Goal: Transaction & Acquisition: Purchase product/service

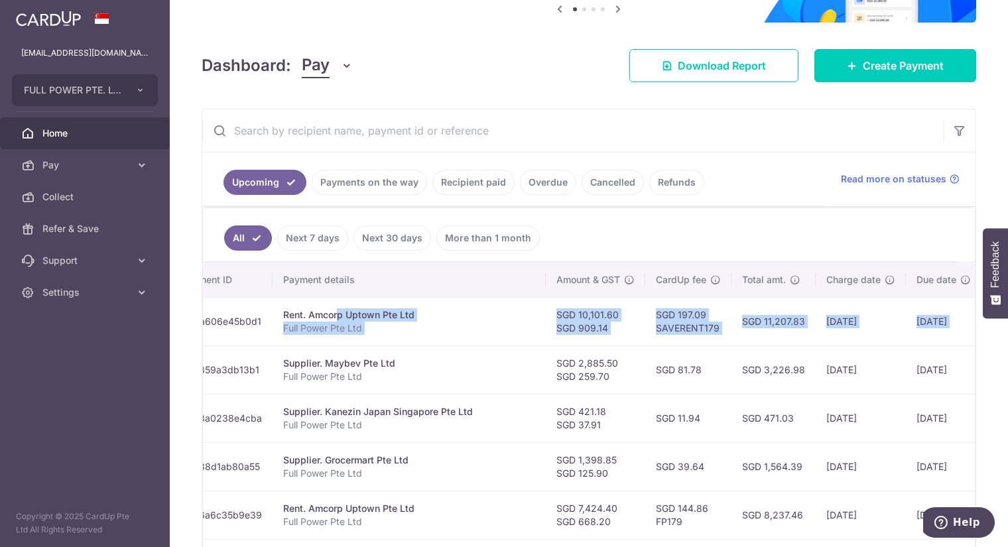
scroll to position [0, 257]
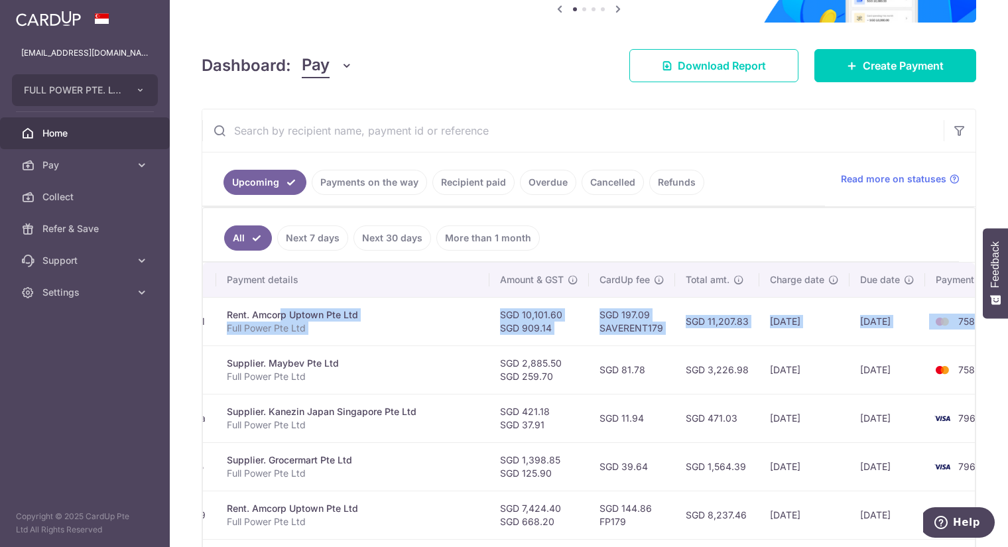
drag, startPoint x: 494, startPoint y: 313, endPoint x: 959, endPoint y: 312, distance: 464.6
click at [960, 313] on tr "Update payment Cancel payment Scheduled for charge txn_a606e45b0d1 Rent. Amcorp…" at bounding box center [486, 321] width 1080 height 48
click at [849, 321] on td "[DATE]" at bounding box center [887, 321] width 76 height 48
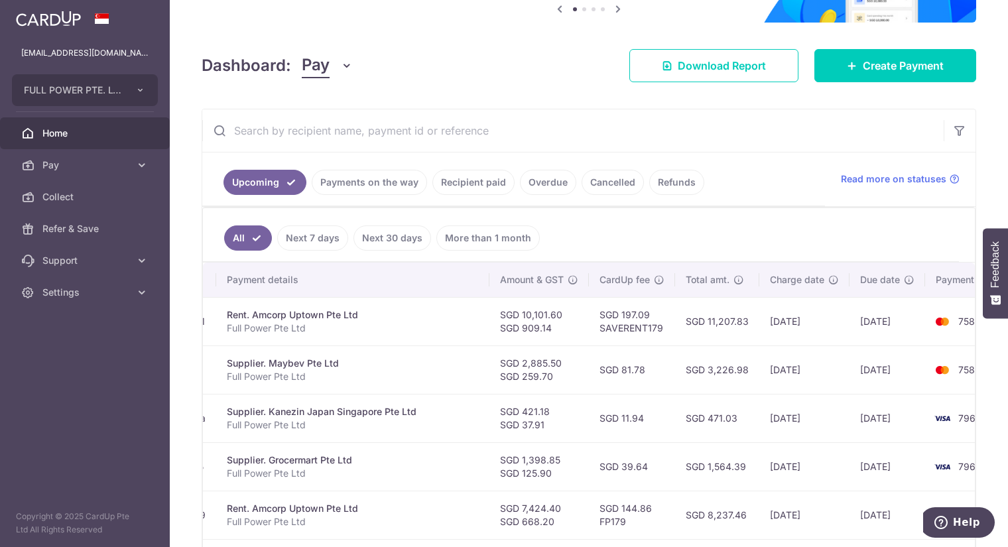
click at [510, 361] on td "SGD 2,885.50 SGD 259.70" at bounding box center [538, 369] width 99 height 48
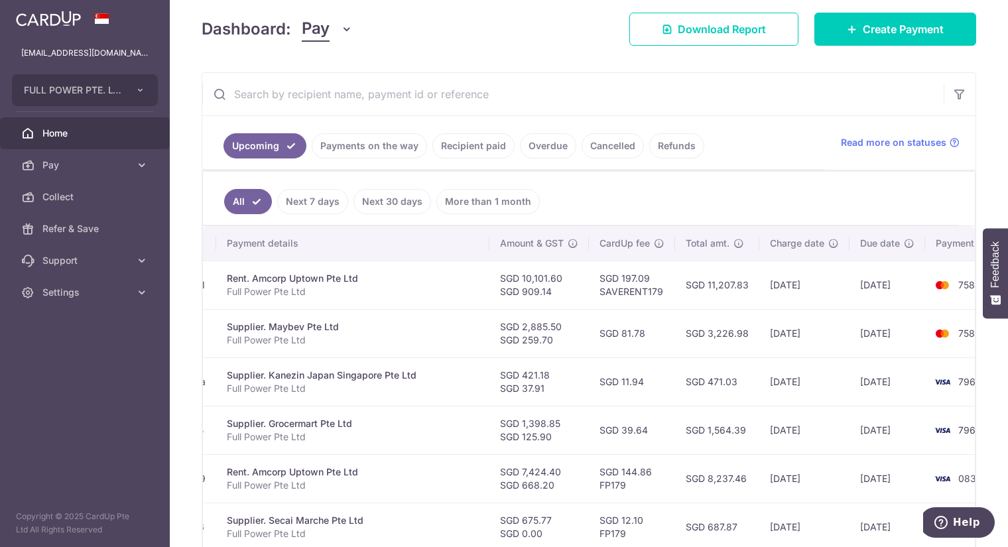
scroll to position [182, 0]
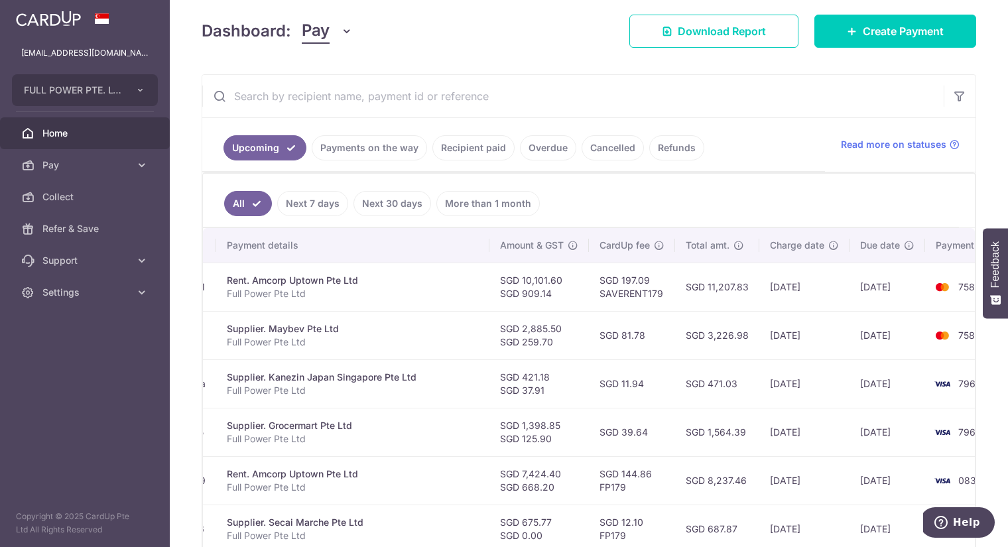
click at [759, 339] on td "[DATE]" at bounding box center [804, 335] width 90 height 48
click at [461, 144] on link "Recipient paid" at bounding box center [473, 147] width 82 height 25
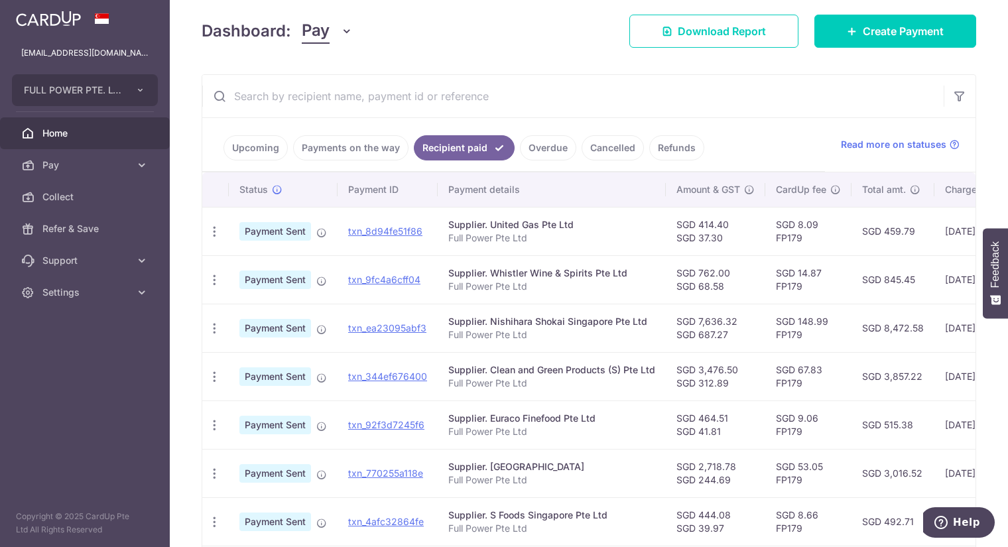
drag, startPoint x: 581, startPoint y: 306, endPoint x: 730, endPoint y: 333, distance: 150.8
click at [730, 333] on tr "PDF Receipt Payment Sent txn_ea23095abf3 Supplier. Nishihara Shokai Singapore P…" at bounding box center [701, 328] width 998 height 48
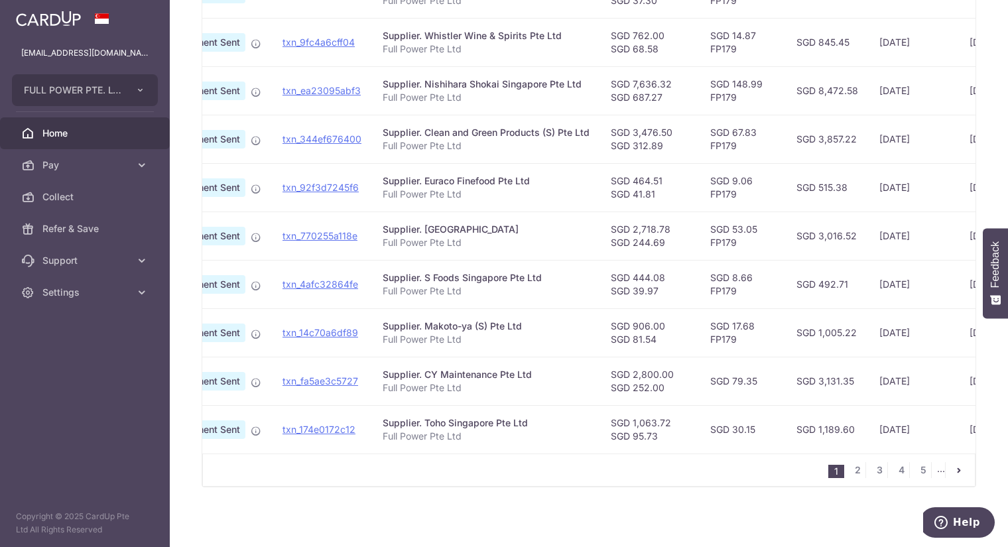
scroll to position [422, 0]
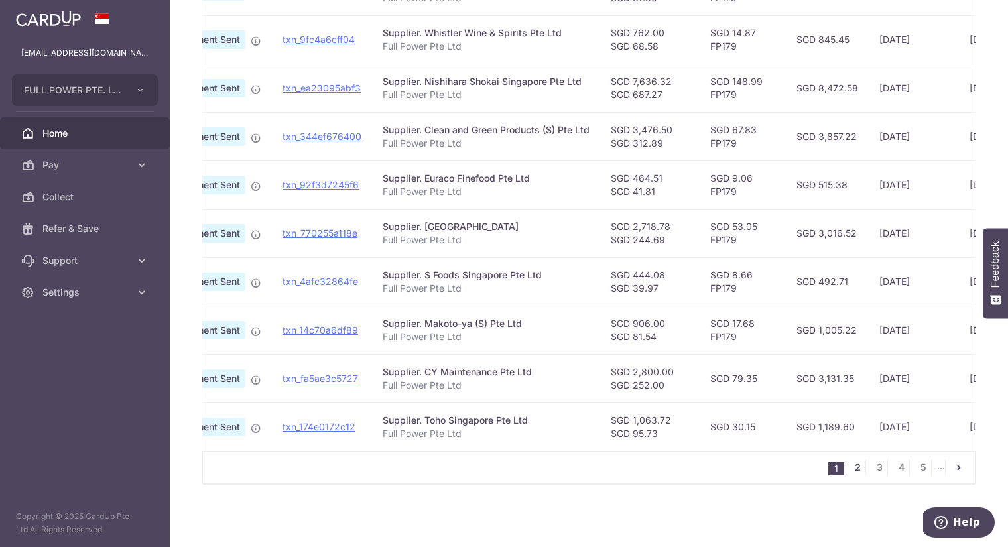
click at [853, 469] on link "2" at bounding box center [857, 467] width 16 height 16
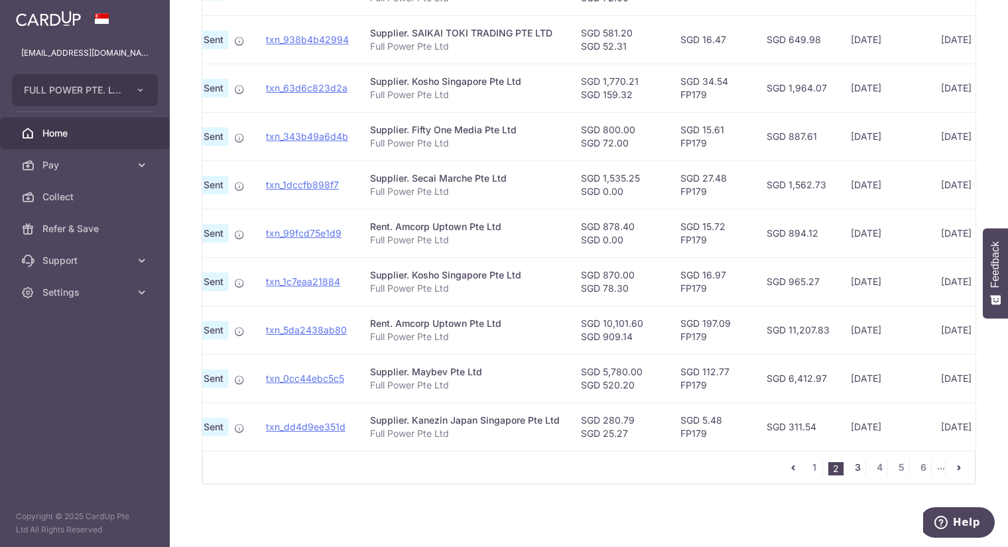
click at [852, 466] on link "3" at bounding box center [857, 467] width 16 height 16
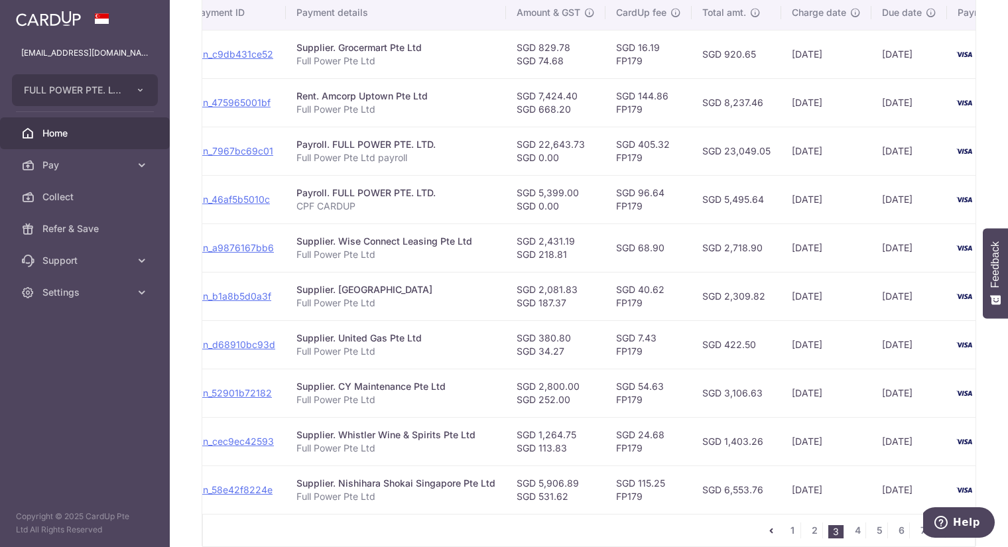
scroll to position [0, 153]
click at [339, 346] on p "Full Power Pte Ltd" at bounding box center [396, 351] width 199 height 13
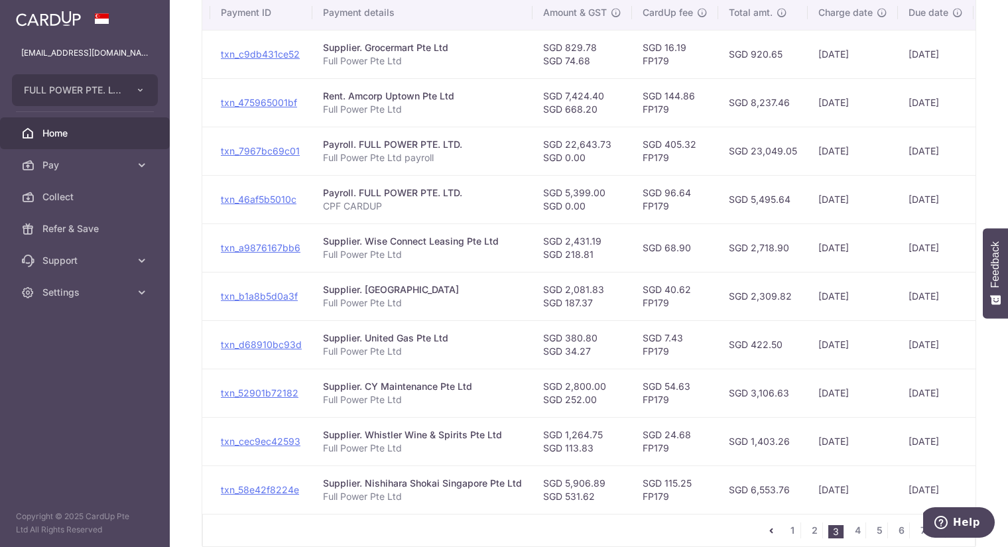
scroll to position [0, 125]
drag, startPoint x: 418, startPoint y: 335, endPoint x: 797, endPoint y: 333, distance: 379.1
click at [797, 333] on tr "PDF Receipt Payment Sent txn_d68910bc93d Supplier. United Gas Pte Ltd Full Powe…" at bounding box center [576, 344] width 999 height 48
click at [726, 353] on td "SGD 422.50" at bounding box center [764, 344] width 89 height 48
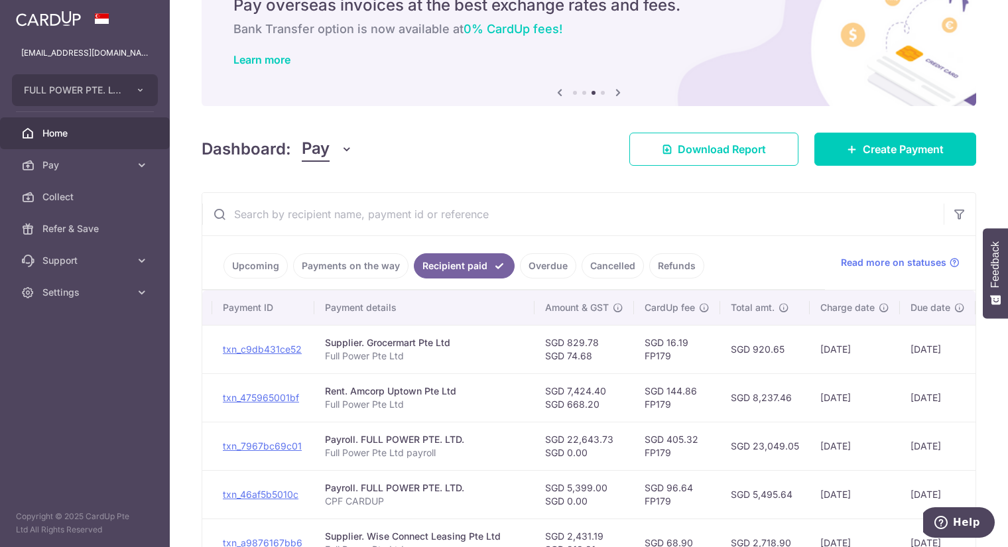
scroll to position [211, 0]
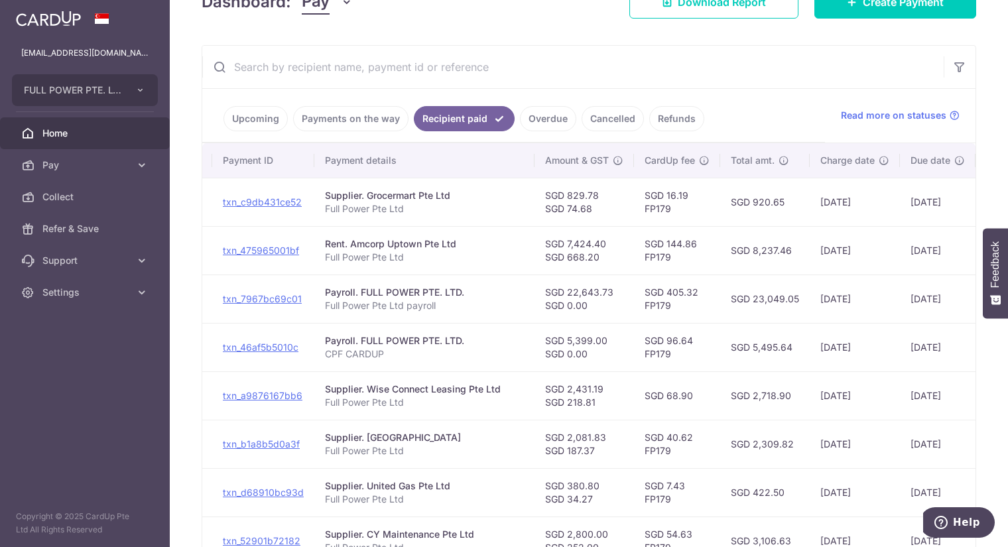
click at [333, 120] on link "Payments on the way" at bounding box center [350, 118] width 115 height 25
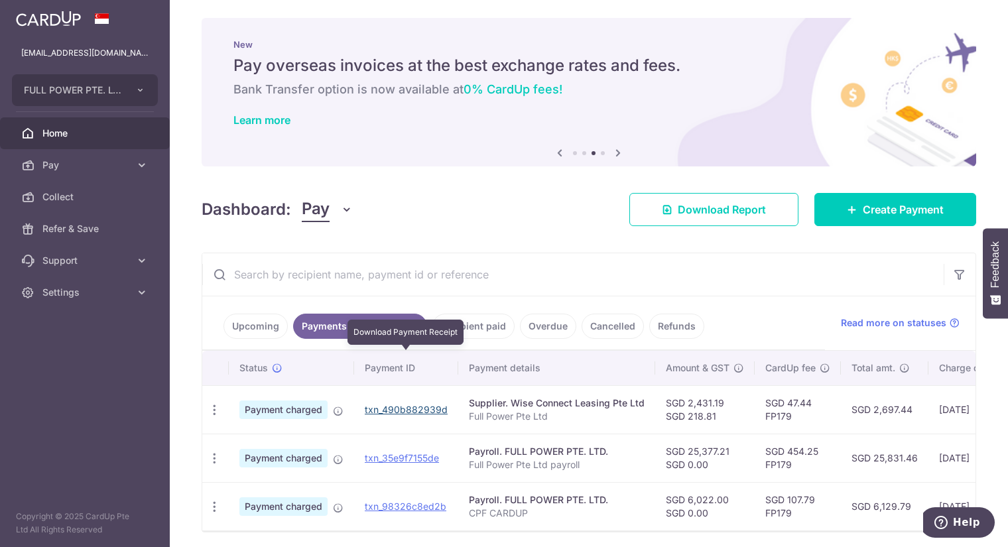
scroll to position [54, 0]
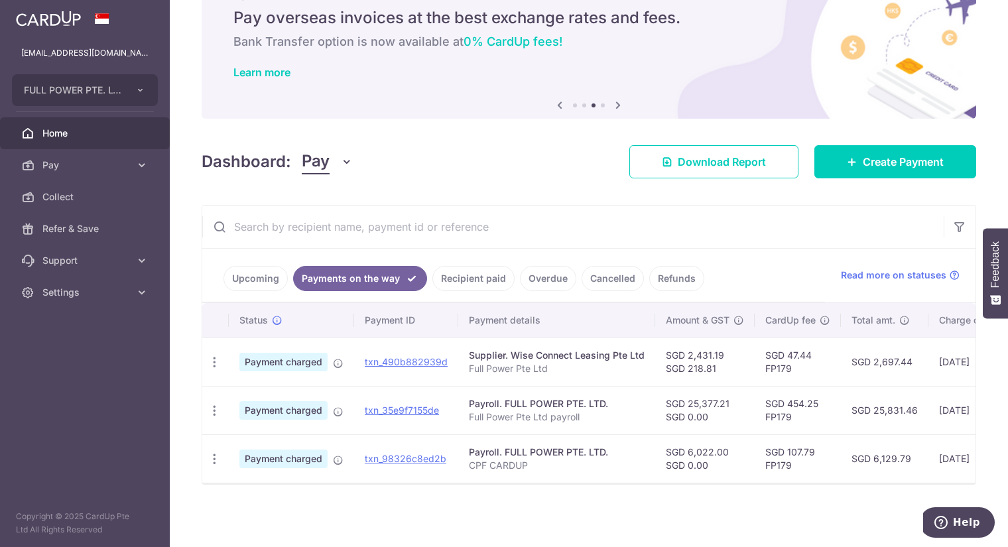
click at [260, 274] on link "Upcoming" at bounding box center [255, 278] width 64 height 25
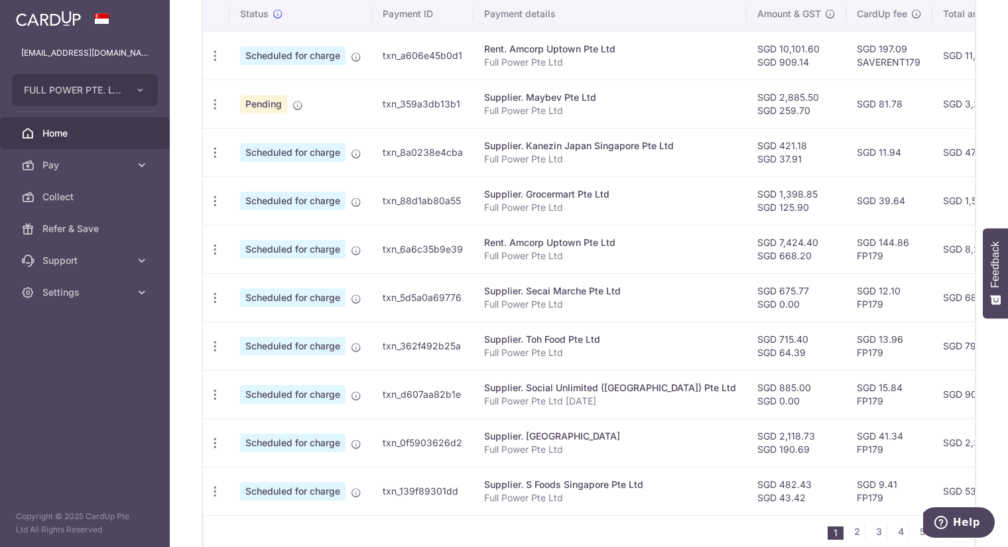
scroll to position [476, 0]
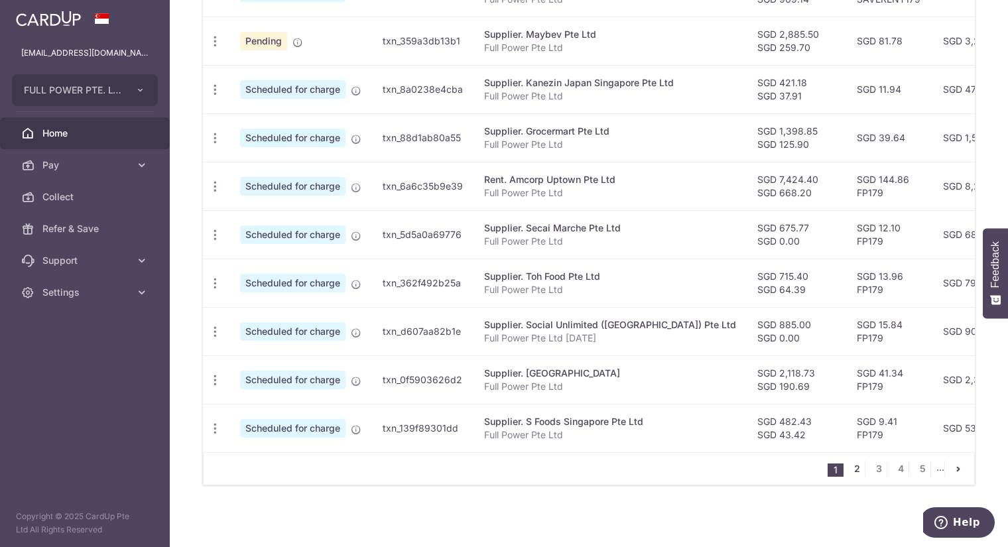
click at [848, 466] on link "2" at bounding box center [856, 469] width 16 height 16
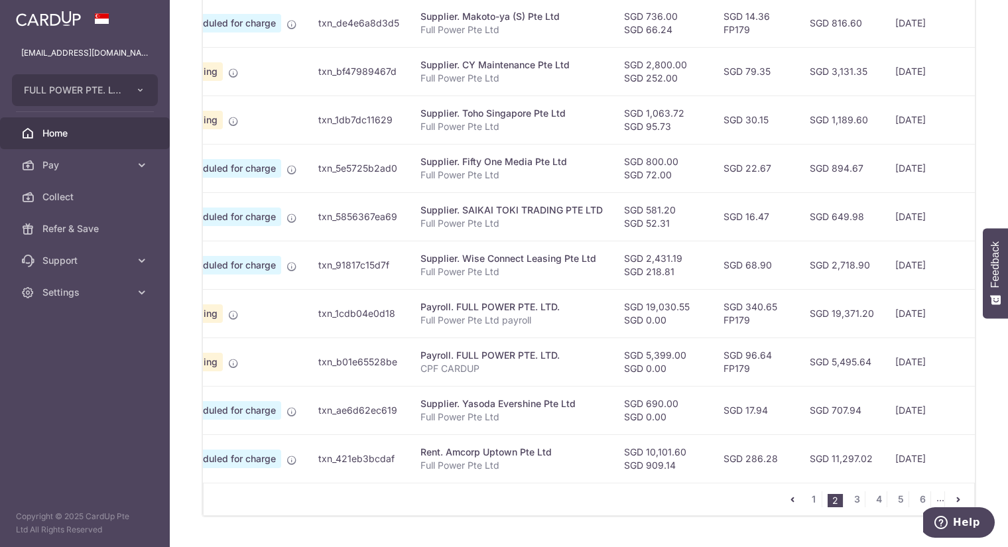
scroll to position [0, 0]
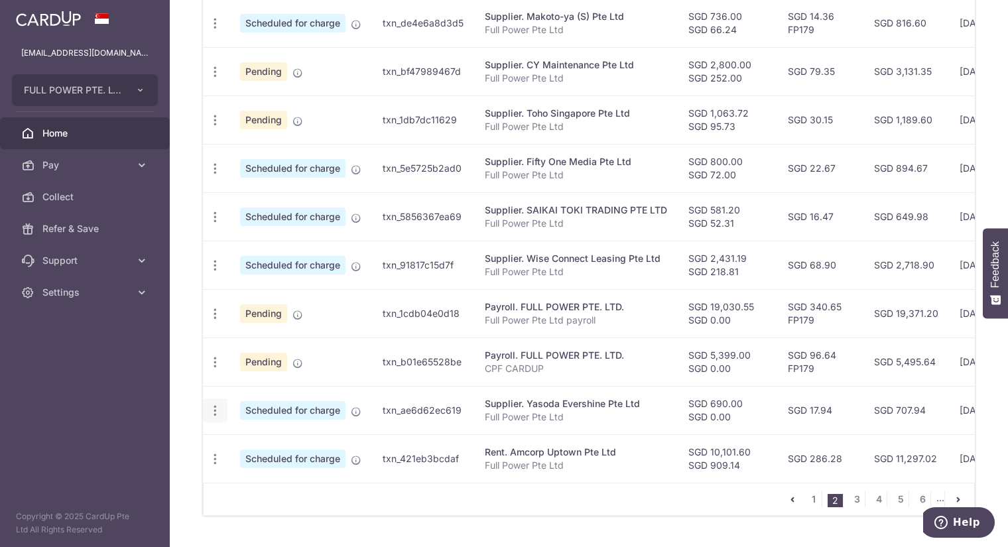
click at [220, 30] on icon "button" at bounding box center [215, 24] width 14 height 14
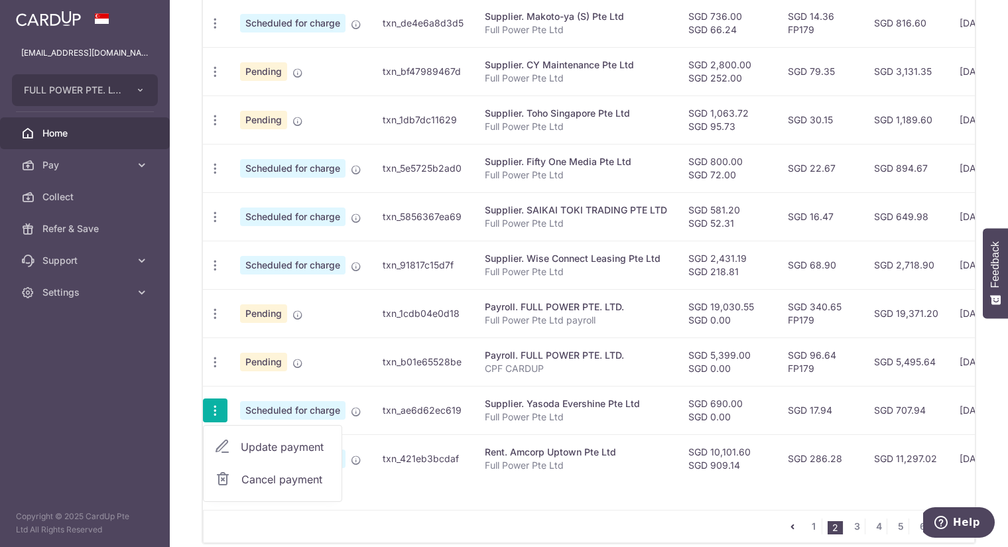
click at [272, 443] on span "Update payment" at bounding box center [286, 447] width 90 height 16
radio input "true"
type input "690.00"
type input "0.00"
type input "08/10/2025"
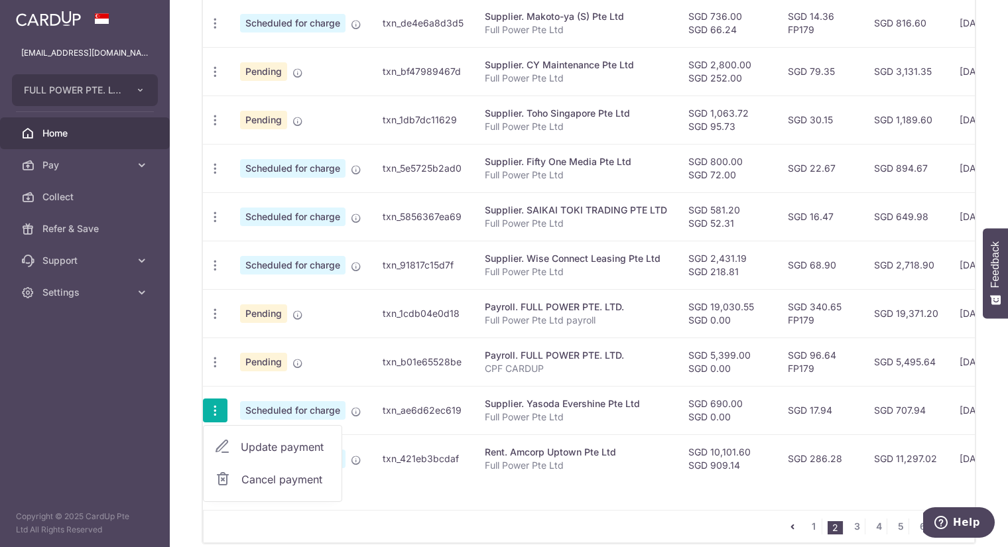
type input "Full Power Pte Ltd"
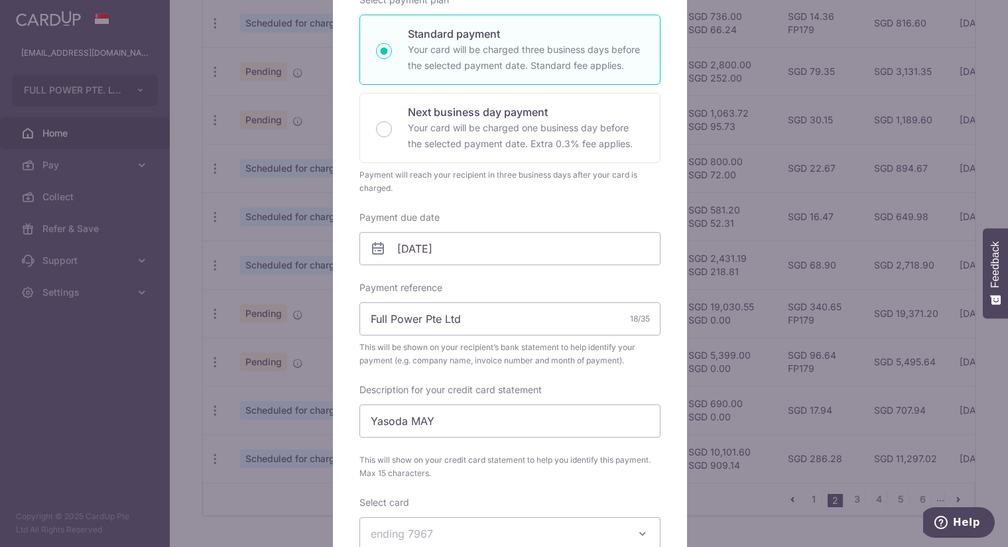
scroll to position [441, 0]
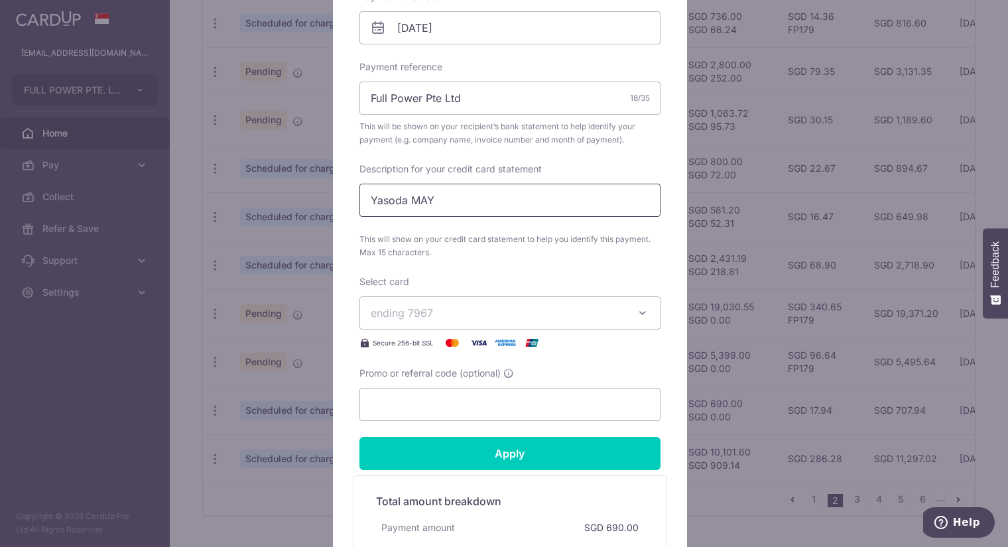
click at [445, 194] on input "Yasoda MAY" at bounding box center [509, 200] width 301 height 33
type input "Yasoda AUG"
click at [436, 305] on span "ending 7967" at bounding box center [498, 313] width 255 height 16
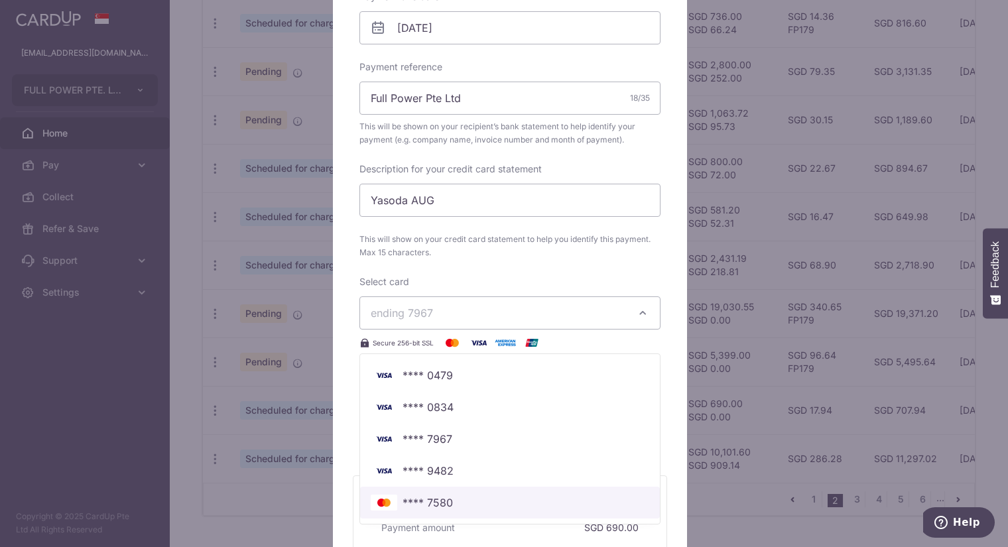
click at [439, 495] on span "**** 7580" at bounding box center [427, 502] width 50 height 16
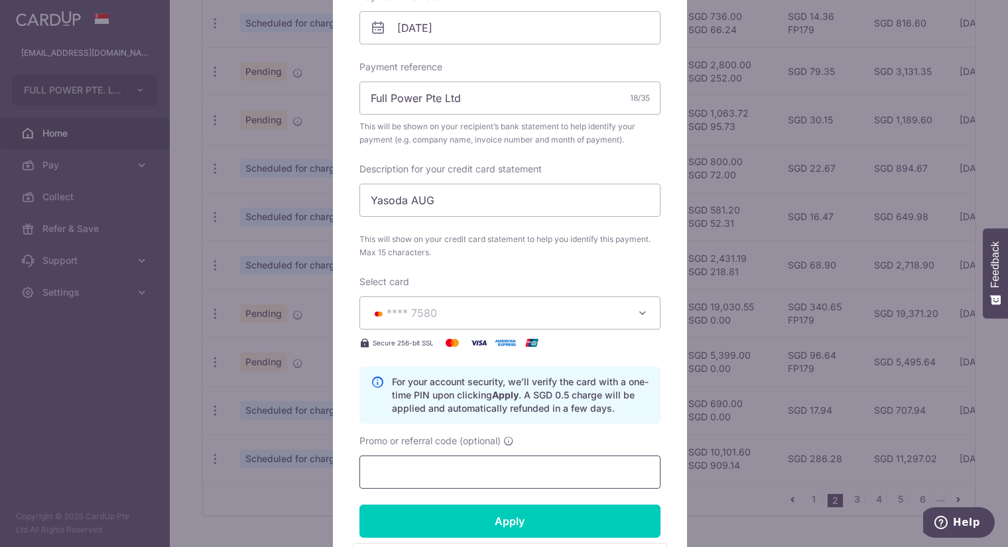
click at [439, 465] on input "Promo or referral code (optional)" at bounding box center [509, 471] width 301 height 33
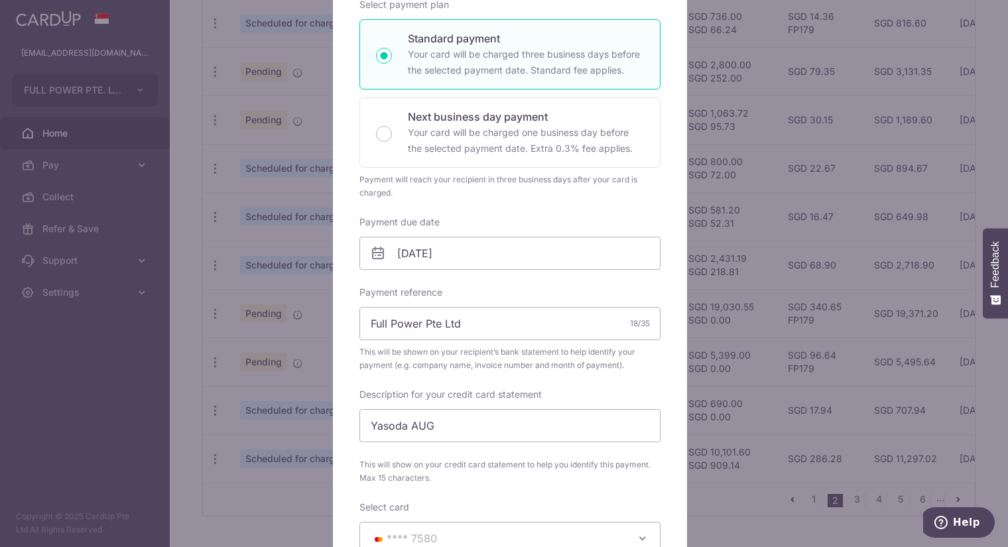
scroll to position [221, 0]
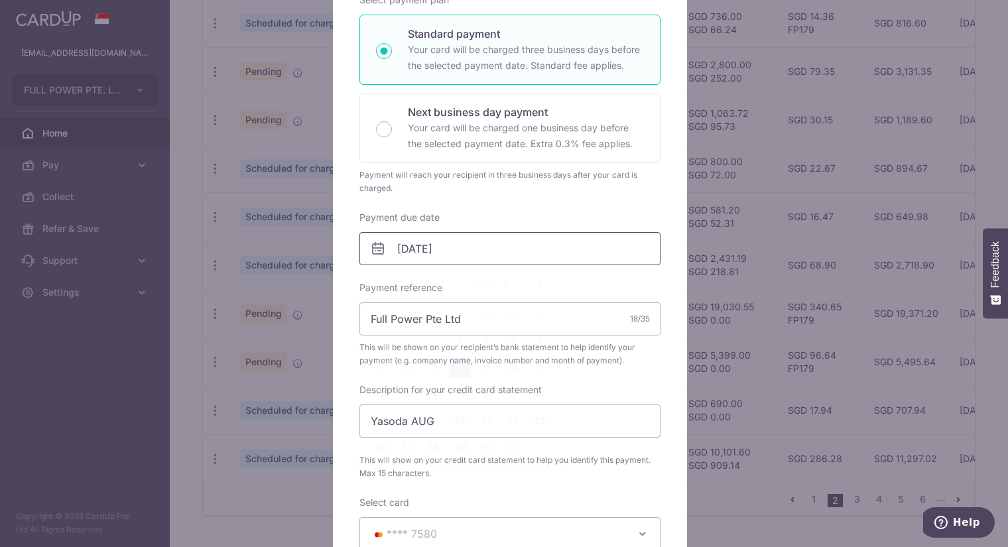
click at [473, 247] on input "08/10/2025" at bounding box center [509, 248] width 301 height 33
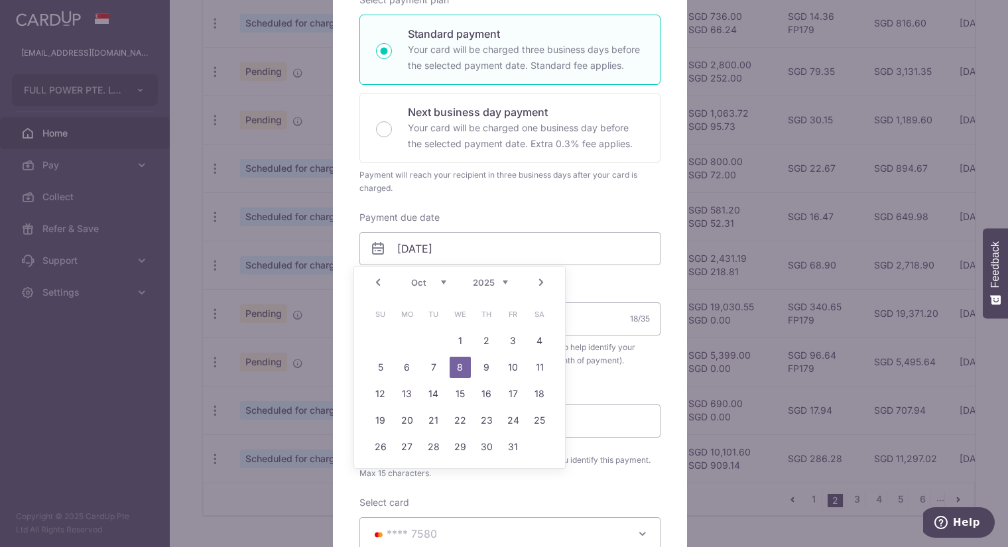
click at [441, 278] on select "Sep Oct Nov Dec" at bounding box center [428, 282] width 35 height 11
click at [449, 279] on div "Sep Oct Nov Dec 2025 2026 2027 2028 2029 2030 2031 2032 2033 2034 2035" at bounding box center [459, 282] width 97 height 11
click at [444, 280] on select "Sep Oct Nov Dec" at bounding box center [428, 282] width 35 height 11
click at [375, 277] on div "Prev Next Sep Oct Nov Dec 2025 2026 2027 2028 2029 2030 2031 2032 2033 2034 2035" at bounding box center [459, 282] width 211 height 32
click at [380, 282] on div "Prev Next Sep Oct Nov Dec 2025 2026 2027 2028 2029 2030 2031 2032 2033 2034 2035" at bounding box center [459, 282] width 211 height 32
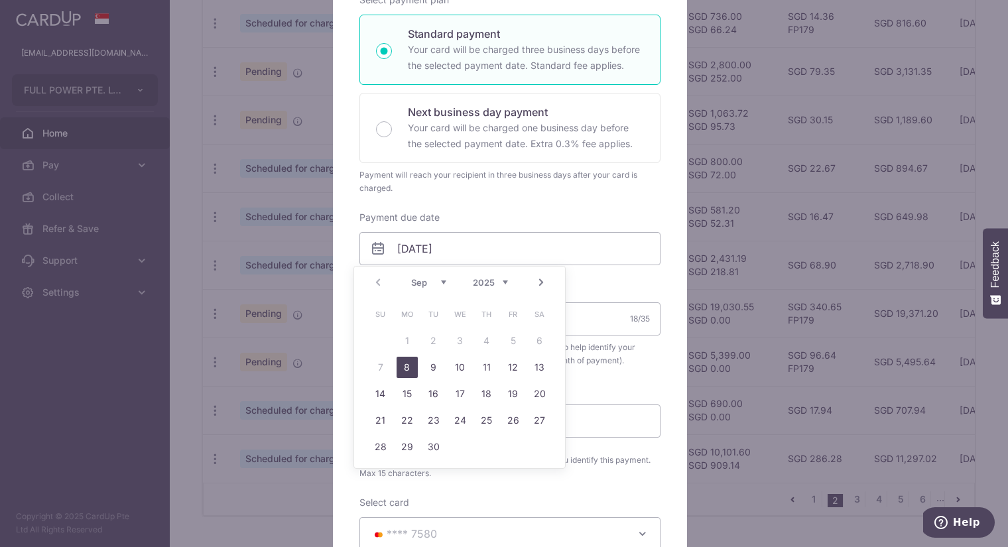
click at [414, 365] on link "8" at bounding box center [406, 367] width 21 height 21
type input "08/09/2025"
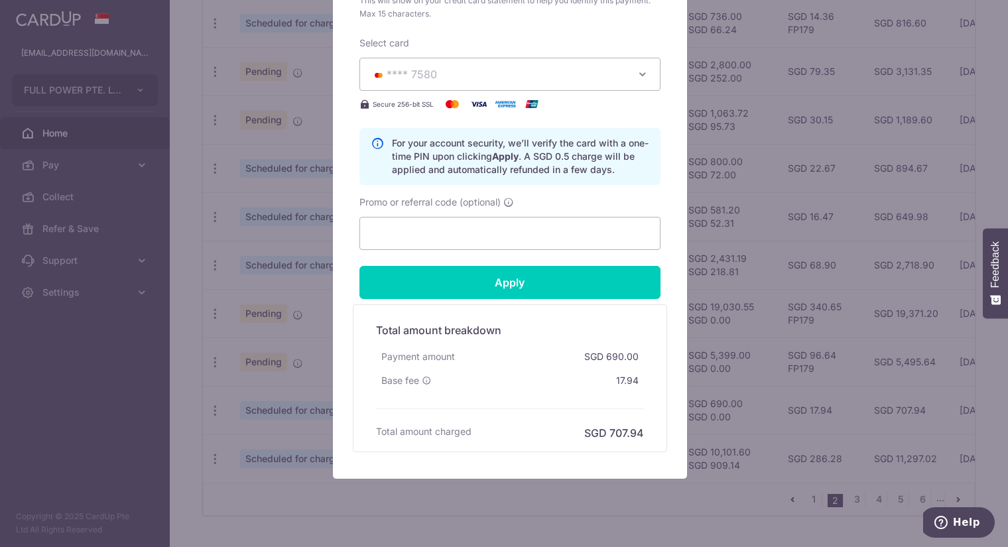
scroll to position [721, 0]
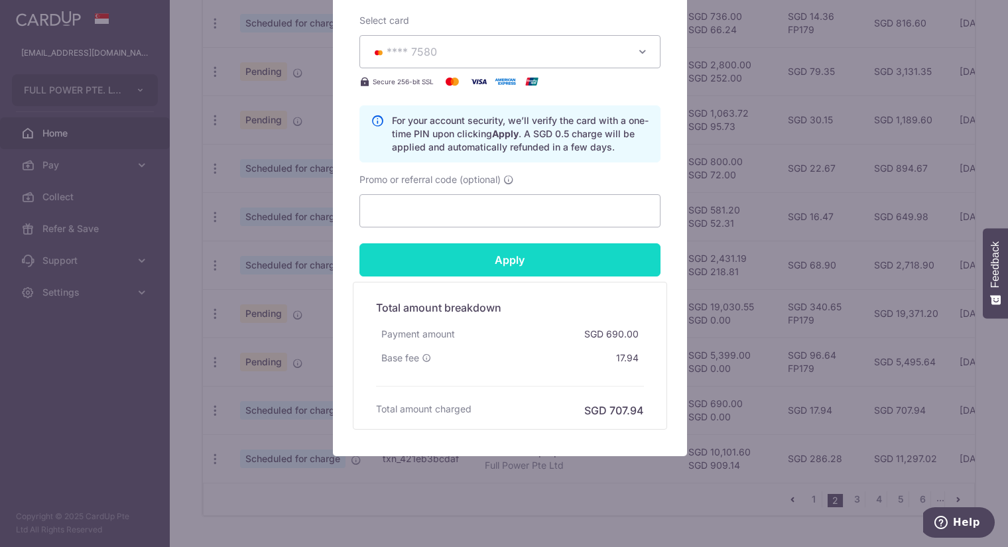
click at [490, 251] on input "Apply" at bounding box center [509, 259] width 301 height 33
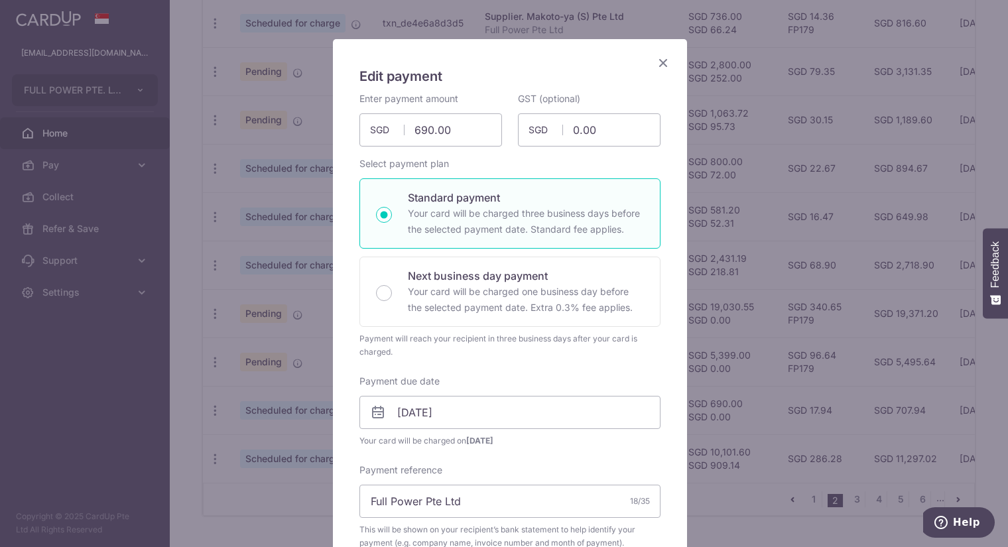
scroll to position [8, 0]
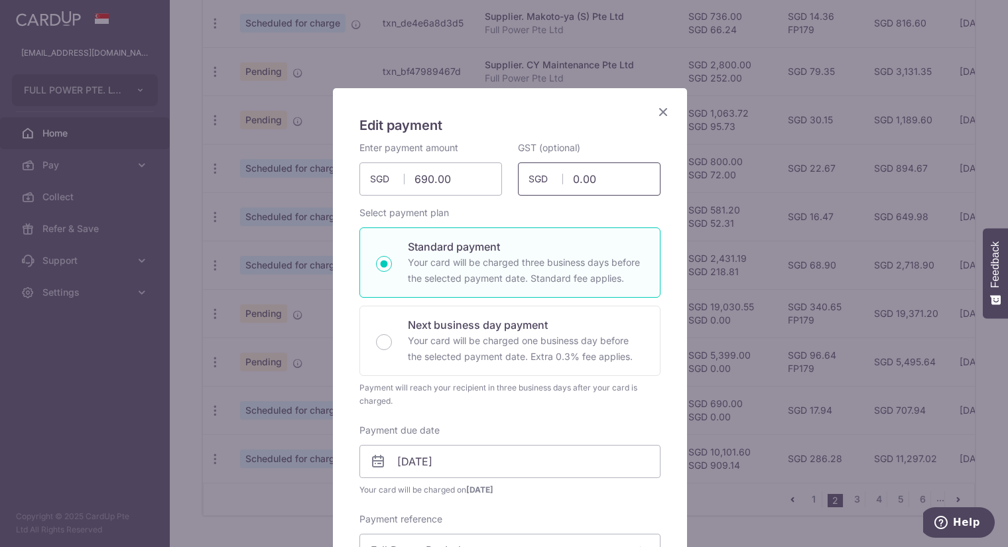
type input "Successfully Applied"
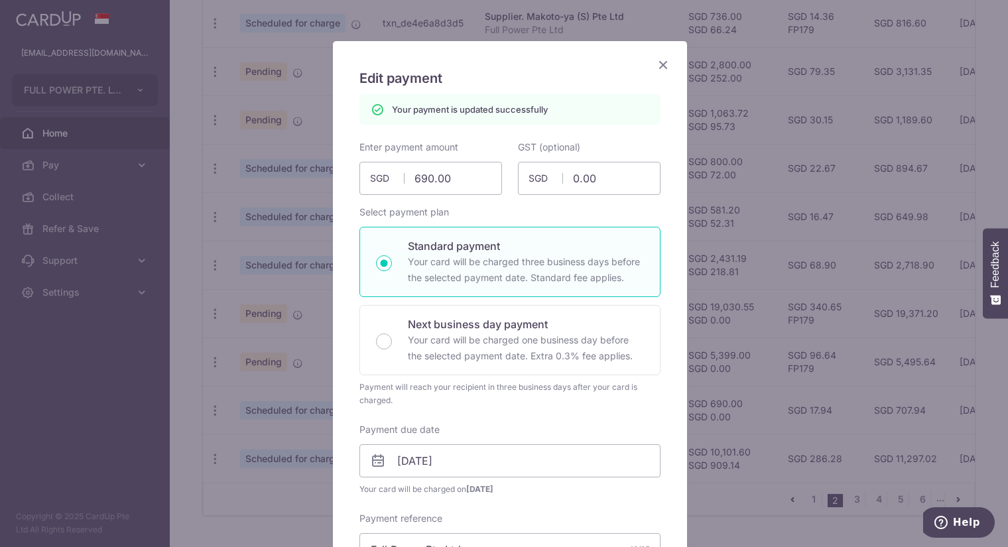
scroll to position [0, 0]
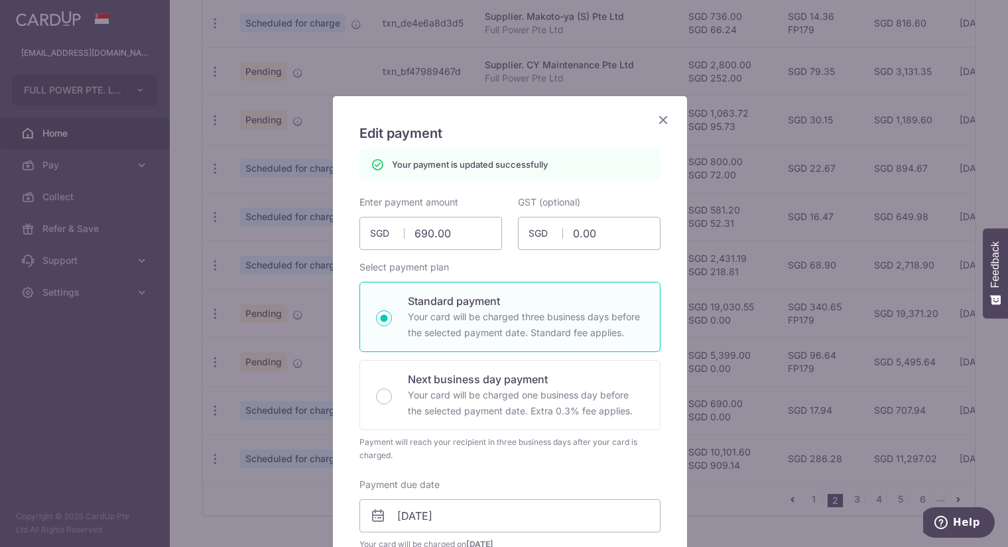
click at [658, 116] on icon "Close" at bounding box center [663, 119] width 16 height 17
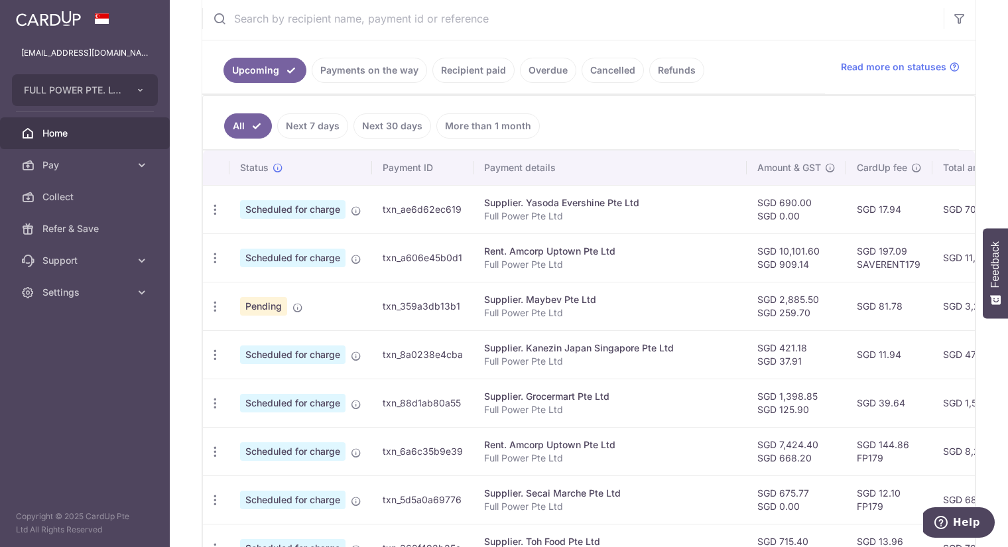
scroll to position [310, 0]
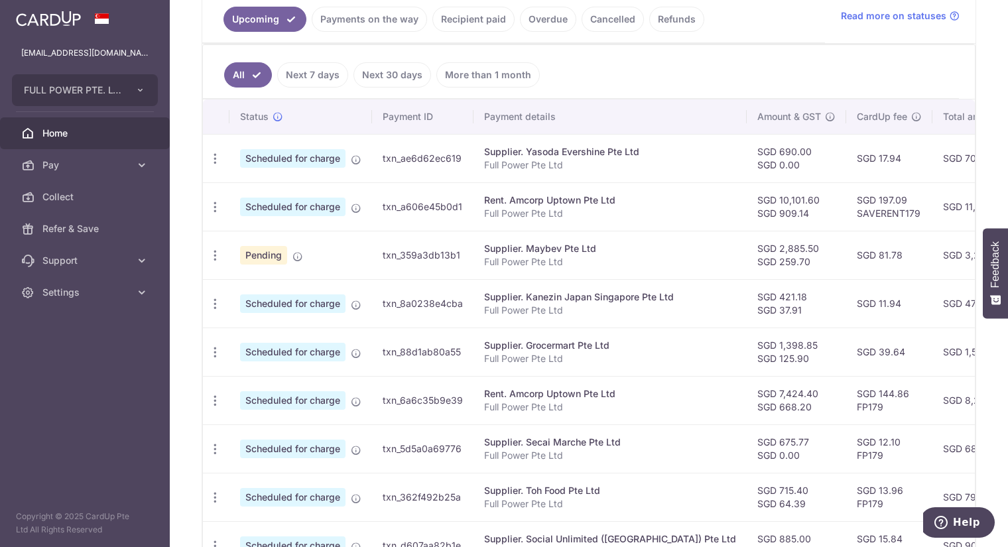
click at [370, 22] on link "Payments on the way" at bounding box center [369, 19] width 115 height 25
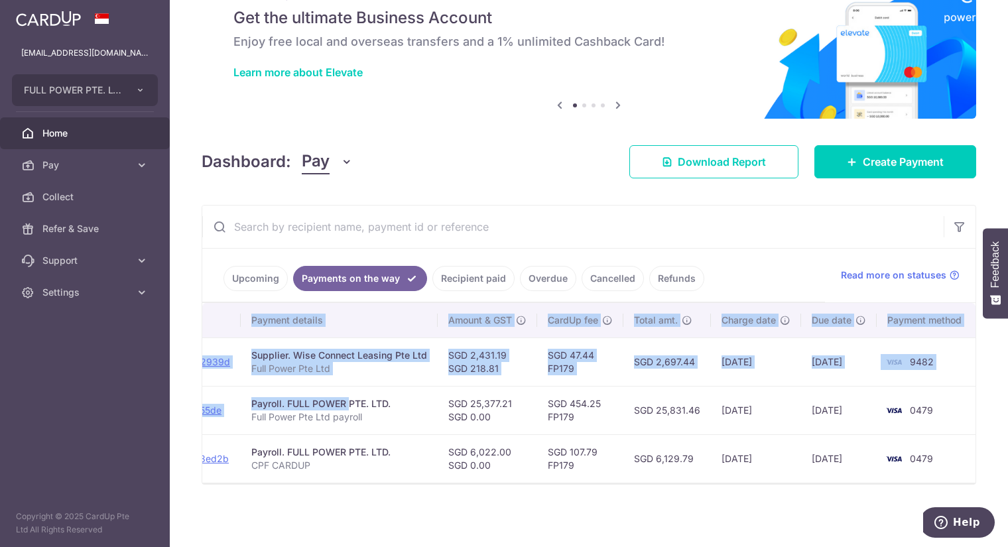
scroll to position [0, 217]
drag, startPoint x: 511, startPoint y: 399, endPoint x: 968, endPoint y: 410, distance: 457.5
click at [968, 410] on div "× Pause Schedule Pause all future payments in this series Pause just this one p…" at bounding box center [589, 273] width 838 height 547
click at [852, 449] on td "05/09/2025" at bounding box center [839, 458] width 76 height 48
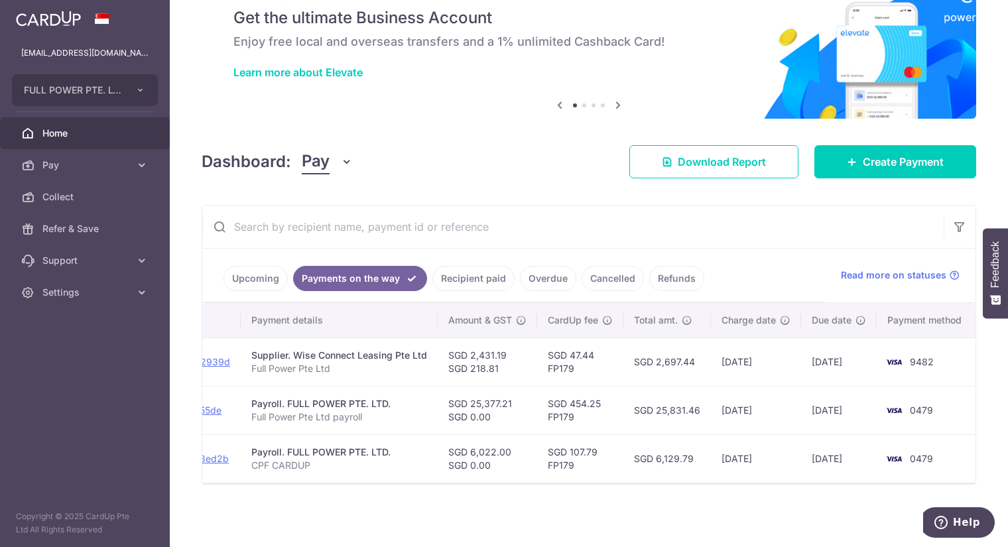
drag, startPoint x: 802, startPoint y: 408, endPoint x: 864, endPoint y: 457, distance: 79.3
click at [864, 457] on tbody "PDF Receipt Payment charged txn_490b882939d Supplier. Wise Connect Leasing Pte …" at bounding box center [481, 409] width 992 height 145
click at [758, 509] on div "× Pause Schedule Pause all future payments in this series Pause just this one p…" at bounding box center [589, 273] width 838 height 547
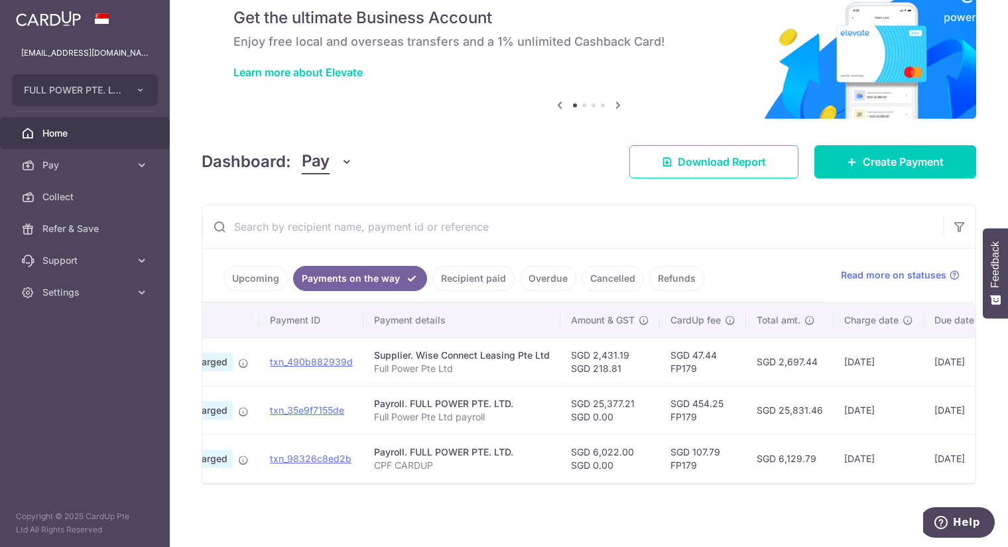
scroll to position [0, 0]
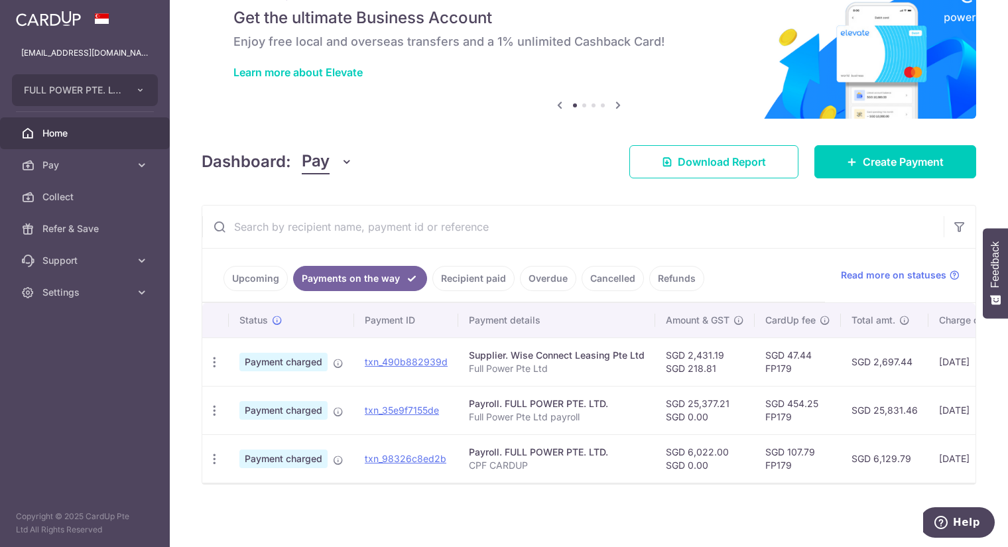
click at [253, 284] on link "Upcoming" at bounding box center [255, 278] width 64 height 25
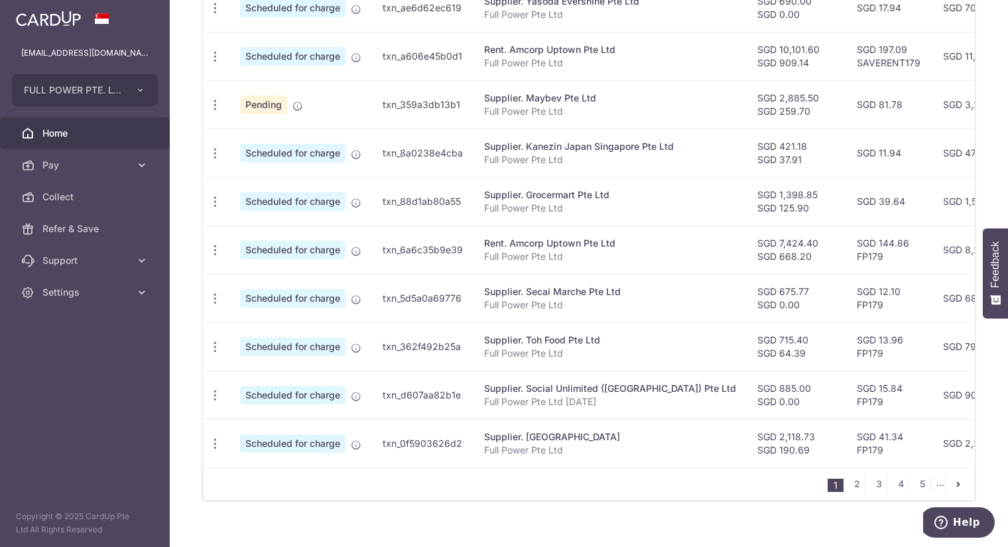
scroll to position [476, 0]
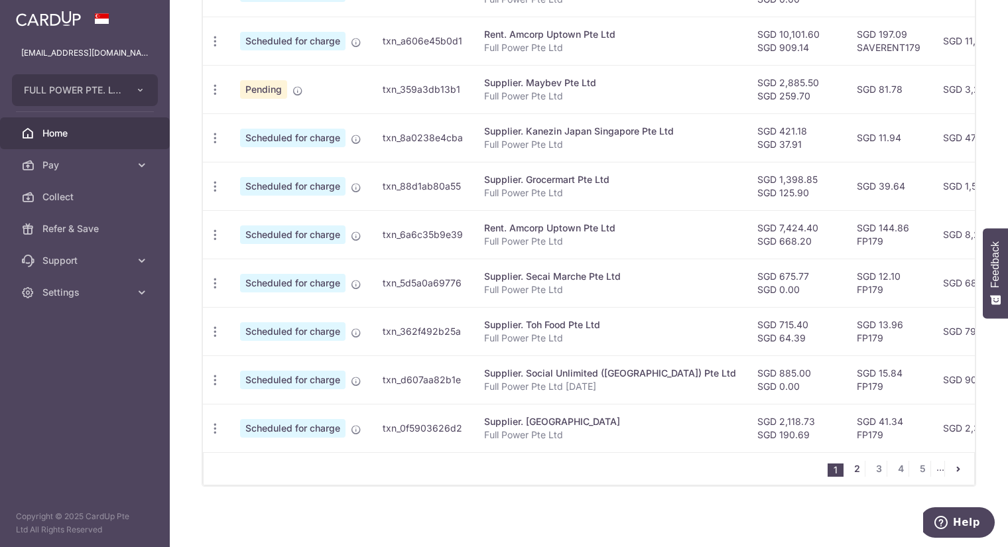
click at [857, 469] on link "2" at bounding box center [856, 469] width 16 height 16
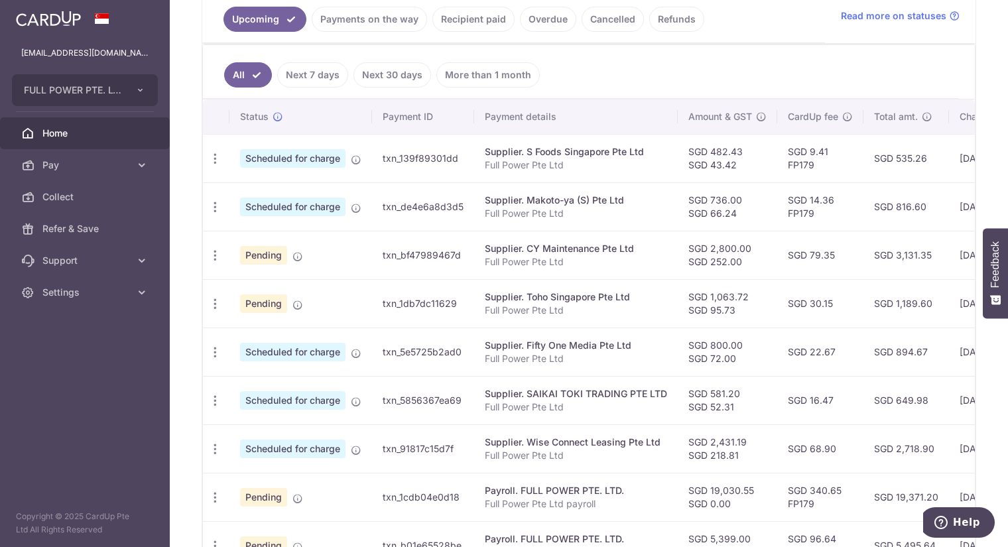
scroll to position [372, 0]
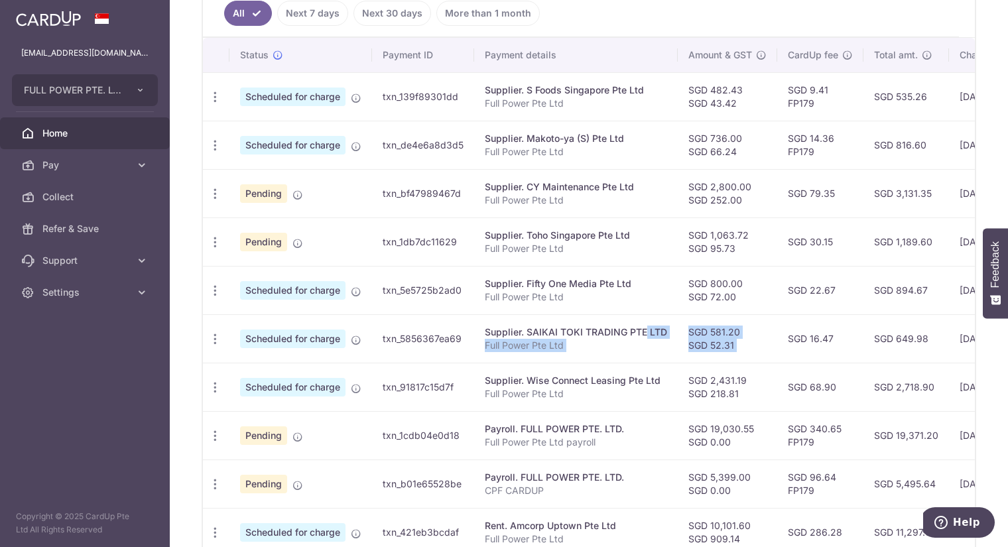
drag, startPoint x: 592, startPoint y: 327, endPoint x: 781, endPoint y: 346, distance: 189.8
click at [781, 346] on tr "Update payment Cancel payment Scheduled for charge txn_5856367ea69 Supplier. SA…" at bounding box center [709, 338] width 1012 height 48
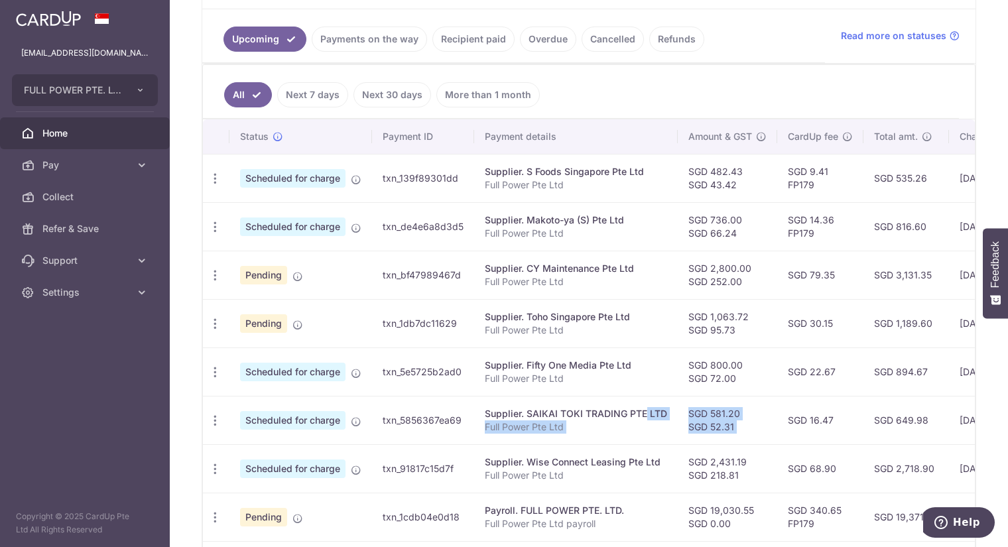
scroll to position [255, 0]
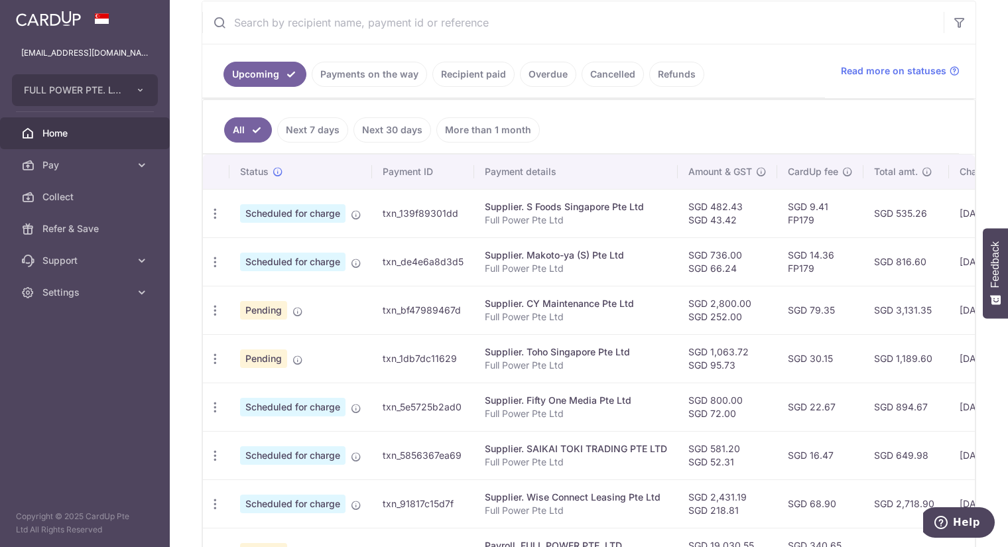
click at [367, 76] on link "Payments on the way" at bounding box center [369, 74] width 115 height 25
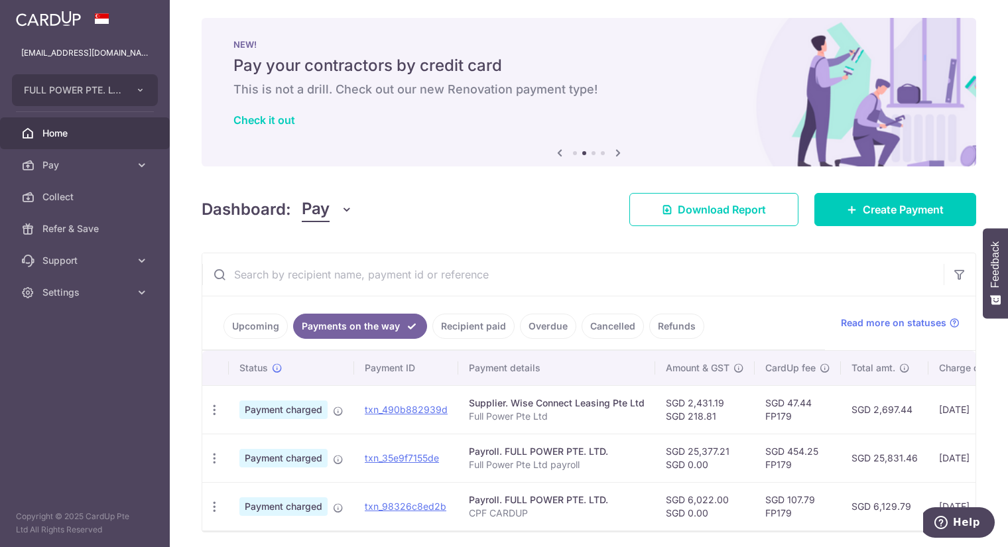
scroll to position [54, 0]
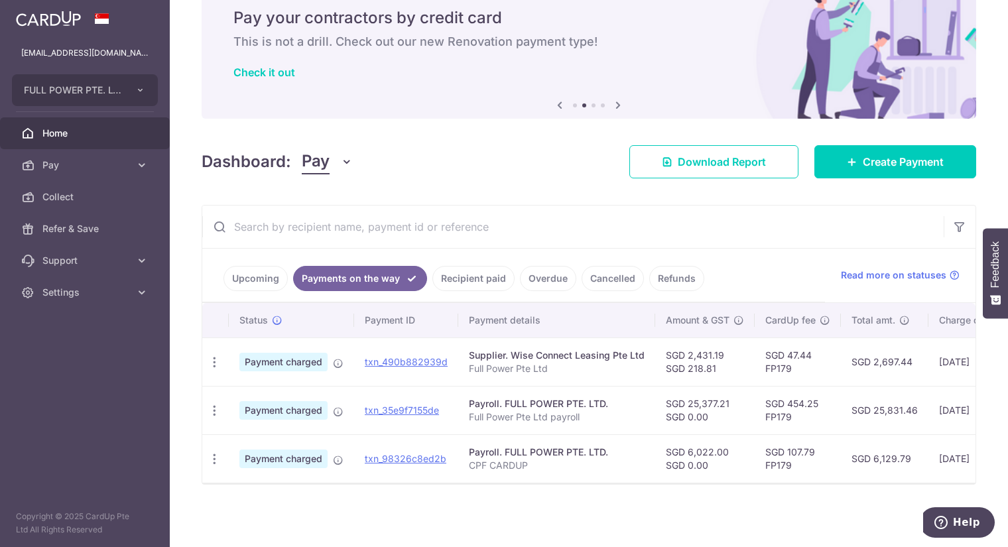
click at [276, 270] on link "Upcoming" at bounding box center [255, 278] width 64 height 25
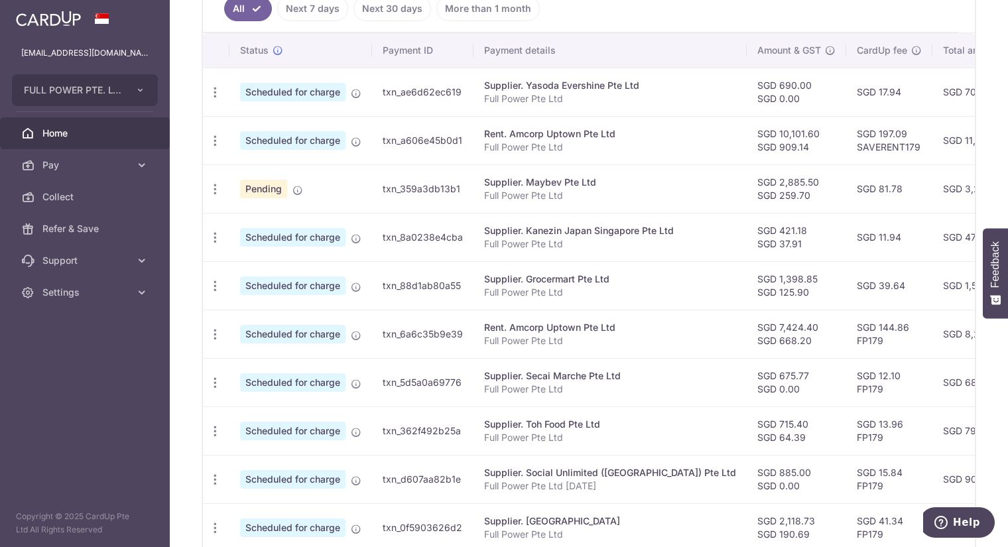
scroll to position [402, 0]
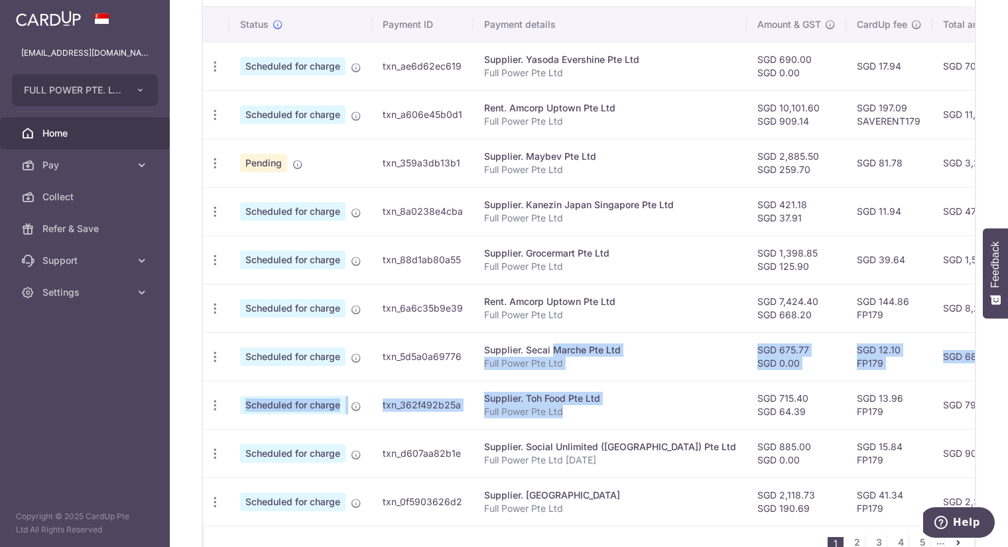
drag, startPoint x: 516, startPoint y: 345, endPoint x: 609, endPoint y: 404, distance: 109.6
click at [609, 404] on tbody "Update payment Cancel payment Scheduled for charge txn_ae6d62ec619 Supplier. Ya…" at bounding box center [743, 284] width 1080 height 484
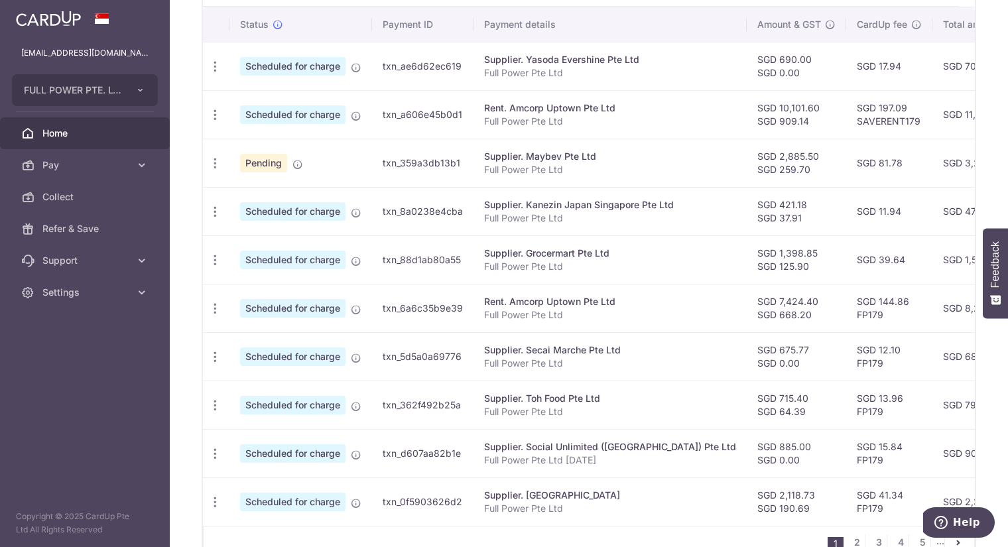
click at [569, 253] on div "Supplier. Grocermart Pte Ltd" at bounding box center [610, 253] width 252 height 13
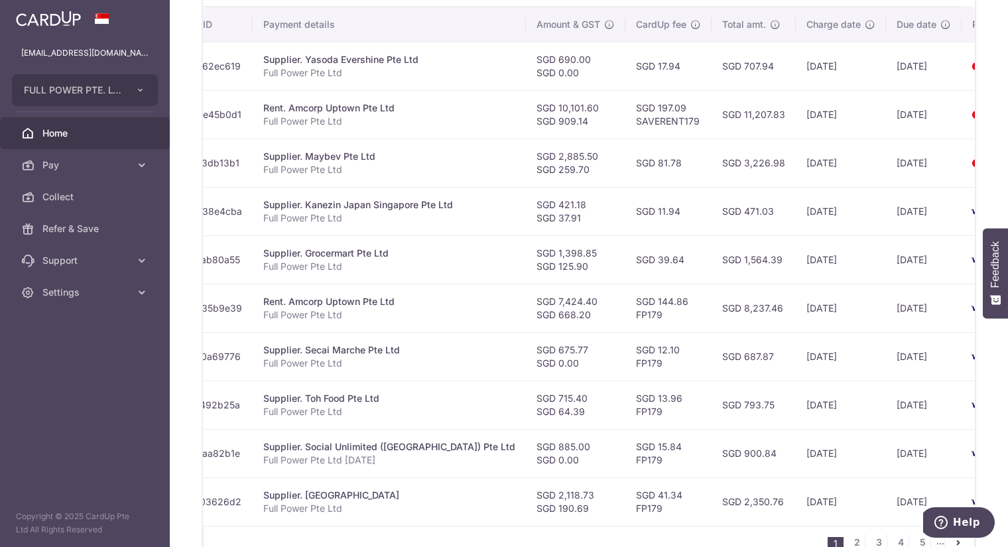
scroll to position [0, 221]
drag, startPoint x: 440, startPoint y: 288, endPoint x: 940, endPoint y: 296, distance: 499.8
click at [940, 296] on tr "Update payment Cancel payment Scheduled for charge txn_6a6c35b9e39 Rent. Amcorp…" at bounding box center [522, 308] width 1080 height 48
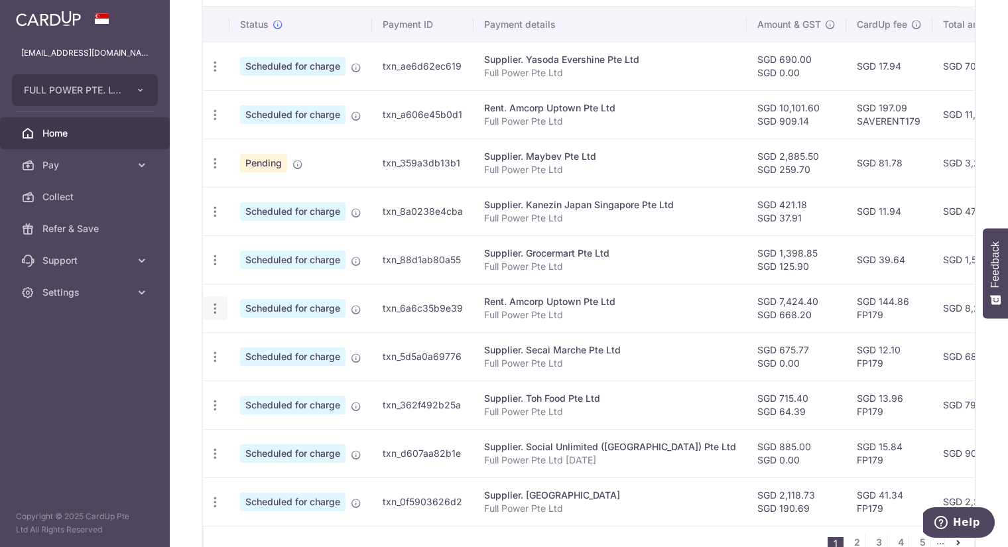
click at [213, 74] on icon "button" at bounding box center [215, 67] width 14 height 14
click at [217, 337] on icon at bounding box center [222, 345] width 16 height 16
radio input "true"
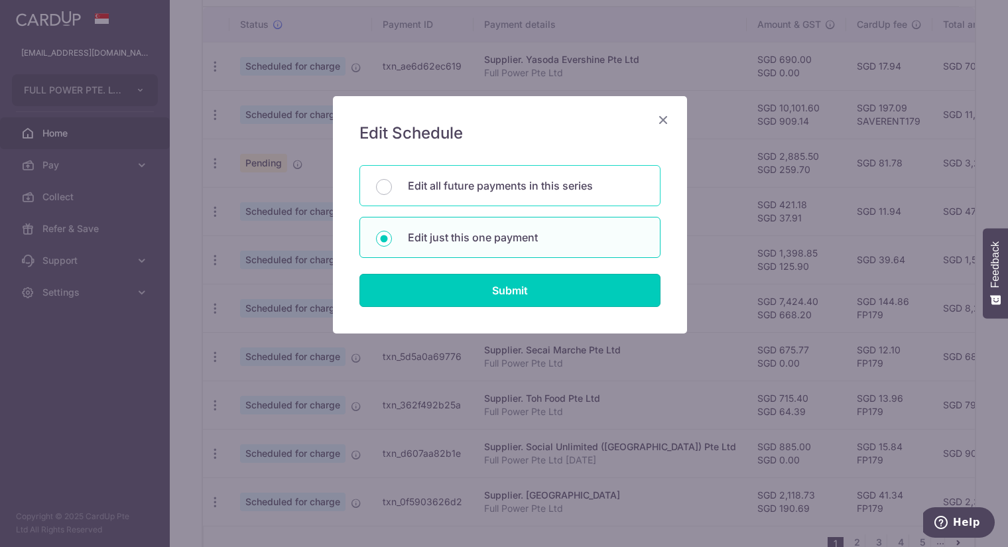
drag, startPoint x: 469, startPoint y: 280, endPoint x: 496, endPoint y: 187, distance: 96.5
click at [496, 187] on form "You will be editing all 4 payments to Amcorp Uptown Pte Ltd scheduled from 15/0…" at bounding box center [509, 236] width 301 height 142
click at [496, 187] on p "Edit all future payments in this series" at bounding box center [526, 186] width 236 height 16
click at [392, 187] on input "Edit all future payments in this series" at bounding box center [384, 187] width 16 height 16
radio input "true"
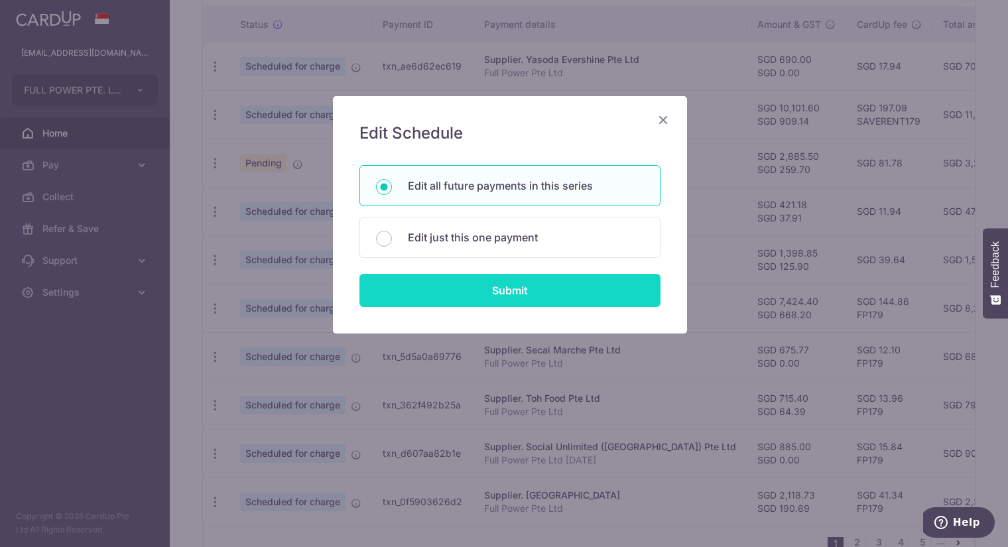
click at [498, 297] on input "Submit" at bounding box center [509, 290] width 301 height 33
radio input "true"
type input "7,424.40"
type input "668.20"
type input "Full Power Pte Ltd"
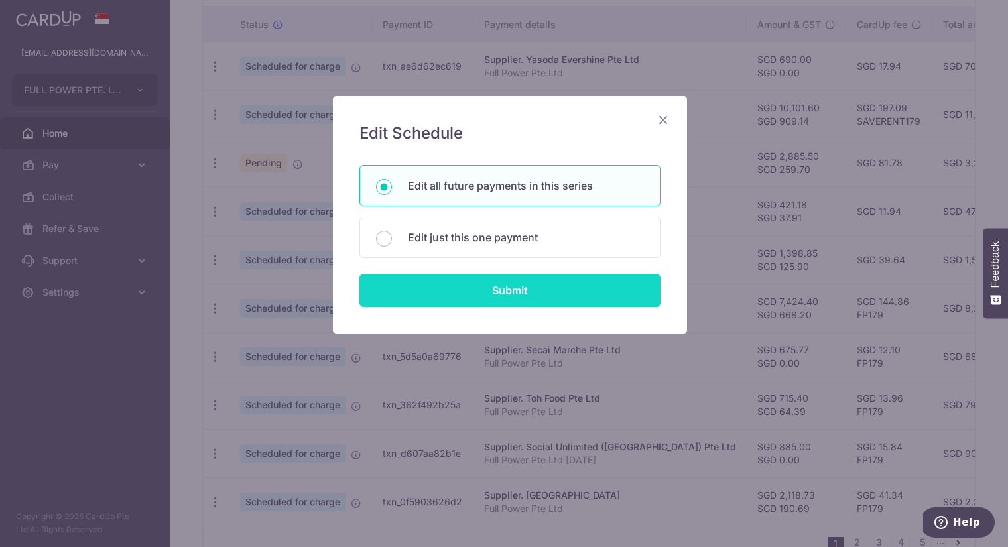
type input "RENT AUG 0101"
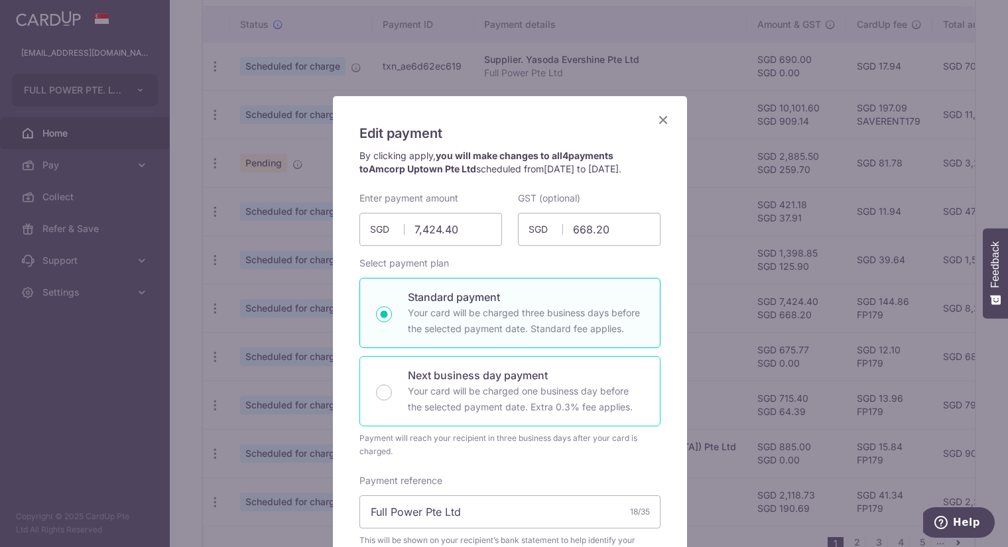
scroll to position [441, 0]
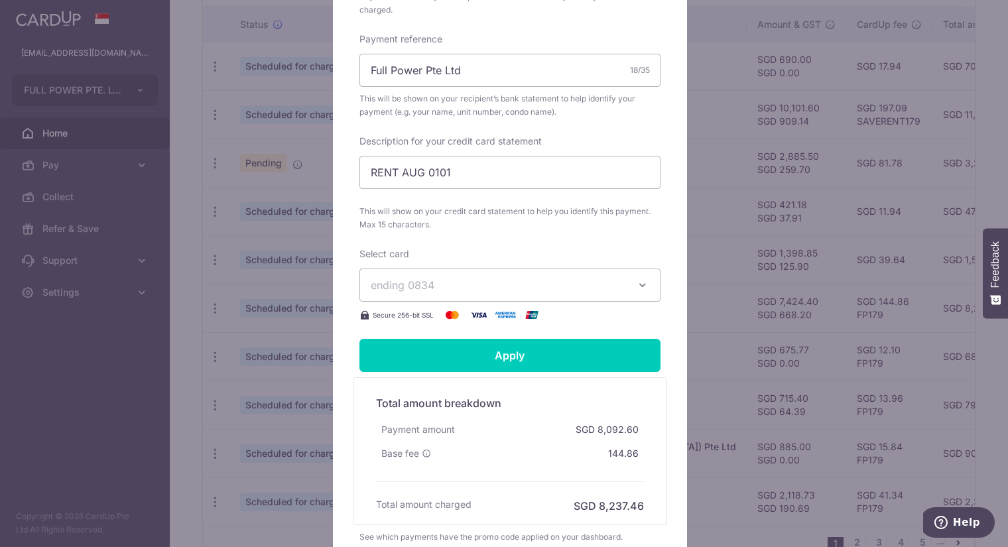
click at [481, 283] on span "ending 0834" at bounding box center [498, 285] width 255 height 16
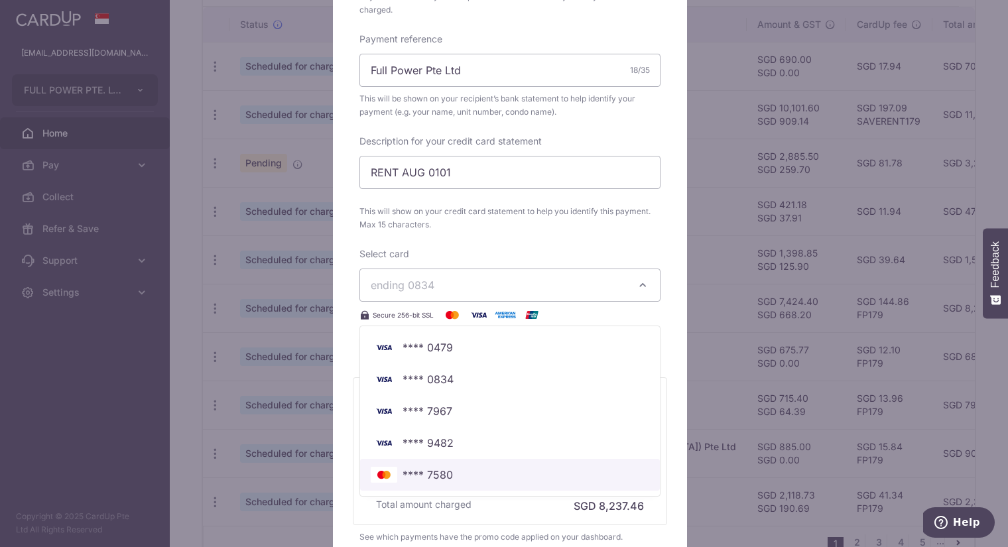
click at [444, 472] on span "**** 7580" at bounding box center [427, 475] width 50 height 16
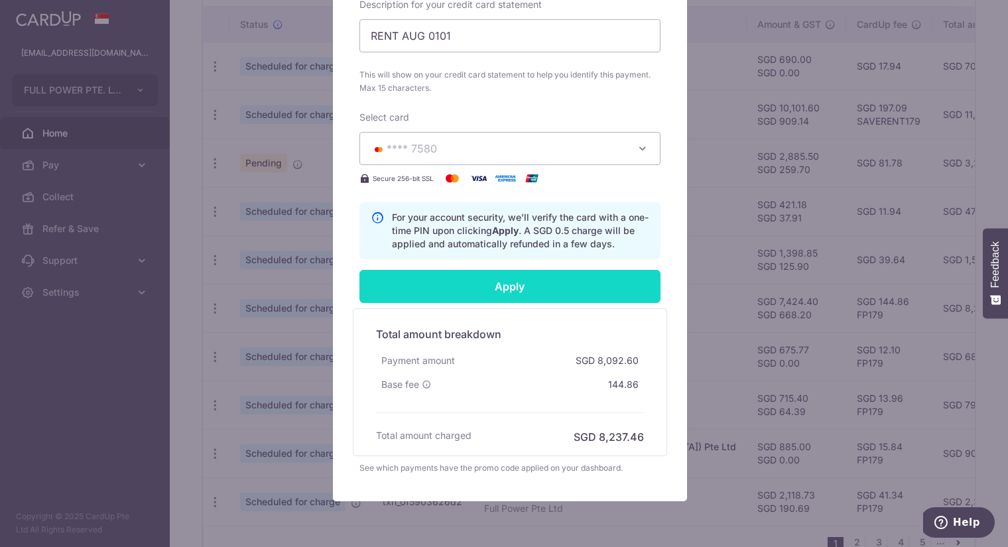
scroll to position [589, 0]
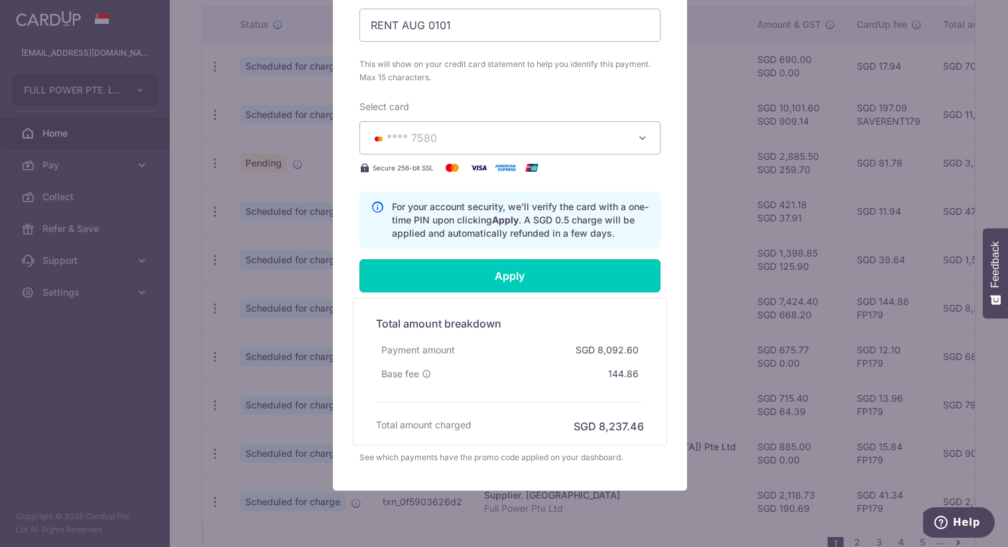
drag, startPoint x: 472, startPoint y: 414, endPoint x: 530, endPoint y: 327, distance: 105.2
click at [530, 327] on form "By clicking apply, you will make changes to all 4 payments to Amcorp Uptown Pte…" at bounding box center [509, 12] width 301 height 903
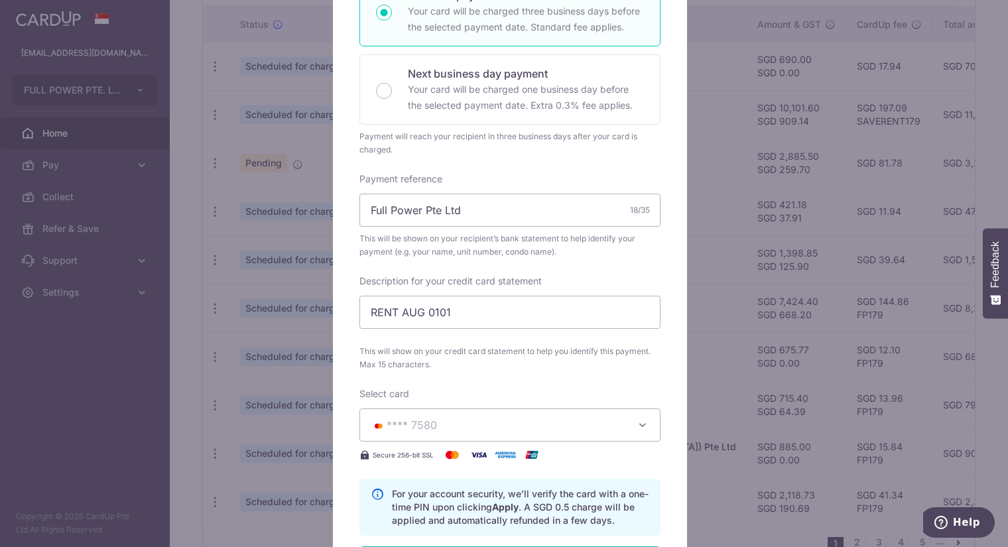
scroll to position [294, 0]
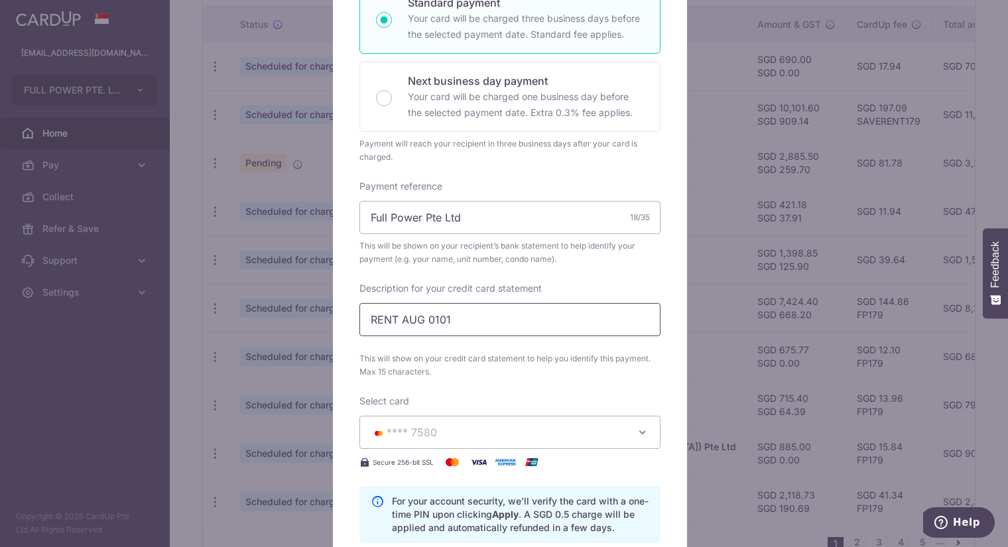
click at [516, 315] on input "RENT AUG 0101" at bounding box center [509, 319] width 301 height 33
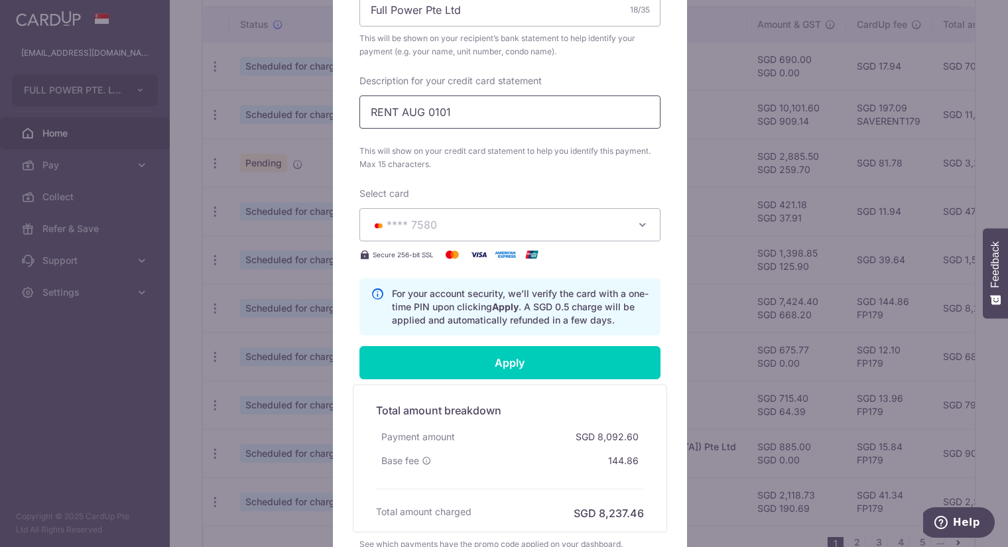
scroll to position [515, 0]
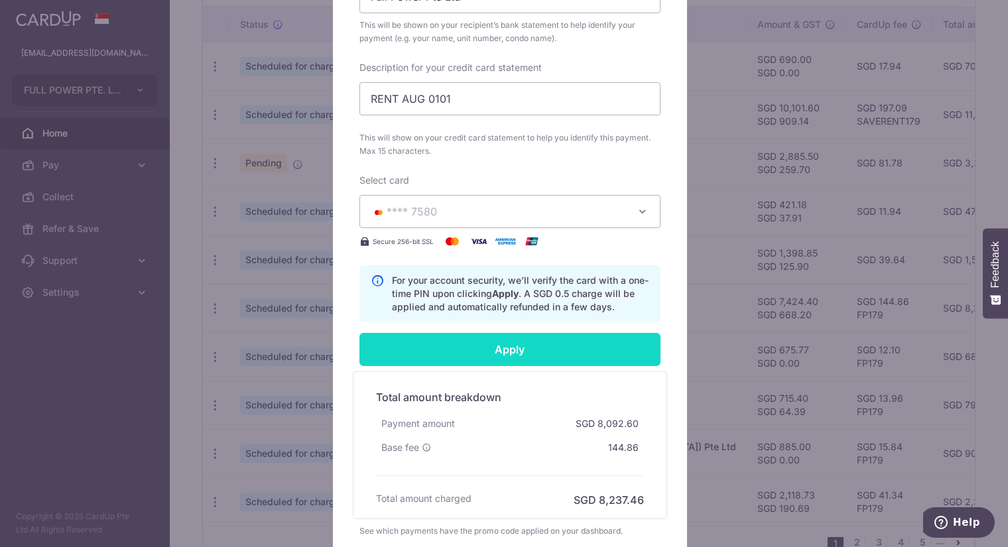
click at [507, 344] on input "Apply" at bounding box center [509, 349] width 301 height 33
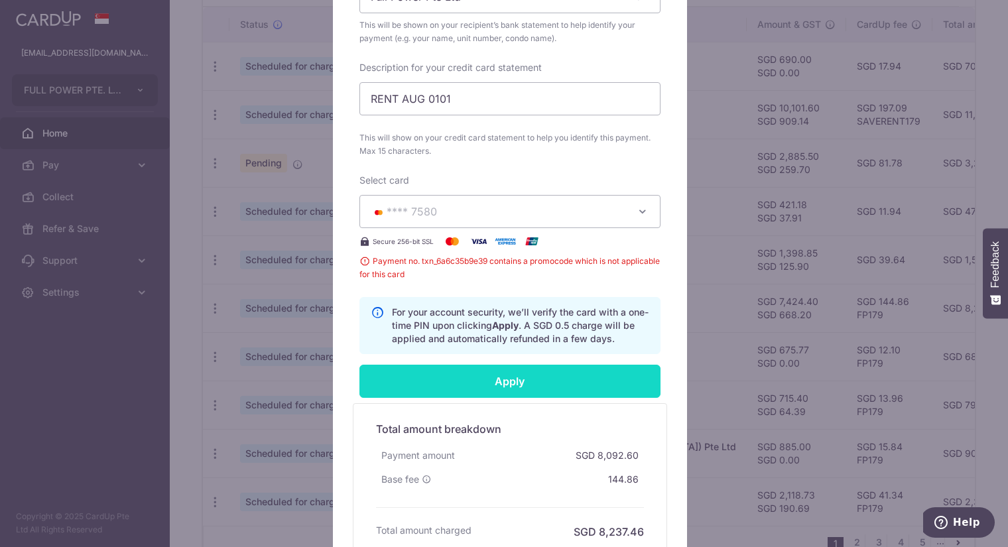
click at [508, 382] on input "Apply" at bounding box center [509, 381] width 301 height 33
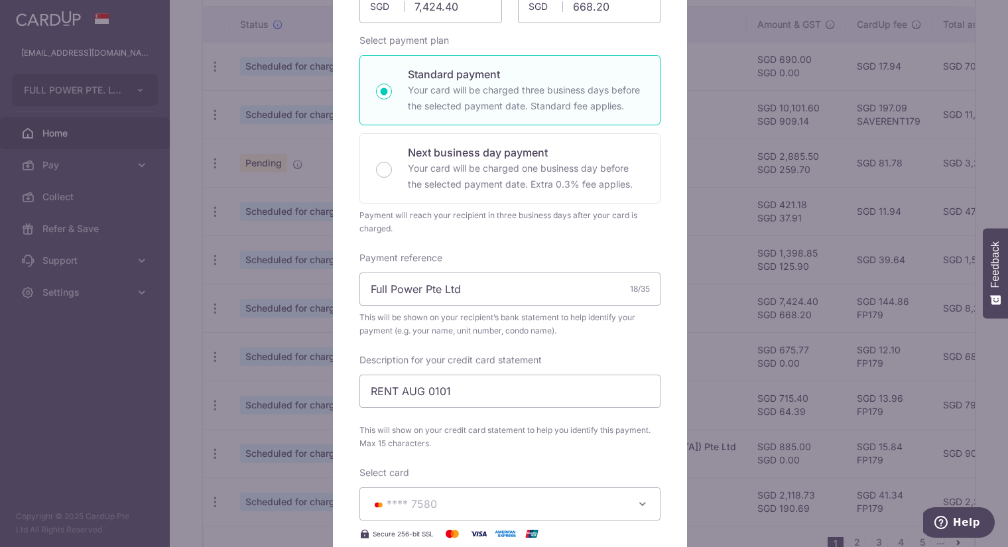
scroll to position [221, 0]
click at [493, 392] on input "RENT AUG 0101" at bounding box center [509, 392] width 301 height 33
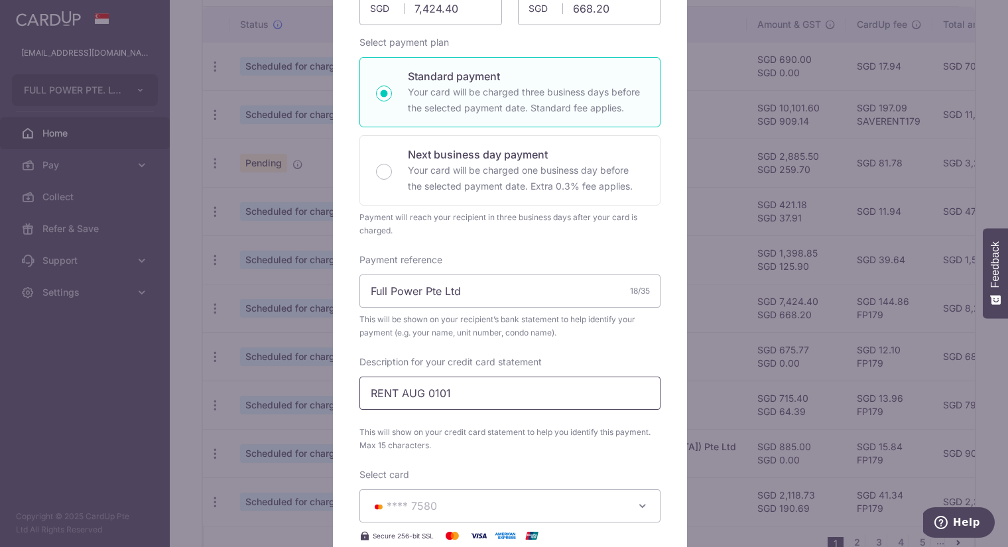
click at [493, 392] on input "RENT AUG 0101" at bounding box center [509, 392] width 301 height 33
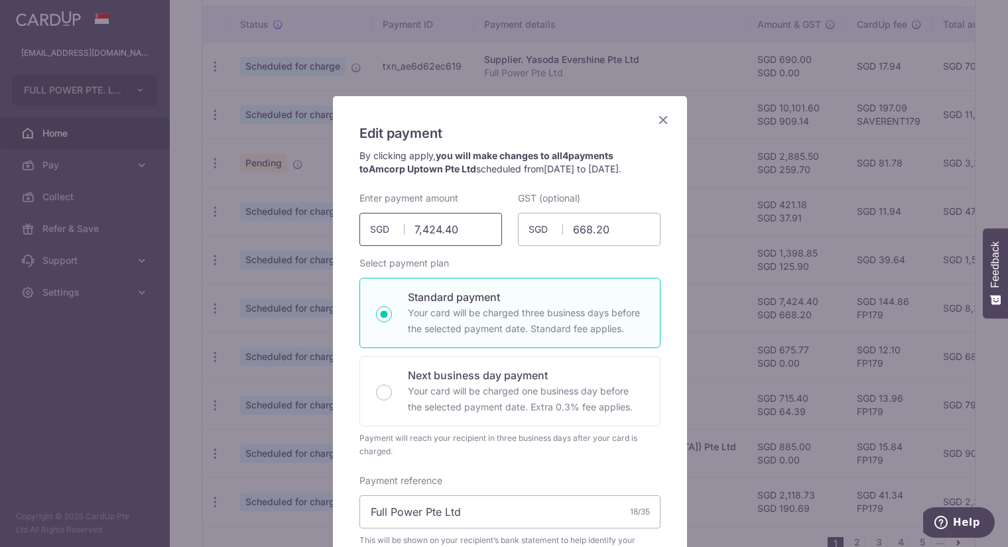
drag, startPoint x: 469, startPoint y: 229, endPoint x: 396, endPoint y: 235, distance: 73.2
click at [396, 235] on div "7,424.40 7424.40 SGD" at bounding box center [430, 229] width 143 height 33
type input "7,424.40"
click at [661, 119] on icon "Close" at bounding box center [663, 119] width 16 height 17
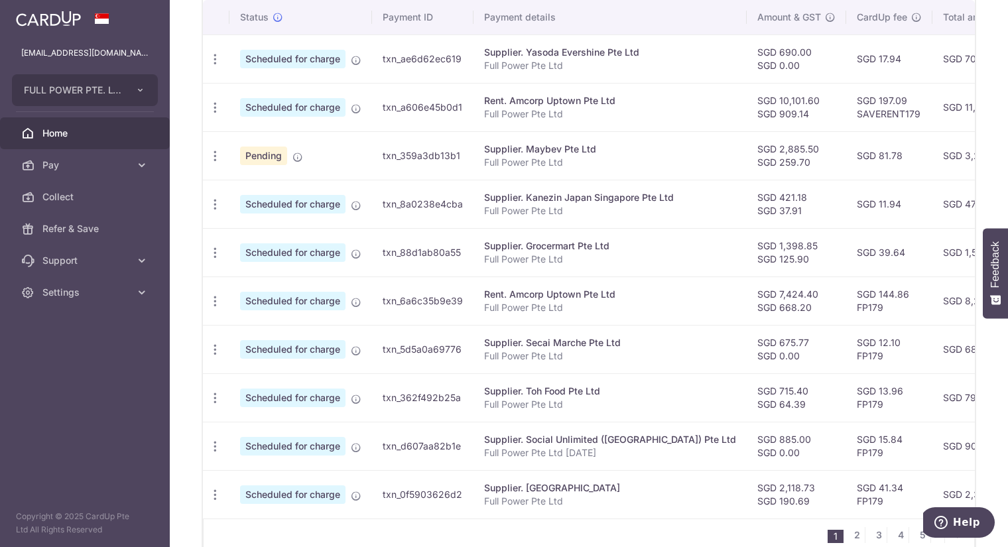
scroll to position [384, 0]
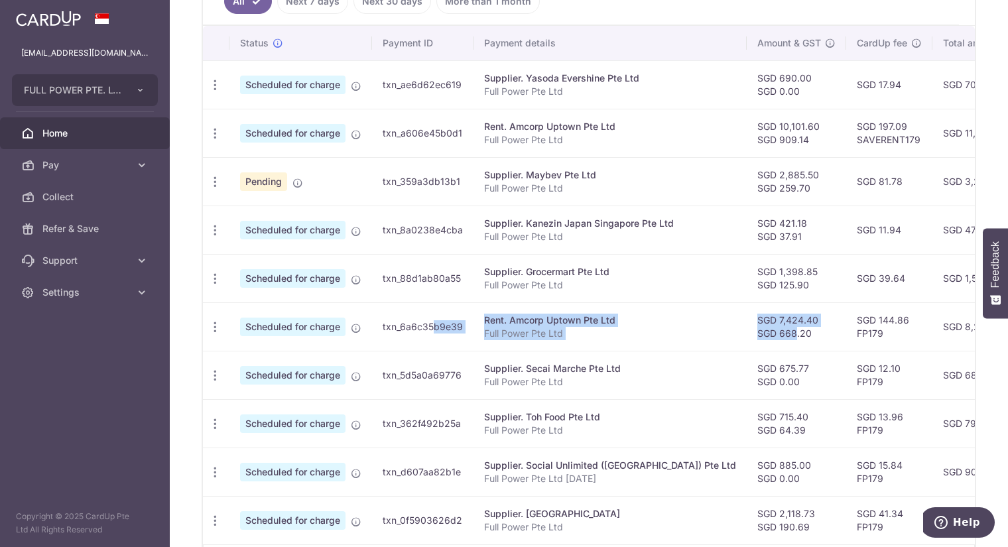
drag, startPoint x: 717, startPoint y: 321, endPoint x: 394, endPoint y: 328, distance: 322.2
click at [394, 328] on tr "Update payment Cancel payment Scheduled for charge txn_6a6c35b9e39 Rent. Amcorp…" at bounding box center [743, 326] width 1080 height 48
click at [217, 92] on icon "button" at bounding box center [215, 85] width 14 height 14
click at [290, 355] on span "Update payment" at bounding box center [286, 363] width 90 height 16
radio input "true"
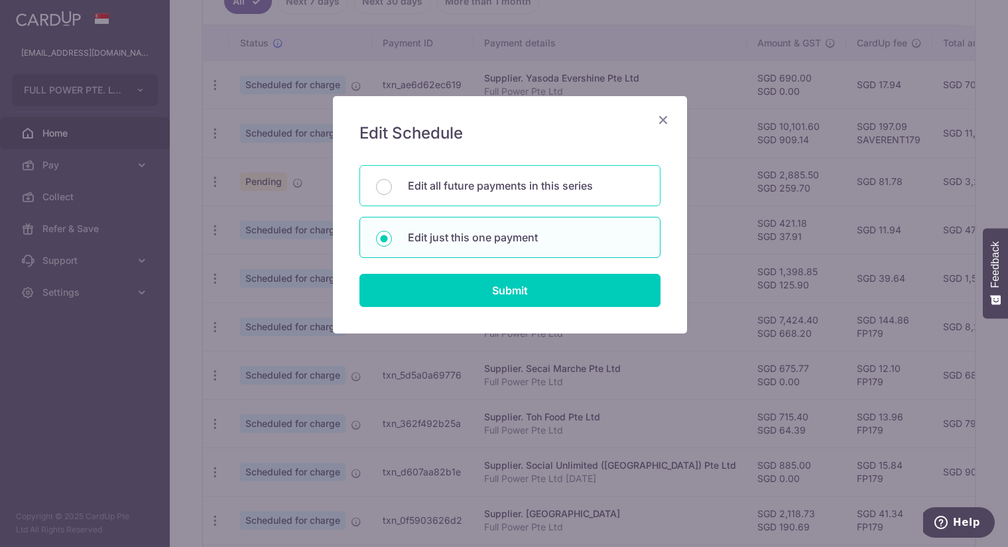
click at [452, 181] on p "Edit all future payments in this series" at bounding box center [526, 186] width 236 height 16
click at [392, 181] on input "Edit all future payments in this series" at bounding box center [384, 187] width 16 height 16
radio input "true"
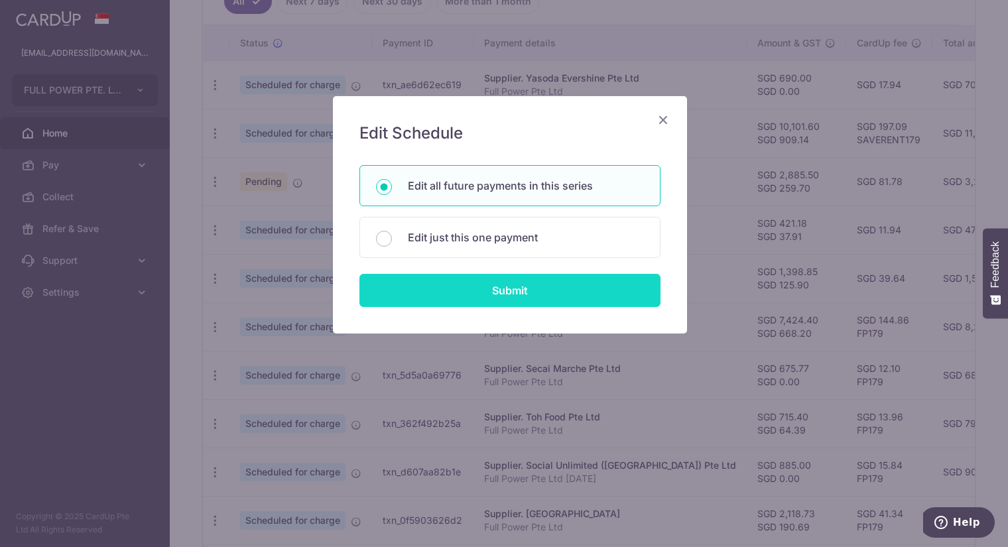
click at [488, 285] on input "Submit" at bounding box center [509, 290] width 301 height 33
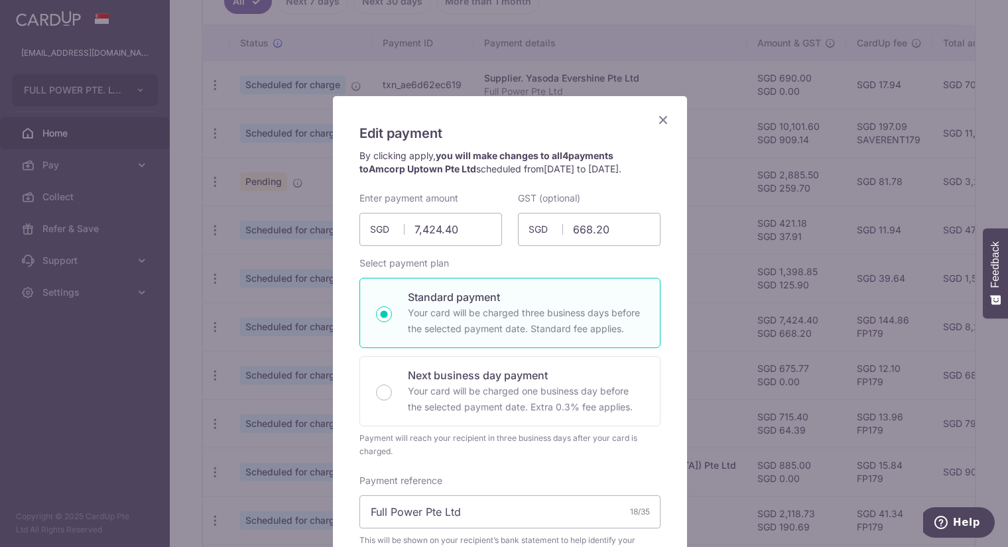
click at [655, 117] on icon "Close" at bounding box center [663, 119] width 16 height 17
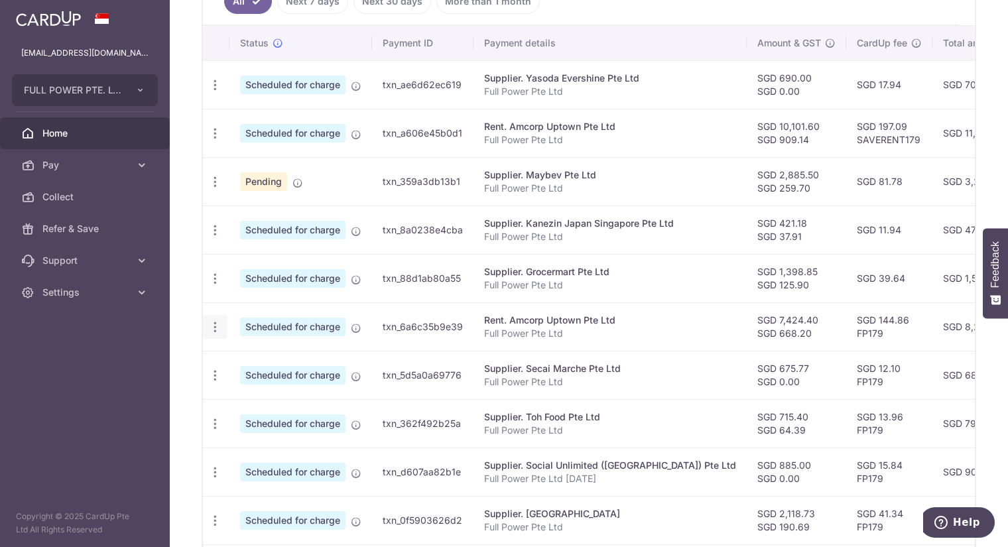
click at [213, 92] on icon "button" at bounding box center [215, 85] width 14 height 14
click at [305, 388] on span "Cancel payment" at bounding box center [285, 396] width 89 height 16
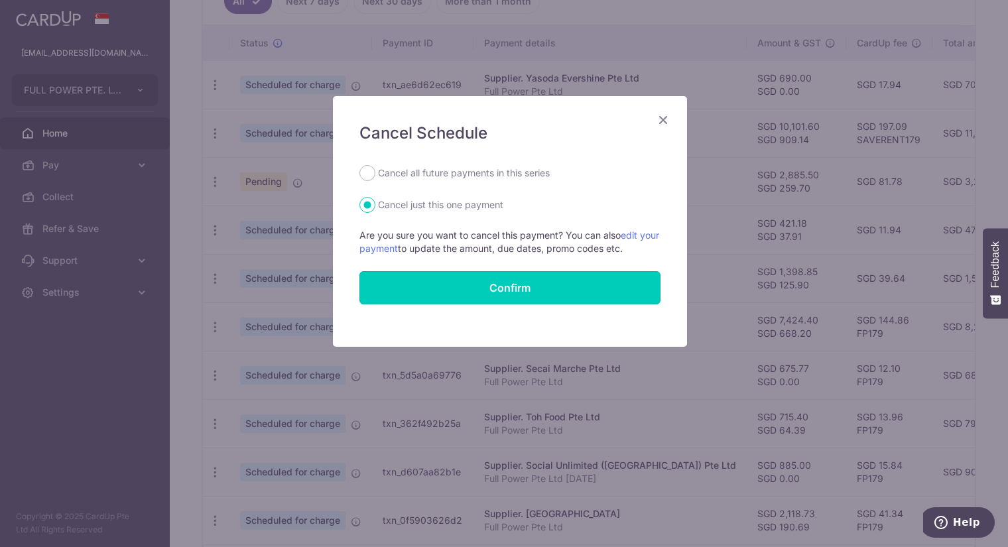
drag, startPoint x: 512, startPoint y: 280, endPoint x: 491, endPoint y: 174, distance: 108.2
click at [491, 174] on form "Cancel all future payments in this series Cancel just this one payment Are you …" at bounding box center [509, 234] width 301 height 139
click at [494, 171] on label "Cancel all future payments in this series" at bounding box center [464, 173] width 172 height 16
click at [375, 171] on input "Cancel all future payments in this series" at bounding box center [367, 173] width 16 height 16
radio input "true"
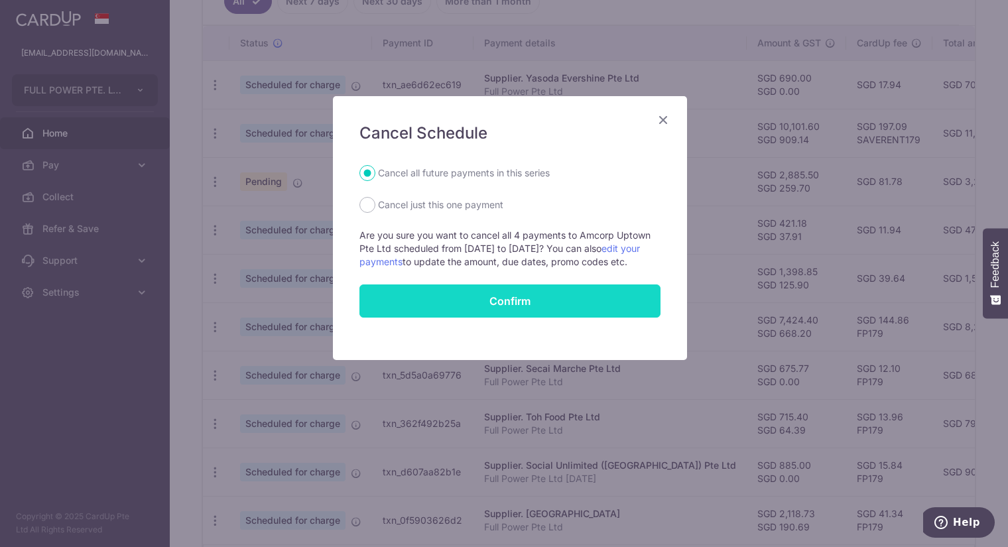
click at [504, 312] on button "Confirm" at bounding box center [509, 300] width 301 height 33
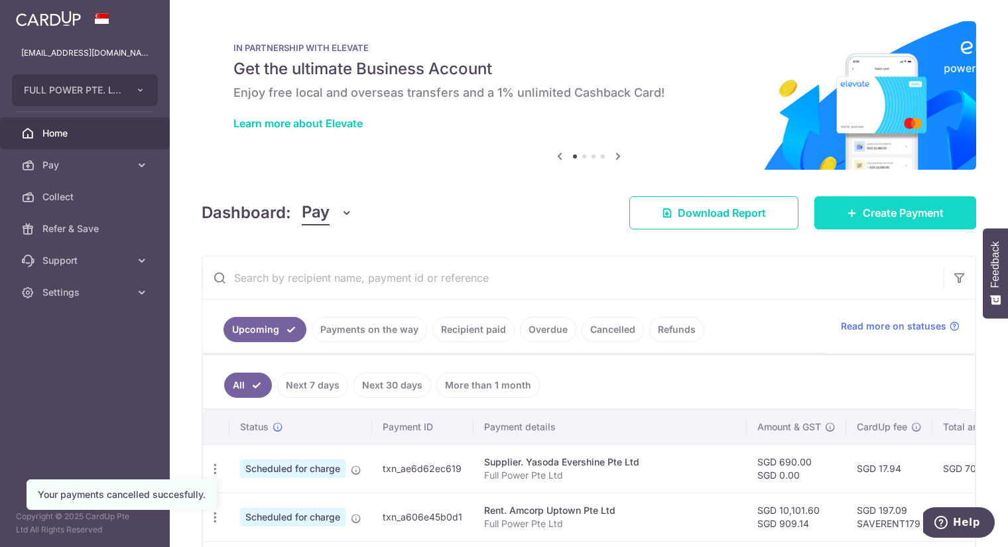
click at [862, 207] on span "Create Payment" at bounding box center [902, 213] width 81 height 16
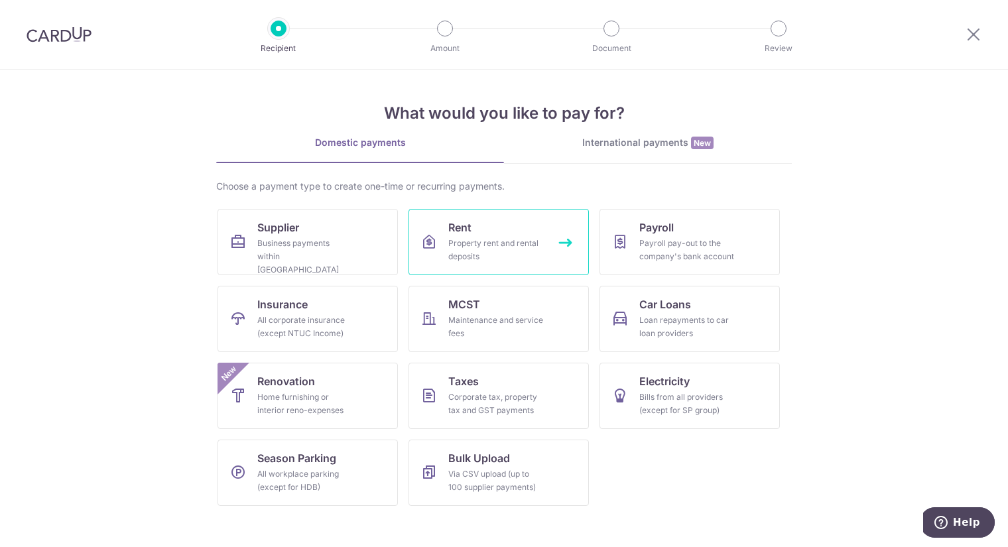
click at [491, 225] on link "Rent Property rent and rental deposits" at bounding box center [498, 242] width 180 height 66
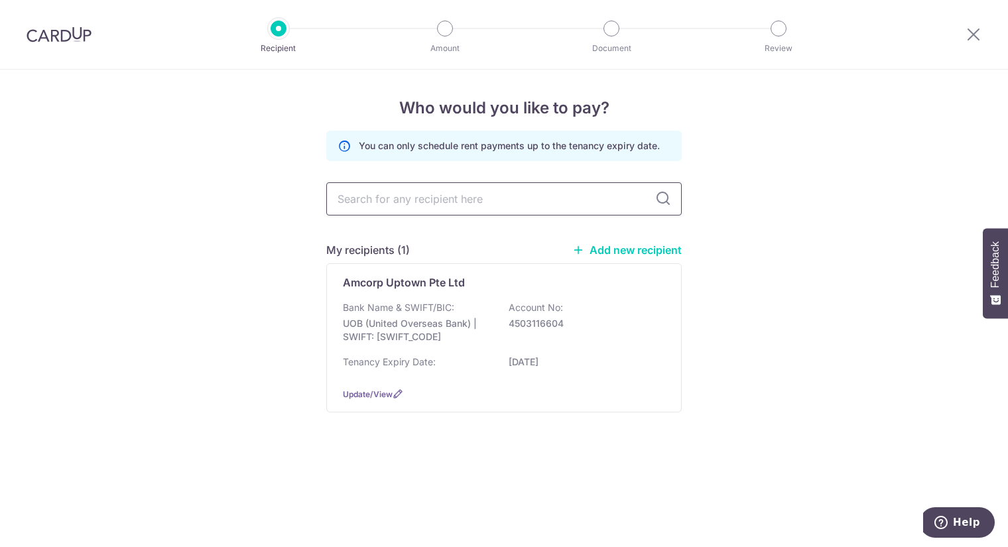
drag, startPoint x: 0, startPoint y: 0, endPoint x: 416, endPoint y: 198, distance: 460.1
click at [416, 198] on input "text" at bounding box center [503, 198] width 355 height 33
click at [378, 274] on p "Amcorp Uptown Pte Ltd" at bounding box center [404, 282] width 122 height 16
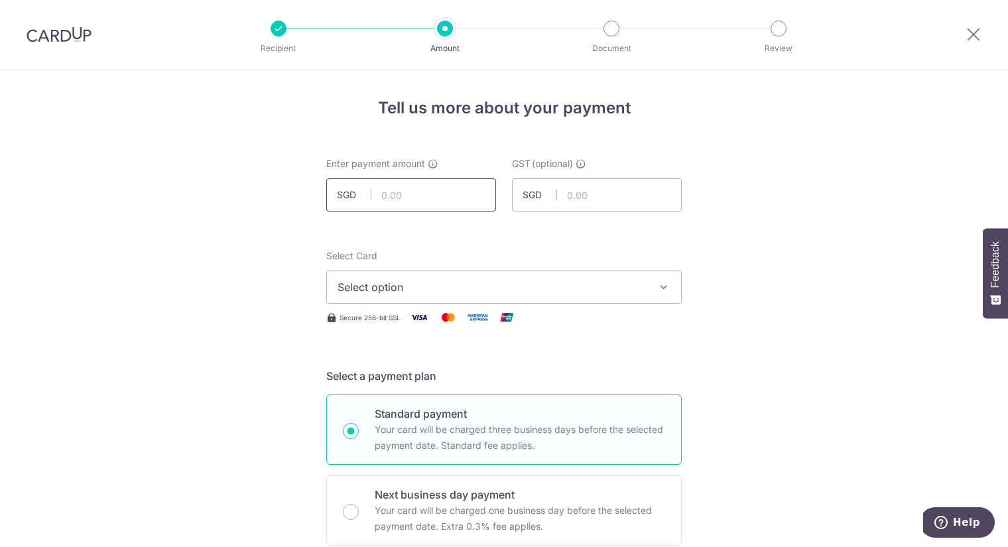
click at [410, 186] on input "text" at bounding box center [411, 194] width 170 height 33
type input "7,424.40"
click at [579, 184] on input "text" at bounding box center [597, 194] width 170 height 33
type input "668.20"
click at [483, 290] on span "Select option" at bounding box center [491, 287] width 309 height 16
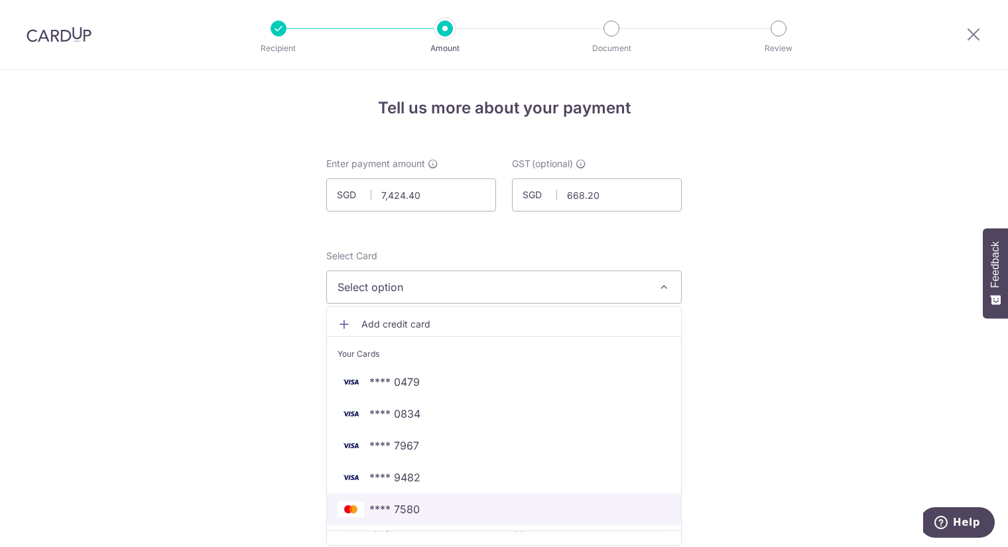
click at [429, 508] on span "**** 7580" at bounding box center [503, 509] width 333 height 16
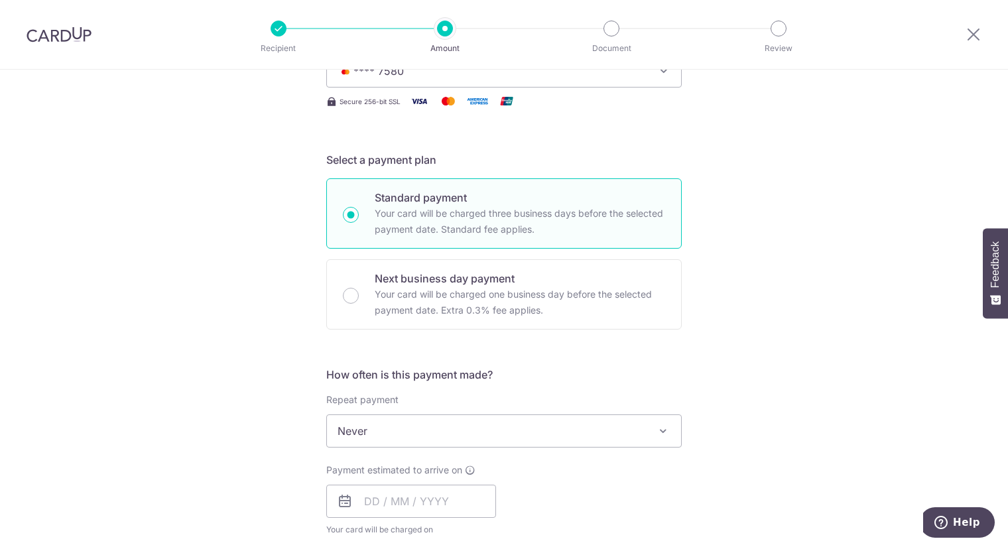
scroll to position [294, 0]
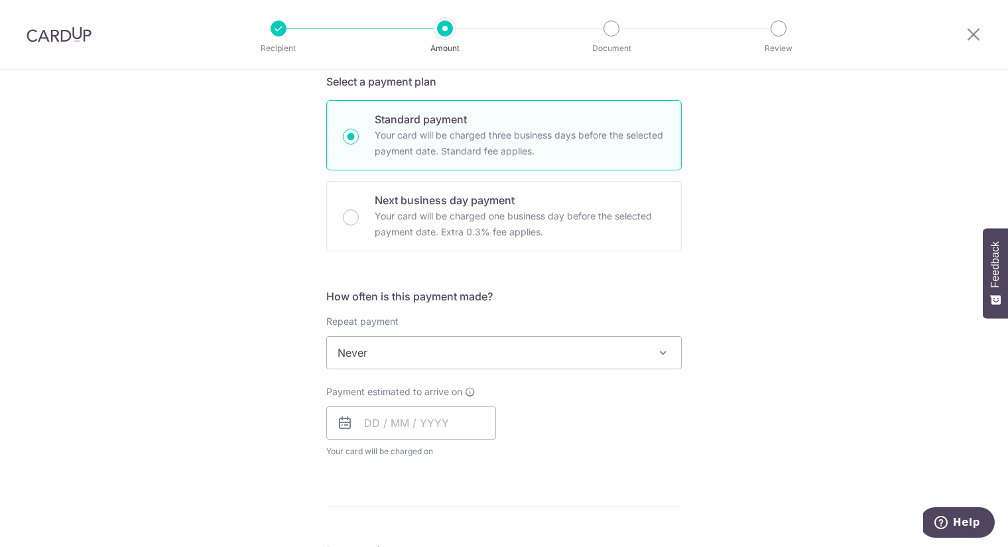
click at [459, 342] on span "Never" at bounding box center [504, 353] width 354 height 32
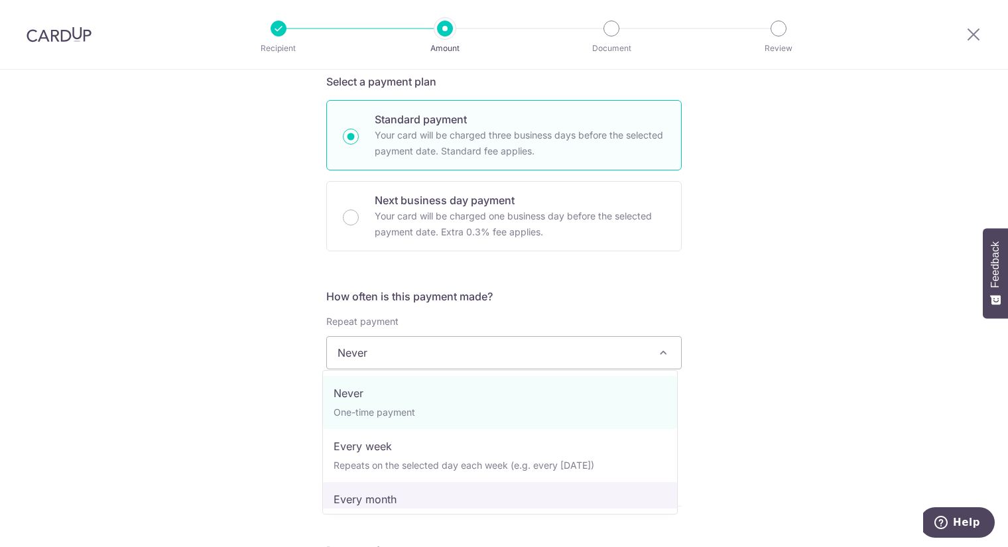
select select "3"
type input "[DATE]"
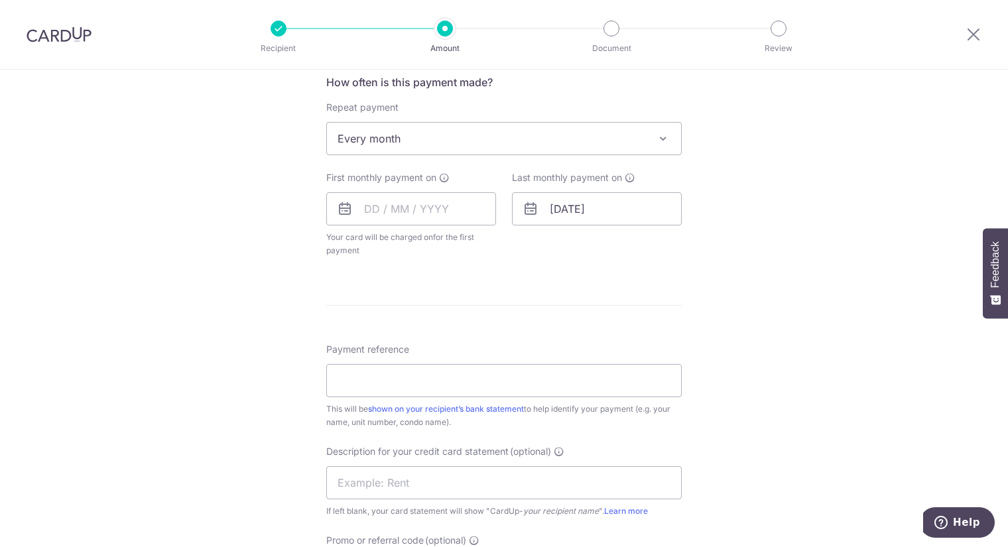
scroll to position [515, 0]
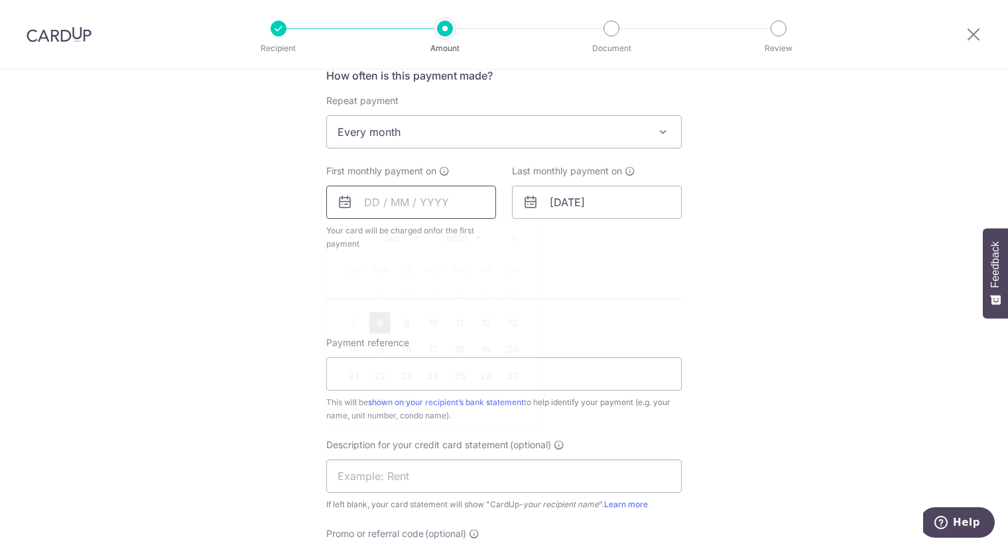
click at [356, 200] on input "text" at bounding box center [411, 202] width 170 height 33
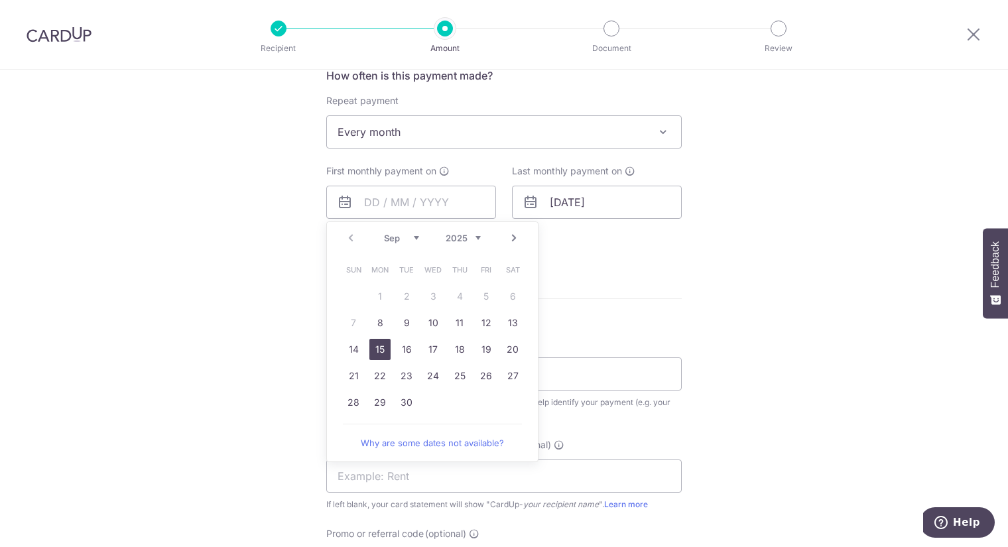
click at [372, 356] on link "15" at bounding box center [379, 349] width 21 height 21
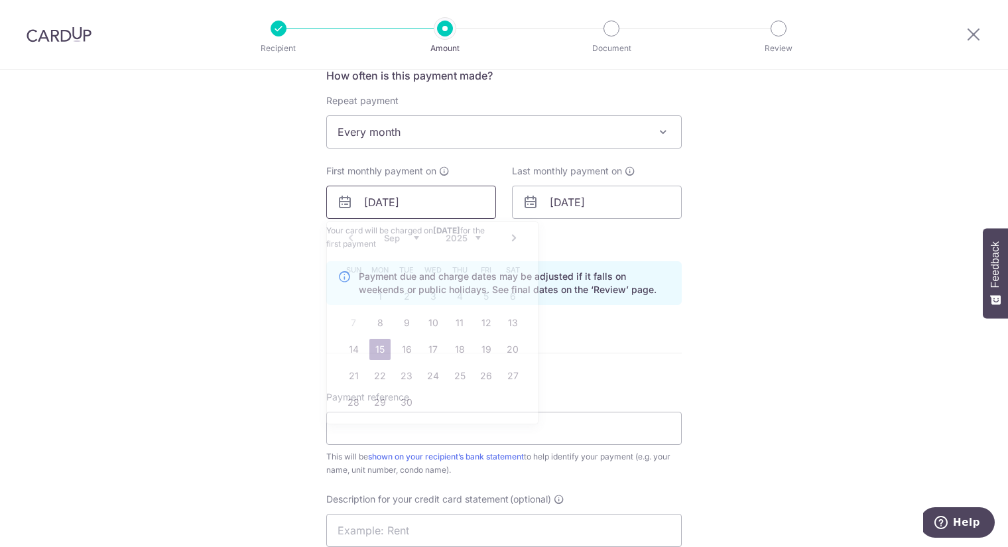
click at [422, 203] on input "[DATE]" at bounding box center [411, 202] width 170 height 33
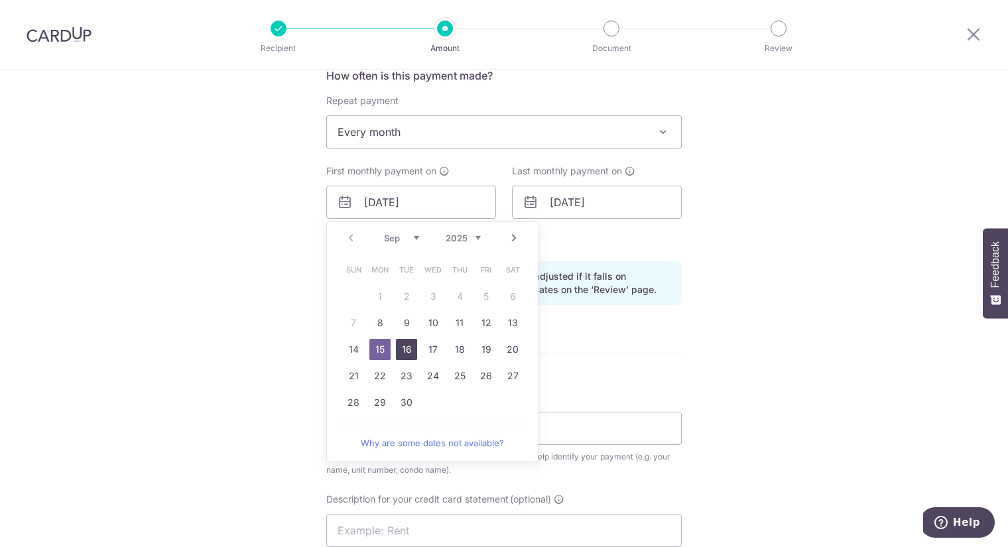
click at [398, 342] on link "16" at bounding box center [406, 349] width 21 height 21
type input "[DATE]"
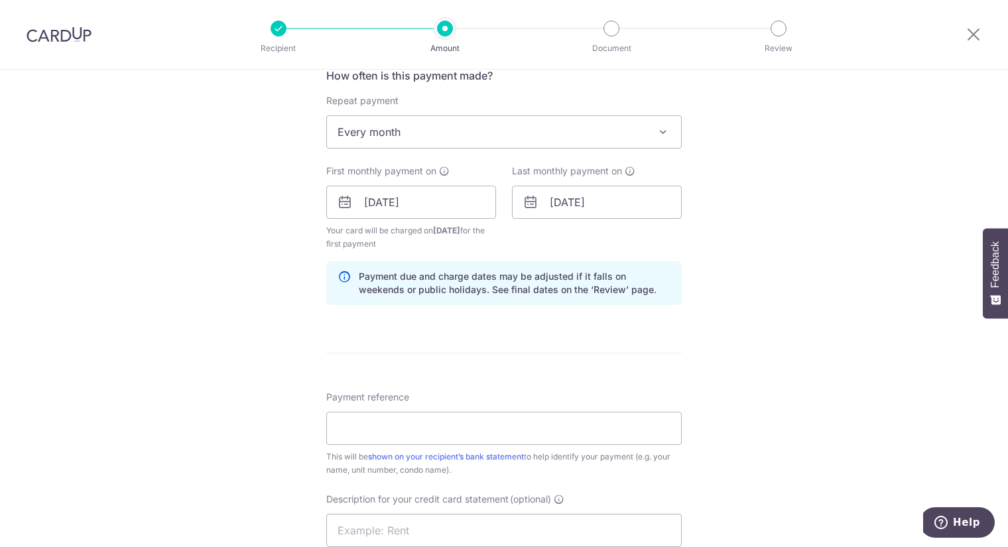
click at [506, 237] on div "Last monthly payment on 31/12/2025" at bounding box center [597, 207] width 186 height 86
click at [552, 203] on input "31/12/2025" at bounding box center [597, 202] width 170 height 33
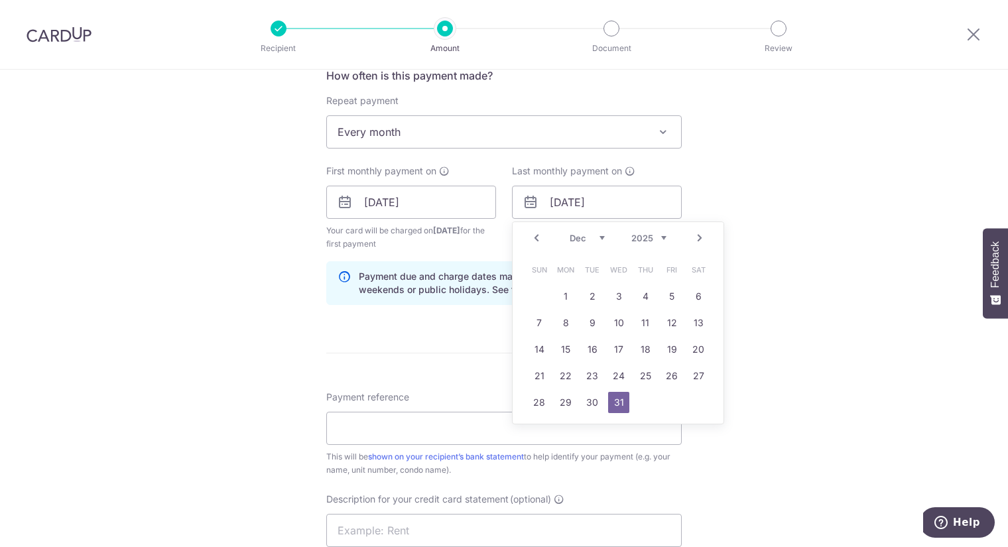
click at [593, 234] on select "Sep Oct Nov Dec" at bounding box center [586, 238] width 35 height 11
click at [648, 226] on div "Prev Next Sep Oct Nov [DATE] 2026 2027 2028 2029 2030 2031 2032 2033 2034 2035" at bounding box center [617, 238] width 211 height 32
click at [597, 233] on select "Sep Oct Nov Dec" at bounding box center [586, 238] width 35 height 11
click at [658, 222] on div "Prev Next Sep Oct Nov [DATE] 2026 2027 2028 2029 2030 2031 2032 2033 2034 2035" at bounding box center [617, 238] width 211 height 32
click at [659, 233] on select "2025 2026 2027 2028 2029 2030 2031 2032 2033 2034 2035" at bounding box center [648, 238] width 35 height 11
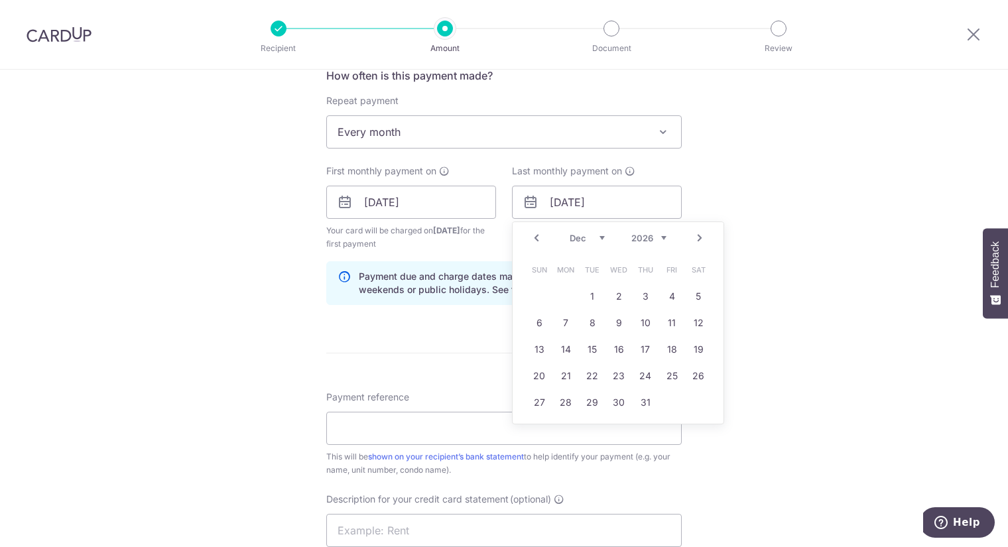
click at [598, 233] on select "Jan Feb Mar Apr May Jun [DATE] Aug Sep Oct Nov Dec" at bounding box center [586, 238] width 35 height 11
click at [618, 348] on link "15" at bounding box center [618, 349] width 21 height 21
type input "[DATE]"
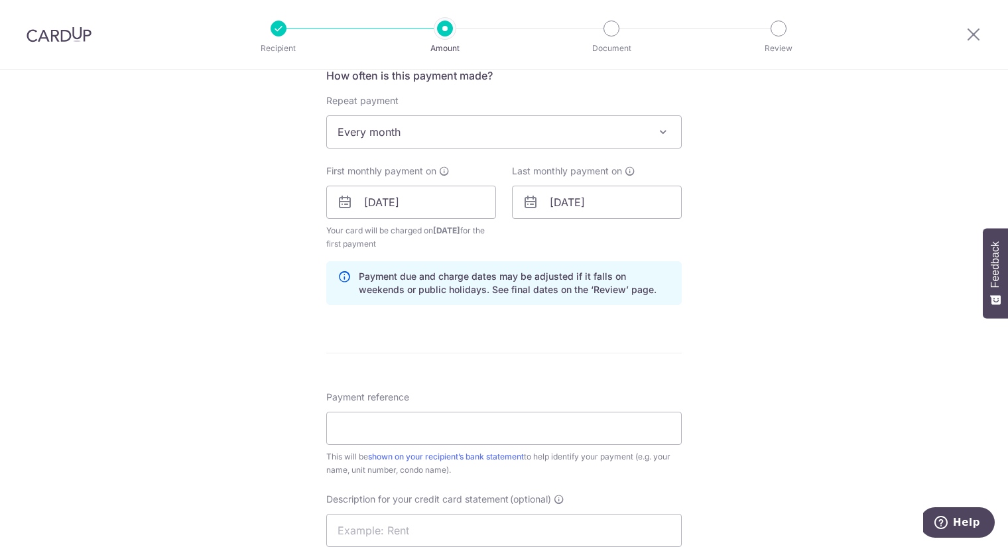
click at [688, 353] on div "Tell us more about your payment Enter payment amount SGD 7,424.40 7424.40 GST (…" at bounding box center [504, 232] width 1008 height 1355
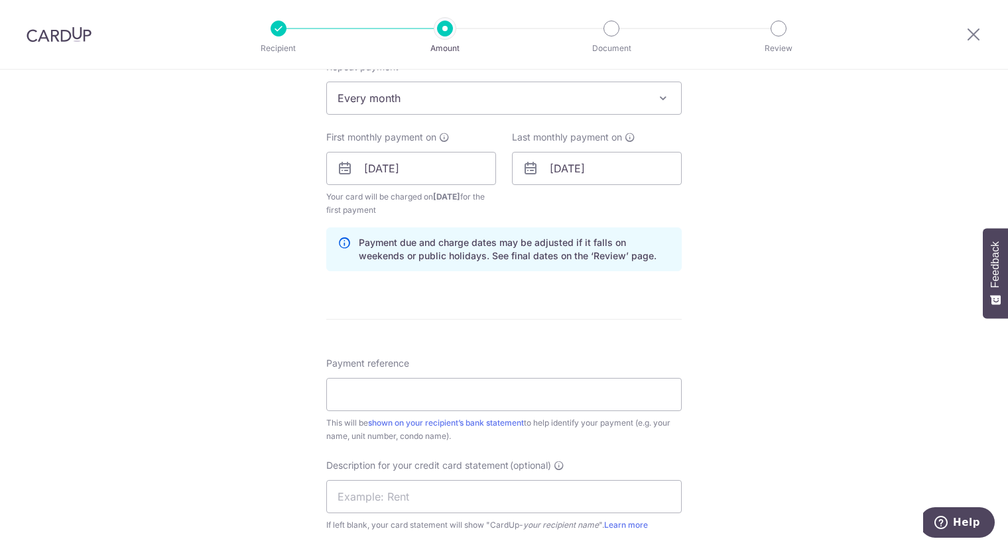
scroll to position [589, 0]
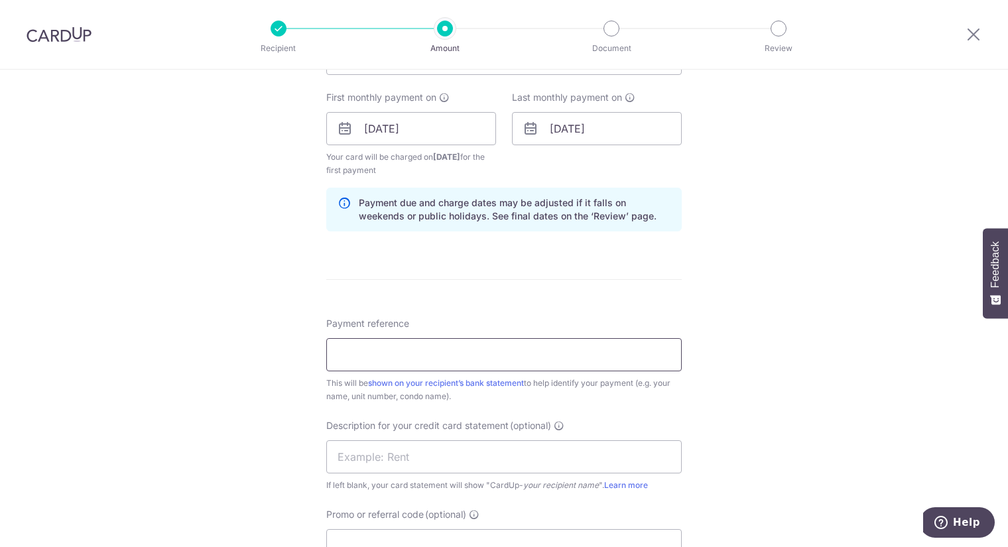
click at [392, 348] on input "Payment reference" at bounding box center [503, 354] width 355 height 33
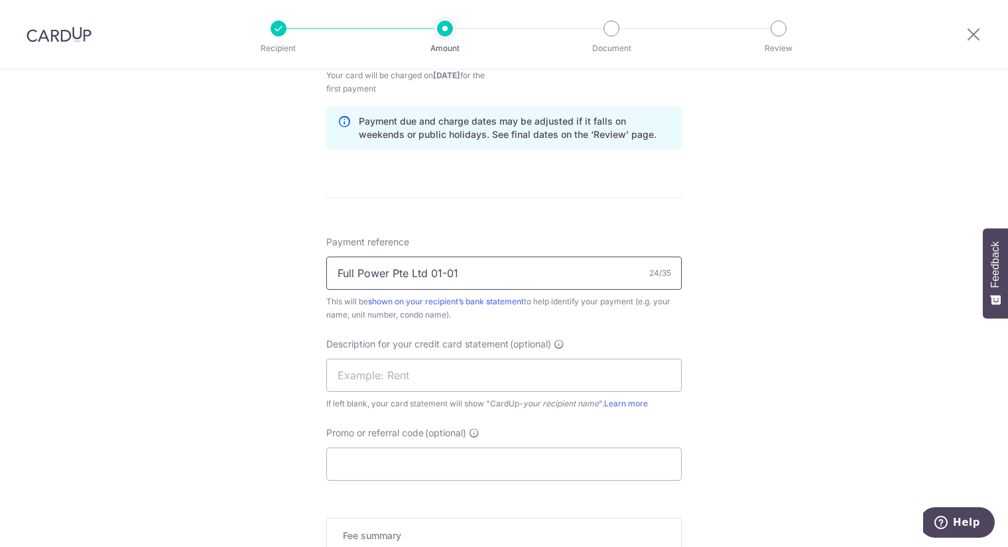
scroll to position [736, 0]
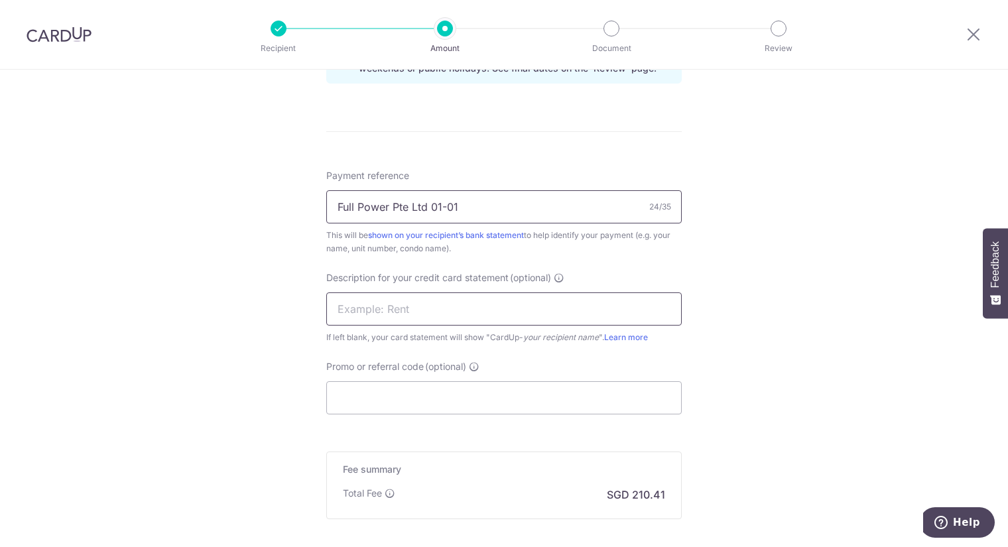
type input "Full Power Pte Ltd 01-01"
click at [390, 303] on input "text" at bounding box center [503, 308] width 355 height 33
type input "RENT SEPT 0101"
click at [384, 381] on input "Promo or referral code (optional)" at bounding box center [503, 397] width 355 height 33
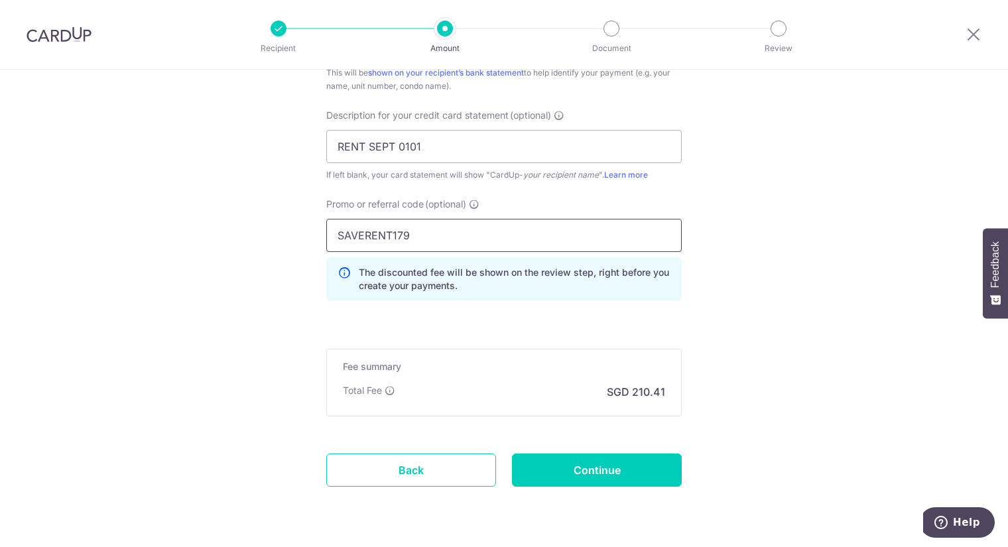
scroll to position [933, 0]
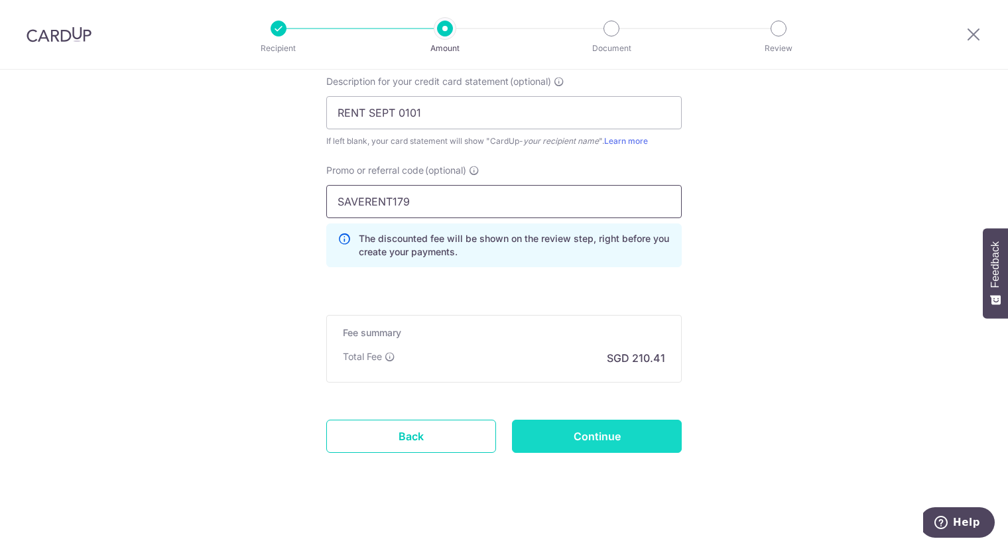
type input "SAVERENT179"
click at [598, 422] on input "Continue" at bounding box center [597, 436] width 170 height 33
type input "Create Schedule"
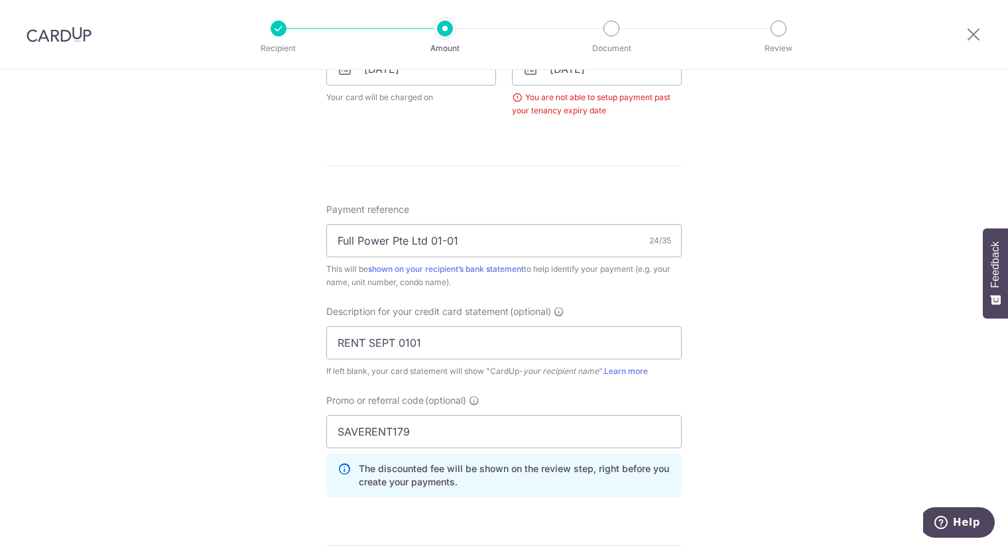
scroll to position [511, 0]
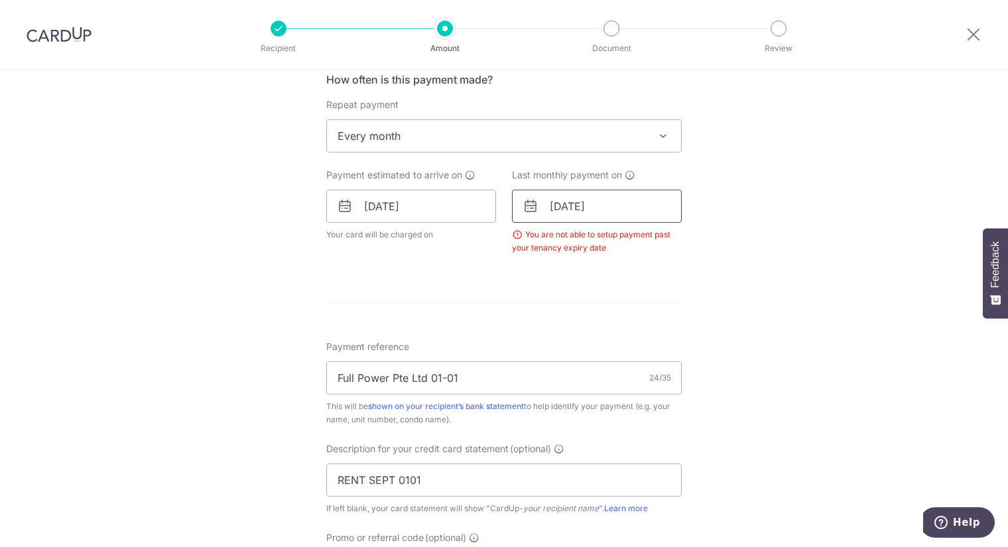
click at [614, 200] on input "[DATE]" at bounding box center [597, 206] width 170 height 33
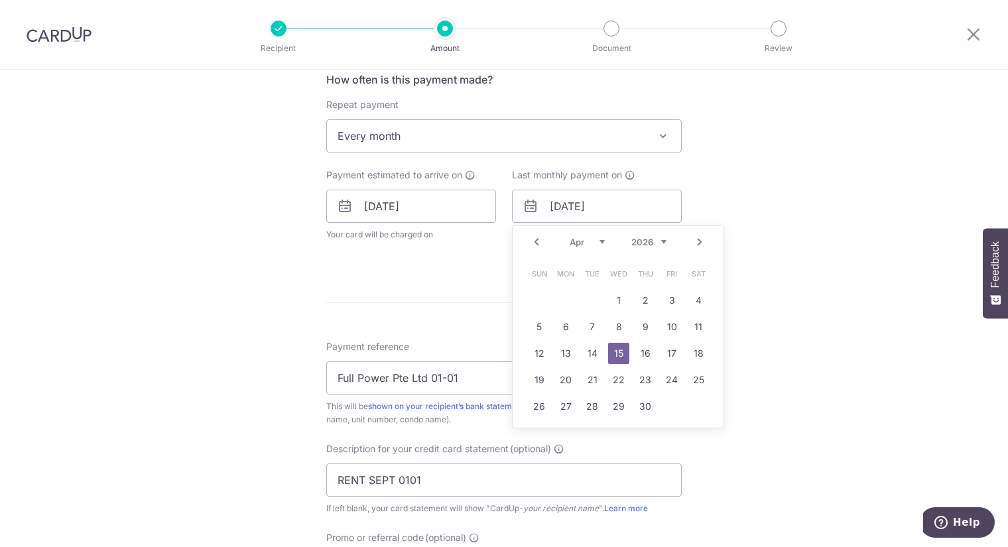
click at [591, 237] on select "Jan Feb Mar Apr May Jun [DATE] Aug Sep Oct Nov Dec" at bounding box center [586, 242] width 35 height 11
click at [561, 347] on link "16" at bounding box center [565, 353] width 21 height 21
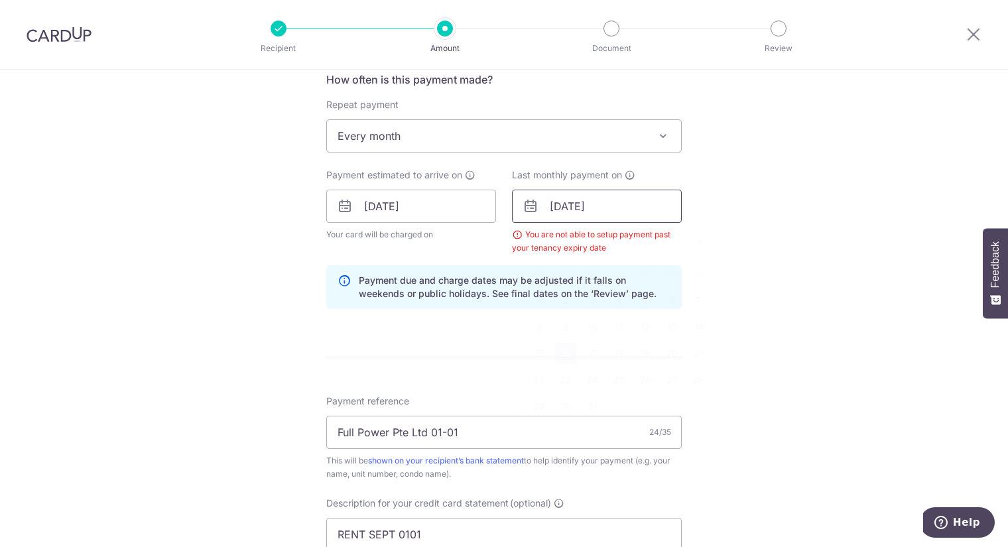
click at [559, 203] on input "[DATE]" at bounding box center [597, 206] width 170 height 33
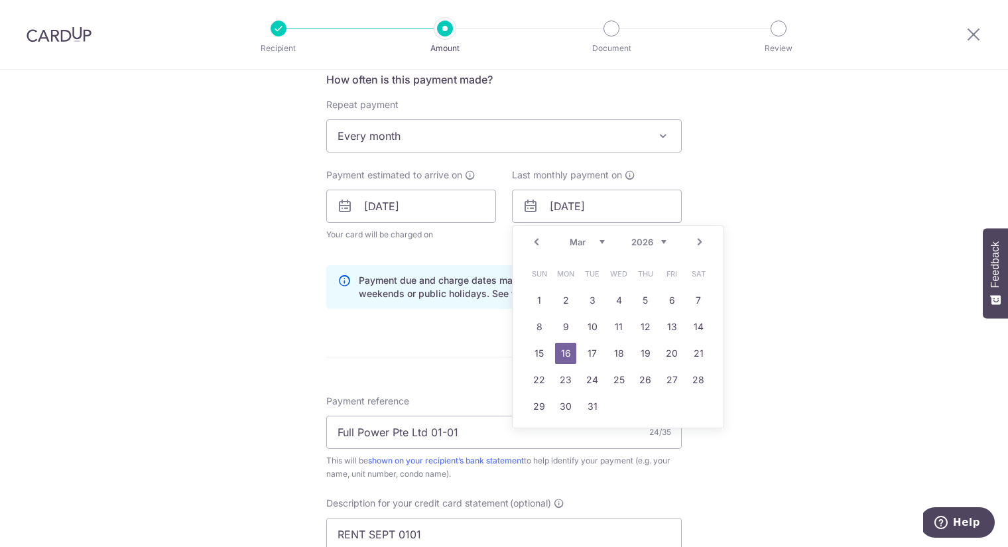
click at [661, 240] on select "2025 2026 2027 2028 2029 2030 2031 2032 2033 2034 2035" at bounding box center [648, 242] width 35 height 11
click at [582, 237] on select "Sep Oct Nov Dec" at bounding box center [586, 242] width 35 height 11
click at [584, 353] on link "16" at bounding box center [591, 353] width 21 height 21
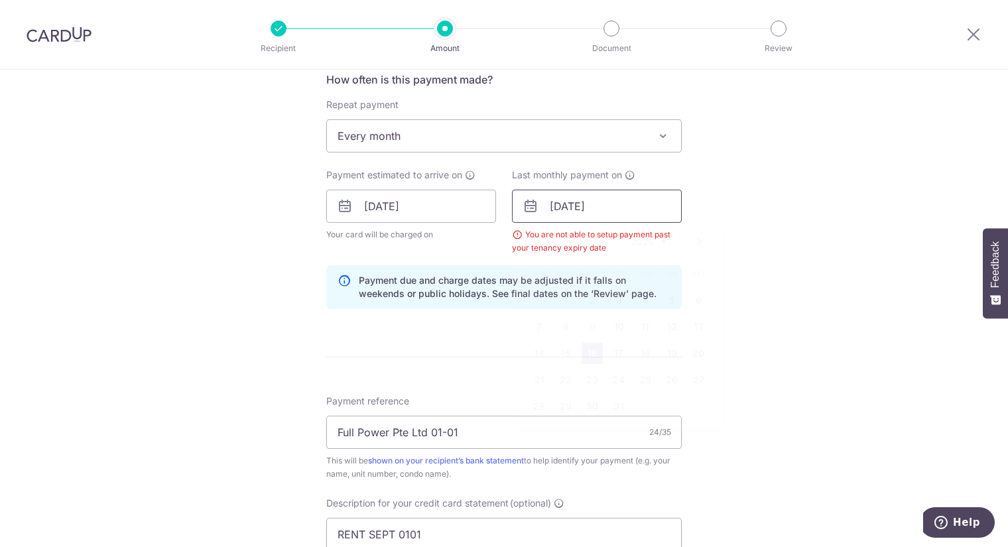
click at [601, 198] on input "[DATE]" at bounding box center [597, 206] width 170 height 33
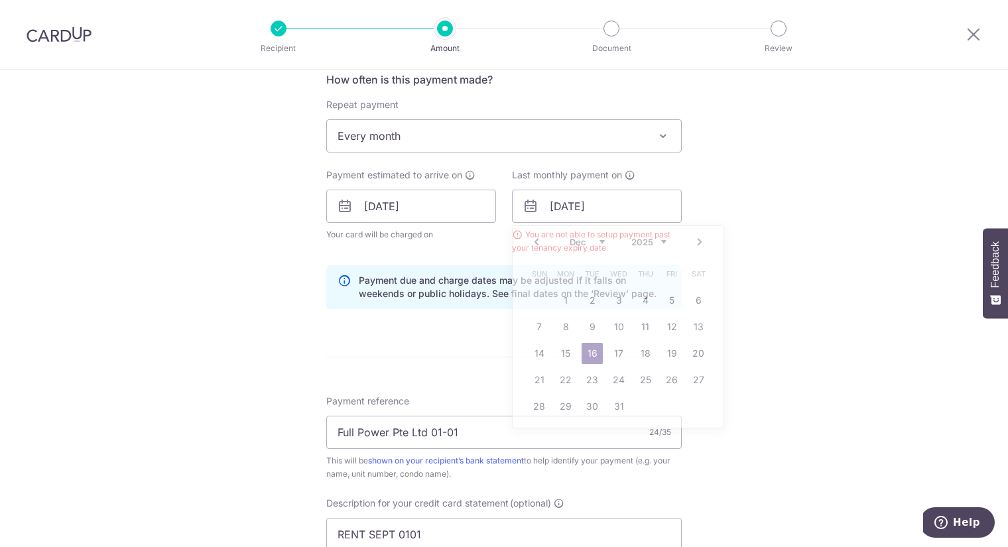
click at [754, 170] on div "Tell us more about your payment Enter payment amount SGD 7,424.40 7424.40 GST (…" at bounding box center [504, 266] width 1008 height 1415
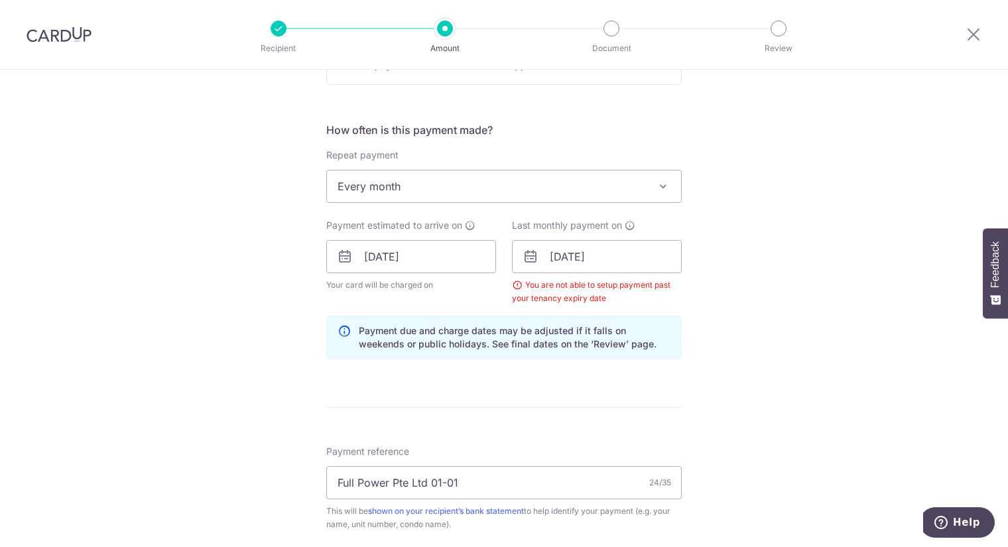
scroll to position [437, 0]
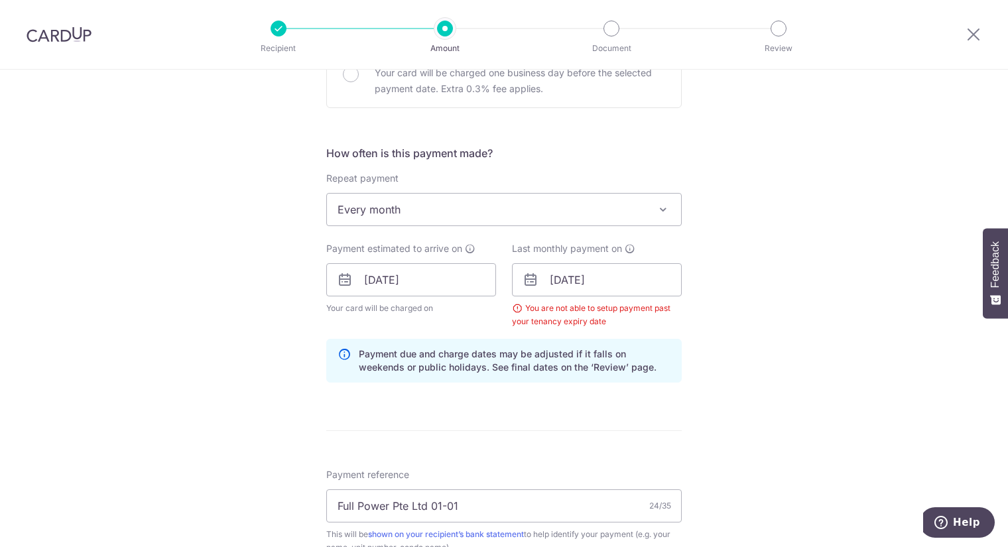
click at [632, 243] on div "Last monthly payment on [DATE] Prev Next Sep Oct Nov [DATE] 2026 2027 2028 2029…" at bounding box center [597, 285] width 170 height 86
click at [630, 246] on icon at bounding box center [629, 248] width 11 height 11
click at [618, 283] on input "16/12/2025" at bounding box center [597, 279] width 170 height 33
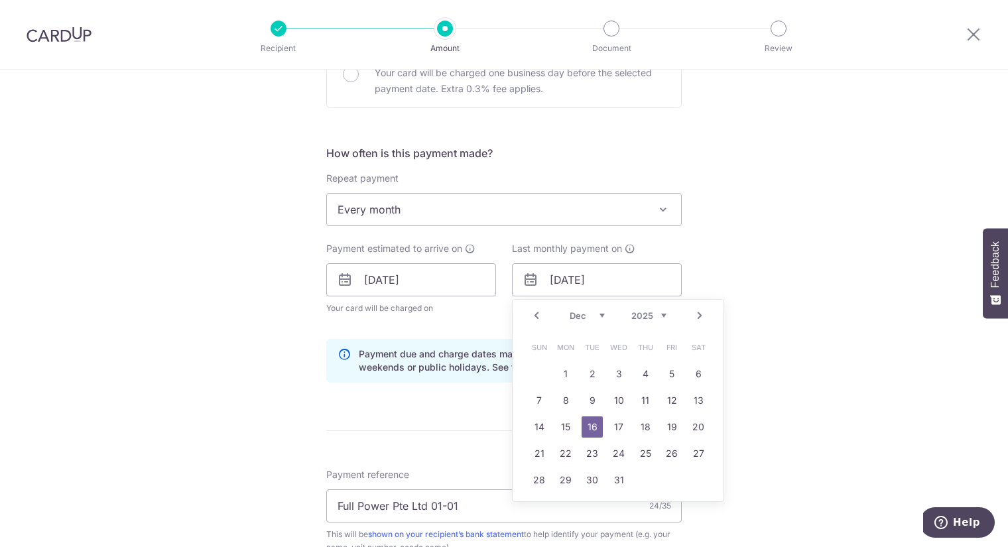
click at [600, 310] on select "Sep Oct Nov Dec" at bounding box center [586, 315] width 35 height 11
click at [544, 451] on link "16" at bounding box center [538, 453] width 21 height 21
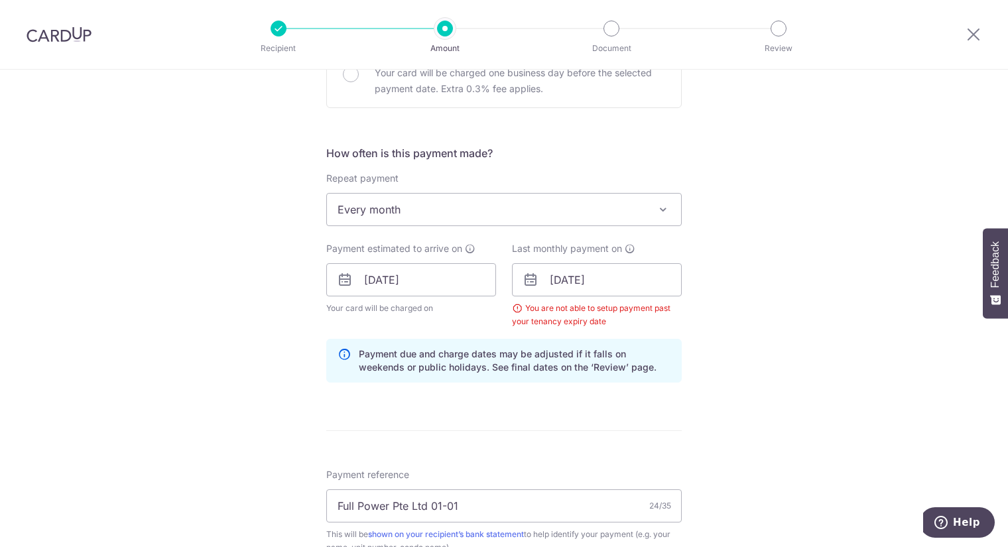
click at [720, 308] on div "Tell us more about your payment Enter payment amount SGD 7,424.40 7424.40 GST (…" at bounding box center [504, 339] width 1008 height 1415
click at [624, 284] on input "16/11/2025" at bounding box center [597, 279] width 170 height 33
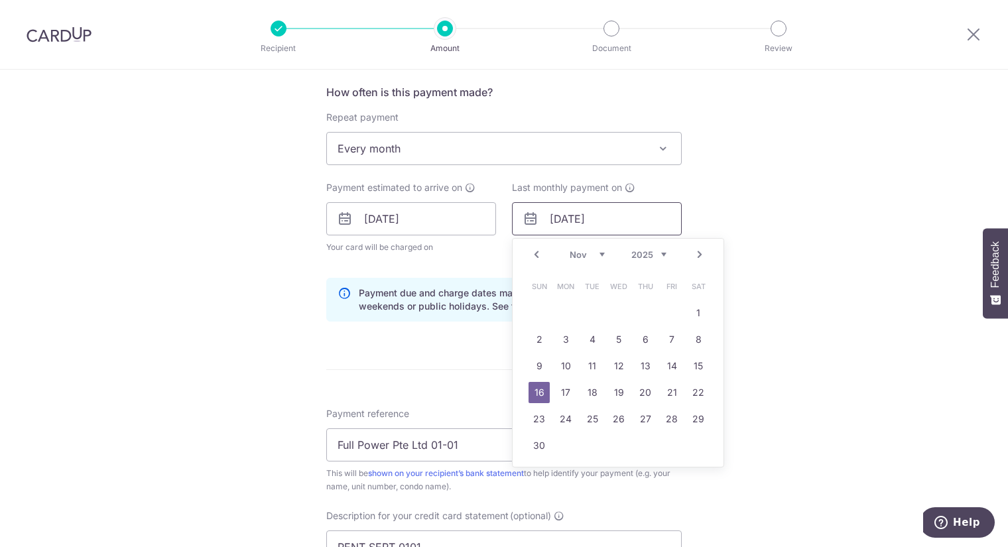
scroll to position [515, 0]
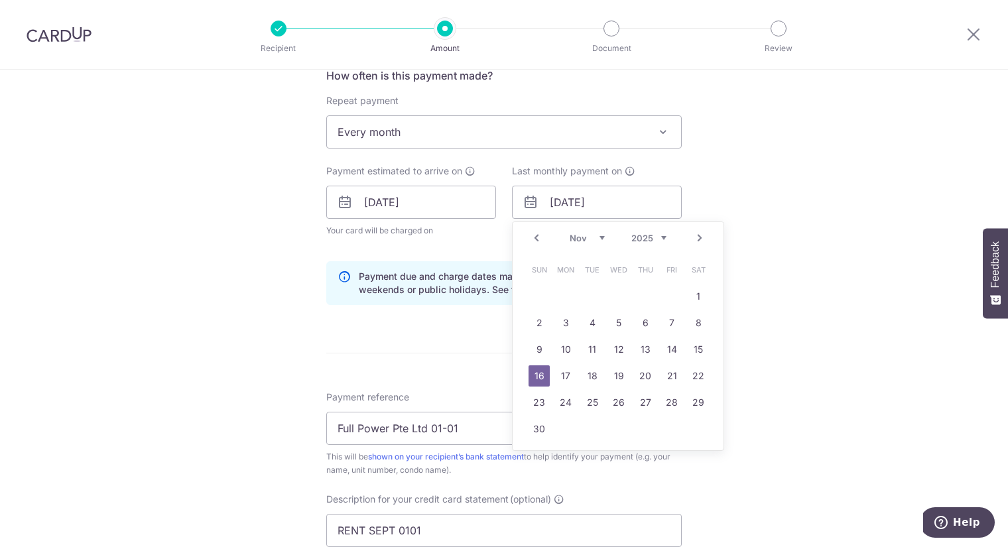
click at [733, 257] on div "Tell us more about your payment Enter payment amount SGD 7,424.40 7424.40 GST (…" at bounding box center [504, 262] width 1008 height 1415
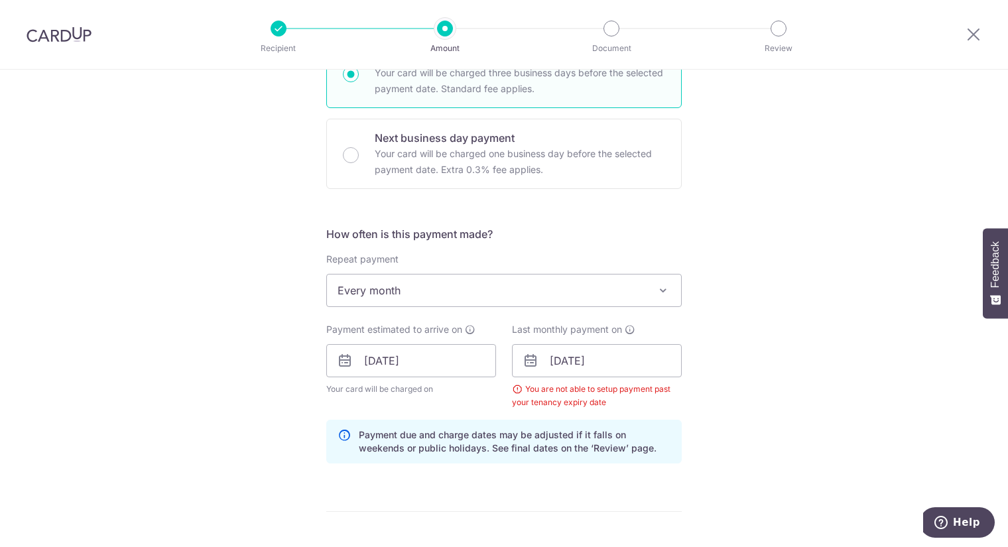
scroll to position [418, 0]
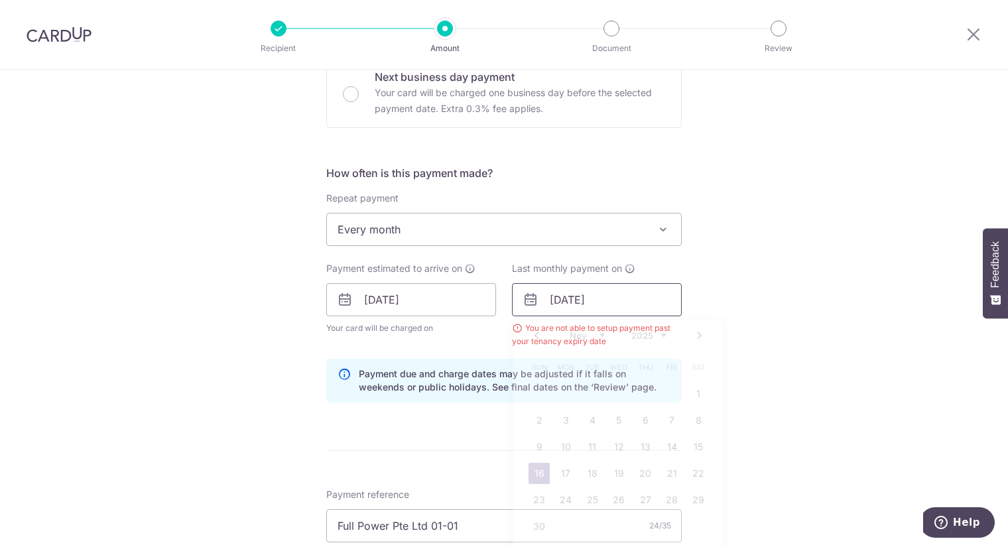
click at [620, 286] on input "16/11/2025" at bounding box center [597, 299] width 170 height 33
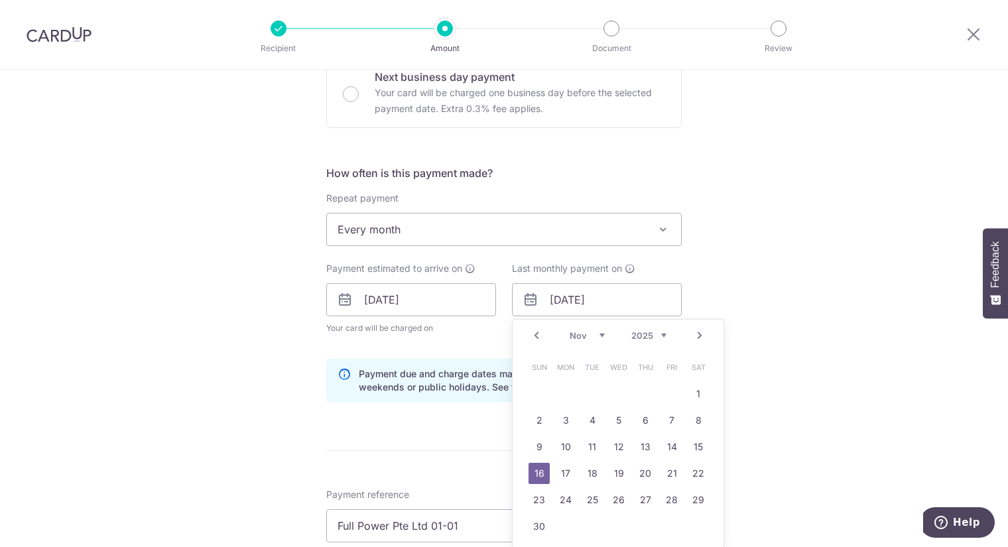
click at [658, 333] on select "2025 2026 2027 2028 2029 2030 2031 2032 2033 2034 2035" at bounding box center [648, 335] width 35 height 11
click at [631, 330] on select "2025 2026 2027 2028 2029 2030 2031 2032 2033 2034 2035" at bounding box center [648, 335] width 35 height 11
click at [591, 335] on select "Sep Oct Nov Dec" at bounding box center [586, 335] width 35 height 11
click at [563, 451] on link "15" at bounding box center [565, 446] width 21 height 21
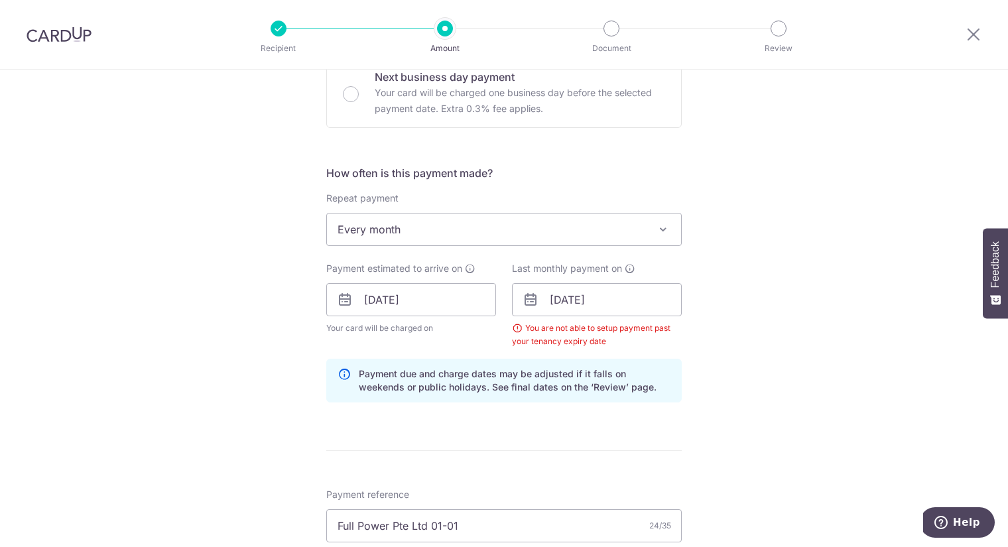
click at [730, 318] on div "Tell us more about your payment Enter payment amount SGD 7,424.40 7424.40 GST (…" at bounding box center [504, 359] width 1008 height 1415
click at [583, 339] on div "You are not able to setup payment past your tenancy expiry date" at bounding box center [597, 334] width 170 height 27
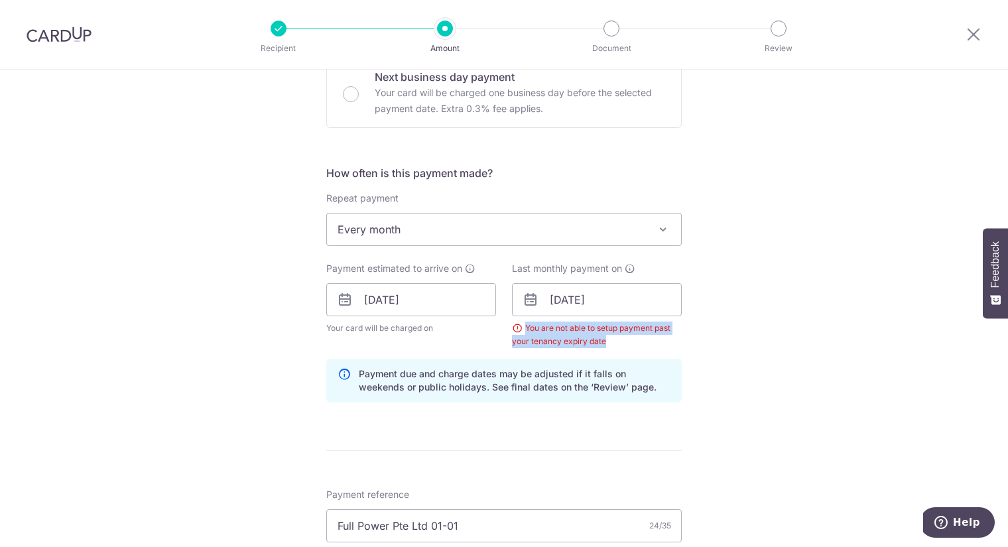
click at [583, 339] on div "You are not able to setup payment past your tenancy expiry date" at bounding box center [597, 334] width 170 height 27
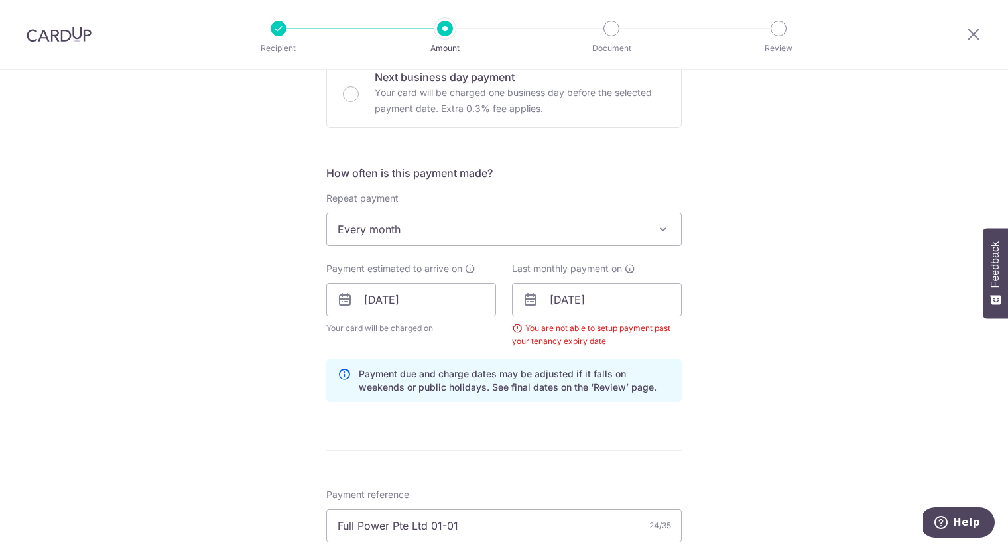
click at [747, 307] on div "Tell us more about your payment Enter payment amount SGD 7,424.40 7424.40 GST (…" at bounding box center [504, 359] width 1008 height 1415
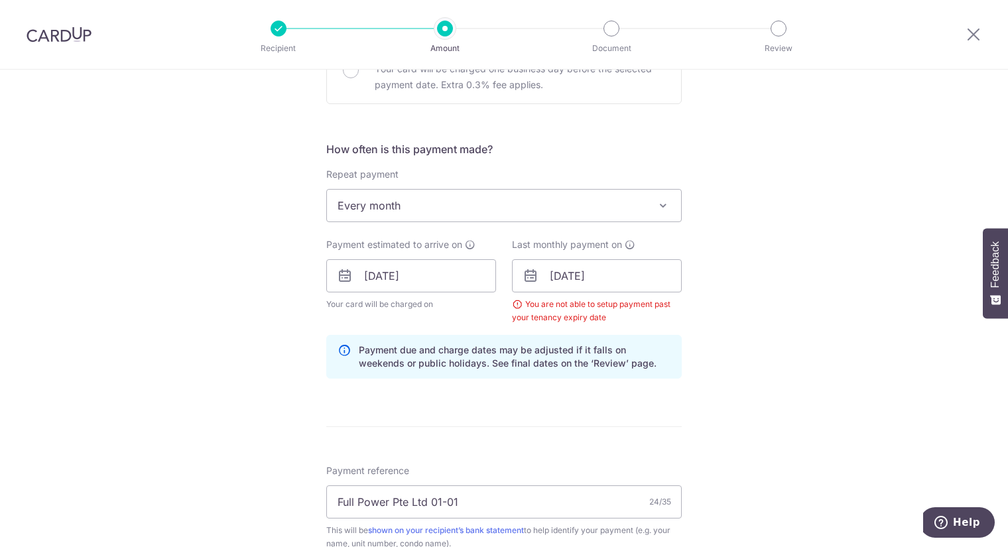
scroll to position [589, 0]
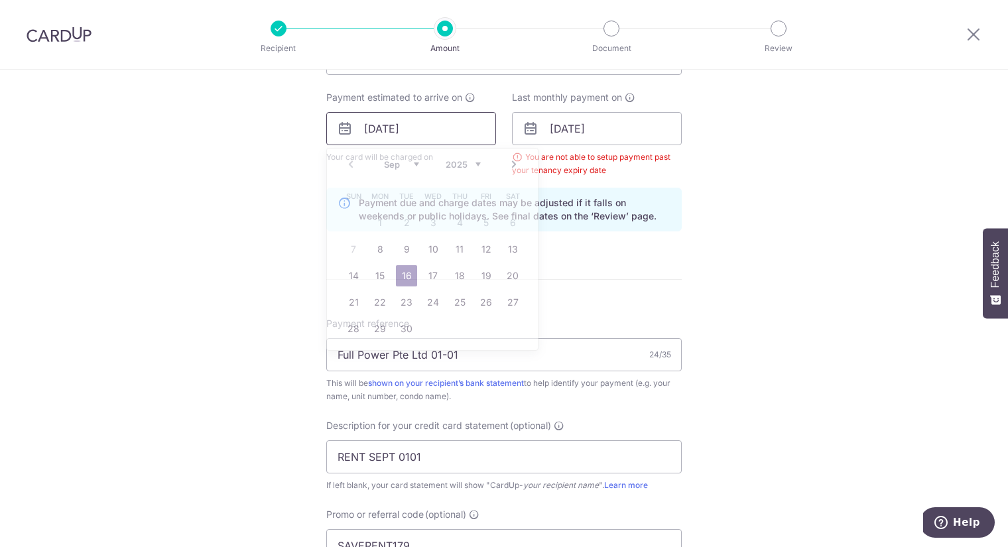
click at [475, 127] on input "[DATE]" at bounding box center [411, 128] width 170 height 33
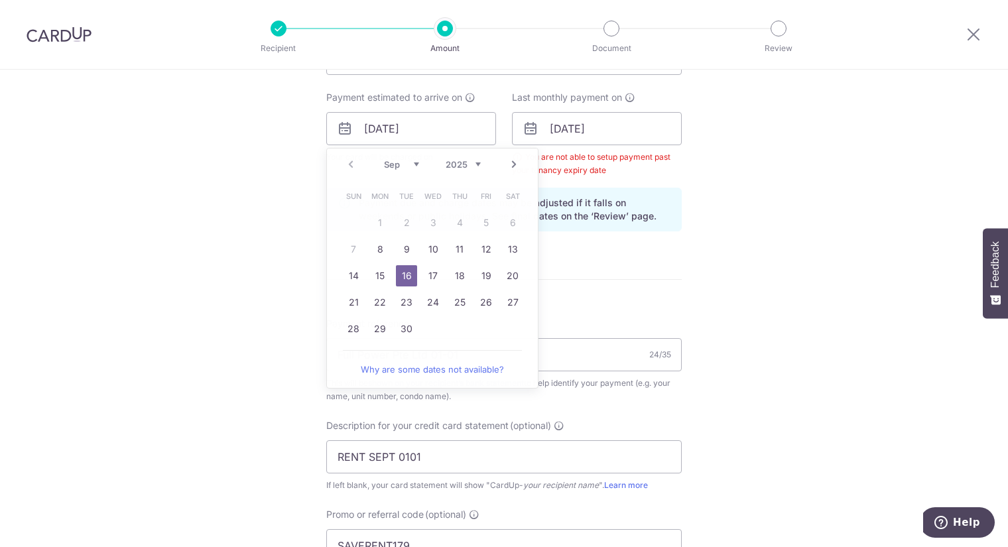
click at [740, 115] on div "Tell us more about your payment Enter payment amount SGD 7,424.40 7424.40 GST (…" at bounding box center [504, 188] width 1008 height 1415
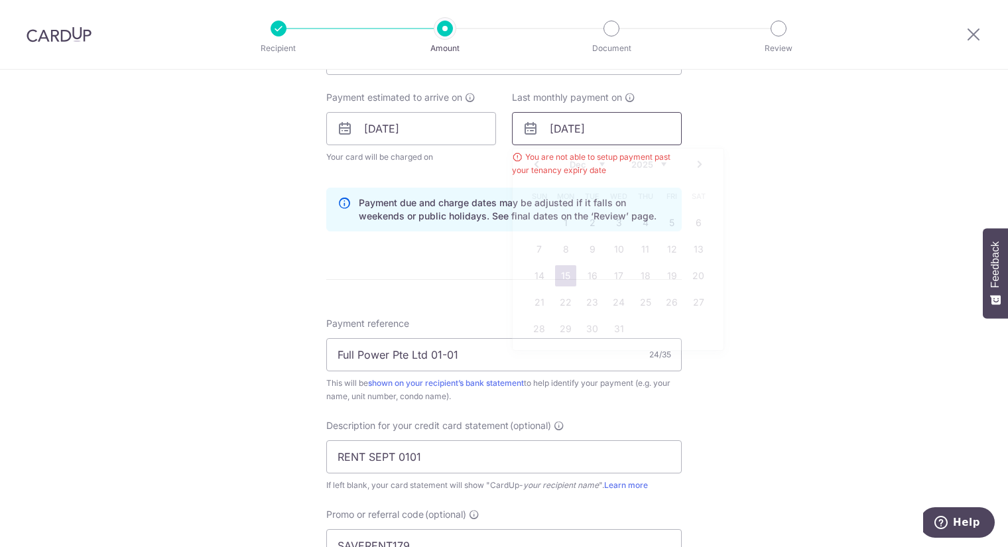
click at [675, 117] on input "15/12/2025" at bounding box center [597, 128] width 170 height 33
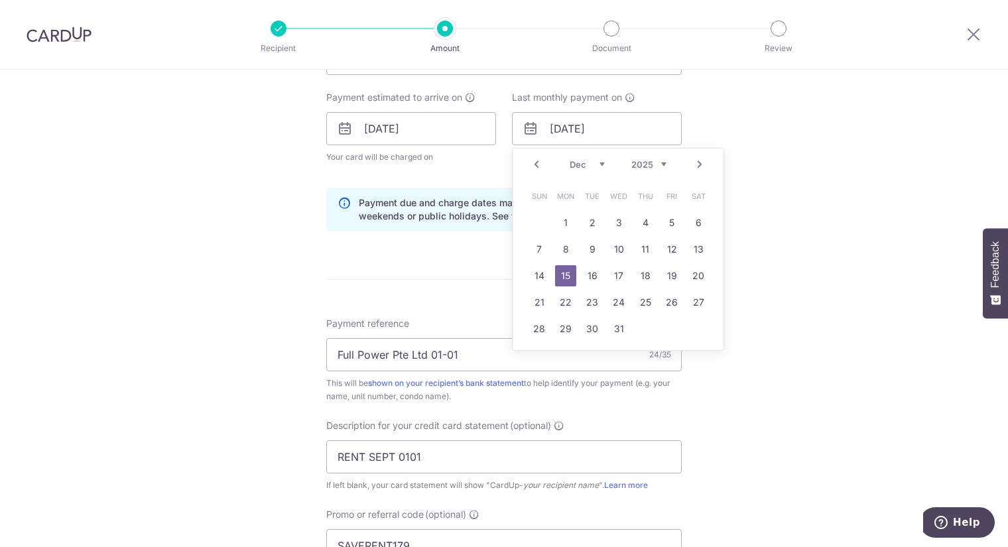
click at [598, 162] on select "Sep Oct Nov Dec" at bounding box center [586, 164] width 35 height 11
click at [615, 273] on link "15" at bounding box center [618, 275] width 21 height 21
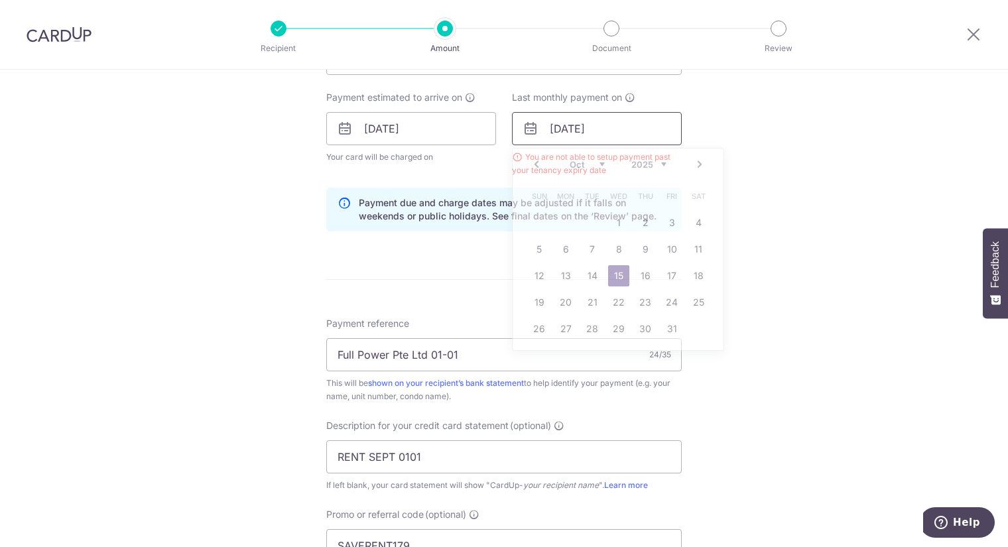
click at [657, 139] on input "15/10/2025" at bounding box center [597, 128] width 170 height 33
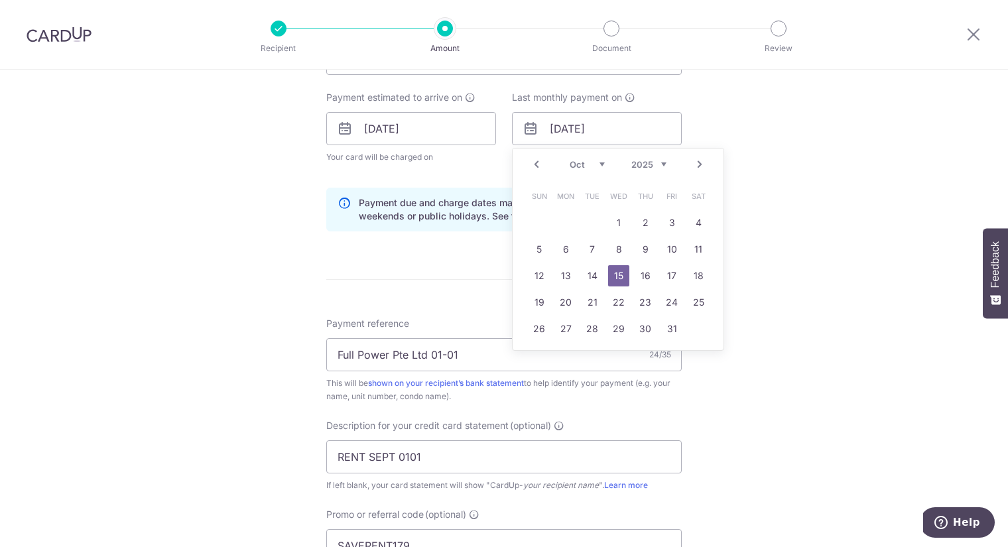
click at [658, 159] on select "2025 2026 2027 2028 2029 2030 2031 2032 2033 2034 2035" at bounding box center [648, 164] width 35 height 11
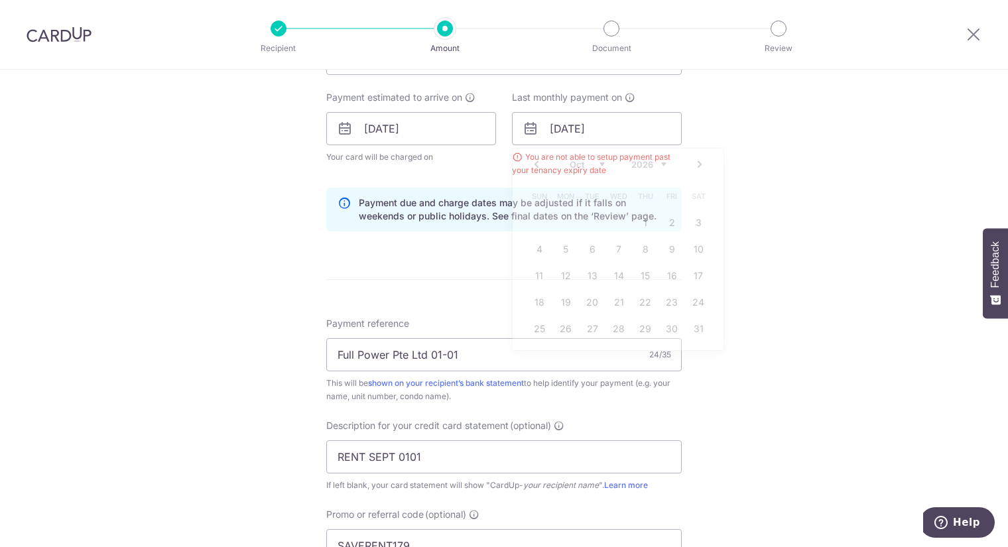
click at [778, 141] on div "Tell us more about your payment Enter payment amount SGD 7,424.40 7424.40 GST (…" at bounding box center [504, 188] width 1008 height 1415
click at [604, 127] on input "15/10/2025" at bounding box center [597, 128] width 170 height 33
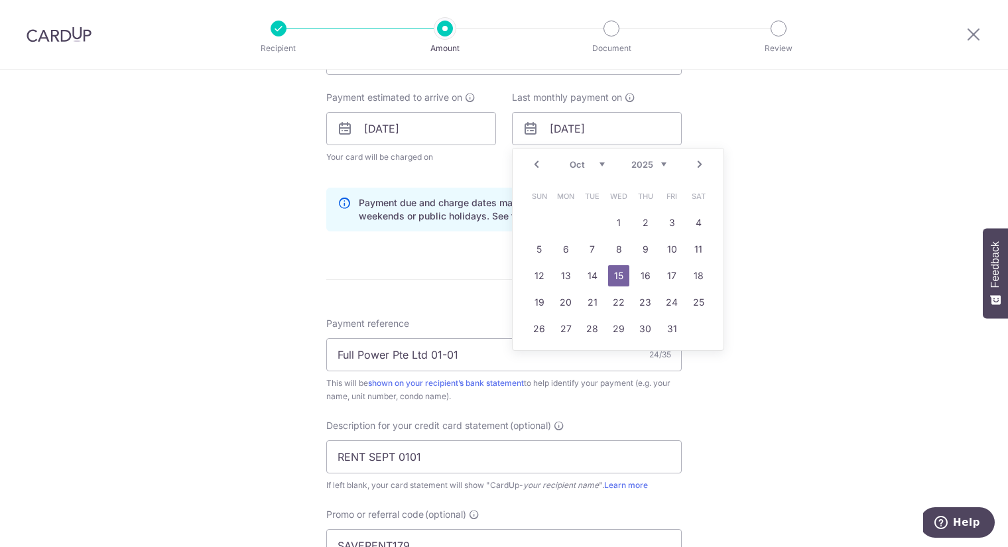
click at [657, 156] on div "Prev Next Sep Oct Nov Dec 2025 2026 2027 2028 2029 2030 2031 2032 2033 2034 2035" at bounding box center [617, 164] width 211 height 32
click at [665, 166] on div "Prev Next Sep Oct Nov Dec 2025 2026 2027 2028 2029 2030 2031 2032 2033 2034 2035" at bounding box center [617, 164] width 211 height 32
click at [660, 164] on select "2025 2026 2027 2028 2029 2030 2031 2032 2033 2034 2035" at bounding box center [648, 164] width 35 height 11
click at [559, 136] on input "15/10/2025" at bounding box center [597, 128] width 170 height 33
drag, startPoint x: 565, startPoint y: 128, endPoint x: 557, endPoint y: 133, distance: 9.2
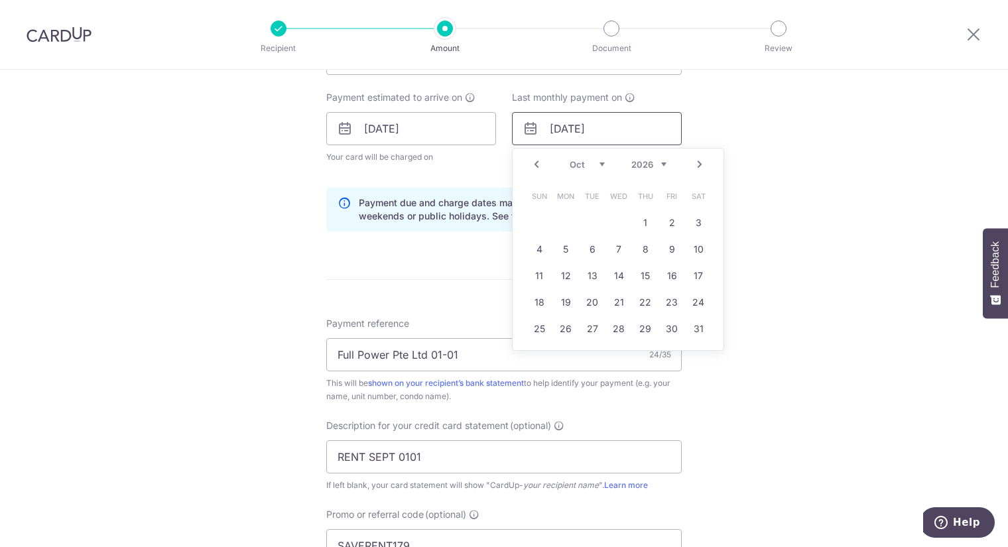
click at [557, 133] on input "15/10/2025" at bounding box center [597, 128] width 170 height 33
click at [581, 167] on div "Prev Next Jan Feb Mar Apr May Jun Jul Aug Sep Oct Nov Dec 2025 2026 2027 2028 2…" at bounding box center [617, 164] width 211 height 32
click at [596, 161] on select "Jan Feb Mar Apr May Jun Jul Aug Sep Oct Nov Dec" at bounding box center [586, 164] width 35 height 11
click at [567, 128] on input "15/10/2025" at bounding box center [597, 128] width 170 height 33
type input "15/04/2026"
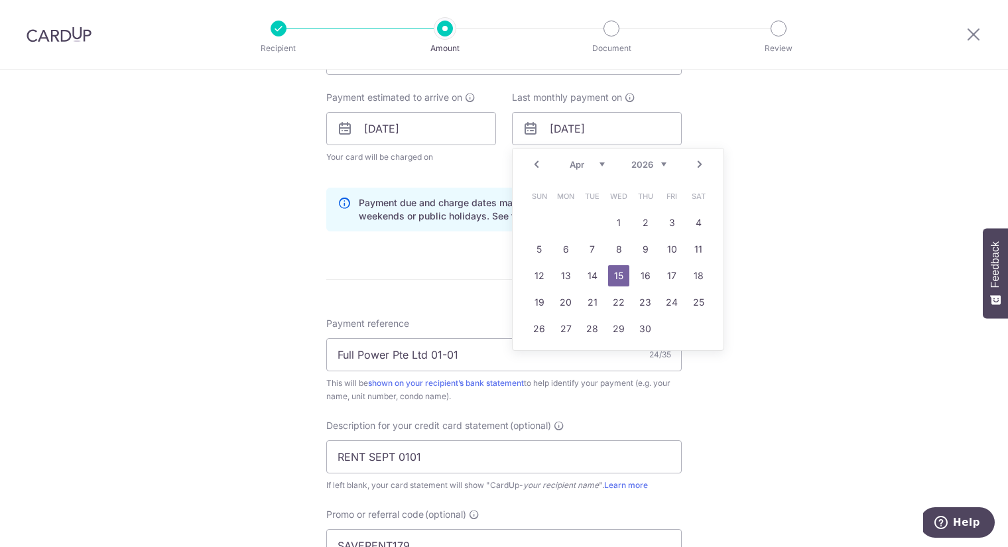
click at [611, 272] on link "15" at bounding box center [618, 275] width 21 height 21
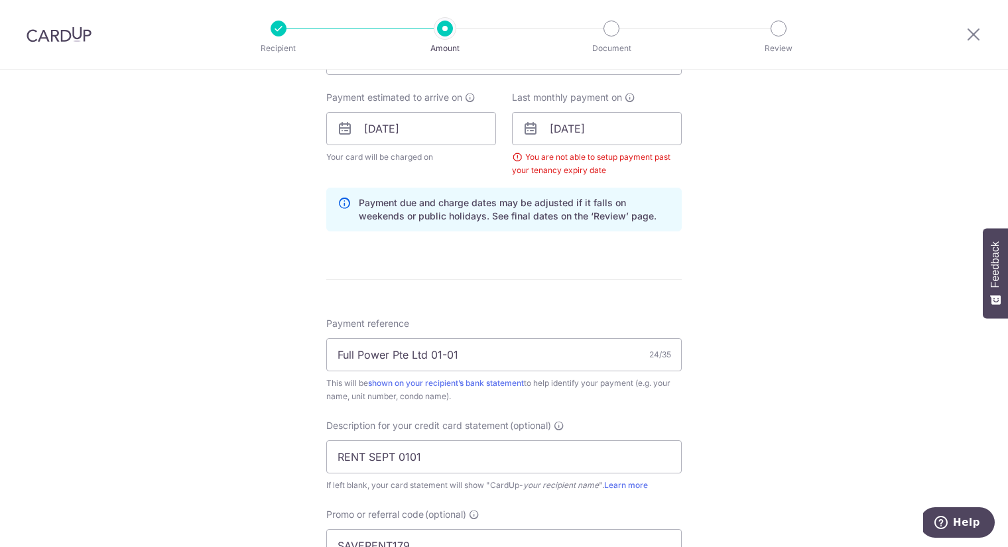
click at [603, 250] on form "Enter payment amount SGD 7,424.40 7424.40 GST (optional) SGD 668.20 668.20 Sele…" at bounding box center [503, 200] width 355 height 1265
click at [437, 212] on p "Payment due and charge dates may be adjusted if it falls on weekends or public …" at bounding box center [515, 209] width 312 height 27
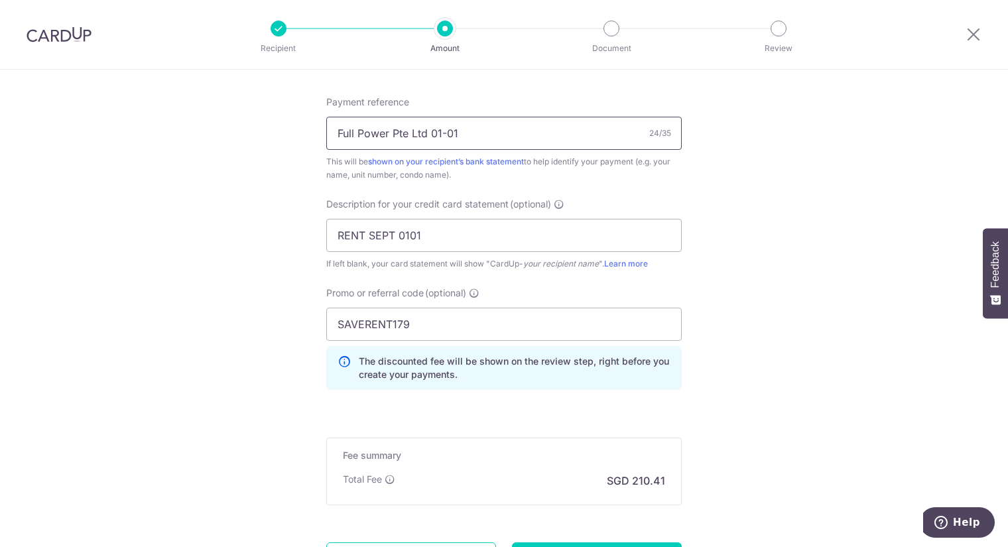
scroll to position [933, 0]
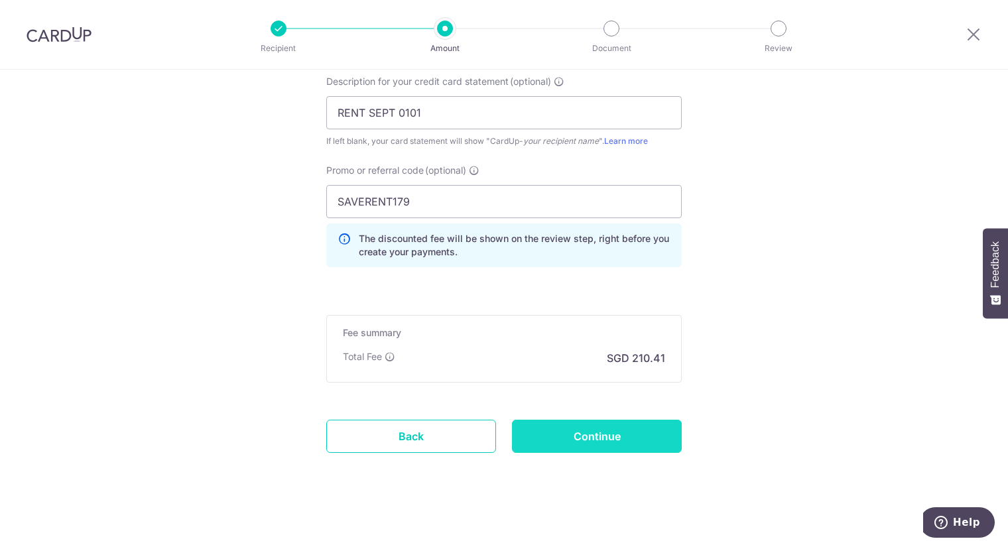
click at [583, 424] on input "Continue" at bounding box center [597, 436] width 170 height 33
type input "Create Schedule"
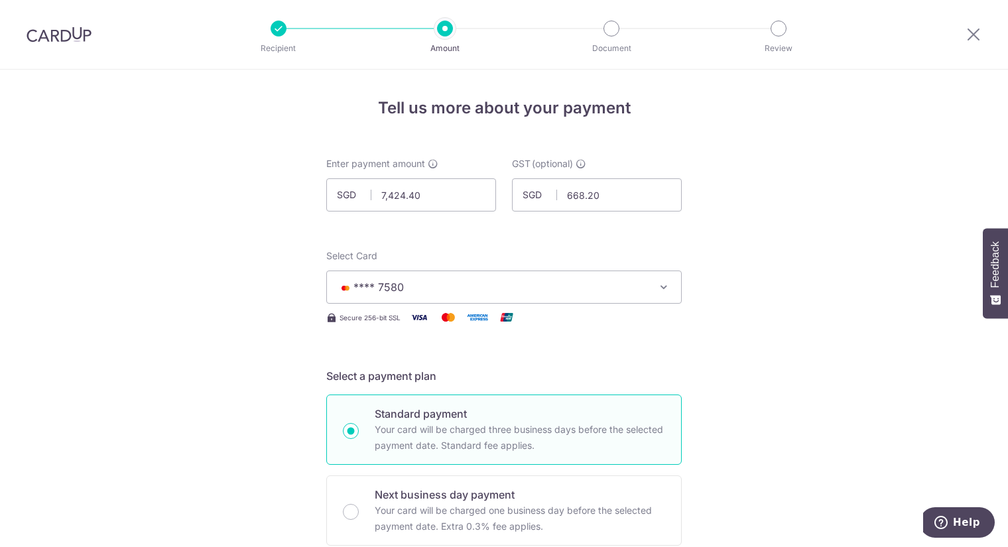
click at [273, 29] on div at bounding box center [278, 29] width 16 height 16
click at [280, 27] on div at bounding box center [278, 29] width 16 height 16
select select "3"
click at [442, 186] on input "text" at bounding box center [411, 194] width 170 height 33
type input "7,424.40"
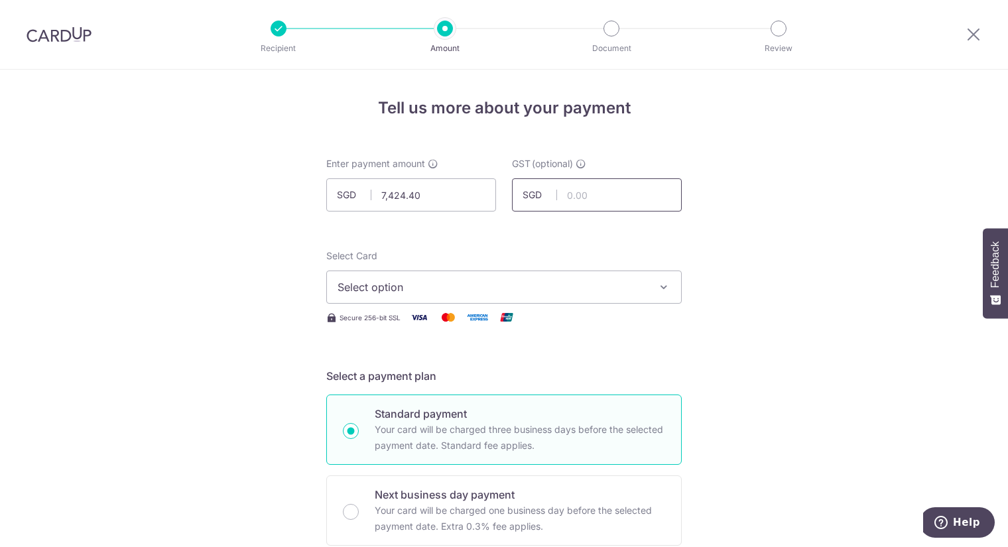
click at [574, 189] on input "text" at bounding box center [597, 194] width 170 height 33
type input "668.20"
click at [443, 289] on span "Select option" at bounding box center [491, 287] width 309 height 16
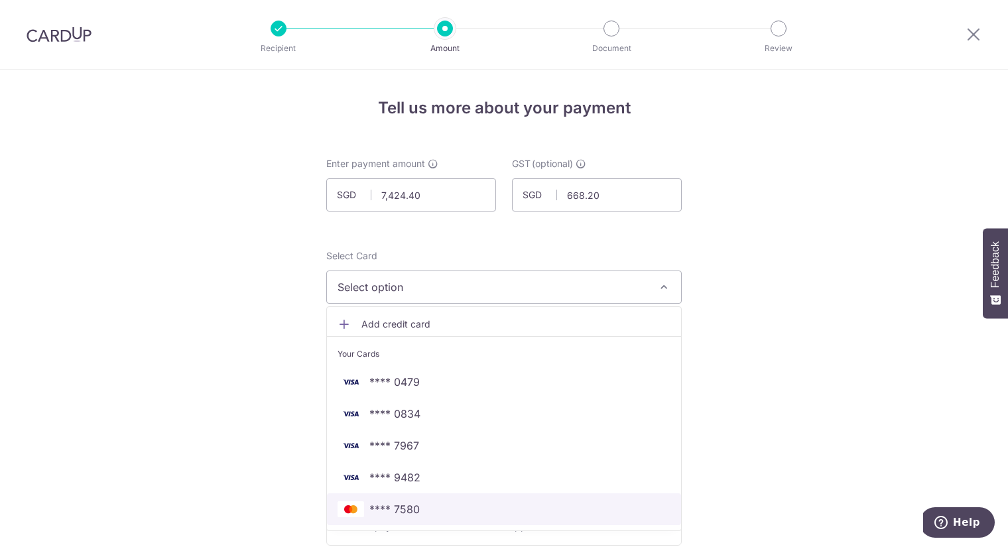
click at [439, 515] on span "**** 7580" at bounding box center [503, 509] width 333 height 16
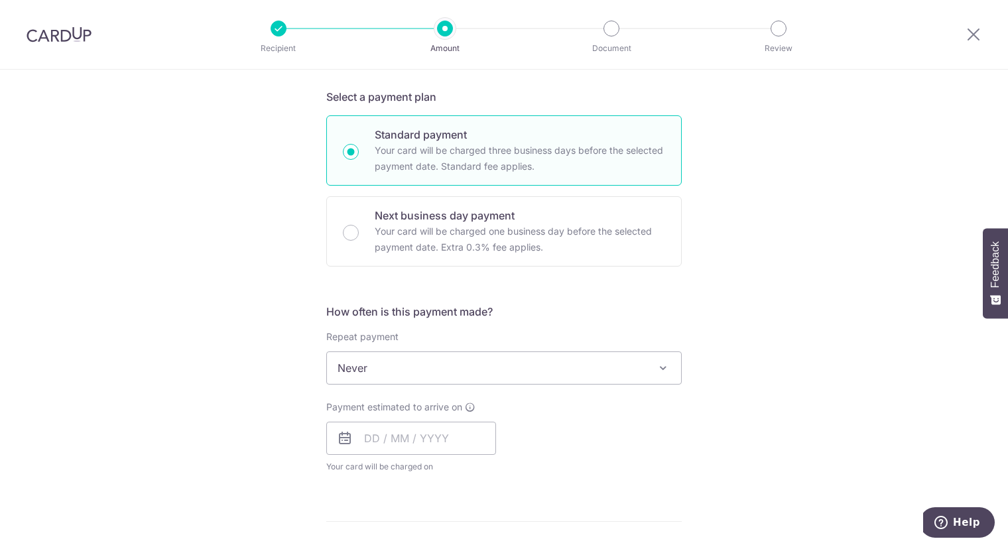
scroll to position [294, 0]
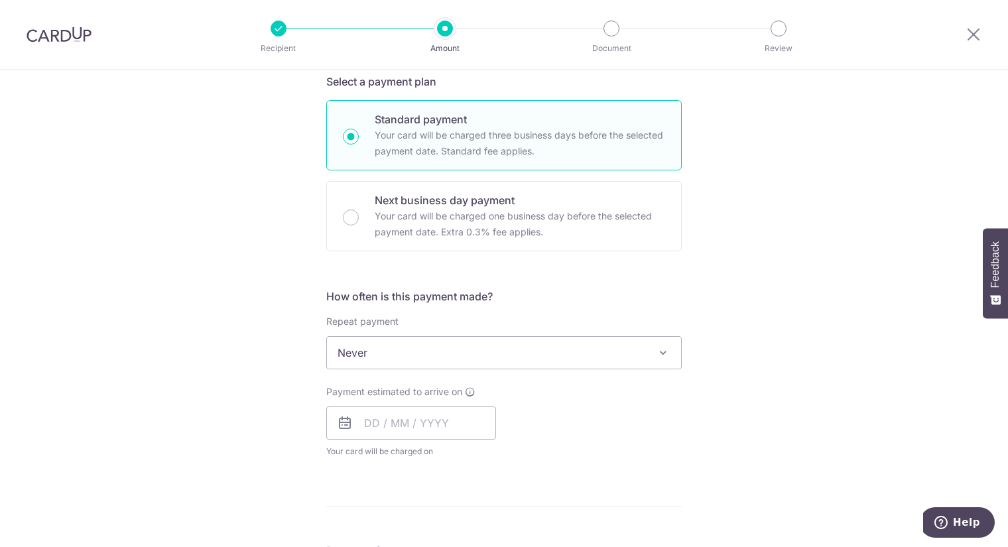
click at [429, 346] on span "Never" at bounding box center [504, 353] width 354 height 32
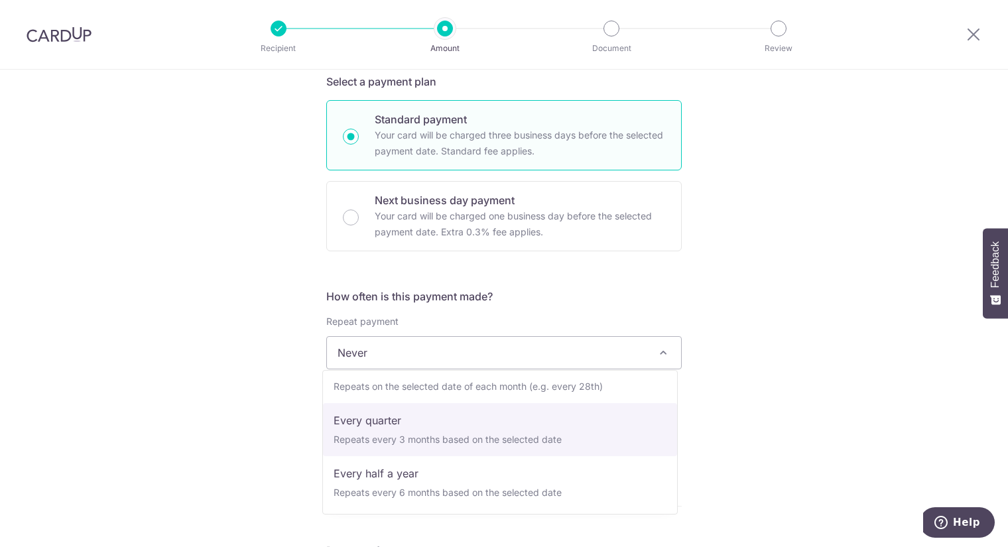
scroll to position [58, 0]
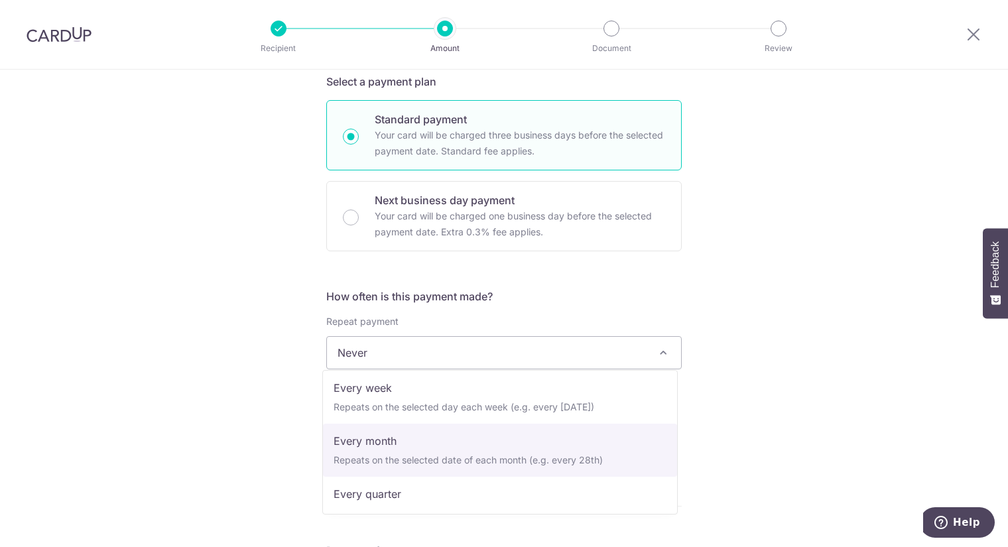
select select "3"
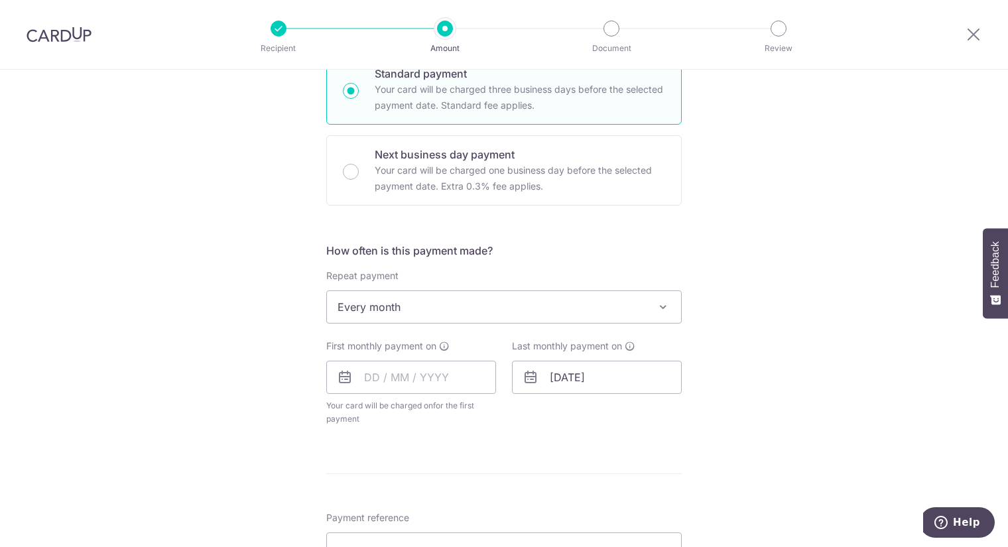
scroll to position [368, 0]
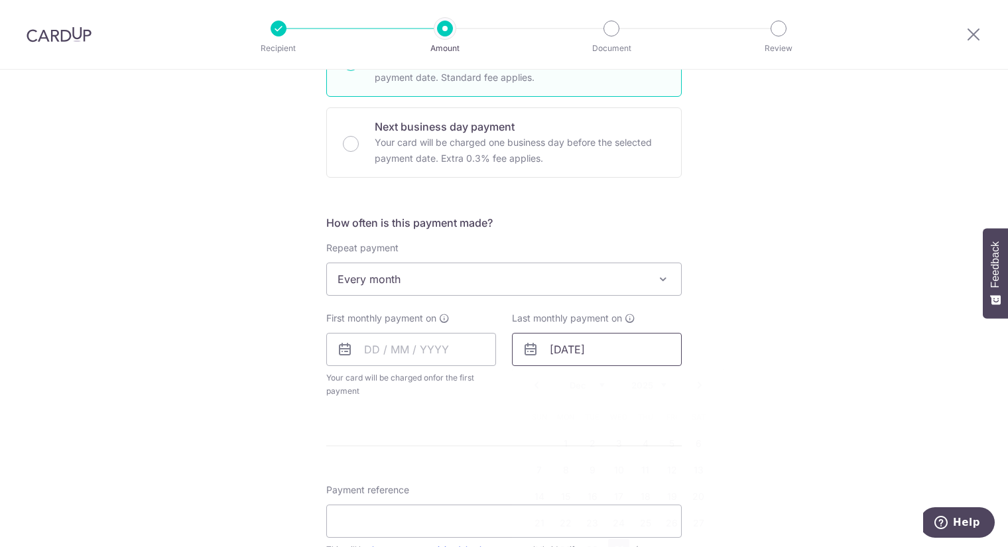
click at [608, 341] on input "[DATE]" at bounding box center [597, 349] width 170 height 33
click at [656, 383] on select "2025 2026 2027 2028 2029 2030 2031 2032 2033 2034 2035" at bounding box center [648, 385] width 35 height 11
click at [595, 384] on select "Jan Feb Mar Apr May Jun Jul Aug Sep Oct Nov Dec" at bounding box center [586, 385] width 35 height 11
click at [614, 495] on link "15" at bounding box center [618, 496] width 21 height 21
type input "15/04/2026"
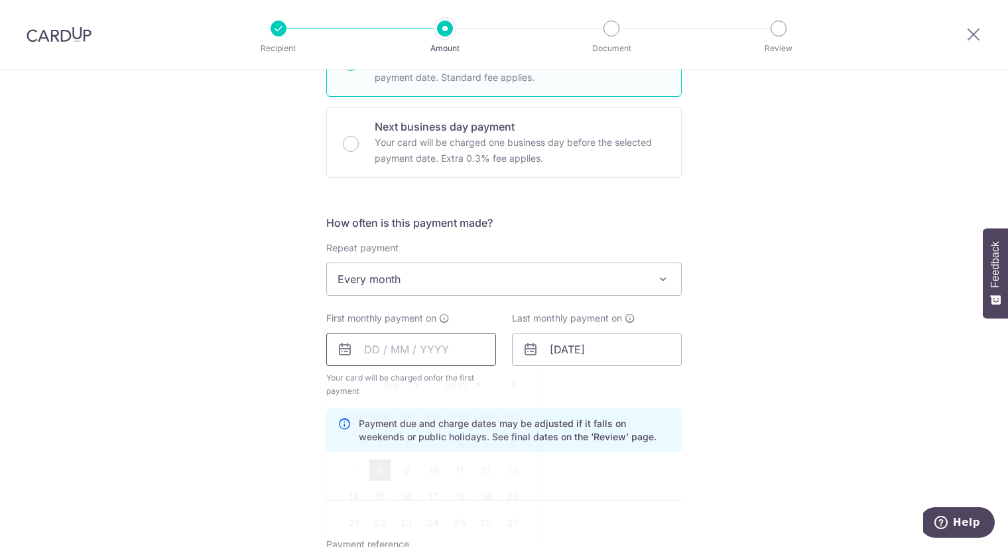
click at [397, 346] on input "text" at bounding box center [411, 349] width 170 height 33
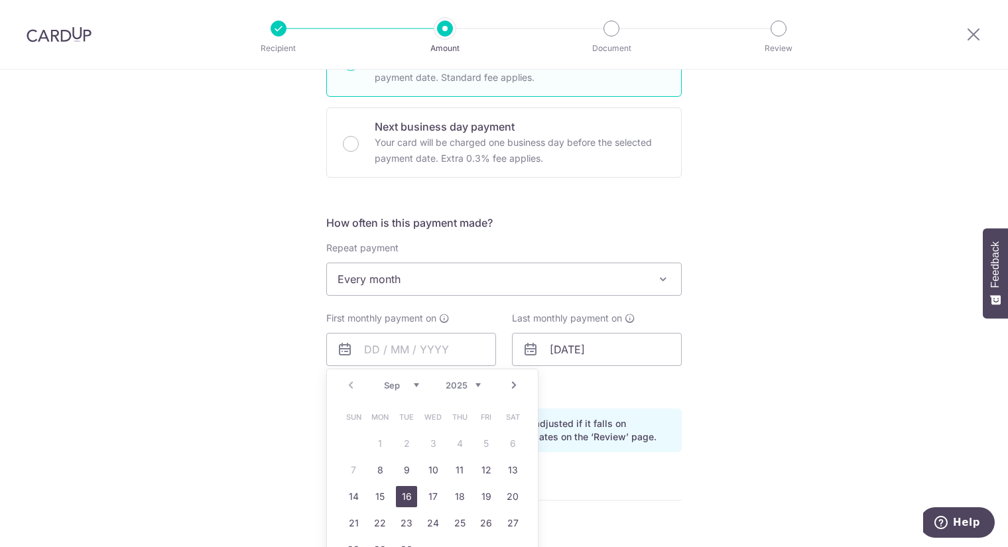
click at [396, 496] on link "16" at bounding box center [406, 496] width 21 height 21
type input "[DATE]"
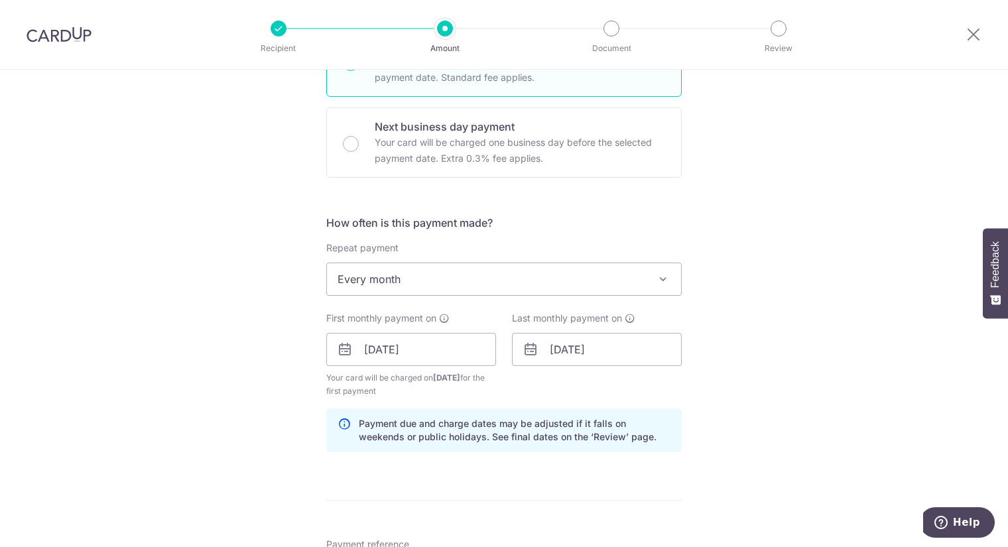
click at [652, 381] on div "Last monthly payment on 15/04/2026" at bounding box center [597, 355] width 186 height 86
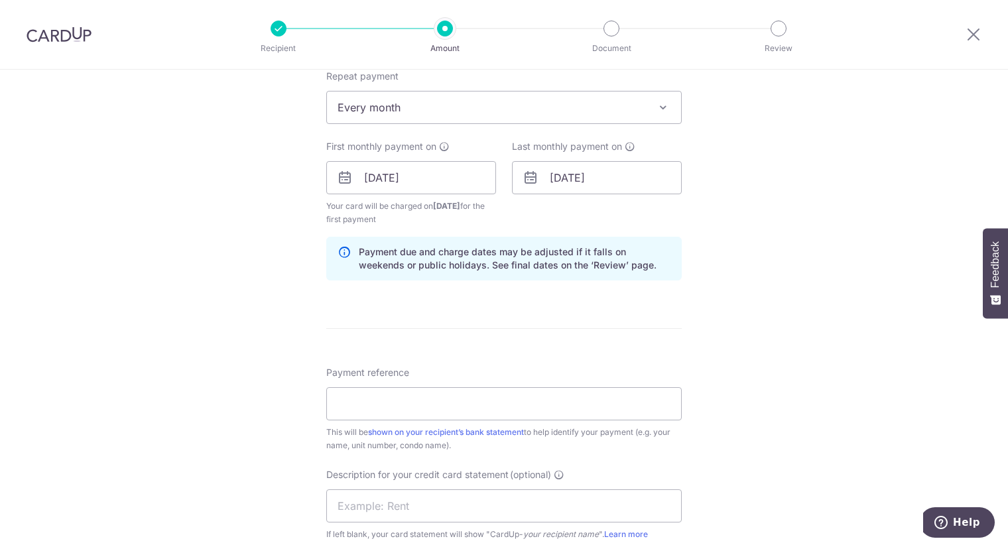
scroll to position [589, 0]
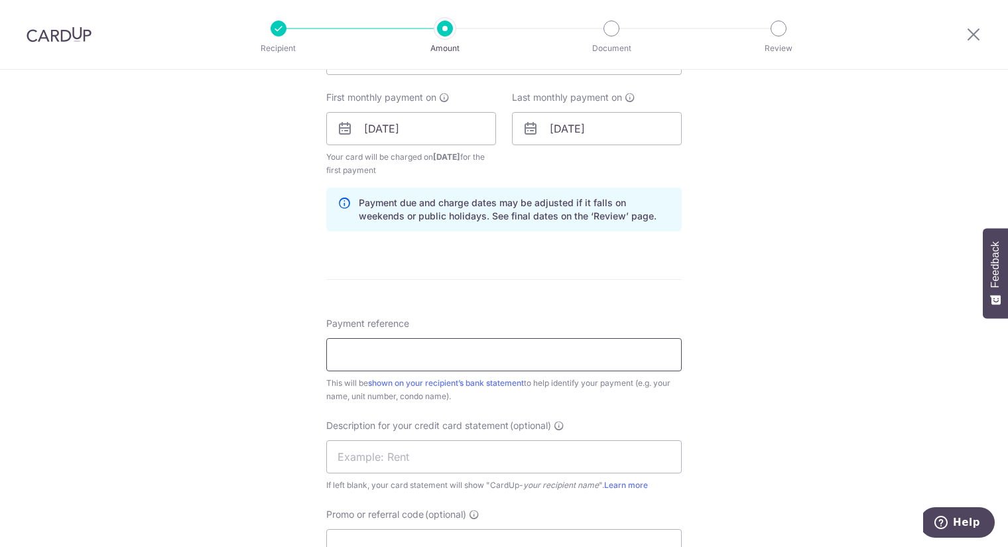
click at [437, 355] on input "Payment reference" at bounding box center [503, 354] width 355 height 33
type input "Full Power Pte Ltd0101"
click at [414, 456] on input "text" at bounding box center [503, 456] width 355 height 33
type input "RENT SEPT 0101"
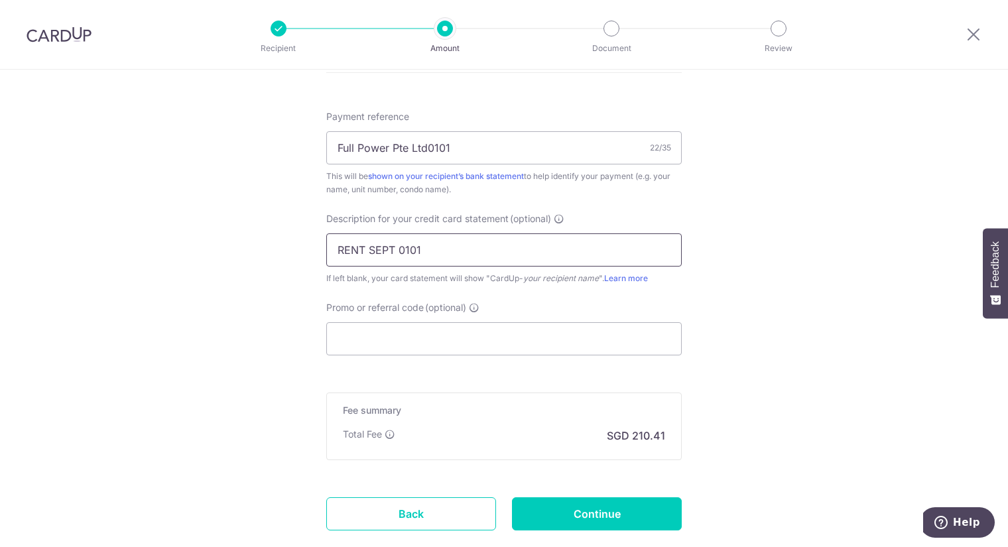
scroll to position [810, 0]
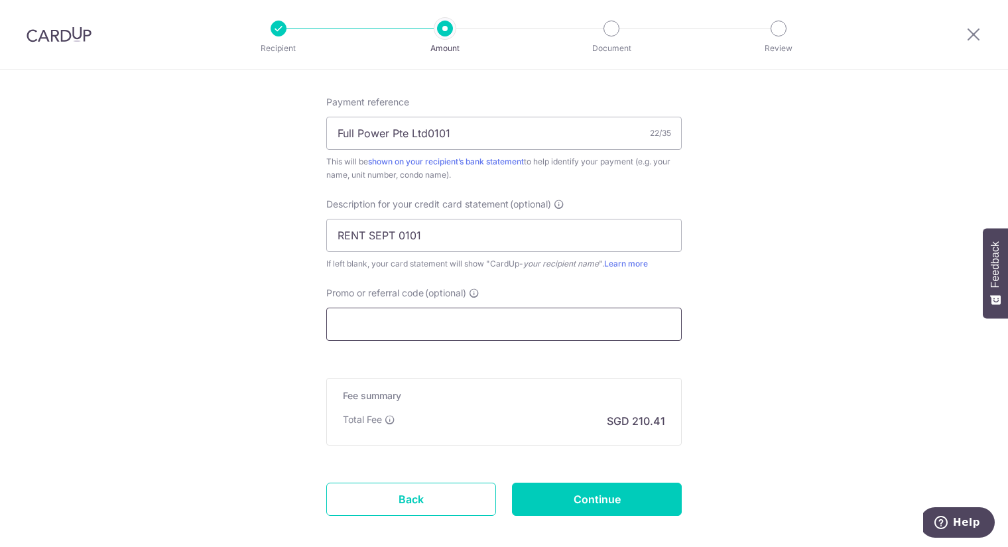
click at [403, 317] on input "Promo or referral code (optional)" at bounding box center [503, 324] width 355 height 33
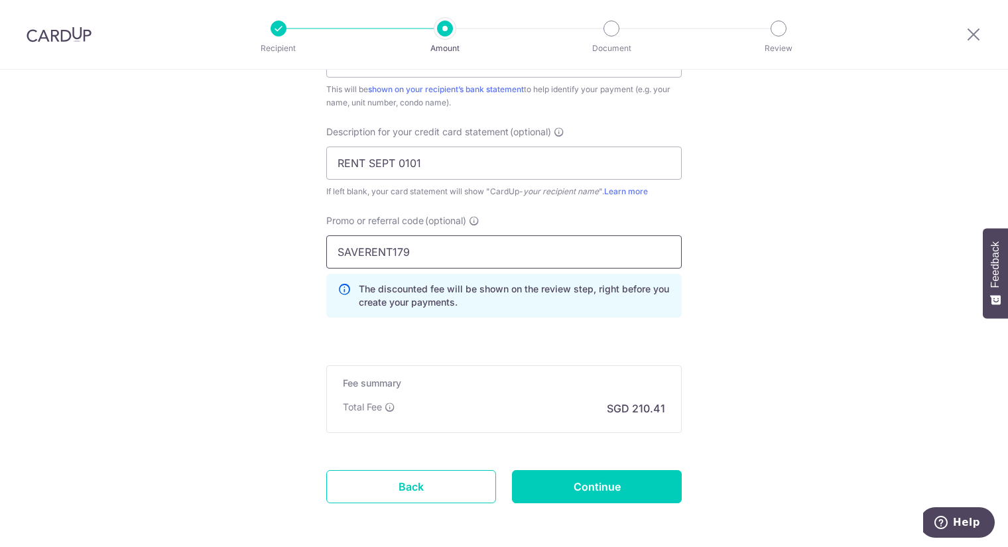
scroll to position [933, 0]
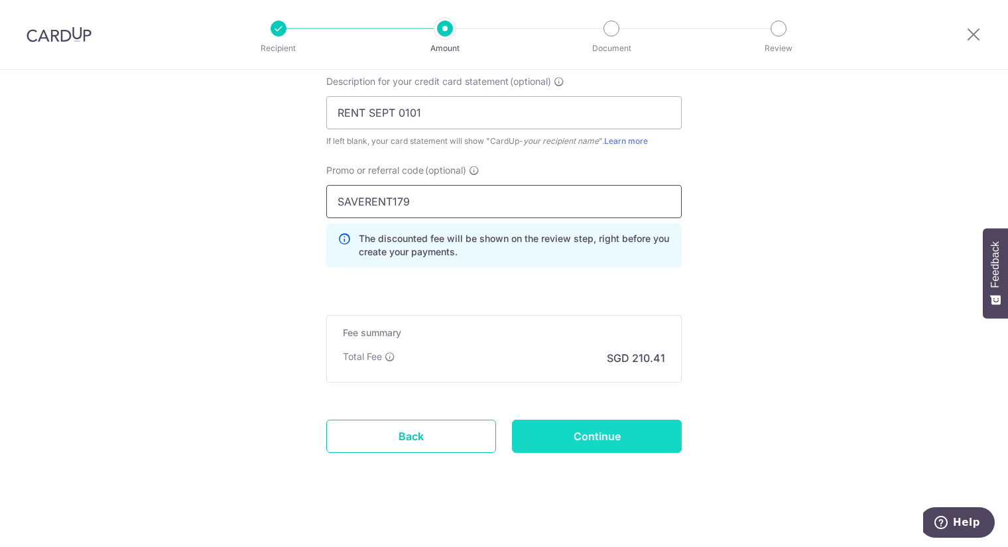
type input "SAVERENT179"
click at [576, 437] on input "Continue" at bounding box center [597, 436] width 170 height 33
type input "Create Schedule"
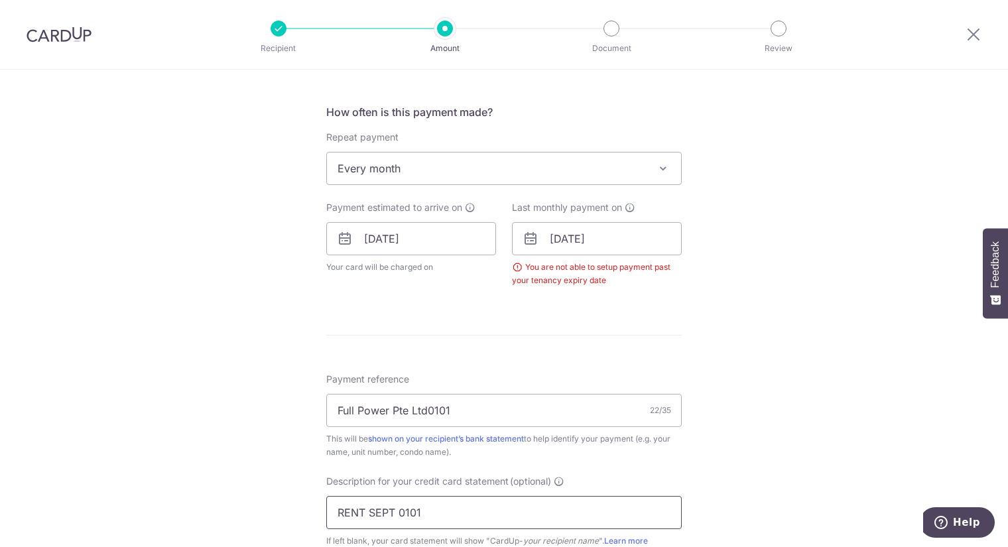
scroll to position [373, 0]
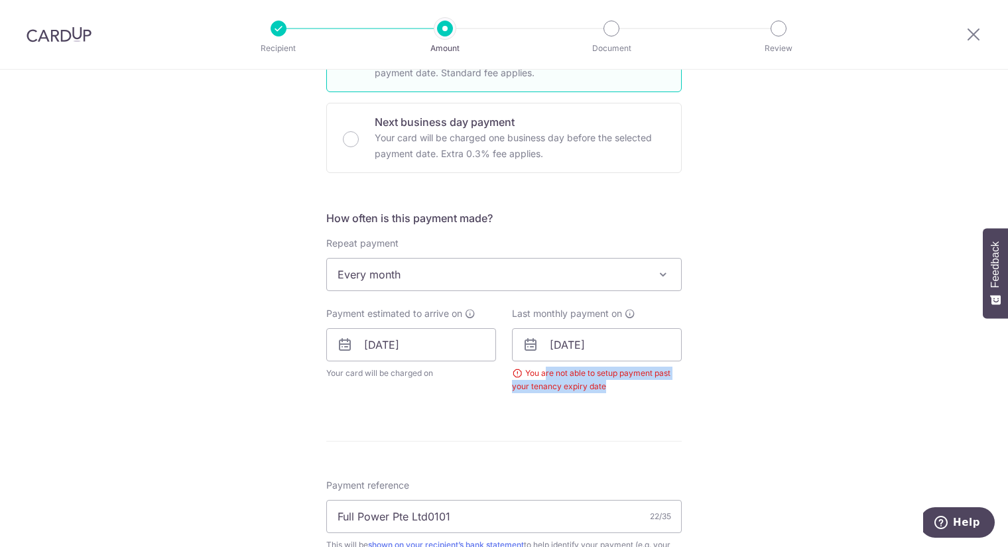
drag, startPoint x: 541, startPoint y: 369, endPoint x: 662, endPoint y: 396, distance: 124.5
click at [662, 396] on div "How often is this payment made? Repeat payment Never Every week Every month Eve…" at bounding box center [503, 307] width 355 height 194
click at [645, 401] on form "Enter payment amount SGD 7,424.40 7424.40 GST (optional) SGD 668.20 668.20 Sele…" at bounding box center [503, 390] width 355 height 1211
click at [621, 347] on input "[DATE]" at bounding box center [597, 344] width 170 height 33
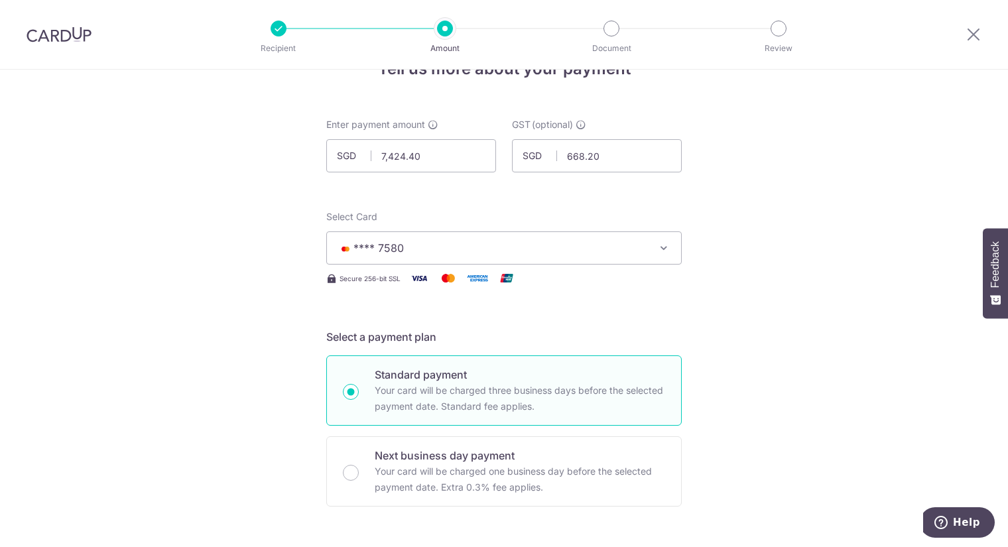
scroll to position [0, 0]
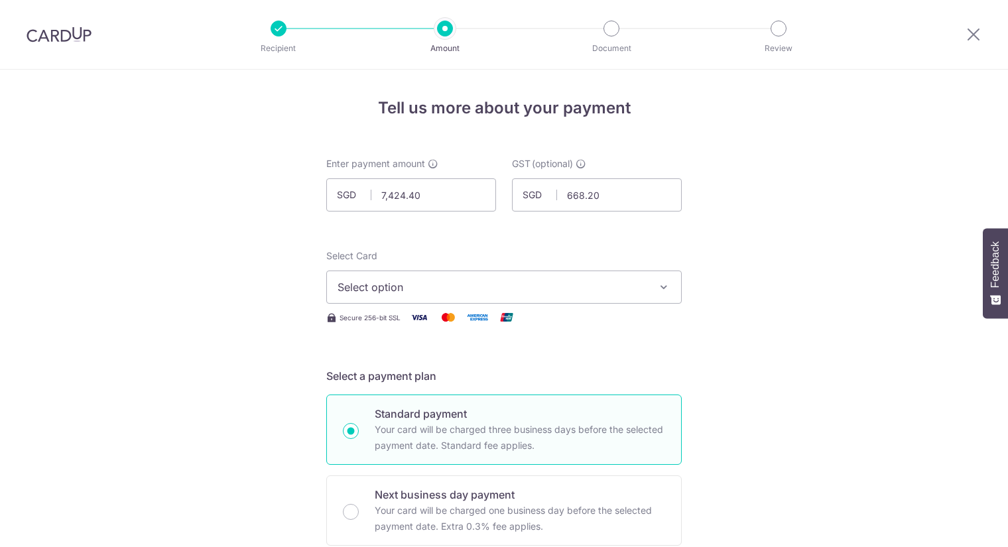
select select "3"
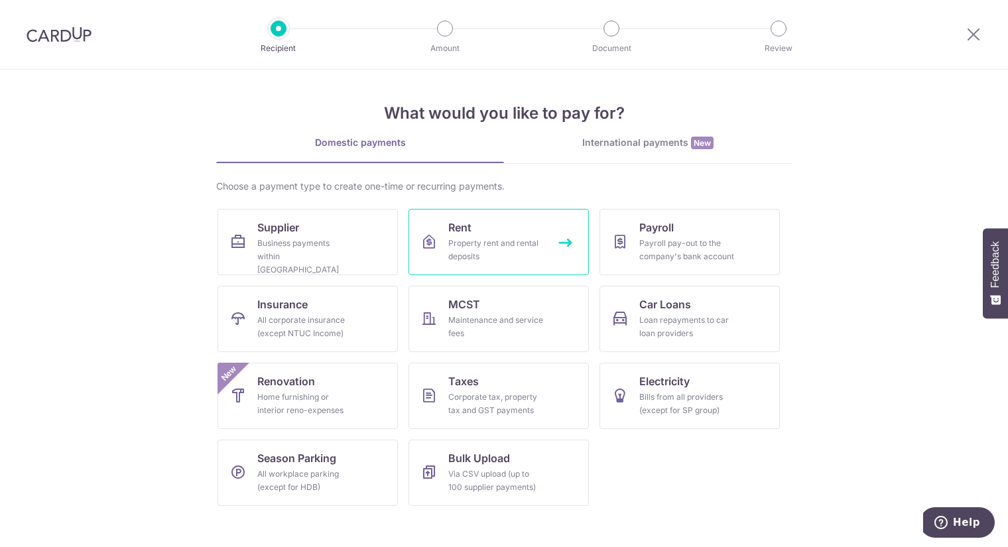
click at [487, 259] on div "Property rent and rental deposits" at bounding box center [495, 250] width 95 height 27
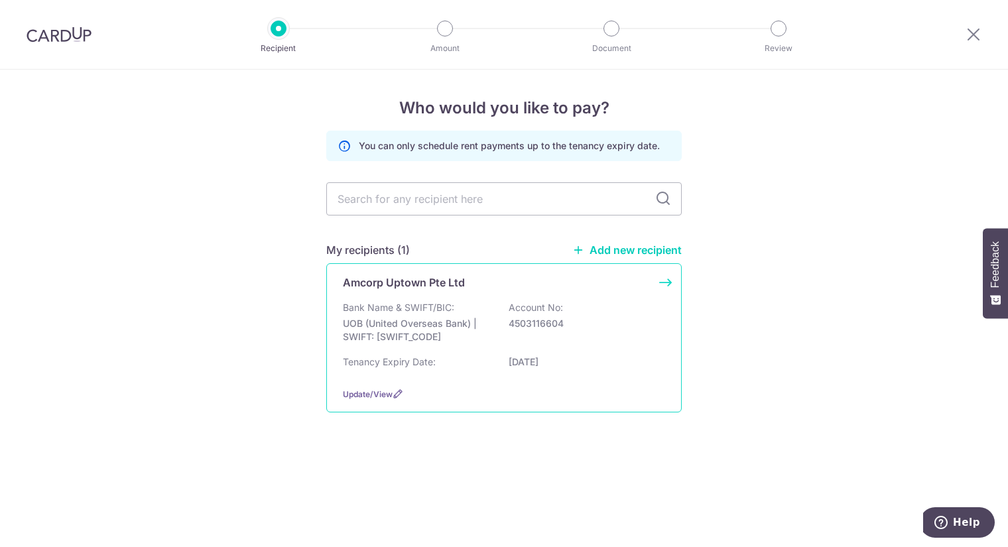
click at [395, 352] on div "Bank Name & SWIFT/BIC: UOB (United Overseas Bank) | SWIFT: UOVBSGSGXXX Account …" at bounding box center [504, 339] width 322 height 76
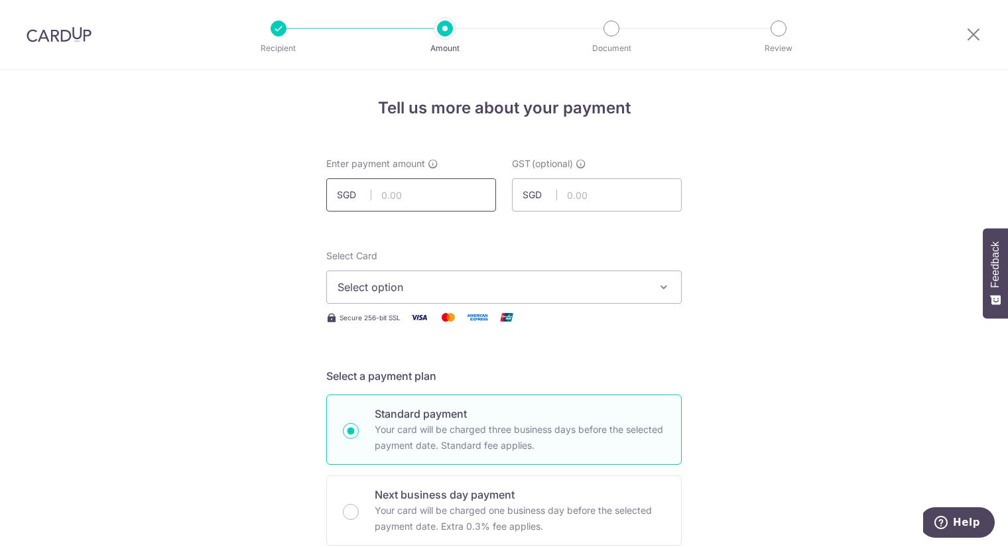
click at [394, 189] on input "text" at bounding box center [411, 194] width 170 height 33
type input "7,424.40"
click at [535, 186] on input "text" at bounding box center [597, 194] width 170 height 33
type input "668.20"
click at [530, 299] on button "Select option" at bounding box center [503, 286] width 355 height 33
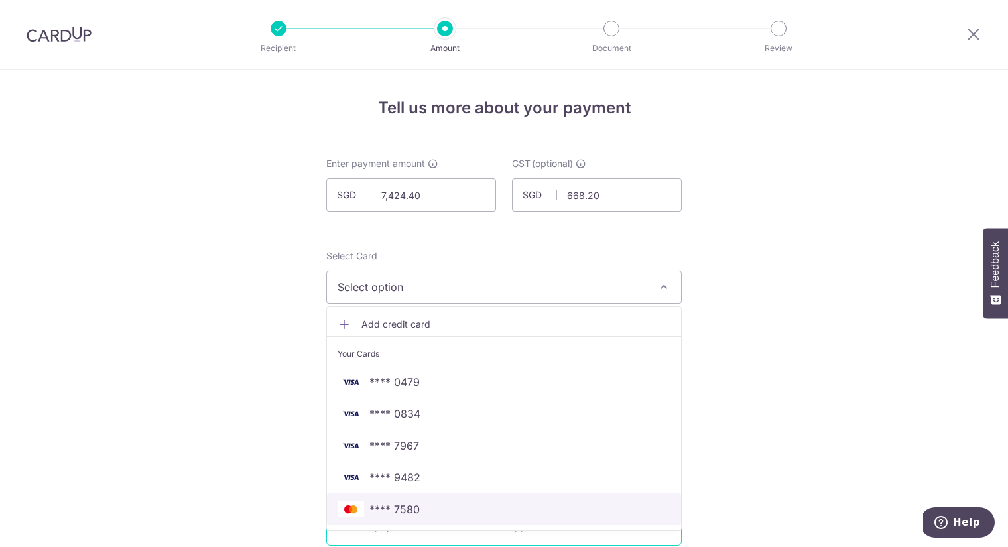
drag, startPoint x: 411, startPoint y: 501, endPoint x: 418, endPoint y: 485, distance: 17.2
click at [411, 501] on span "**** 7580" at bounding box center [394, 509] width 50 height 16
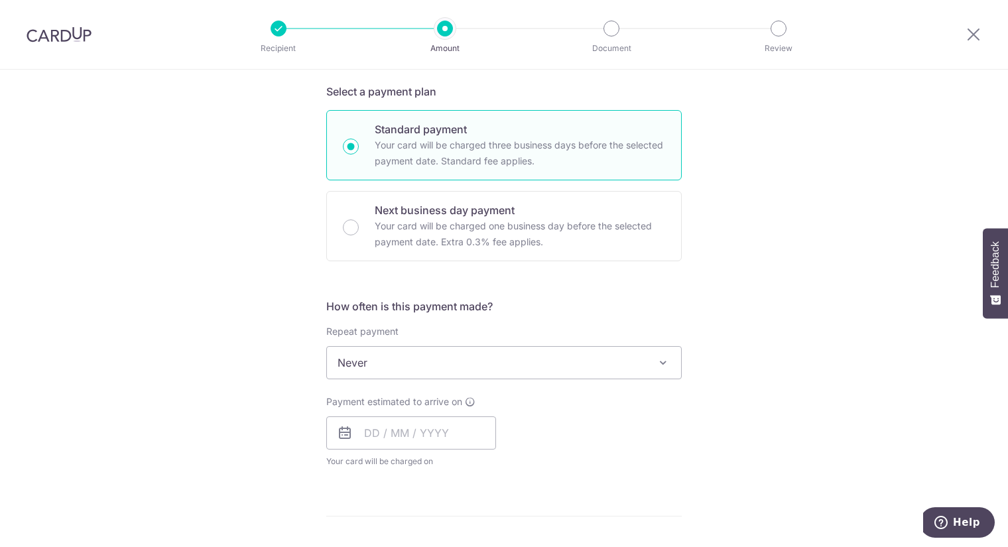
scroll to position [294, 0]
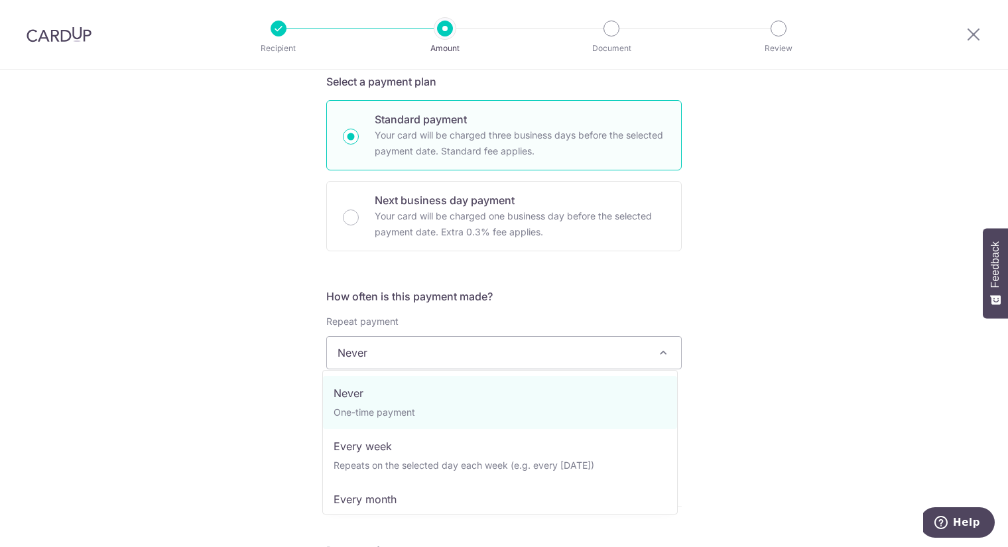
click at [441, 362] on span "Never" at bounding box center [504, 353] width 354 height 32
select select "3"
type input "31/12/2025"
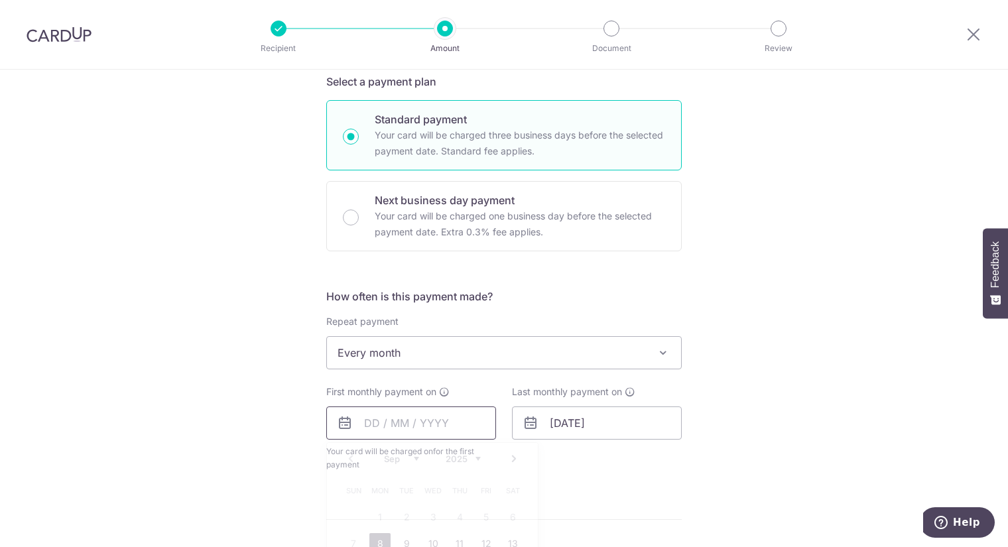
click at [432, 420] on input "text" at bounding box center [411, 422] width 170 height 33
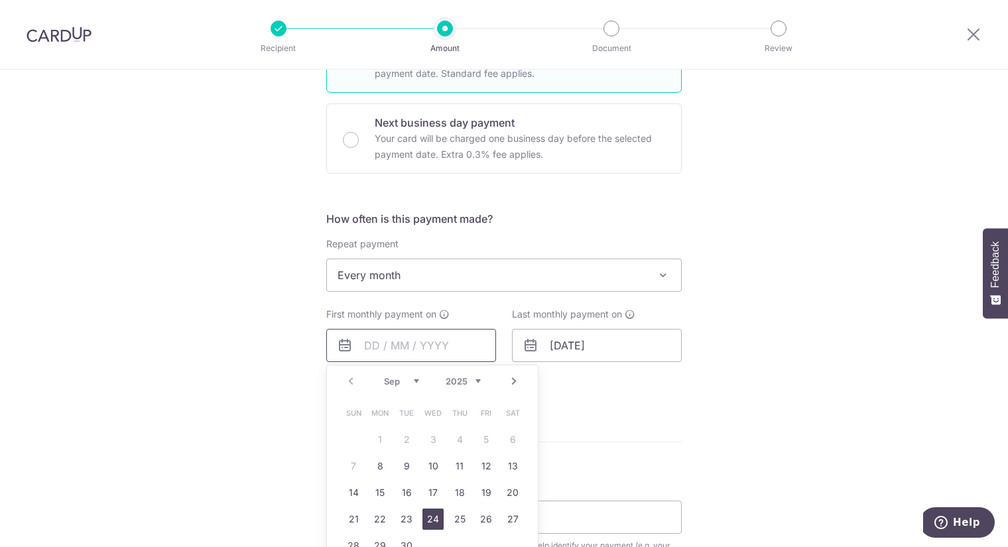
scroll to position [441, 0]
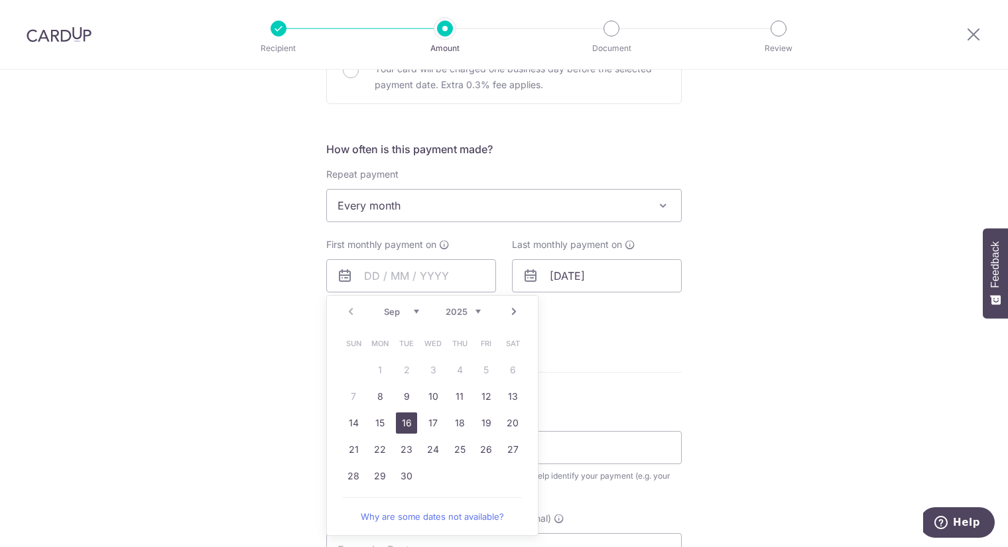
click at [396, 418] on link "16" at bounding box center [406, 422] width 21 height 21
type input "16/09/2025"
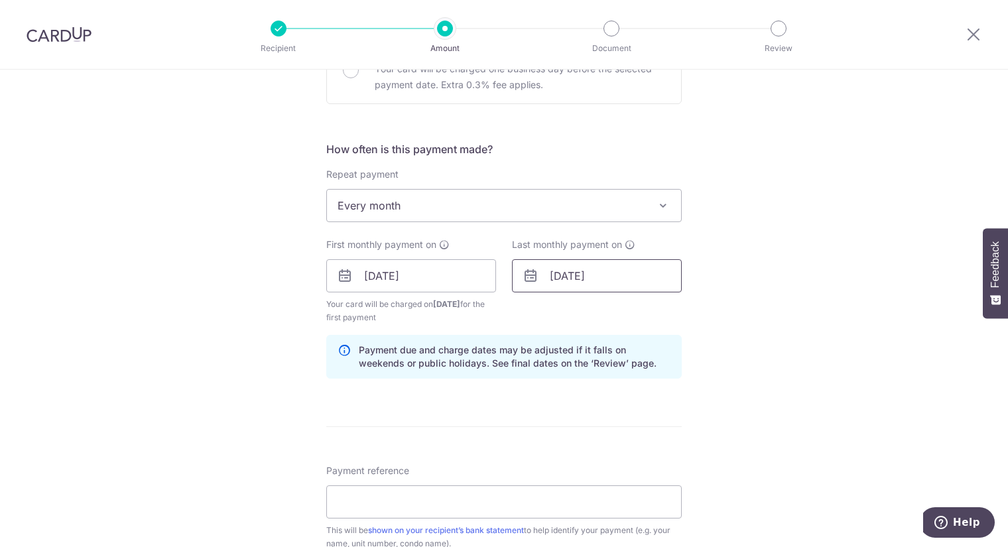
click at [545, 270] on input "15/12/2025" at bounding box center [597, 275] width 170 height 33
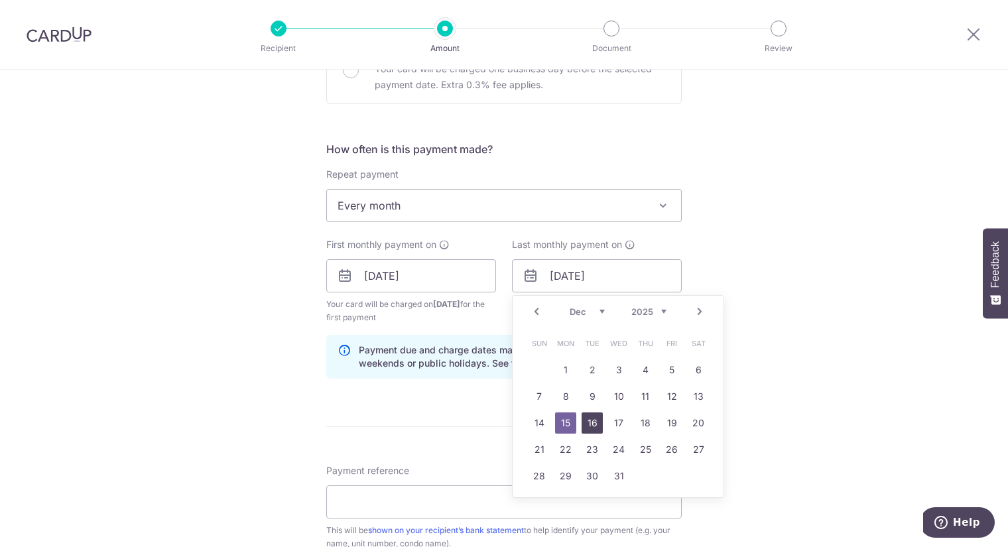
click at [584, 424] on link "16" at bounding box center [591, 422] width 21 height 21
type input "16/12/2025"
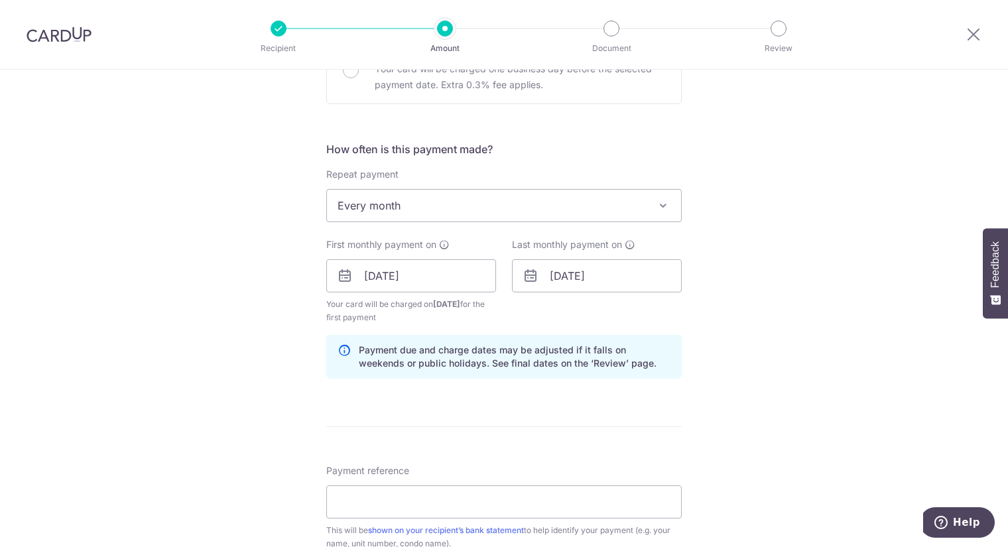
click at [764, 249] on div "Tell us more about your payment Enter payment amount SGD 7,424.40 7424.40 GST (…" at bounding box center [504, 305] width 1008 height 1355
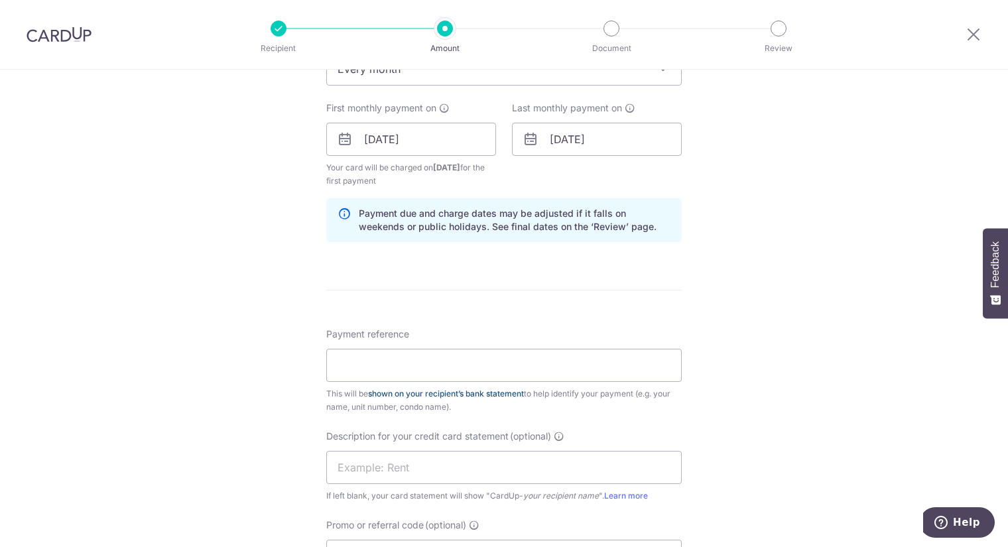
scroll to position [589, 0]
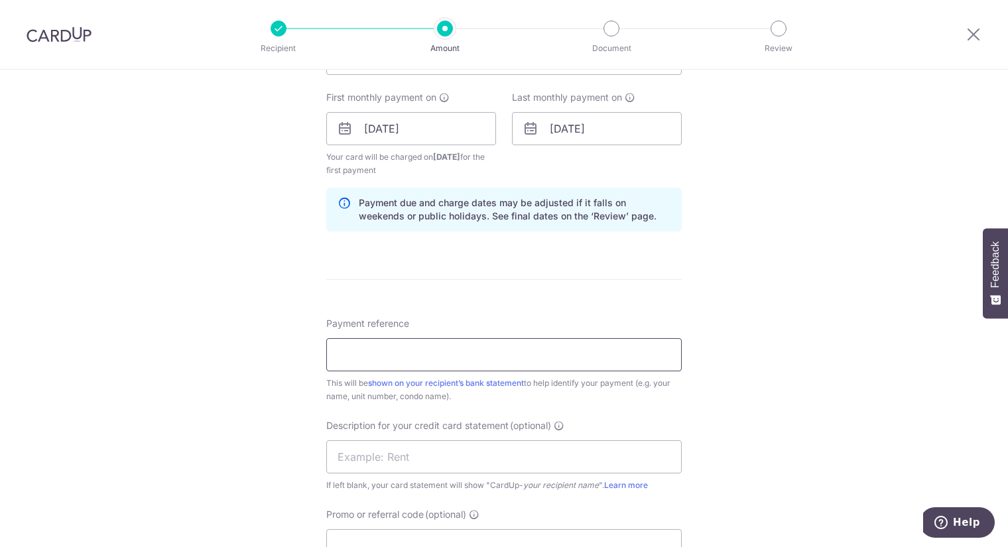
click at [424, 351] on input "Payment reference" at bounding box center [503, 354] width 355 height 33
type input "Full Power Pte Ltd"
click at [397, 460] on input "text" at bounding box center [503, 456] width 355 height 33
type input "RENT SEPT 0101"
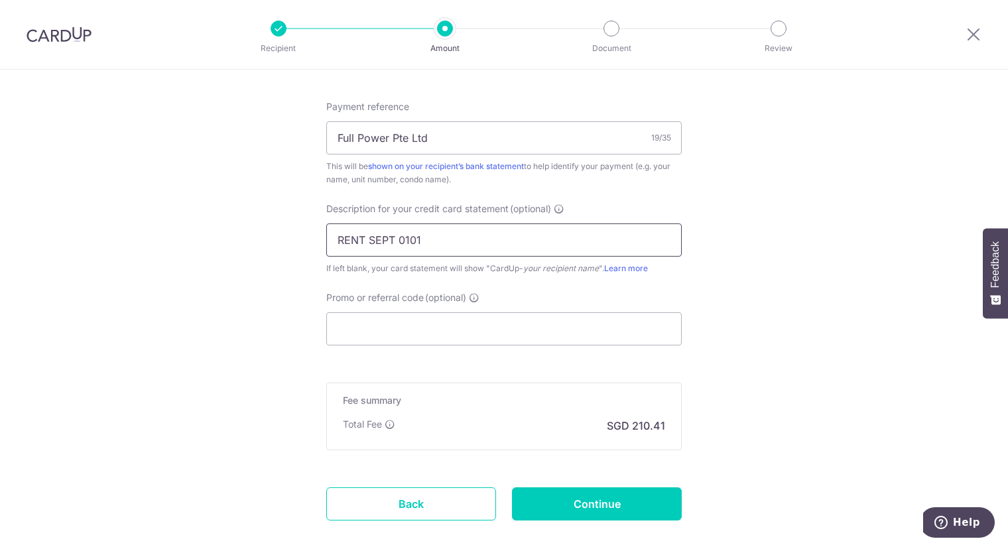
scroll to position [810, 0]
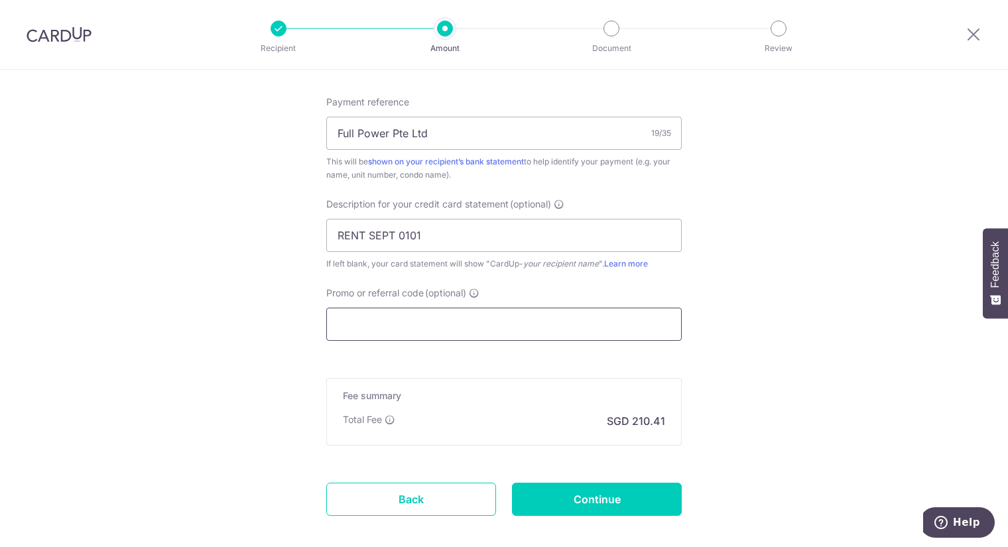
click at [375, 308] on input "Promo or referral code (optional)" at bounding box center [503, 324] width 355 height 33
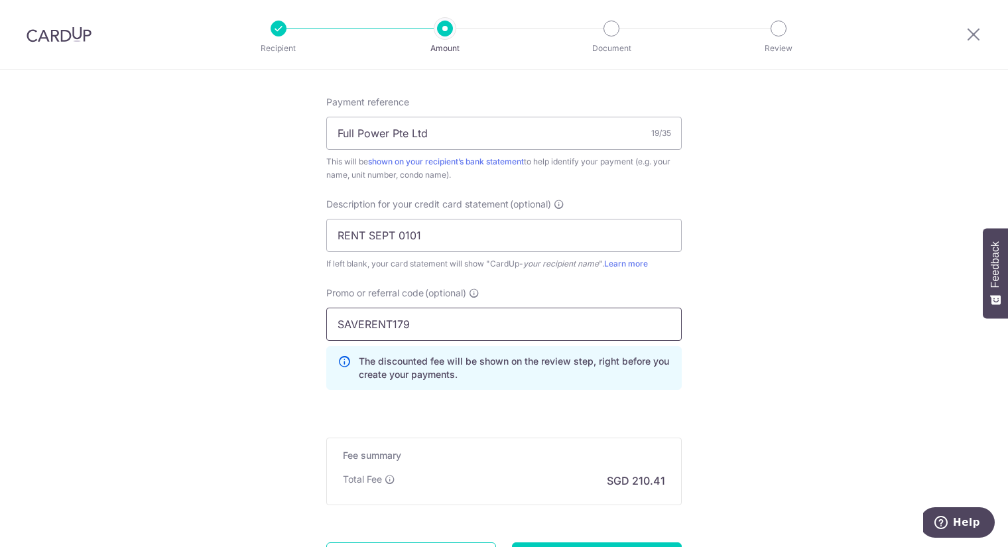
type input "SAVERENT179"
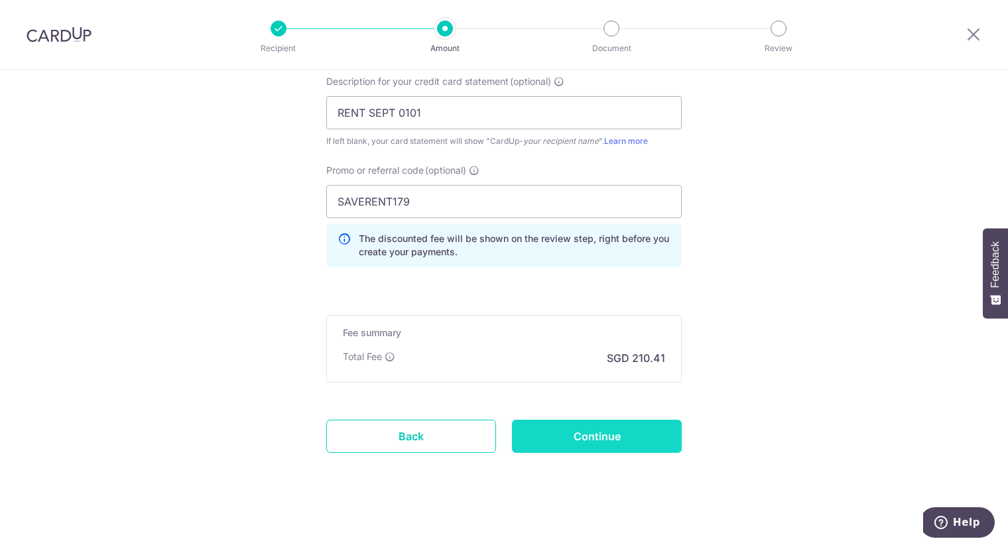
click at [613, 434] on input "Continue" at bounding box center [597, 436] width 170 height 33
type input "Create Schedule"
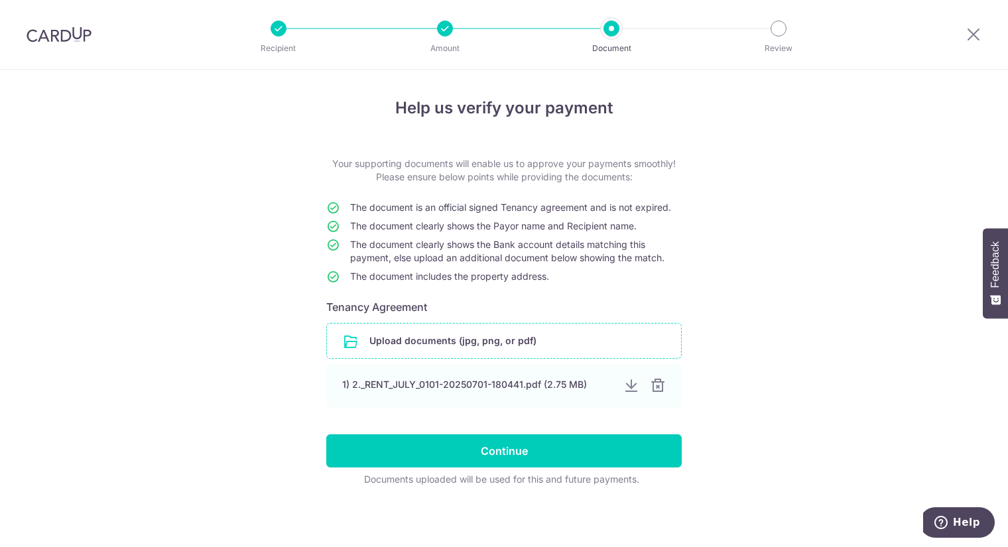
click at [523, 341] on input "file" at bounding box center [504, 340] width 354 height 34
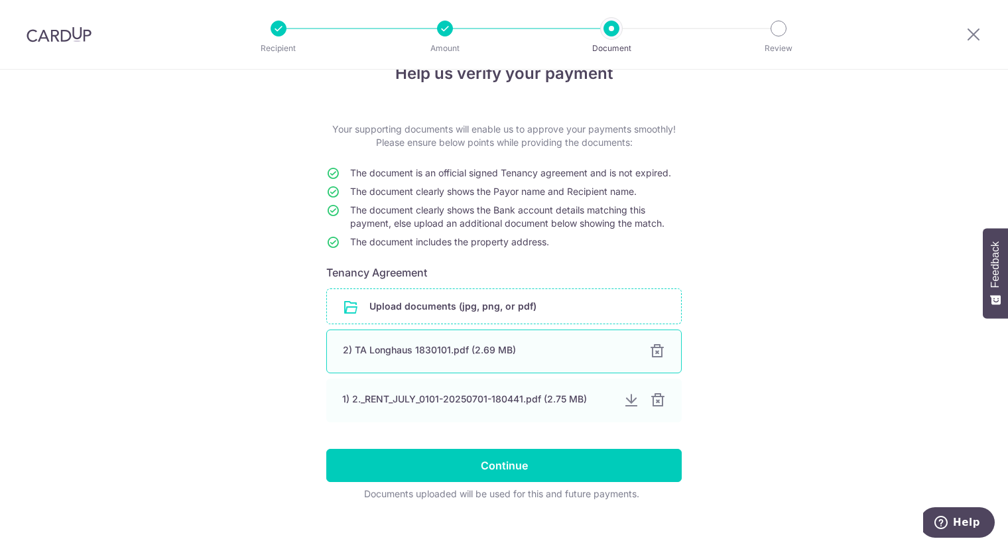
scroll to position [48, 0]
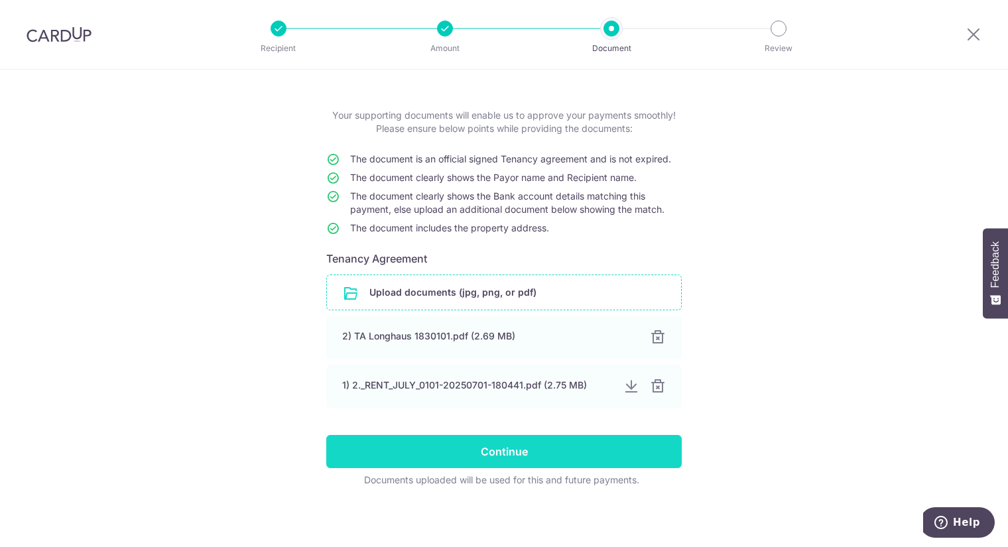
click at [561, 453] on input "Continue" at bounding box center [503, 451] width 355 height 33
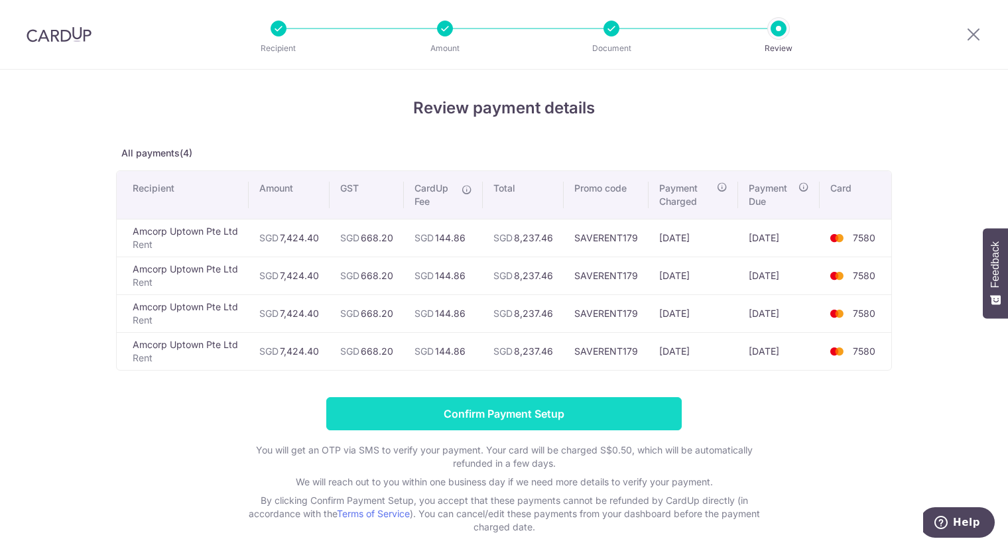
click at [495, 406] on input "Confirm Payment Setup" at bounding box center [503, 413] width 355 height 33
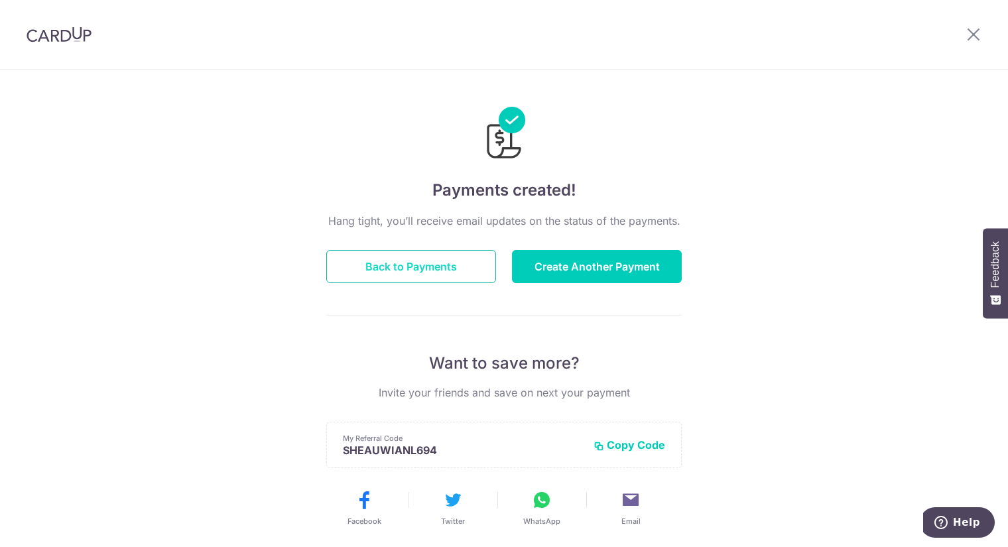
click at [425, 268] on button "Back to Payments" at bounding box center [411, 266] width 170 height 33
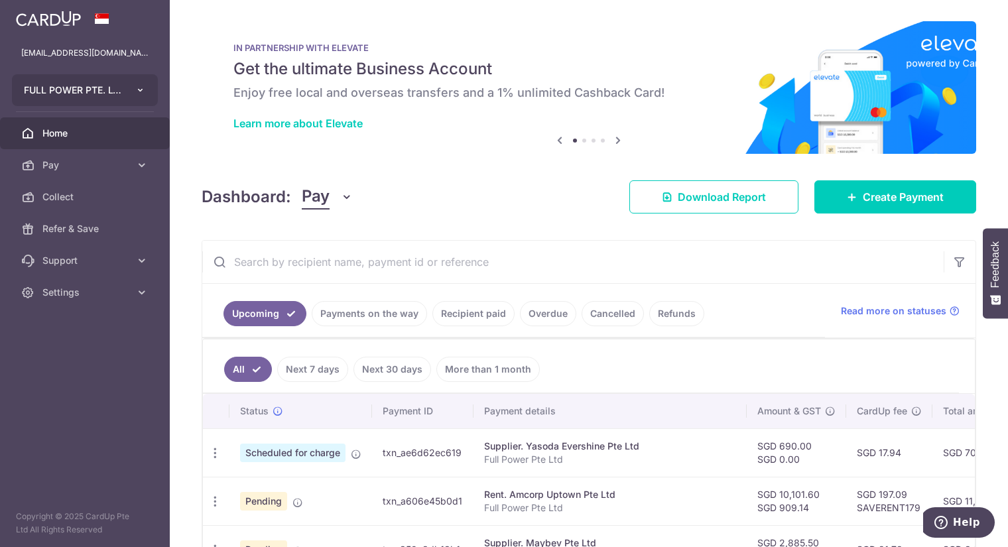
click at [146, 87] on button "FULL POWER PTE. LTD." at bounding box center [85, 90] width 146 height 32
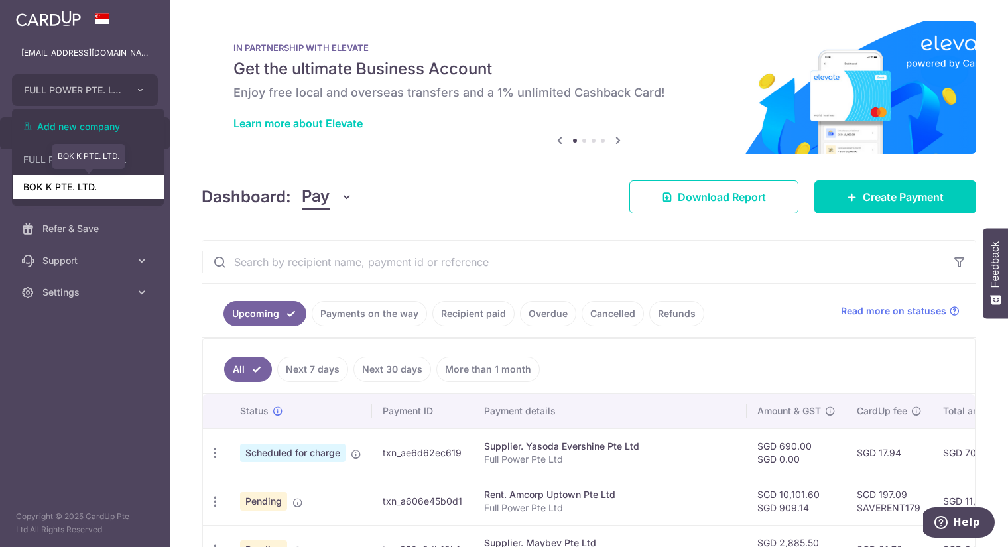
click at [91, 187] on link "BOK K PTE. LTD." at bounding box center [88, 187] width 151 height 24
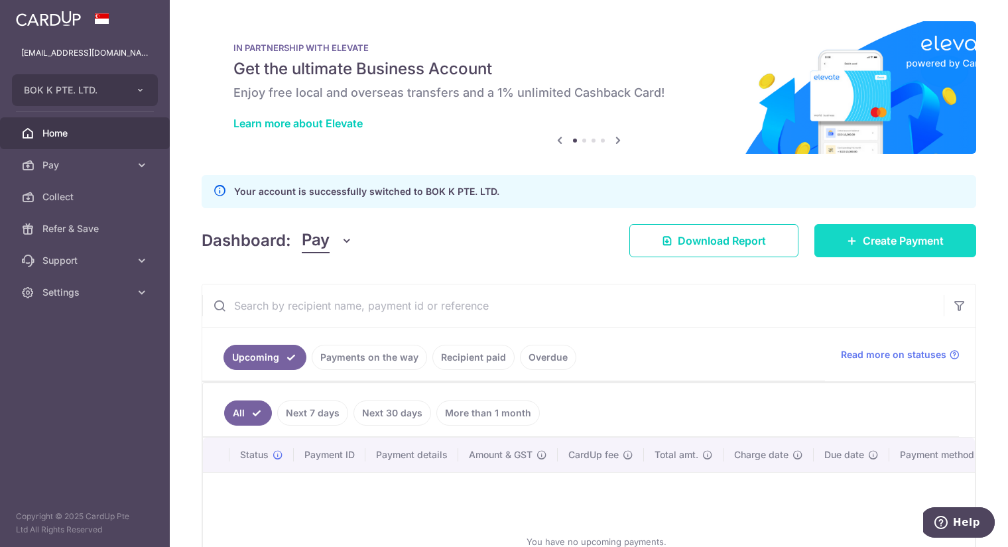
click at [867, 239] on span "Create Payment" at bounding box center [902, 241] width 81 height 16
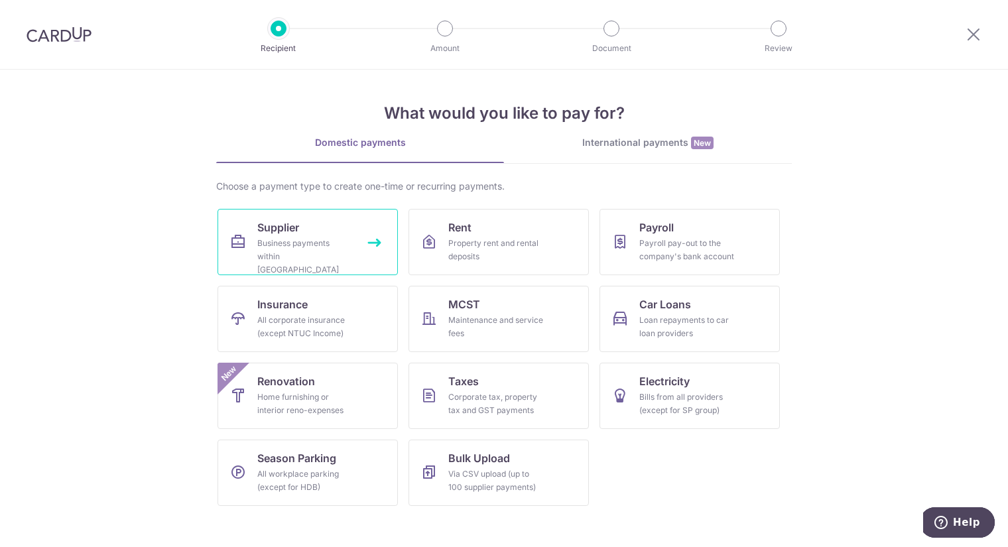
click at [302, 243] on div "Business payments within Singapore" at bounding box center [304, 257] width 95 height 40
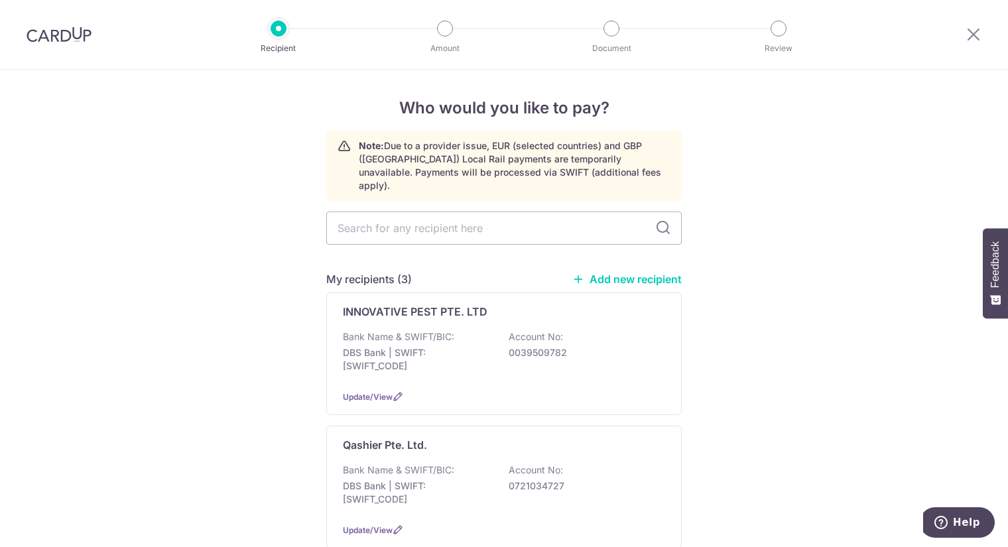
click at [627, 272] on link "Add new recipient" at bounding box center [626, 278] width 109 height 13
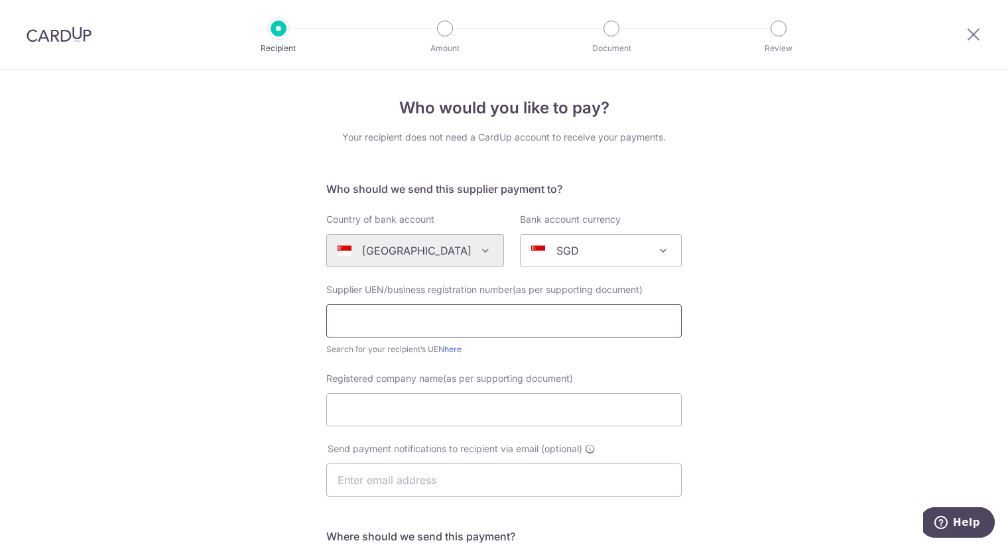
click at [436, 313] on input "text" at bounding box center [503, 320] width 355 height 33
type input "202114655C"
click at [449, 416] on input "Registered company name(as per supporting document)" at bounding box center [503, 409] width 355 height 33
type input "Corinthians Asia Global Distribution Pte Ltd"
click at [424, 486] on input "text" at bounding box center [503, 479] width 355 height 33
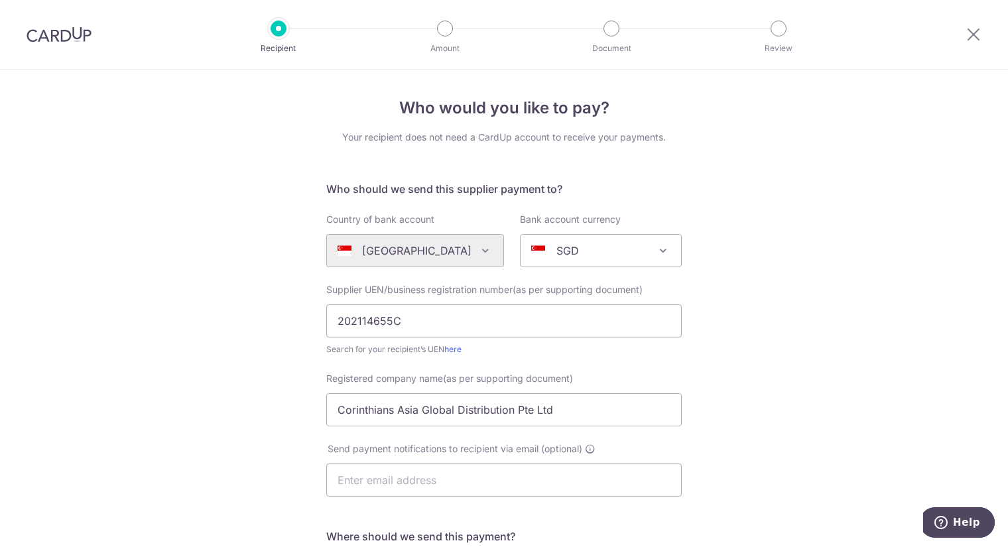
click at [778, 382] on div "Who would you like to pay? Your recipient does not need a CardUp account to rec…" at bounding box center [504, 471] width 1008 height 803
drag, startPoint x: 563, startPoint y: 406, endPoint x: 246, endPoint y: 427, distance: 318.2
click at [246, 427] on div "Who would you like to pay? Your recipient does not need a CardUp account to rec…" at bounding box center [504, 471] width 1008 height 803
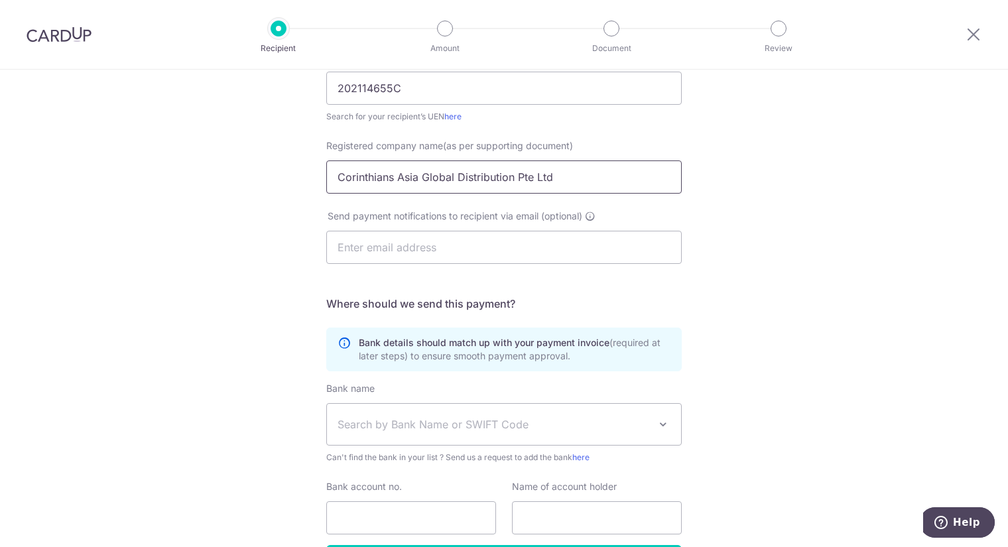
scroll to position [294, 0]
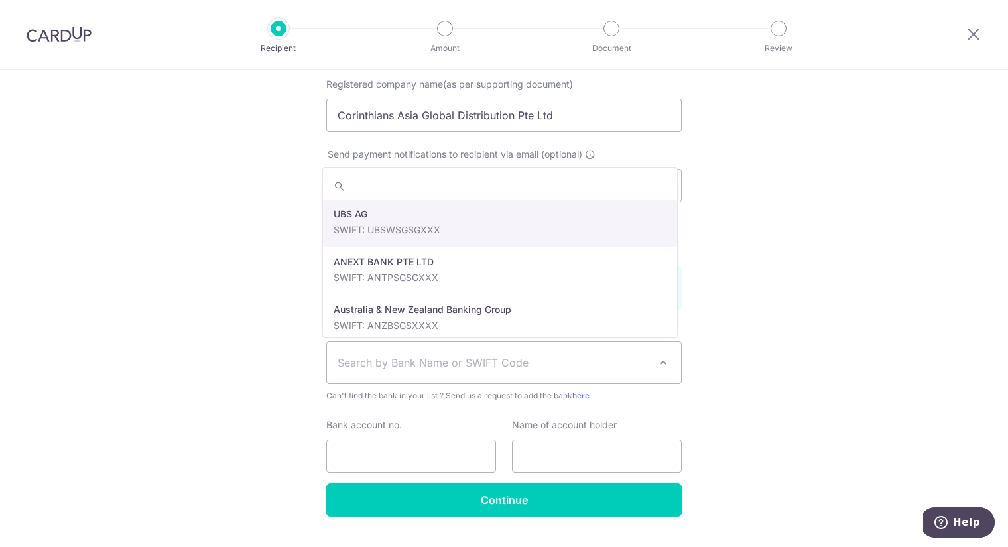
click at [470, 361] on span "Search by Bank Name or SWIFT Code" at bounding box center [493, 363] width 312 height 16
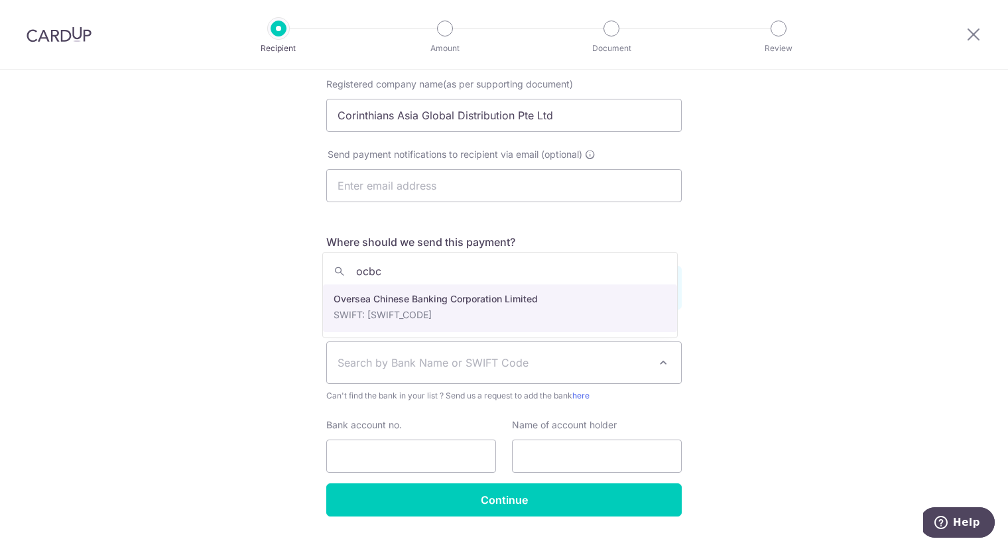
type input "ocbc"
select select "12"
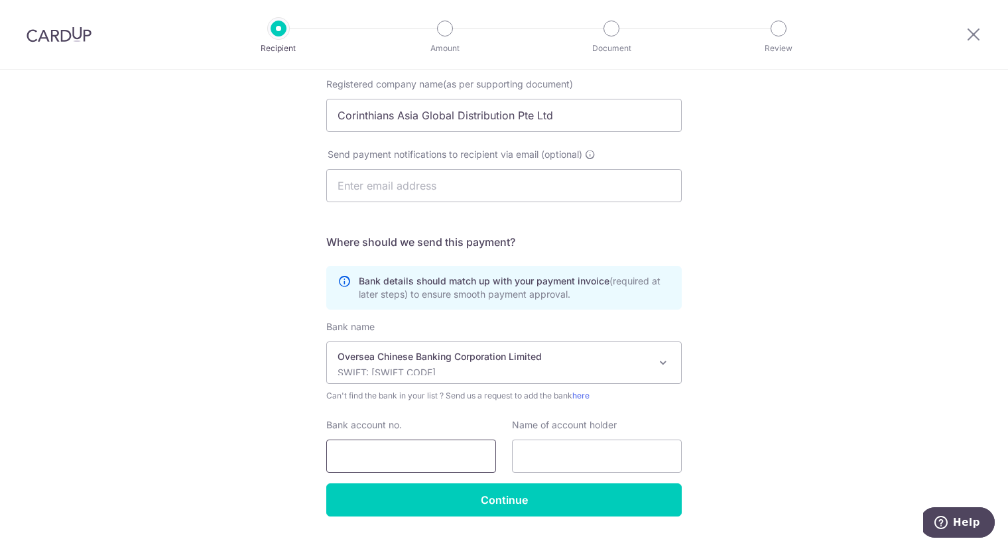
click at [419, 446] on input "Bank account no." at bounding box center [411, 455] width 170 height 33
type input "601490709001"
click at [560, 459] on input "text" at bounding box center [597, 455] width 170 height 33
paste input "Corinthians Asia Global Distribution Pte Ltd"
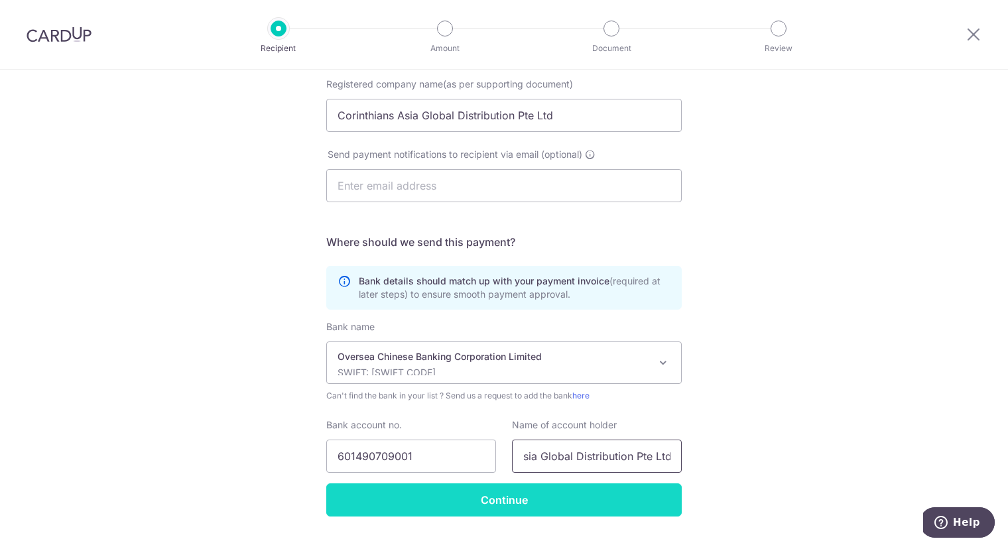
type input "Corinthians Asia Global Distribution Pte Ltd"
click at [487, 492] on input "Continue" at bounding box center [503, 499] width 355 height 33
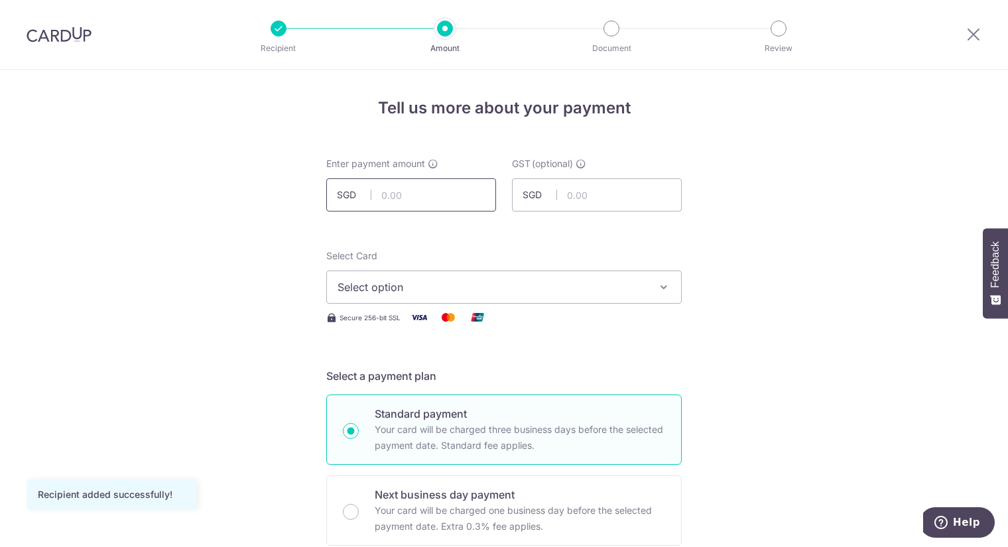
click at [420, 186] on input "text" at bounding box center [411, 194] width 170 height 33
type input "1,308.40"
click at [607, 194] on input "text" at bounding box center [597, 194] width 170 height 33
type input "117.76"
click at [631, 296] on button "Select option" at bounding box center [503, 286] width 355 height 33
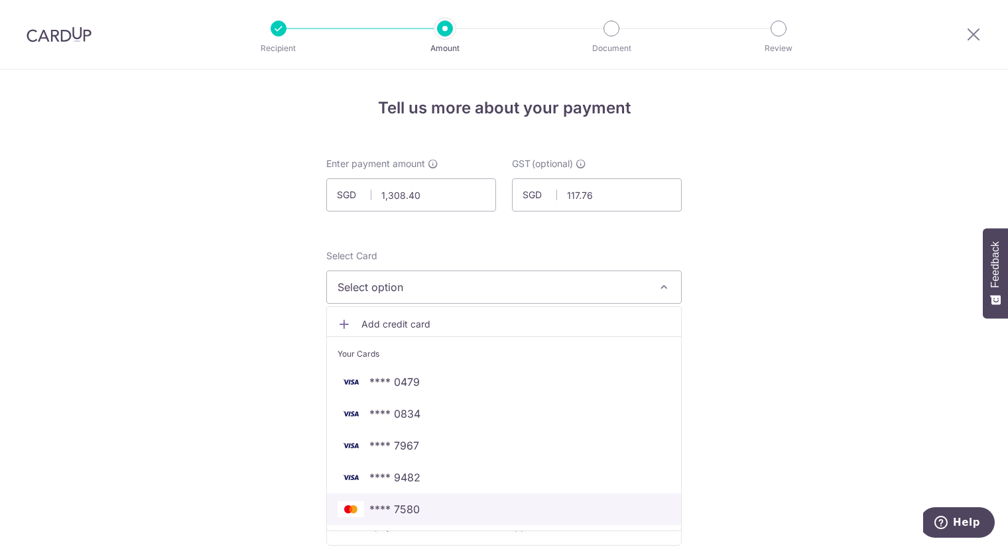
click at [456, 507] on span "**** 7580" at bounding box center [503, 509] width 333 height 16
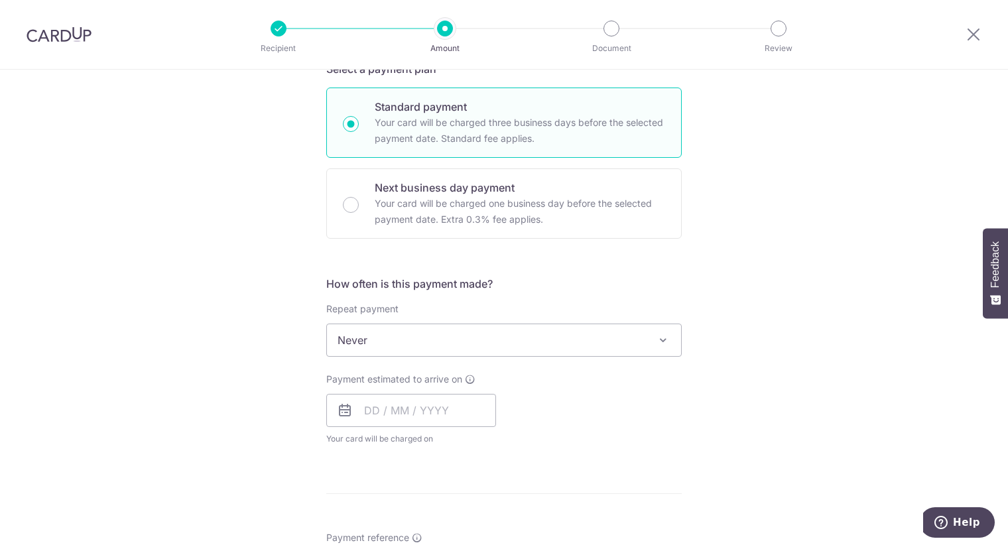
scroll to position [368, 0]
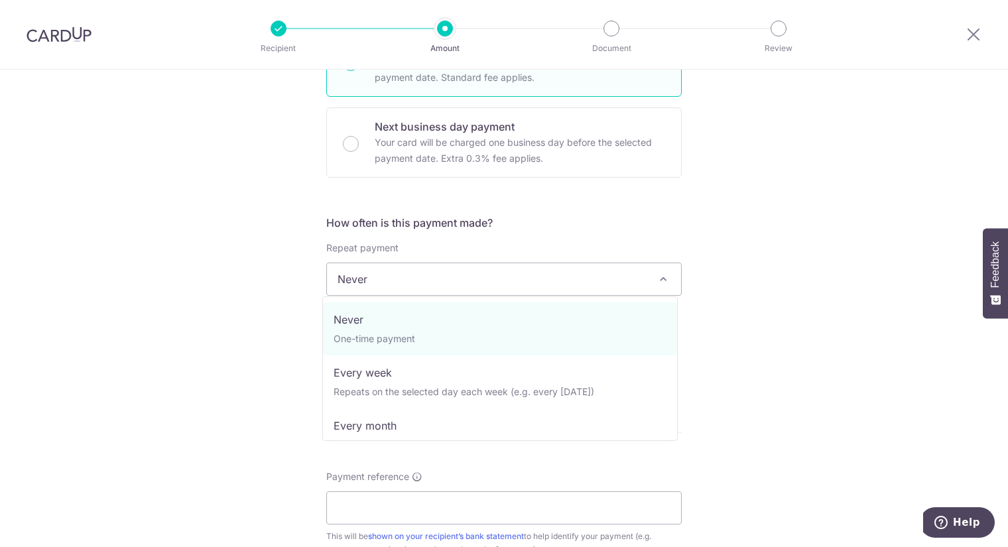
click at [495, 274] on span "Never" at bounding box center [504, 279] width 354 height 32
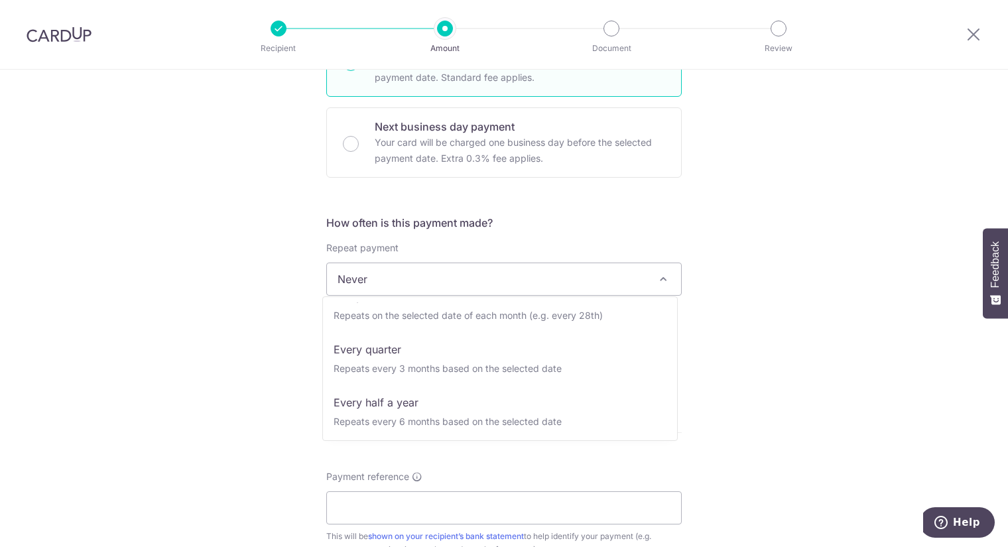
scroll to position [132, 0]
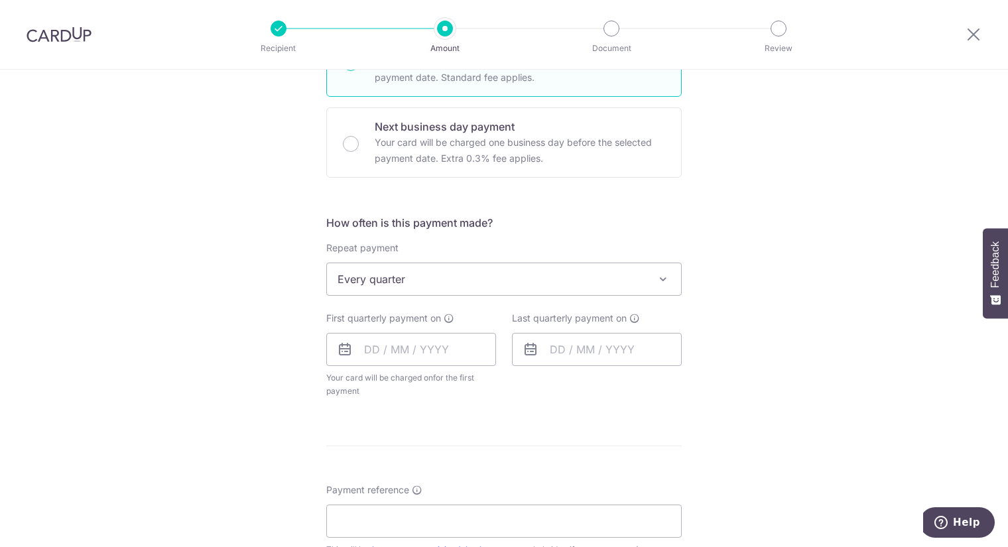
select select "4"
click at [372, 349] on input "text" at bounding box center [411, 349] width 170 height 33
click at [375, 469] on link "8" at bounding box center [379, 469] width 21 height 21
type input "08/09/2025"
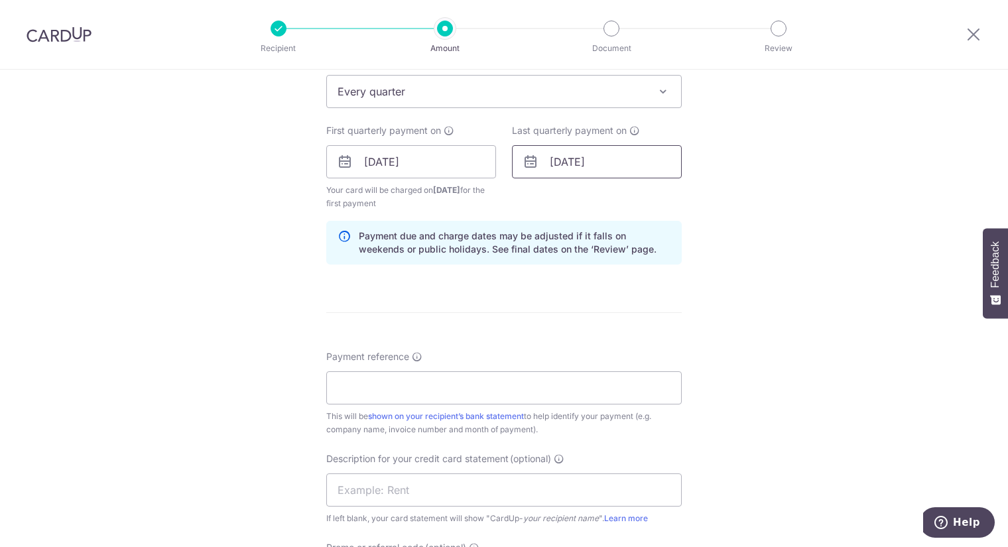
scroll to position [589, 0]
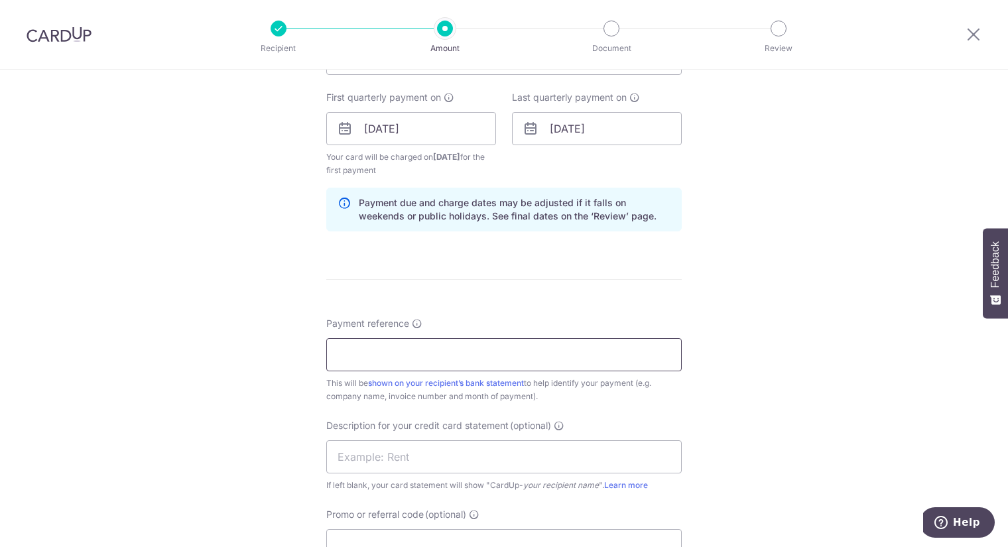
click at [417, 359] on input "Payment reference" at bounding box center [503, 354] width 355 height 33
type input "b"
type input "Bok K Pte Ltd"
click at [410, 440] on input "text" at bounding box center [503, 456] width 355 height 33
click at [351, 453] on input "CA AUG" at bounding box center [503, 456] width 355 height 33
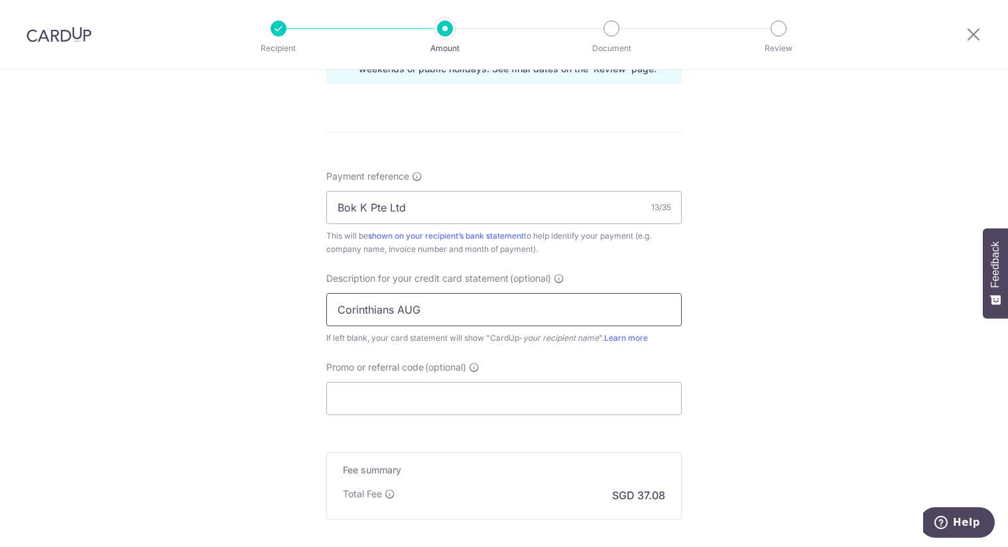
scroll to position [736, 0]
type input "Corinthians AUG"
click at [389, 403] on input "Promo or referral code (optional)" at bounding box center [503, 397] width 355 height 33
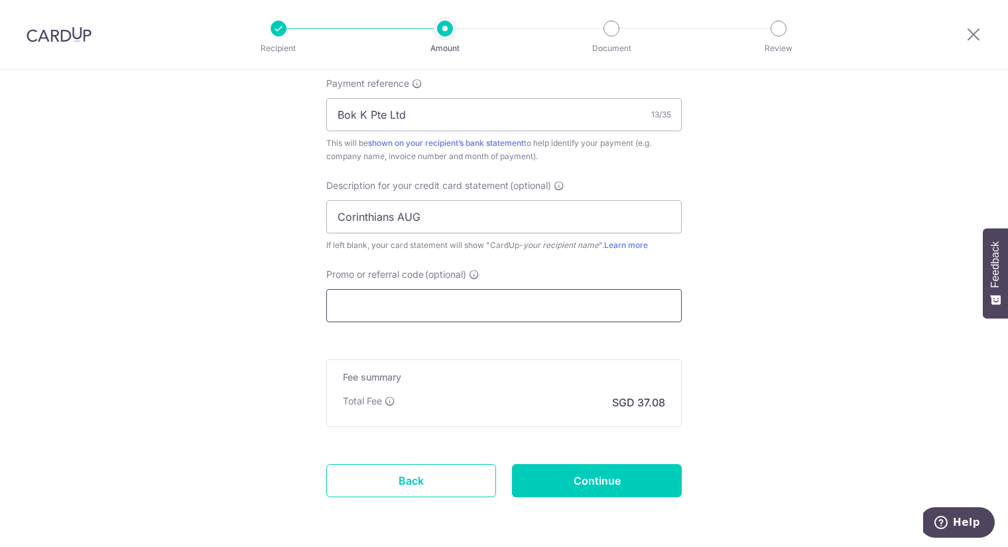
scroll to position [874, 0]
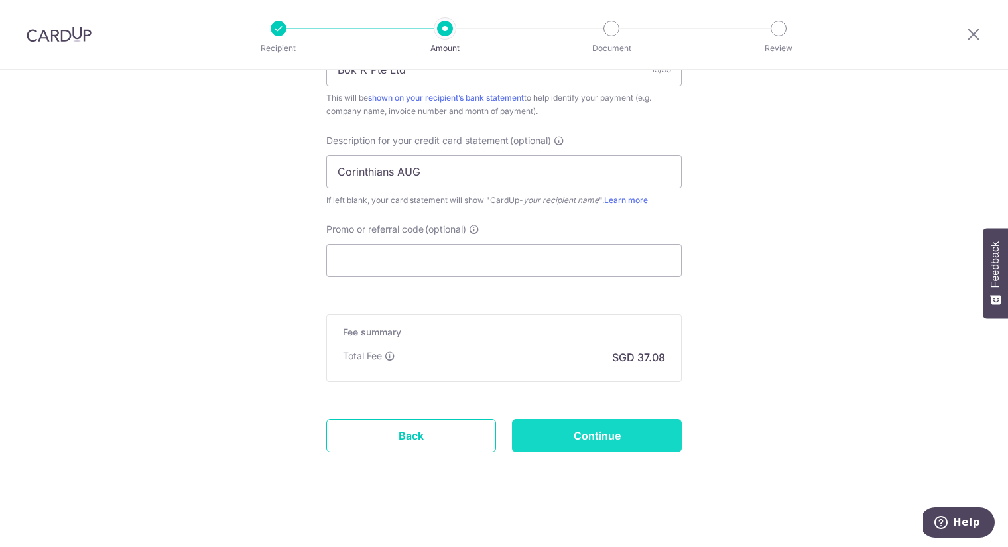
click at [571, 422] on input "Continue" at bounding box center [597, 435] width 170 height 33
type input "Create Schedule"
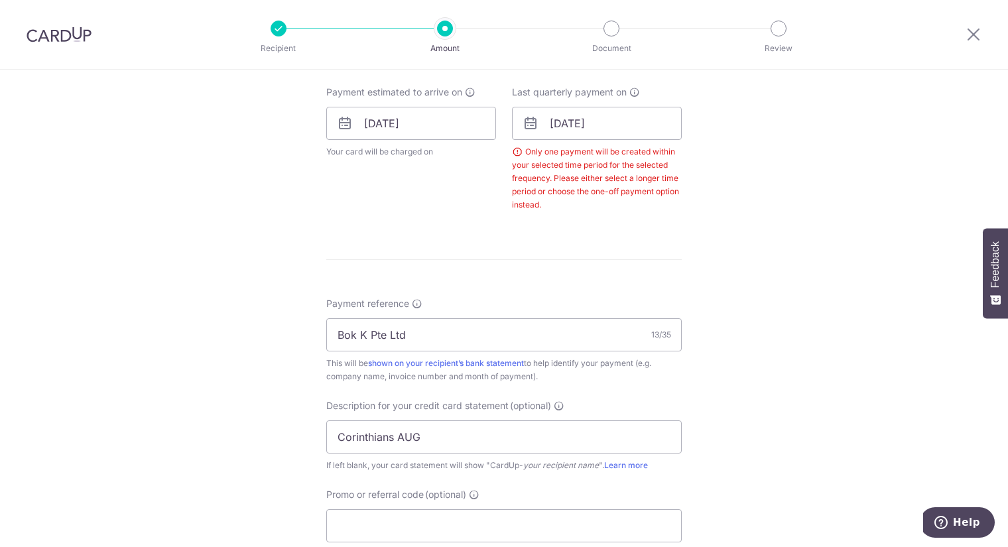
scroll to position [446, 0]
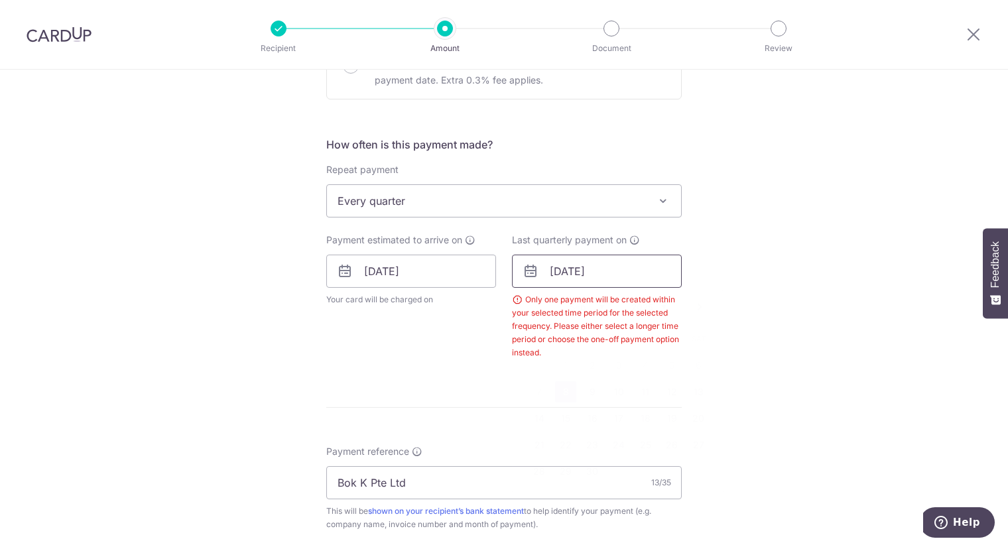
click at [627, 270] on input "[DATE]" at bounding box center [597, 271] width 170 height 33
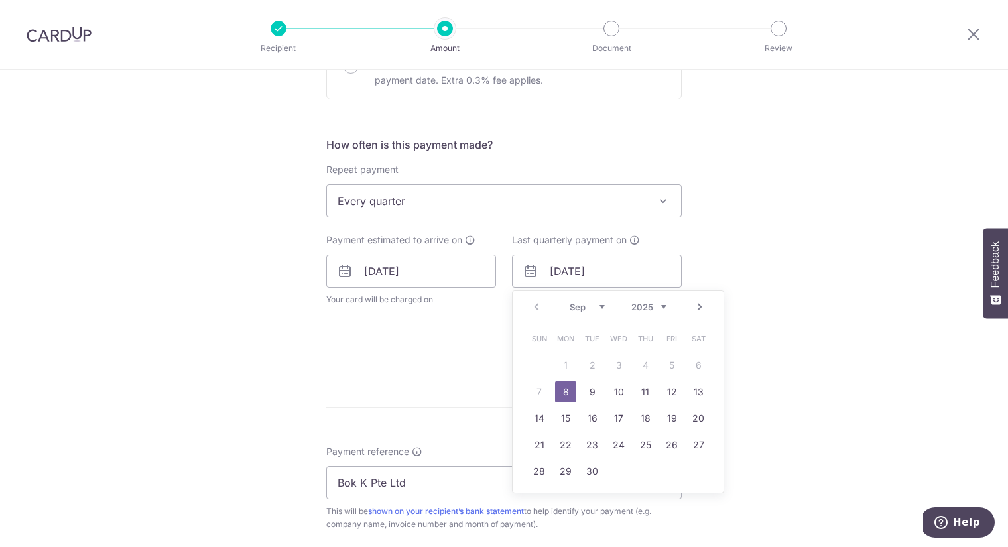
click at [599, 304] on select "Sep Oct Nov Dec" at bounding box center [586, 307] width 35 height 11
click at [617, 467] on link "31" at bounding box center [618, 471] width 21 height 21
type input "31/12/2025"
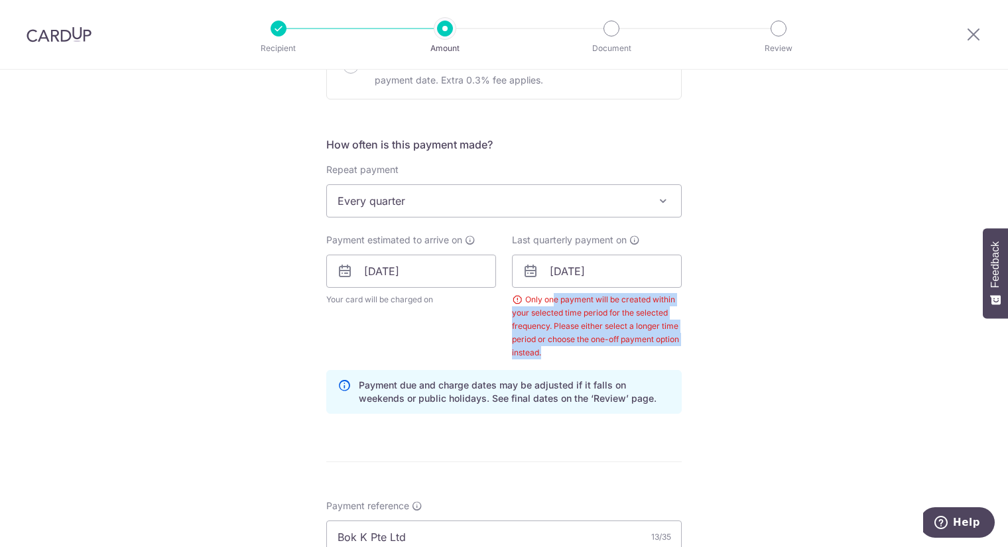
drag, startPoint x: 549, startPoint y: 300, endPoint x: 563, endPoint y: 353, distance: 55.6
click at [563, 353] on div "Only one payment will be created within your selected time period for the selec…" at bounding box center [597, 326] width 170 height 66
click at [770, 315] on div "Tell us more about your payment Enter payment amount SGD 1,308.40 1308.40 GST (…" at bounding box center [504, 321] width 1008 height 1395
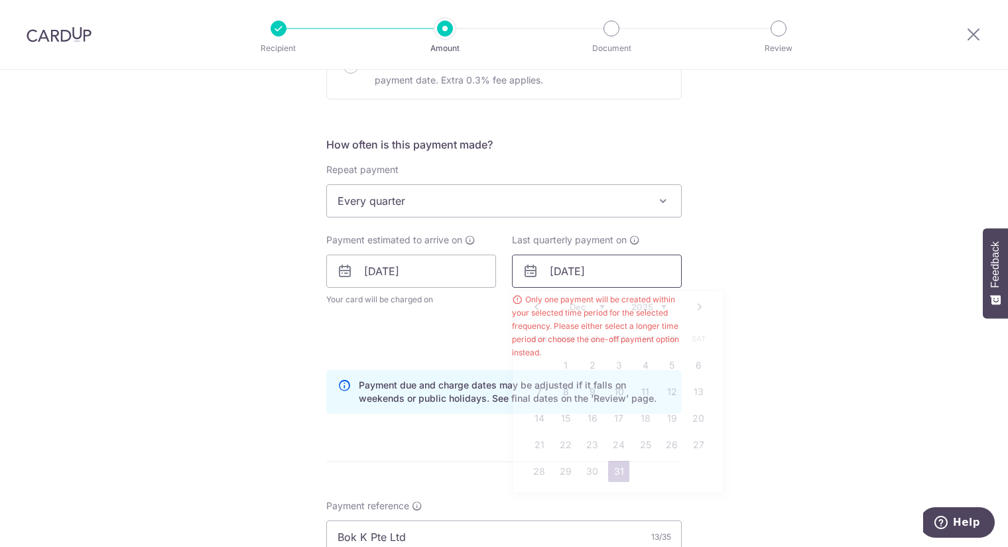
click at [589, 262] on input "31/12/2025" at bounding box center [597, 271] width 170 height 33
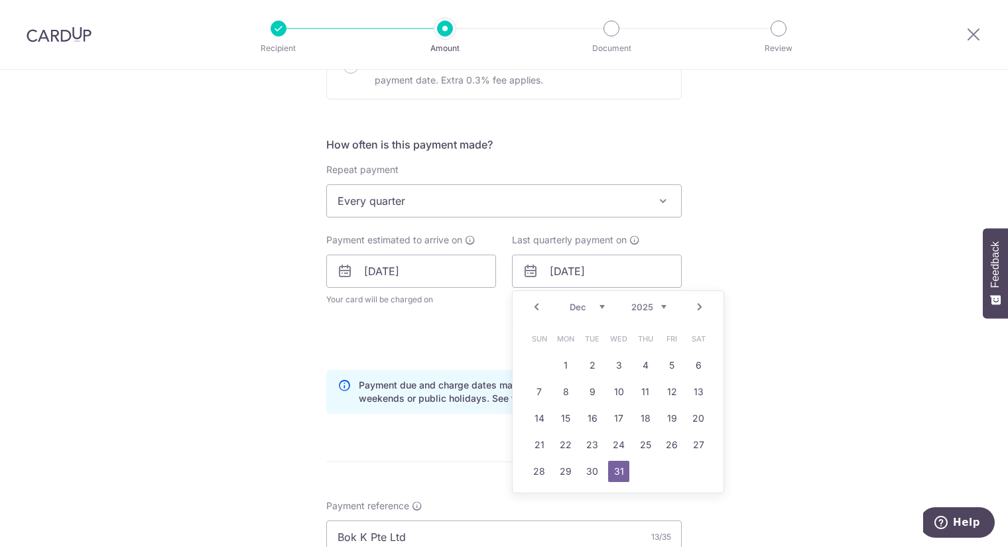
click at [726, 266] on div "Tell us more about your payment Enter payment amount SGD 1,308.40 1308.40 GST (…" at bounding box center [504, 321] width 1008 height 1395
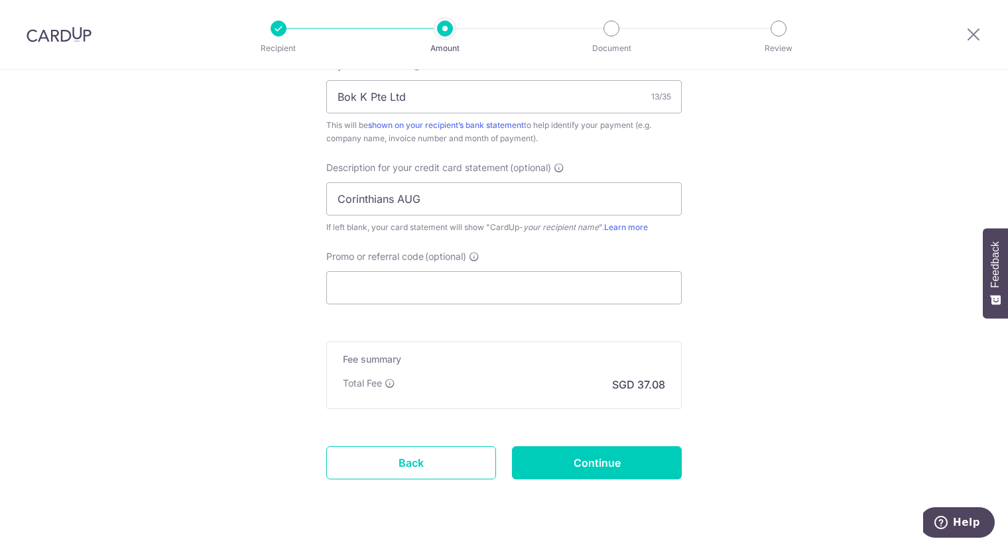
scroll to position [888, 0]
drag, startPoint x: 621, startPoint y: 459, endPoint x: 627, endPoint y: 455, distance: 7.6
click at [623, 458] on input "Continue" at bounding box center [597, 460] width 170 height 33
type input "Create Schedule"
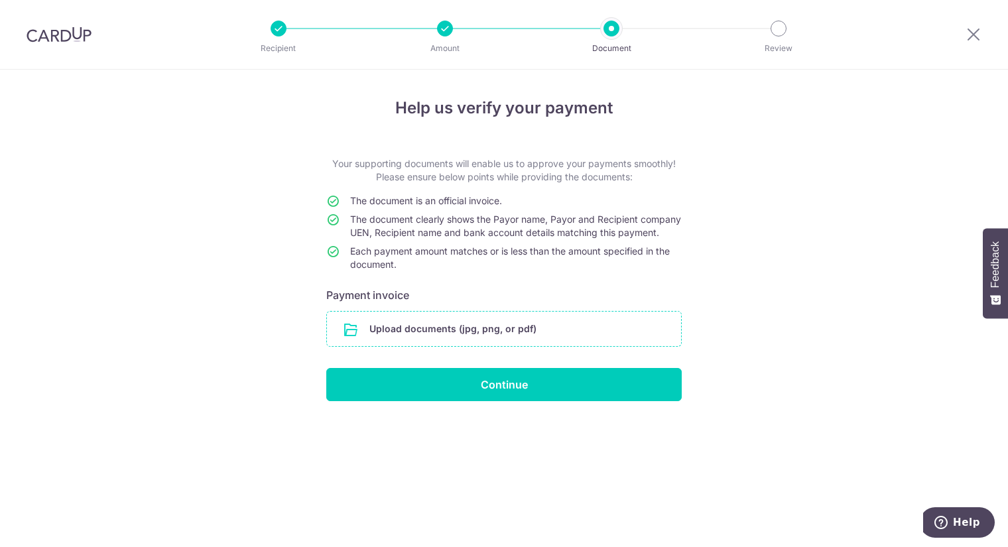
click at [444, 346] on input "file" at bounding box center [504, 329] width 354 height 34
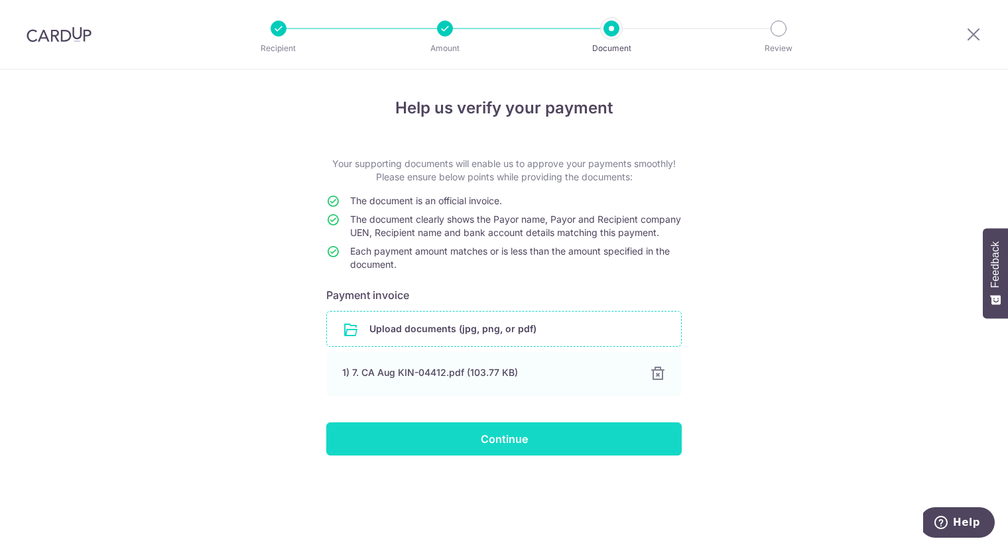
click at [542, 448] on input "Continue" at bounding box center [503, 438] width 355 height 33
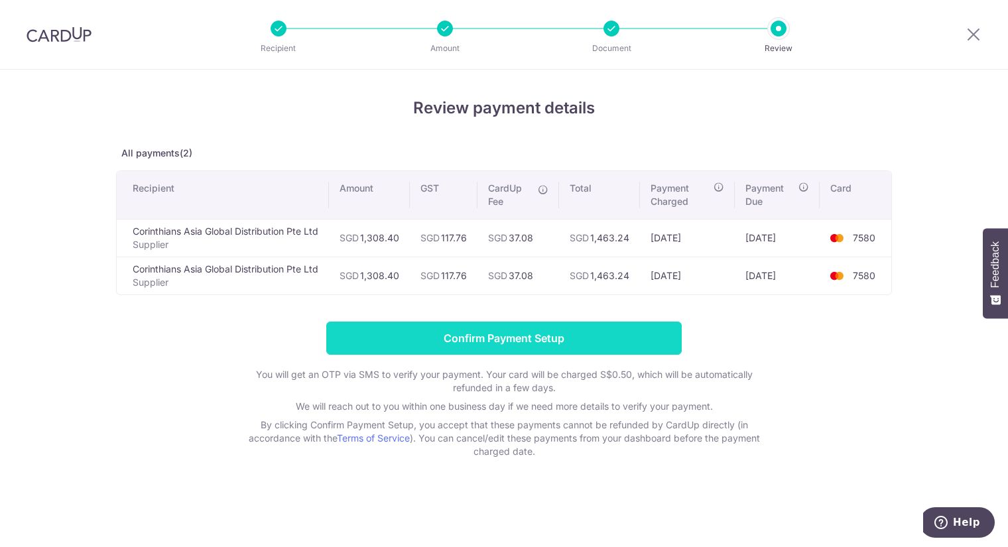
click at [562, 341] on input "Confirm Payment Setup" at bounding box center [503, 337] width 355 height 33
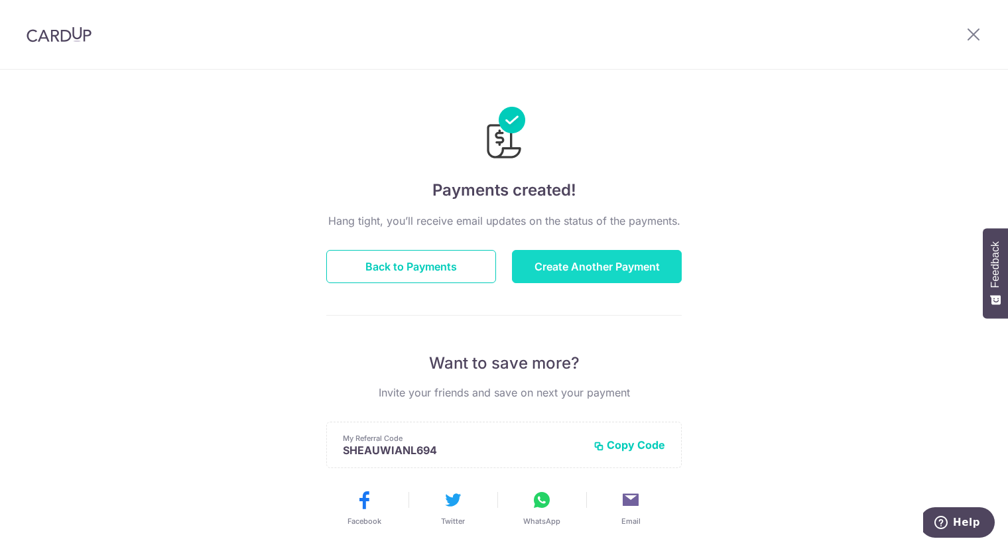
click at [575, 256] on button "Create Another Payment" at bounding box center [597, 266] width 170 height 33
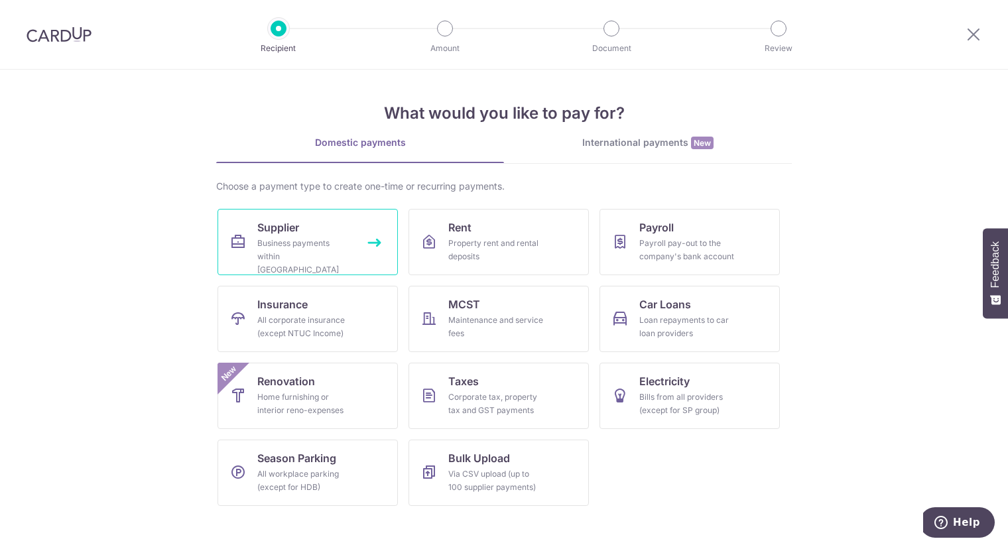
drag, startPoint x: 0, startPoint y: 0, endPoint x: 299, endPoint y: 243, distance: 385.4
click at [299, 243] on div "Business payments within Singapore" at bounding box center [304, 257] width 95 height 40
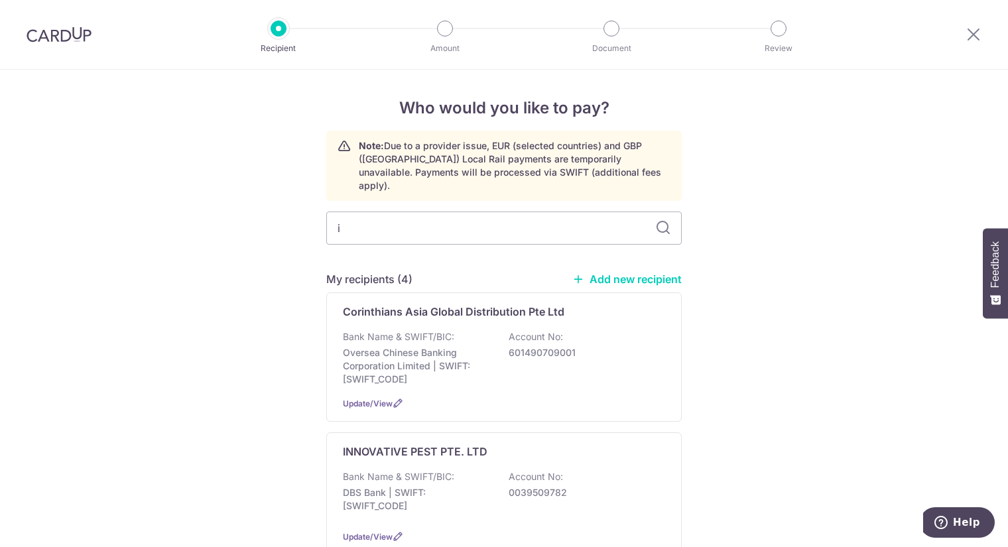
type input "in"
type input "insta"
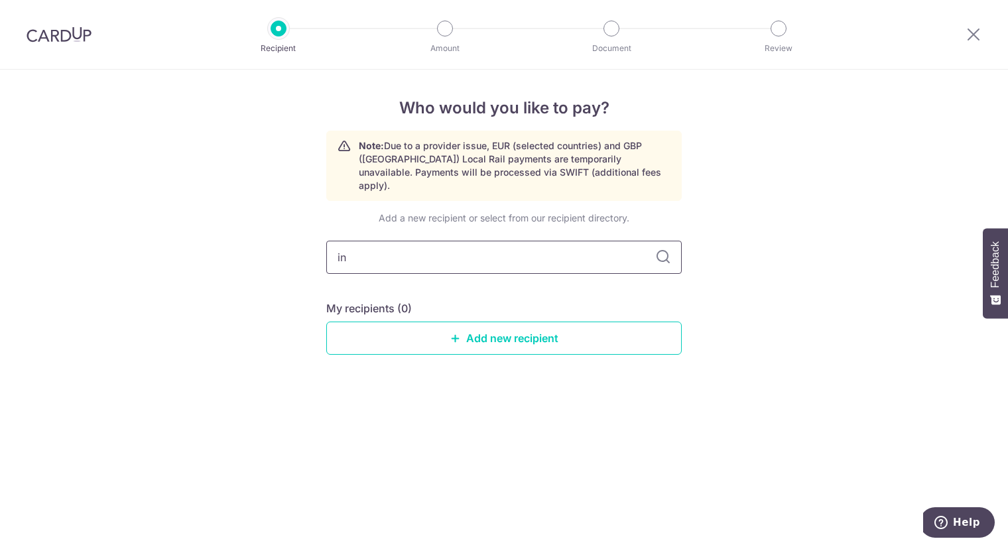
type input "i"
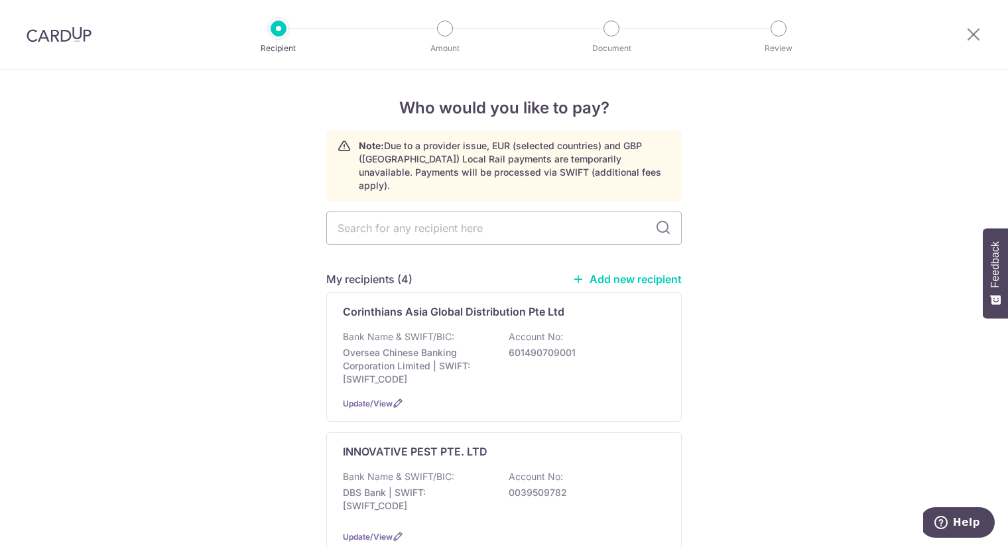
click at [655, 220] on icon at bounding box center [663, 228] width 16 height 16
click at [384, 223] on input "text" at bounding box center [503, 227] width 355 height 33
type input "Instant COol"
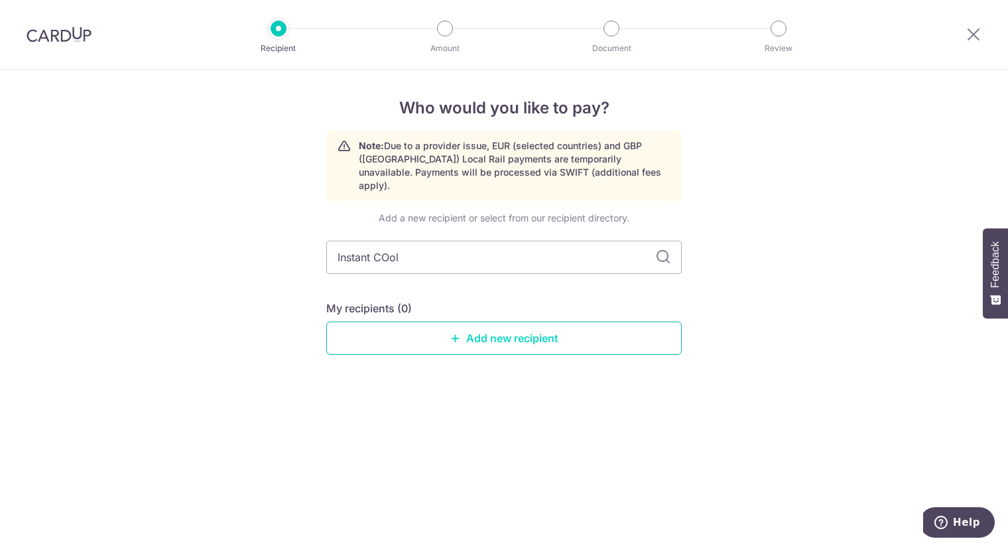
click at [475, 321] on link "Add new recipient" at bounding box center [503, 337] width 355 height 33
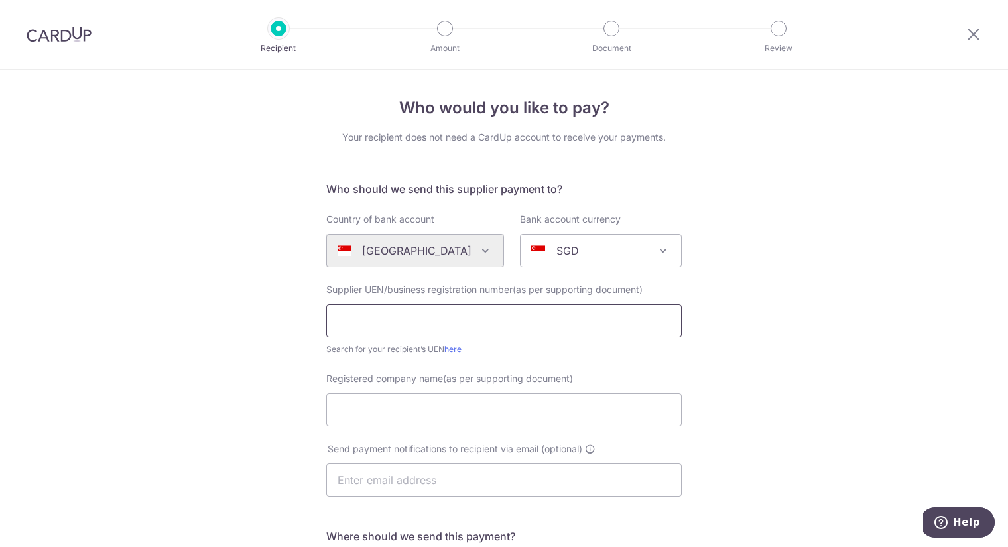
click at [465, 313] on input "text" at bounding box center [503, 320] width 355 height 33
type input "201621969D"
click at [370, 417] on input "Registered company name(as per supporting document)" at bounding box center [503, 409] width 355 height 33
type input "Instant Cool Expertises Services Pte Ltd"
drag, startPoint x: 571, startPoint y: 414, endPoint x: 204, endPoint y: 410, distance: 366.6
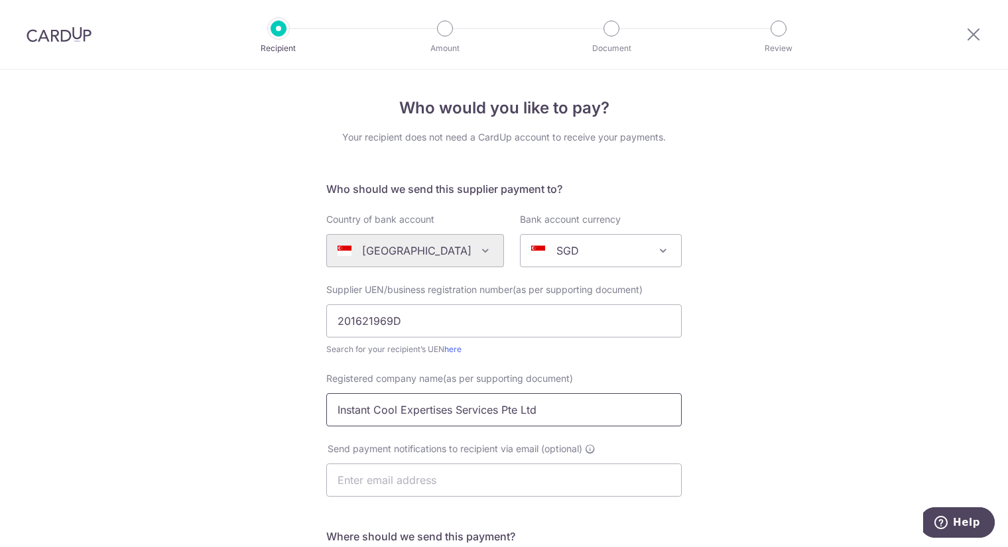
click at [204, 410] on div "Who would you like to pay? Your recipient does not need a CardUp account to rec…" at bounding box center [504, 471] width 1008 height 803
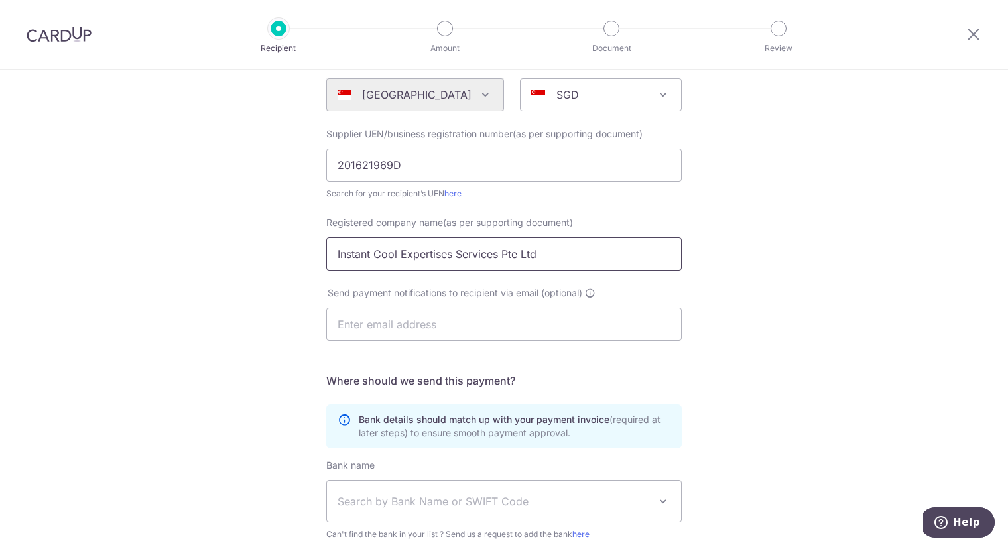
scroll to position [324, 0]
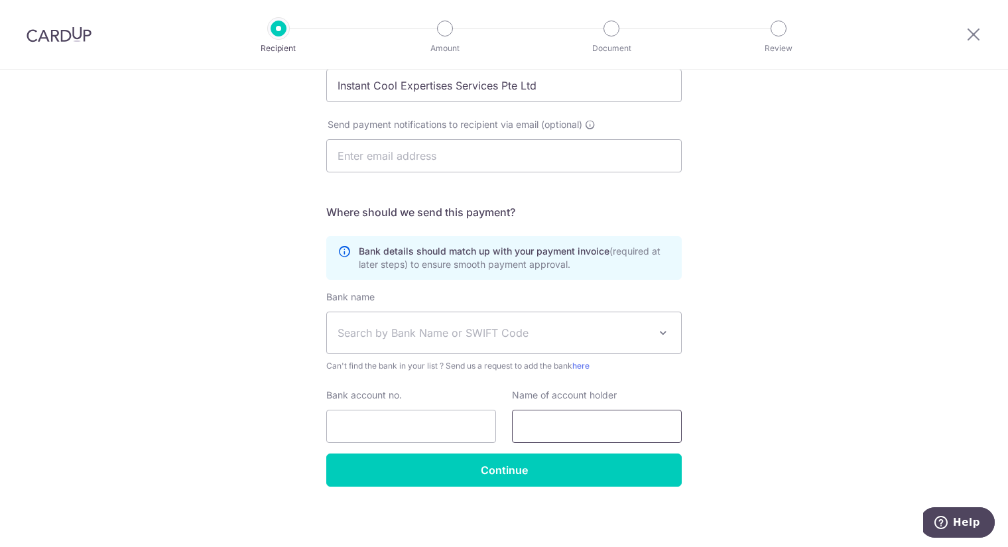
click at [610, 428] on input "text" at bounding box center [597, 426] width 170 height 33
paste input "Instant Cool Expertises Services Pte Ltd"
type input "Instant Cool Expertises Services Pte Ltd"
click at [430, 338] on span "Search by Bank Name or SWIFT Code" at bounding box center [493, 333] width 312 height 16
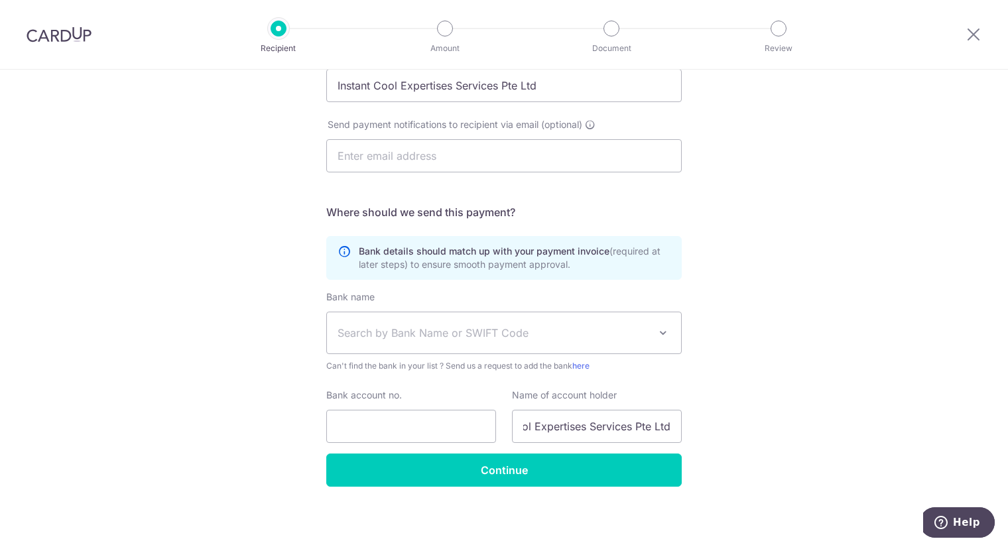
scroll to position [0, 0]
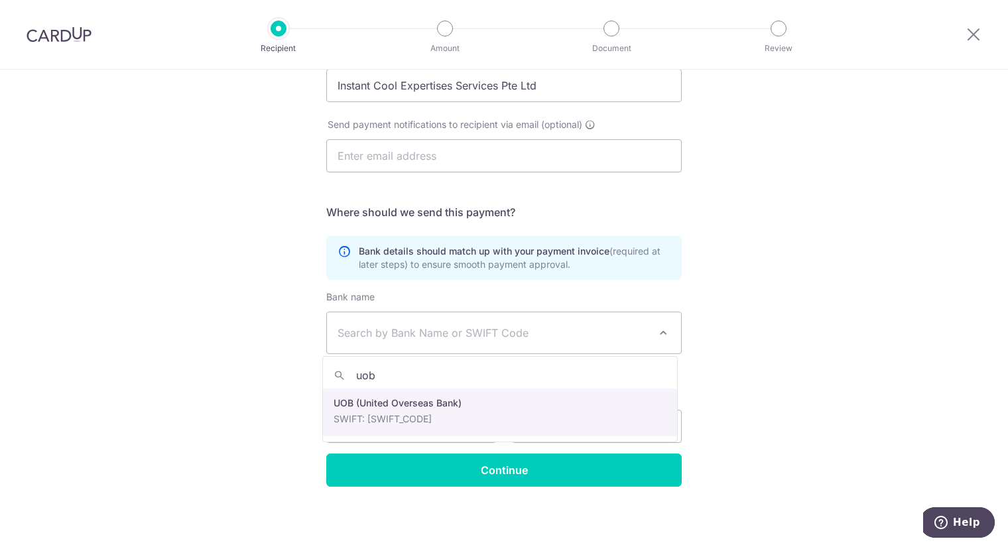
type input "uob"
select select "18"
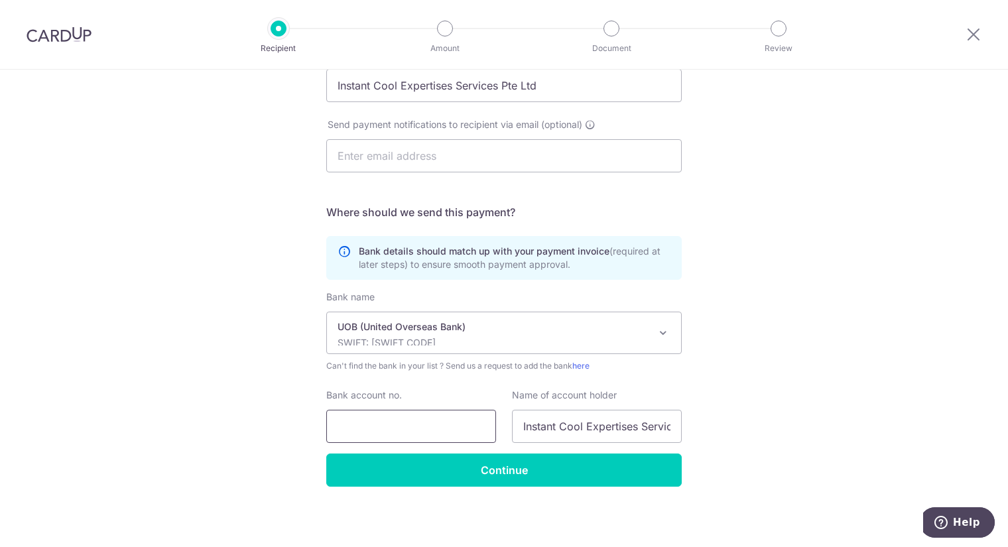
click at [401, 426] on input "Bank account no." at bounding box center [411, 426] width 170 height 33
type input "3663115101"
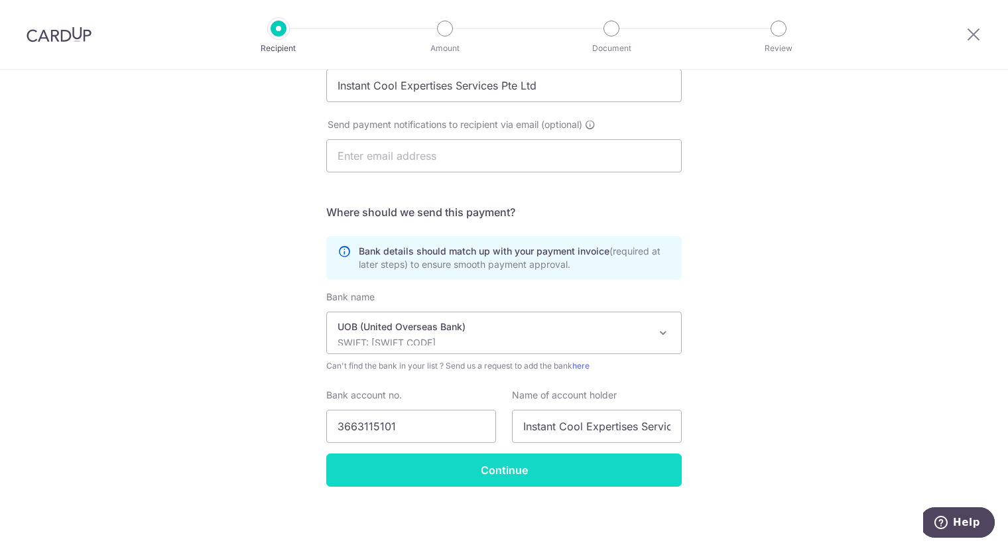
click at [489, 465] on input "Continue" at bounding box center [503, 469] width 355 height 33
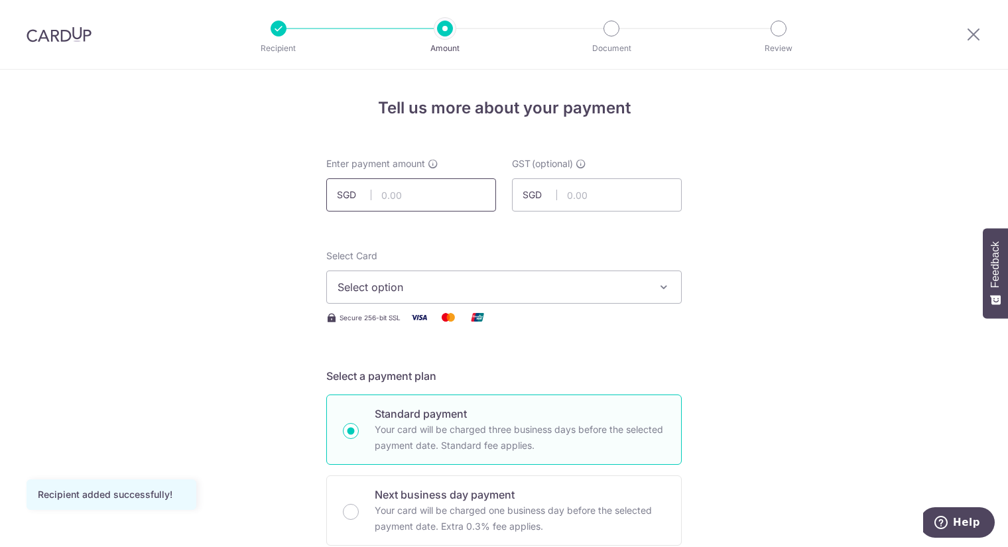
click at [384, 192] on input "text" at bounding box center [411, 194] width 170 height 33
type input "550.00"
click at [594, 197] on input "text" at bounding box center [597, 194] width 170 height 33
click at [408, 282] on span "Select option" at bounding box center [491, 287] width 309 height 16
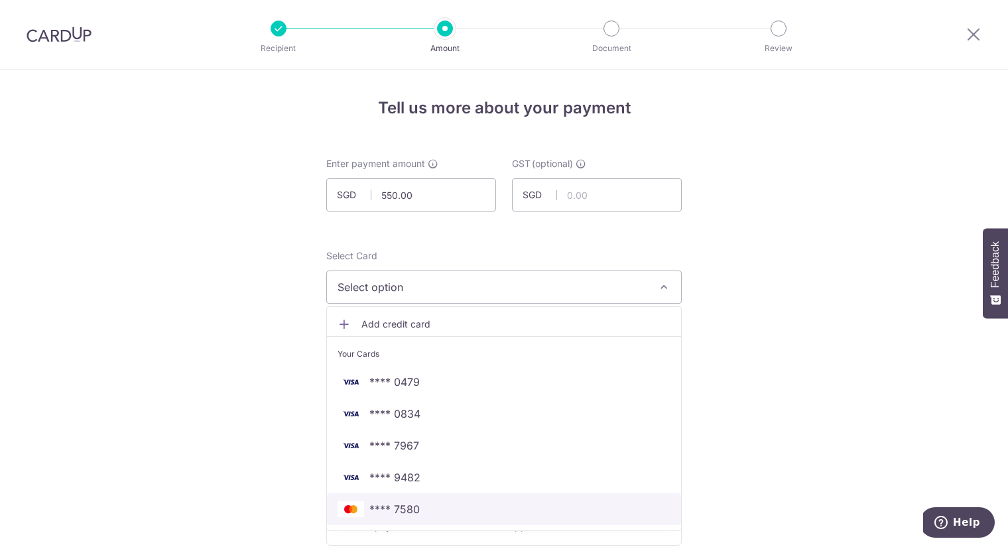
click at [449, 504] on span "**** 7580" at bounding box center [503, 509] width 333 height 16
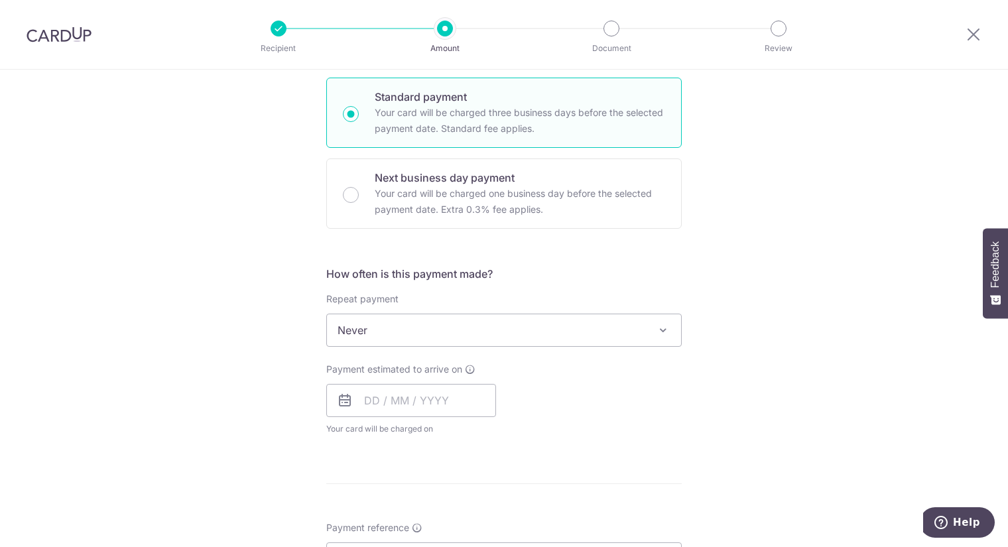
scroll to position [368, 0]
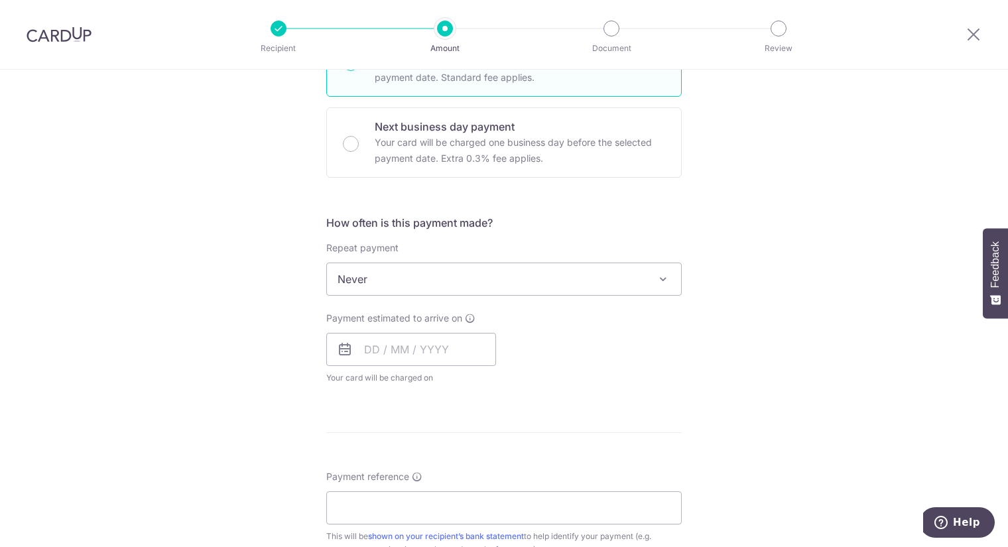
click at [444, 279] on span "Never" at bounding box center [504, 279] width 354 height 32
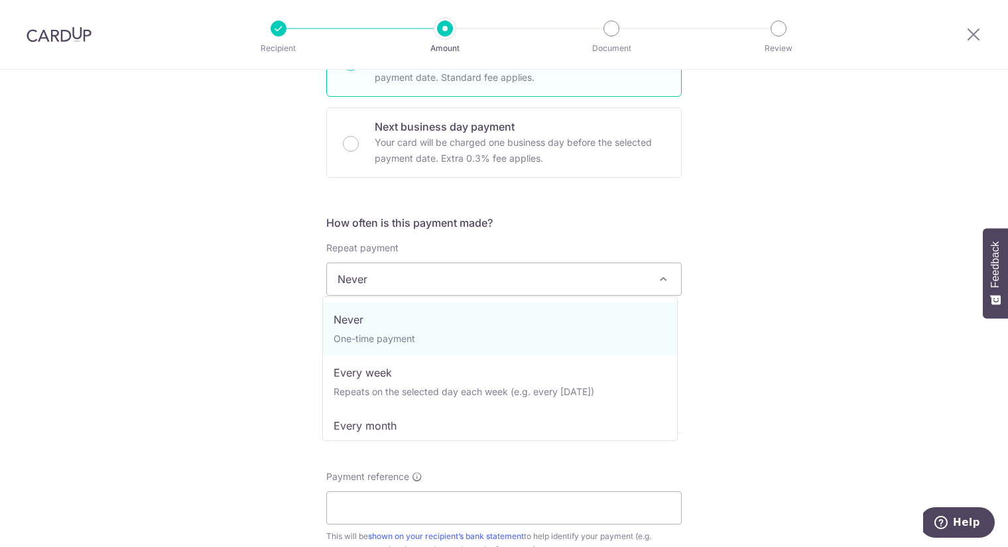
click at [444, 279] on span "Never" at bounding box center [504, 279] width 354 height 32
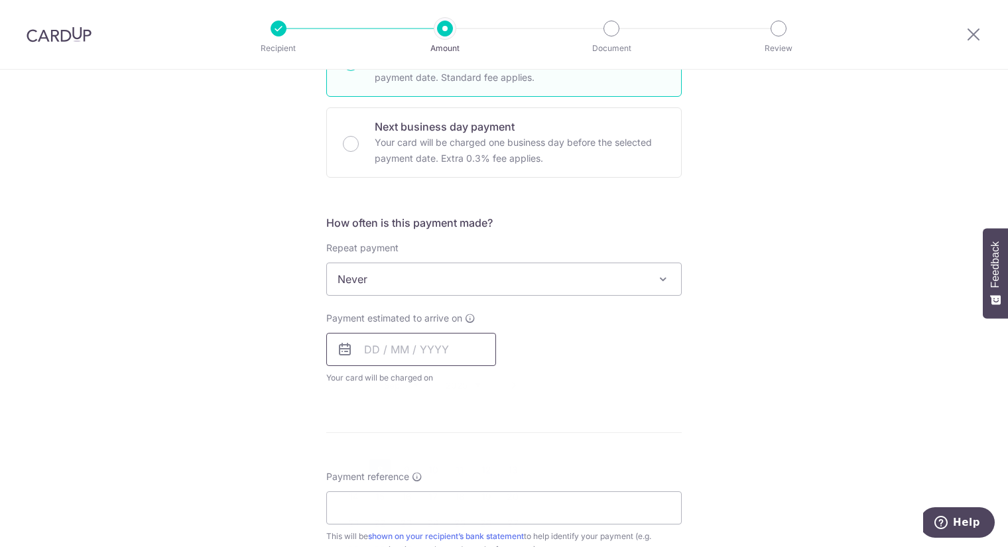
click at [367, 348] on input "text" at bounding box center [411, 349] width 170 height 33
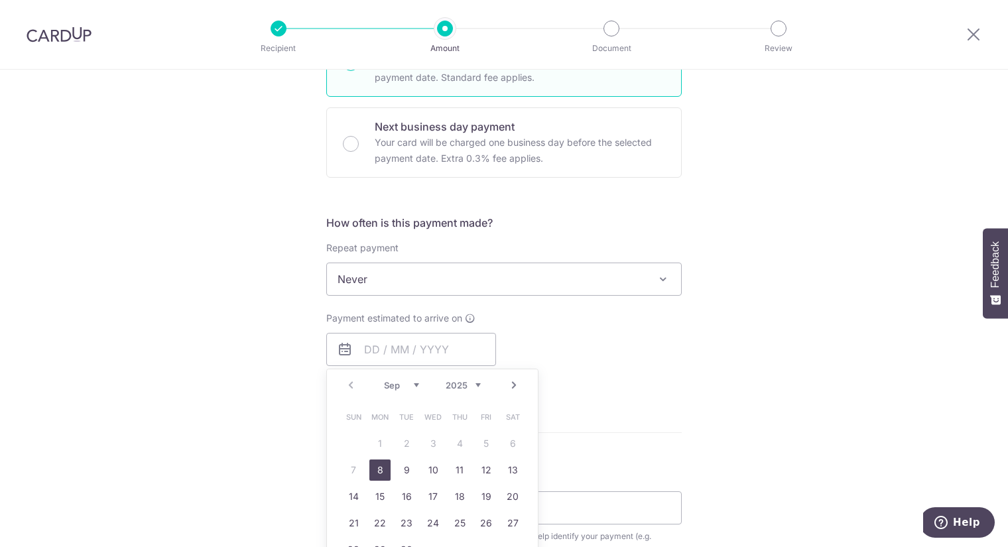
click at [378, 465] on link "8" at bounding box center [379, 469] width 21 height 21
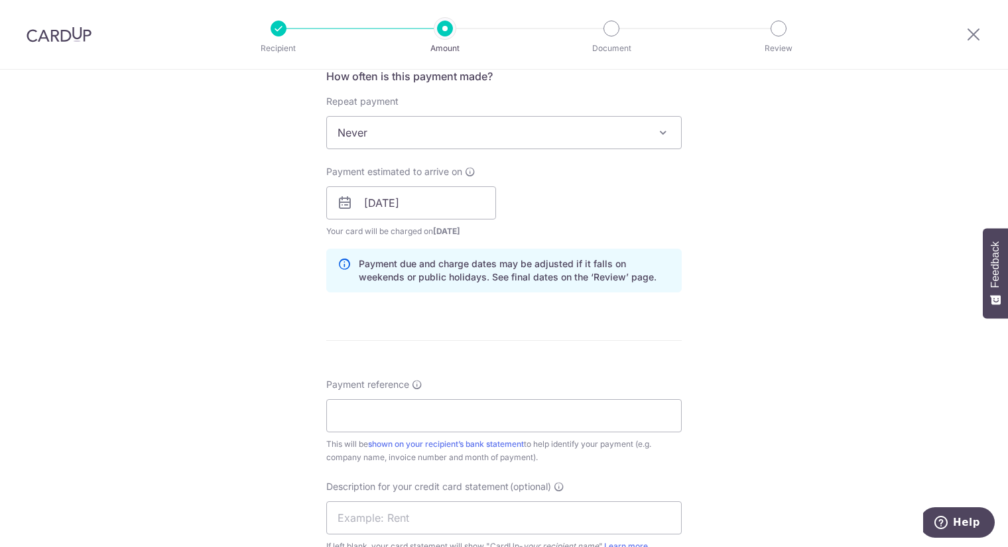
scroll to position [515, 0]
click at [381, 202] on input "[DATE]" at bounding box center [411, 202] width 170 height 33
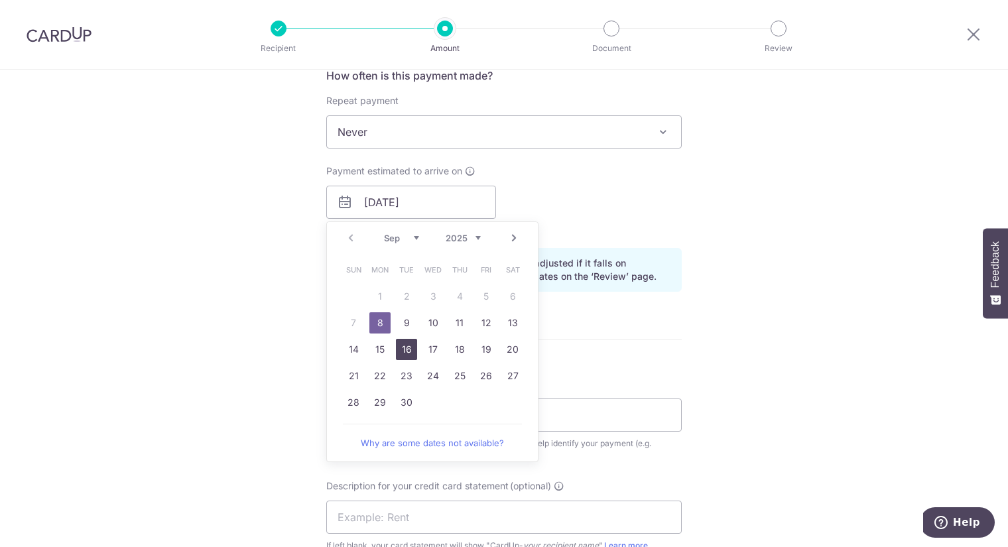
click at [408, 343] on link "16" at bounding box center [406, 349] width 21 height 21
type input "[DATE]"
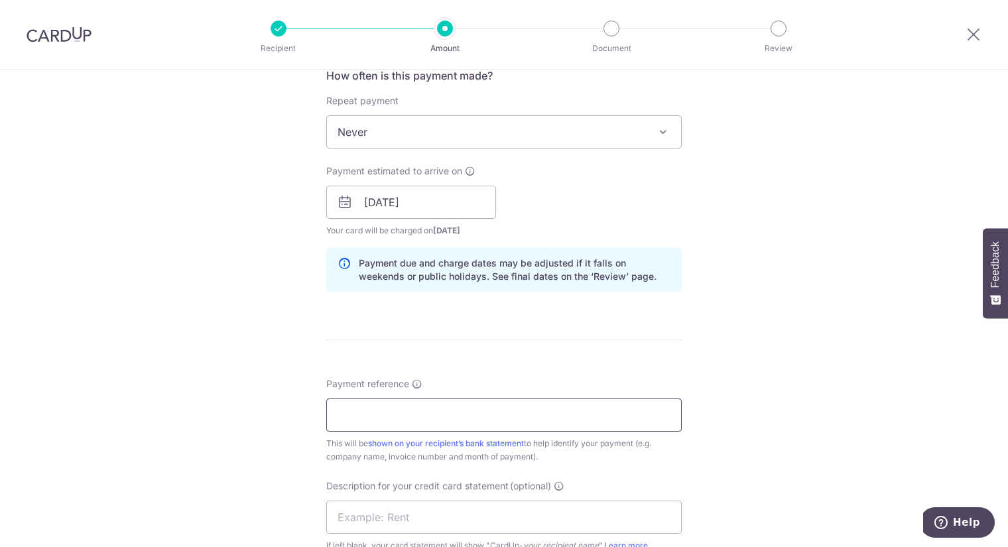
click at [388, 416] on input "Payment reference" at bounding box center [503, 414] width 355 height 33
type input "Bok K Pte Ltd"
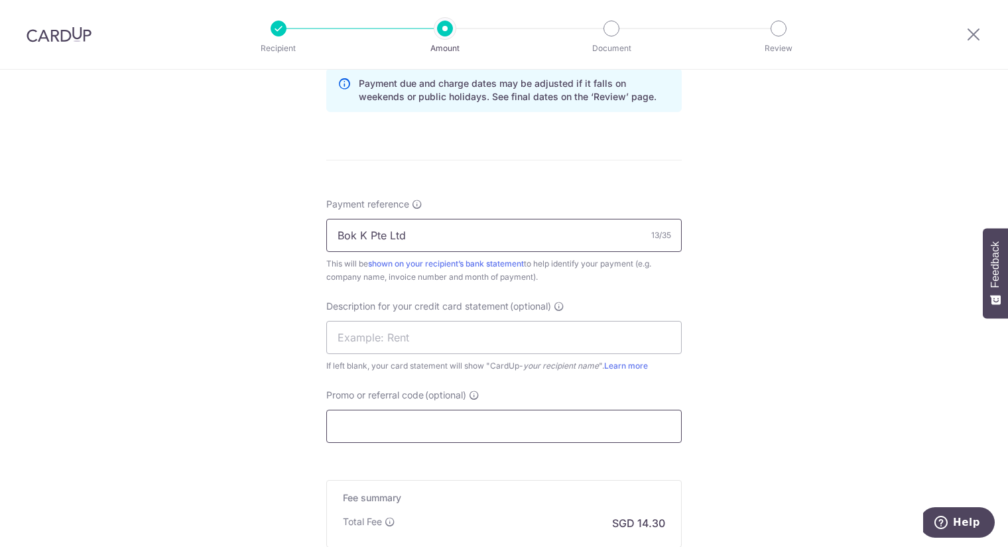
scroll to position [736, 0]
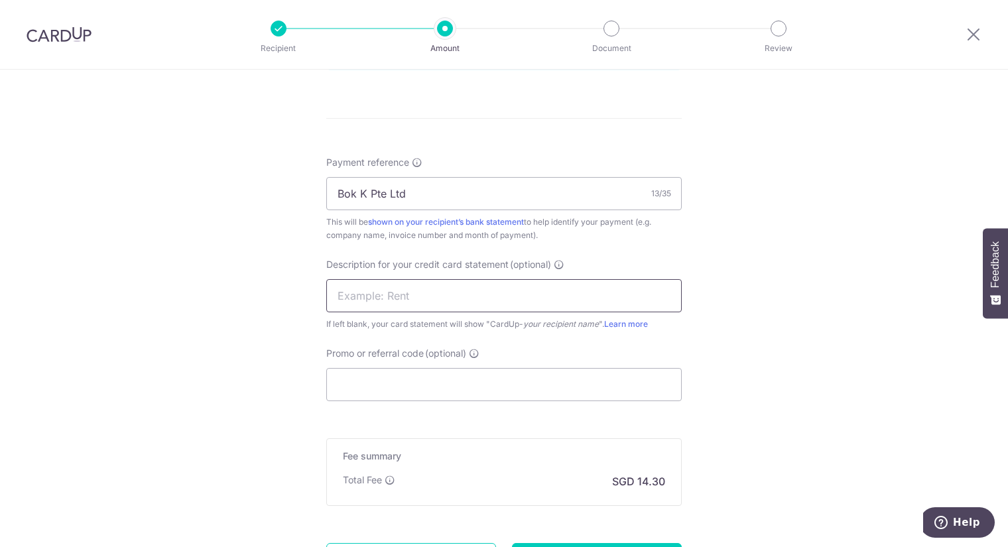
click at [375, 296] on input "text" at bounding box center [503, 295] width 355 height 33
type input "Instant CoolBoK"
click at [405, 383] on input "Promo or referral code (optional)" at bounding box center [503, 384] width 355 height 33
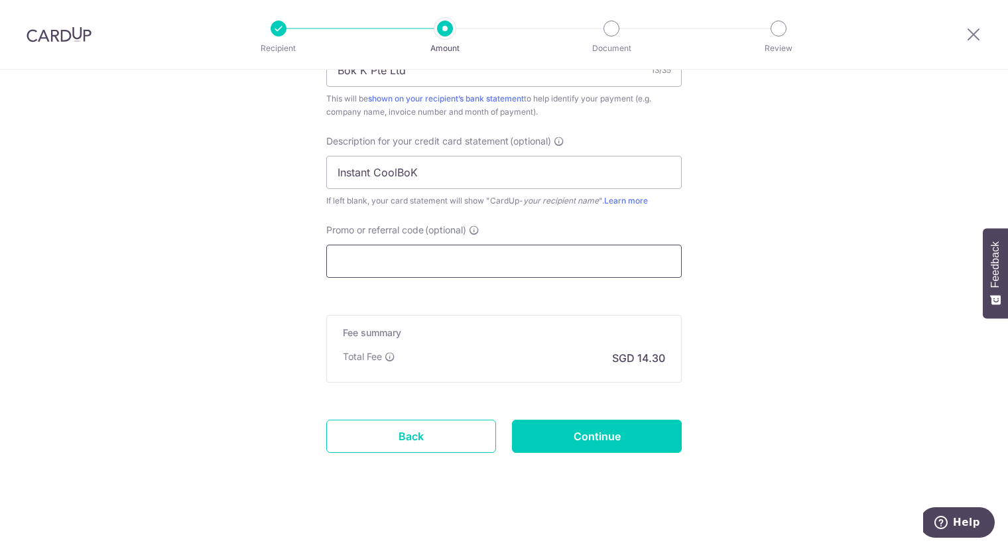
scroll to position [860, 0]
click at [592, 433] on input "Continue" at bounding box center [597, 435] width 170 height 33
type input "Create Schedule"
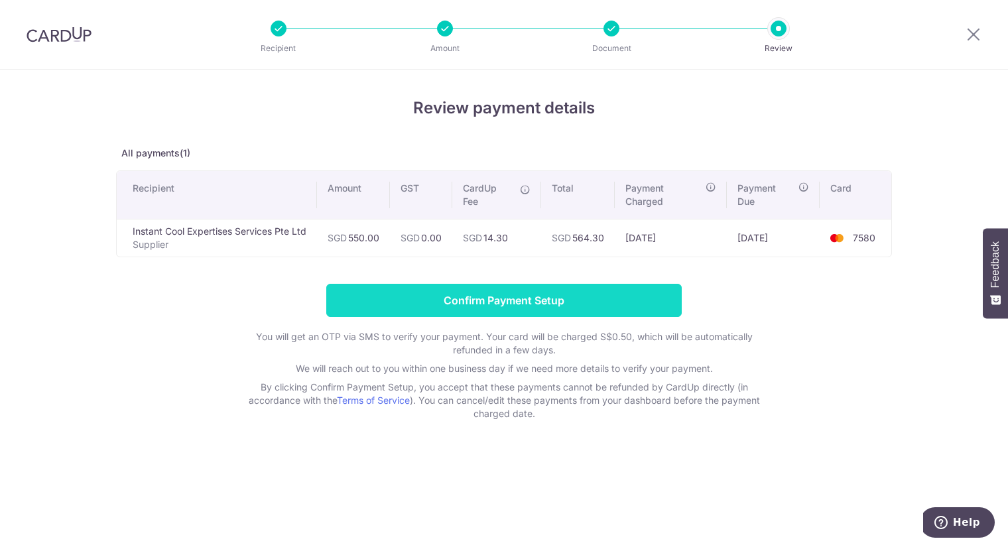
click at [544, 301] on input "Confirm Payment Setup" at bounding box center [503, 300] width 355 height 33
